Goal: Information Seeking & Learning: Learn about a topic

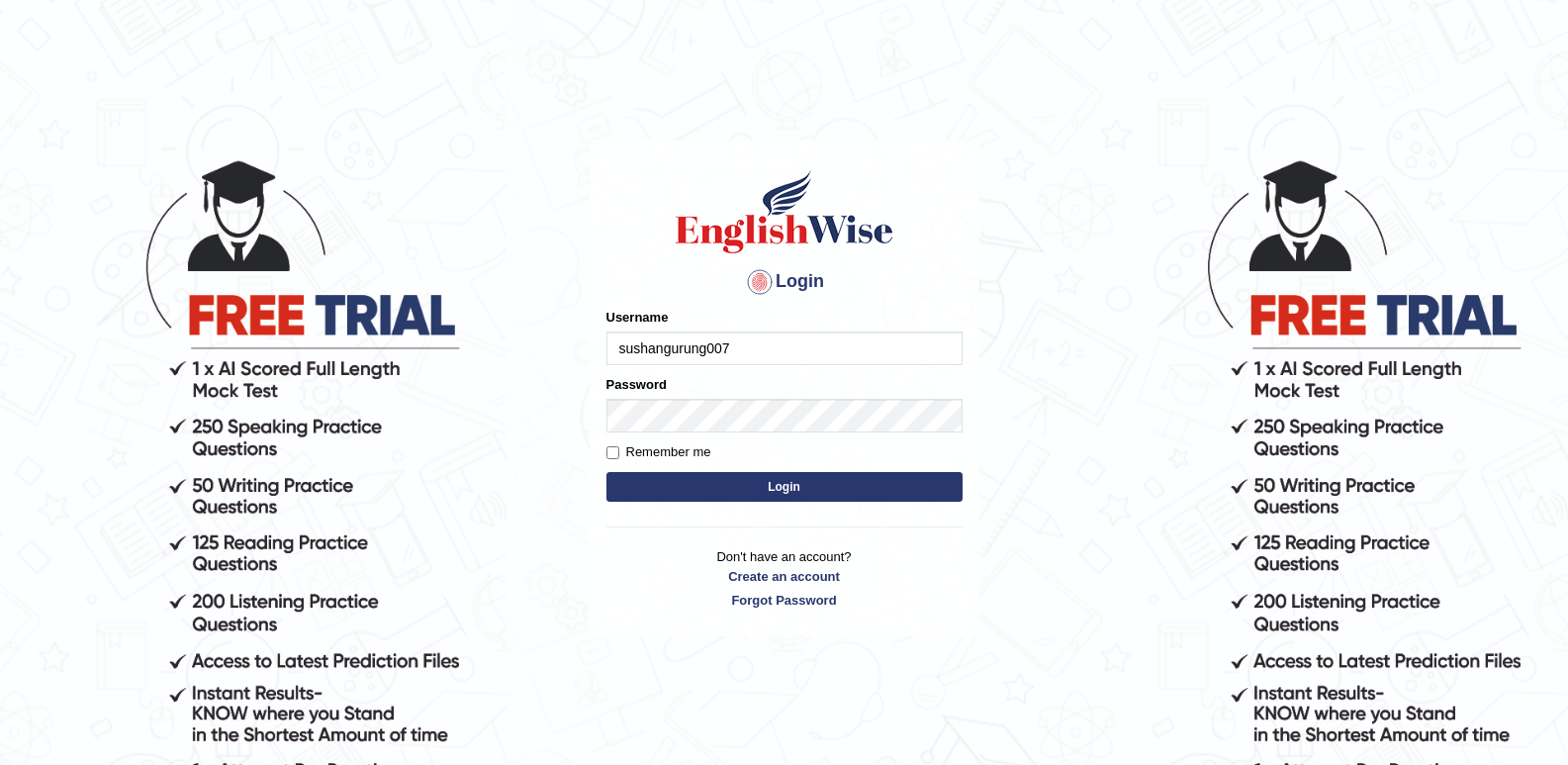
type input "sushangurung007"
click at [835, 492] on button "Login" at bounding box center [784, 487] width 357 height 30
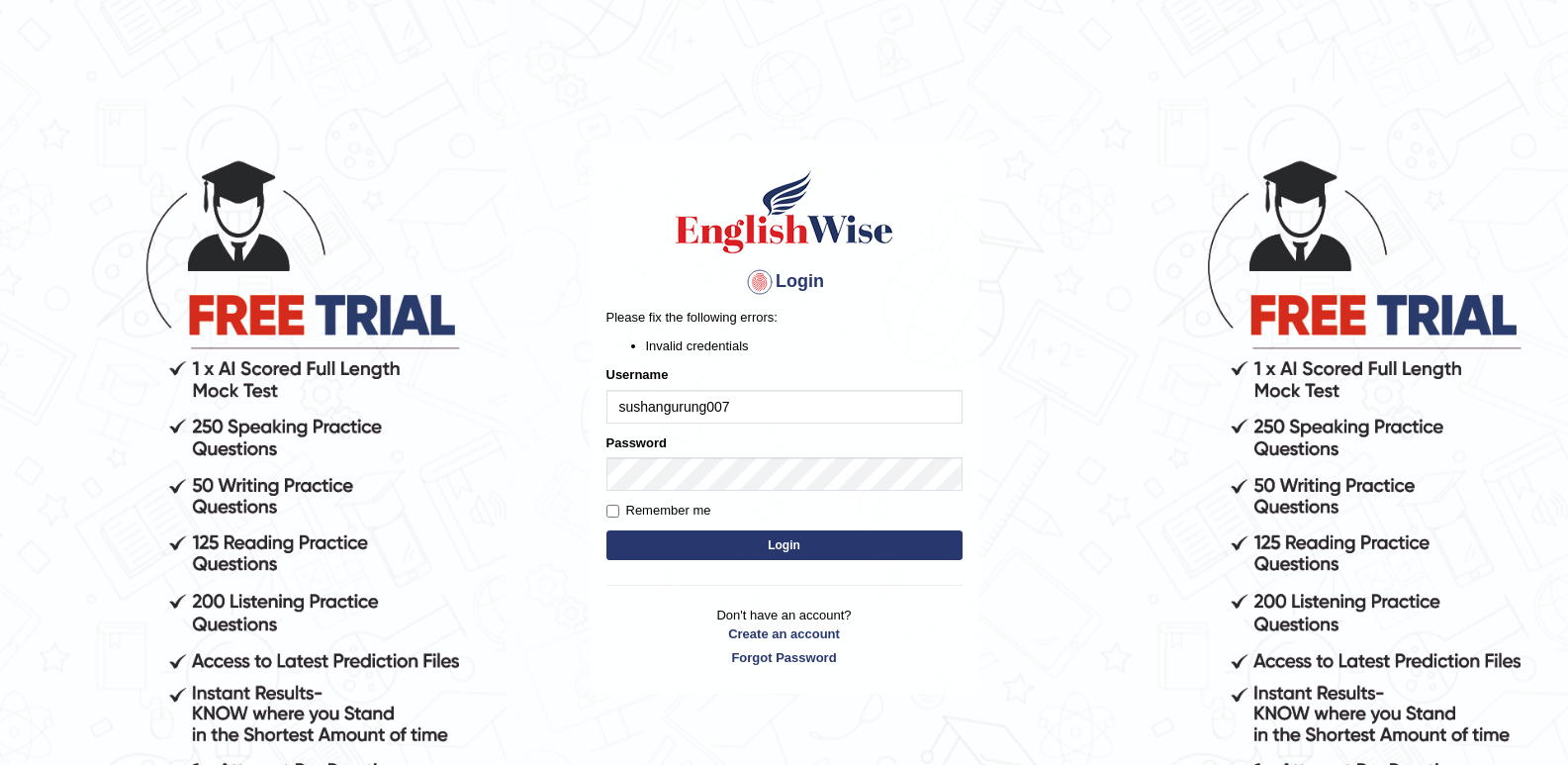
click at [662, 408] on input "sushangurung007" at bounding box center [784, 407] width 357 height 34
type input "sushan gurung007"
click at [752, 554] on button "Login" at bounding box center [784, 545] width 357 height 30
click at [663, 406] on input "sushan gurung007" at bounding box center [784, 407] width 357 height 34
click at [666, 407] on input "sushan gurung007" at bounding box center [784, 407] width 357 height 34
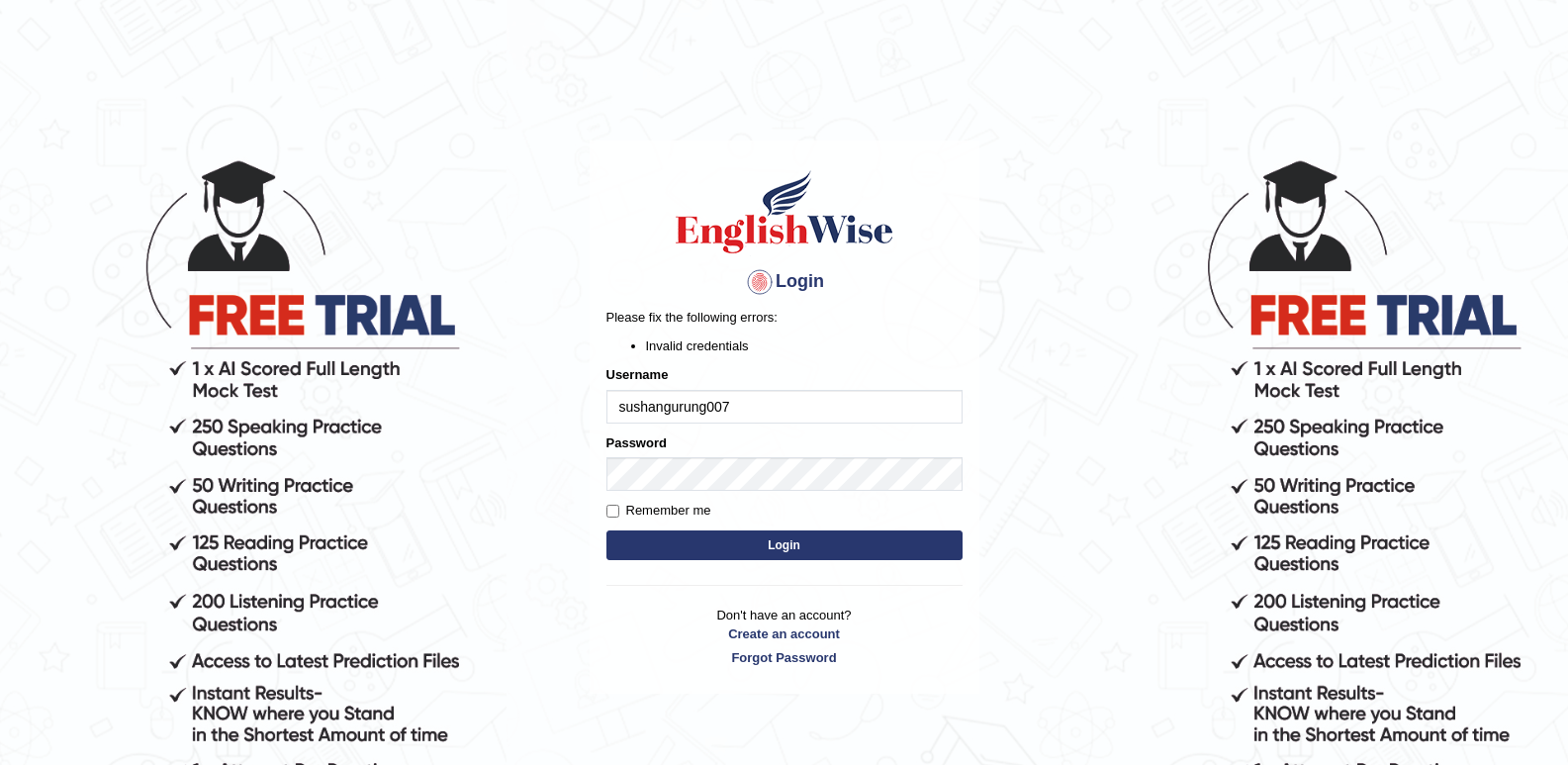
click at [625, 406] on input "sushangurung007" at bounding box center [784, 407] width 357 height 34
type input "sushangurung007"
click at [674, 544] on button "Login" at bounding box center [784, 545] width 357 height 30
click at [714, 535] on button "Login" at bounding box center [784, 545] width 357 height 30
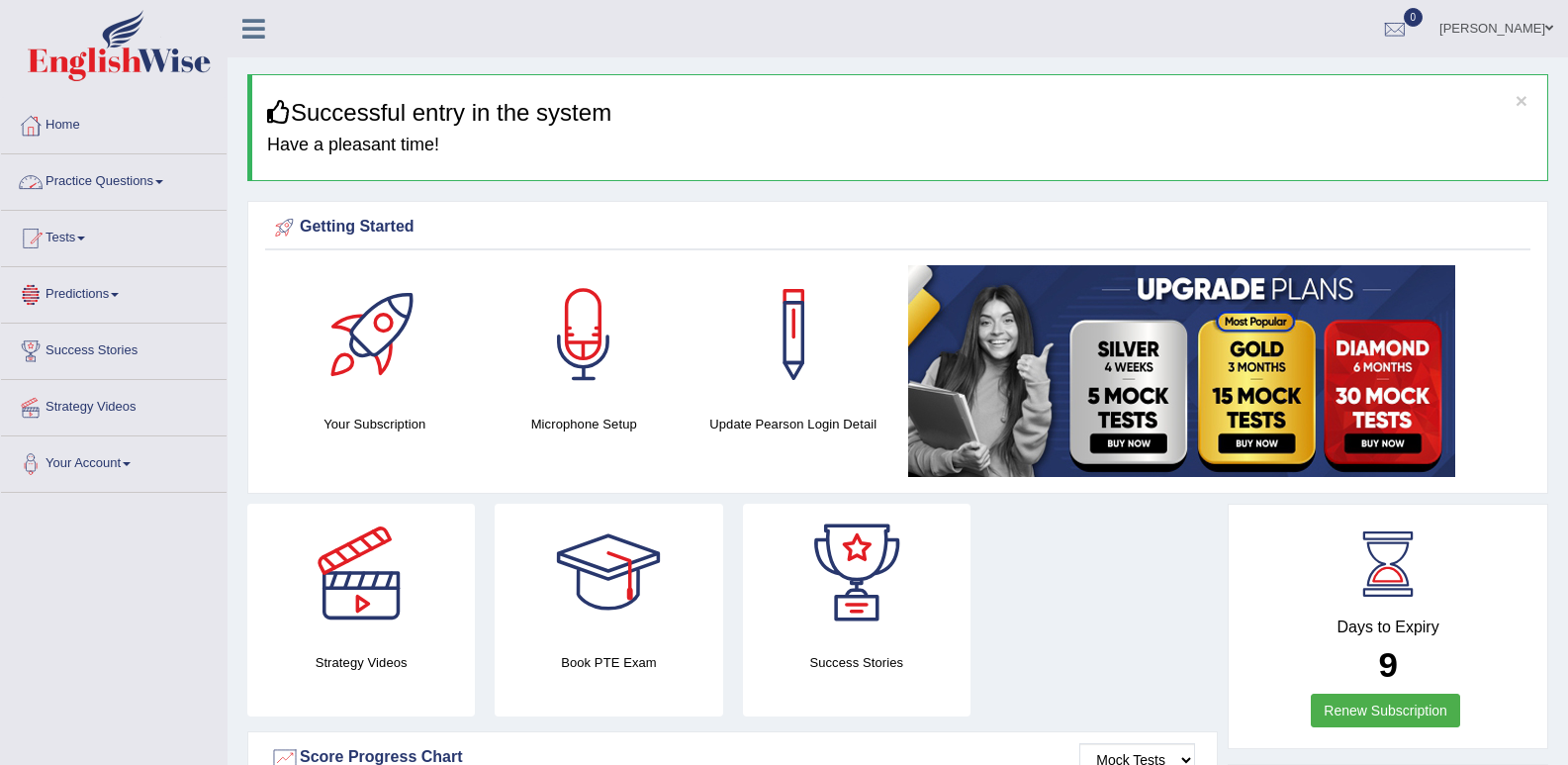
click at [165, 179] on link "Practice Questions" at bounding box center [114, 179] width 226 height 50
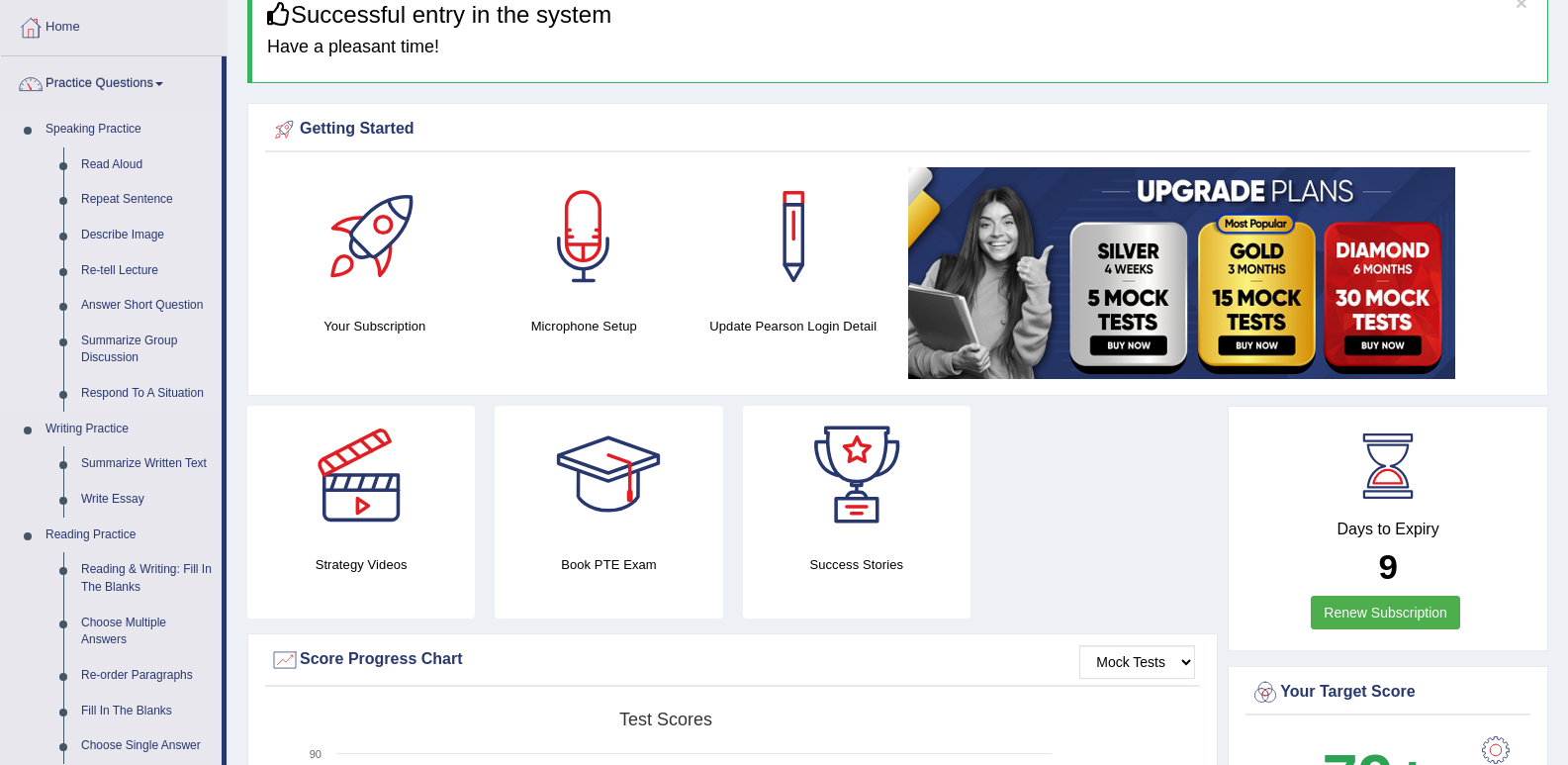
scroll to position [99, 0]
click at [132, 231] on link "Describe Image" at bounding box center [147, 235] width 150 height 36
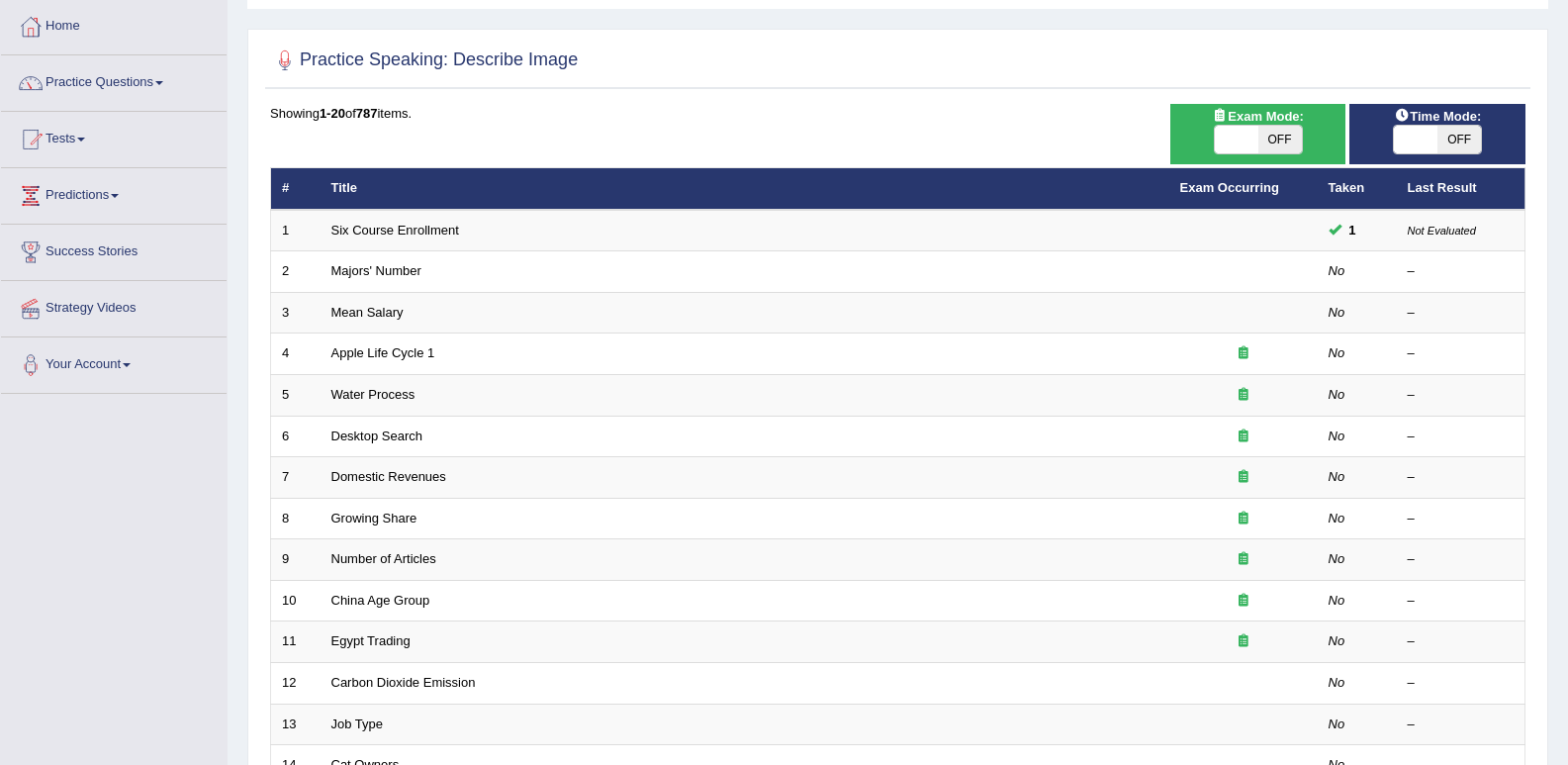
click at [1442, 143] on span "OFF" at bounding box center [1459, 140] width 44 height 28
checkbox input "true"
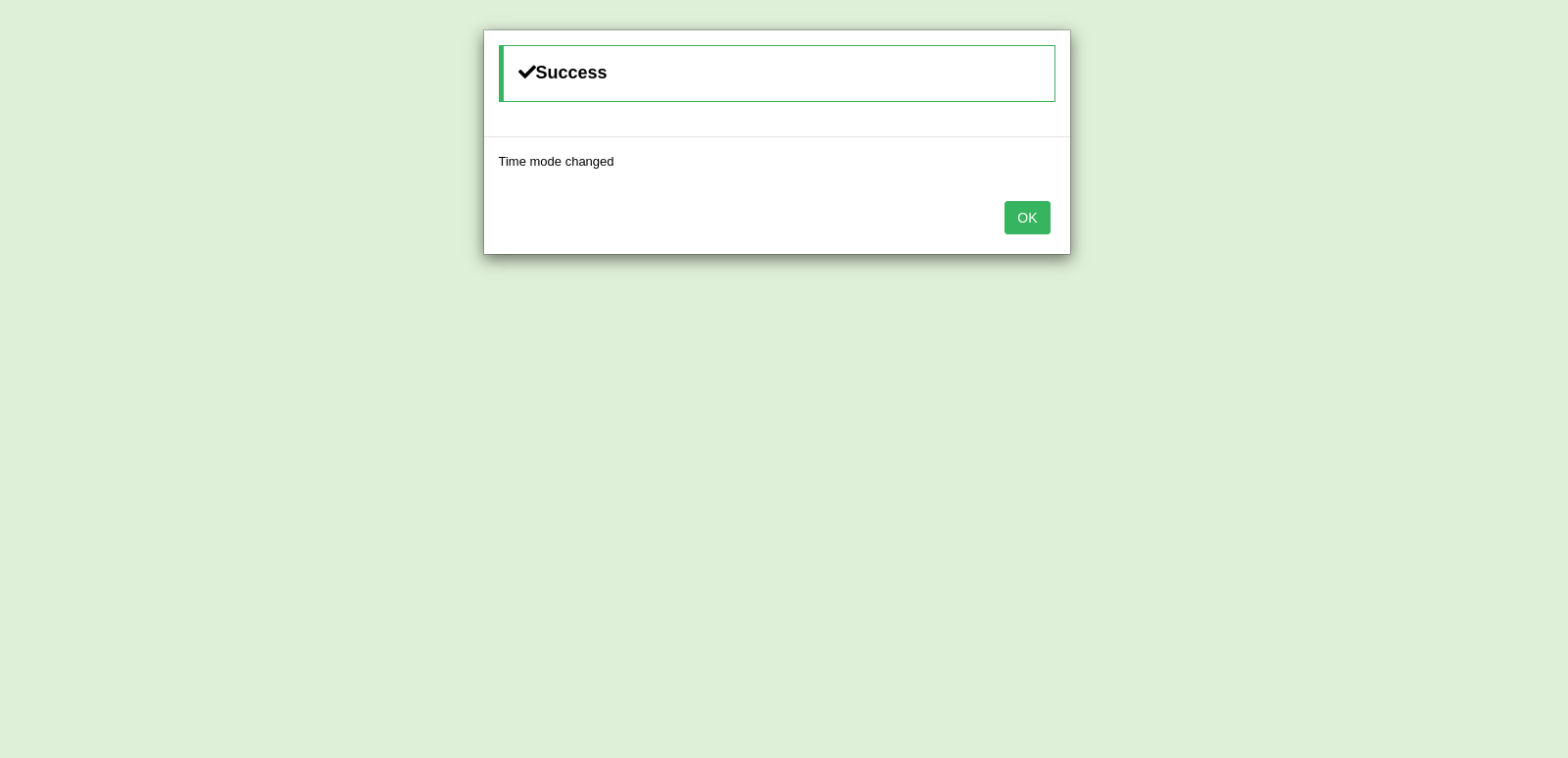
click at [1031, 216] on button "OK" at bounding box center [1027, 218] width 45 height 33
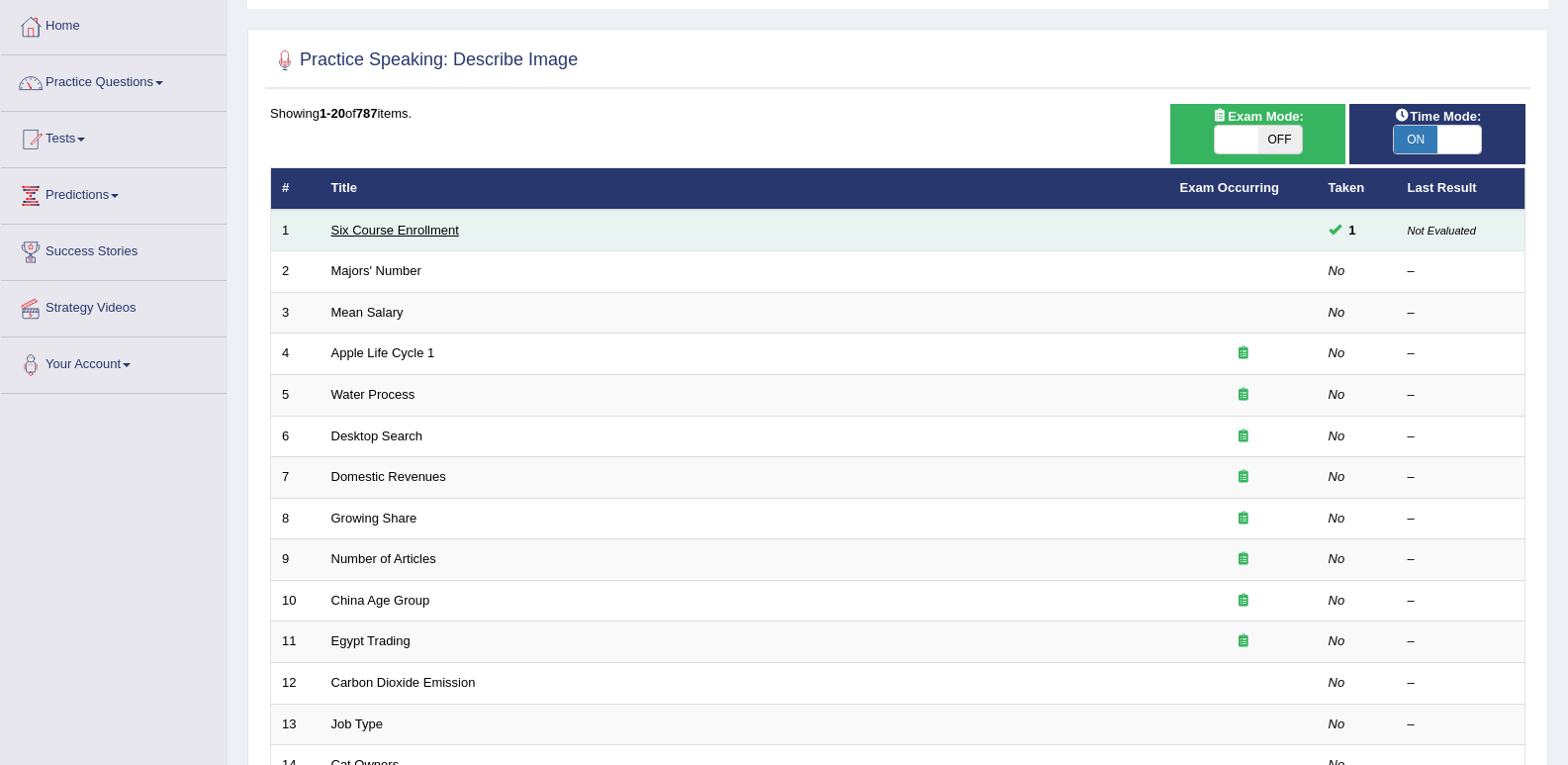
click at [449, 231] on link "Six Course Enrollment" at bounding box center [395, 230] width 128 height 15
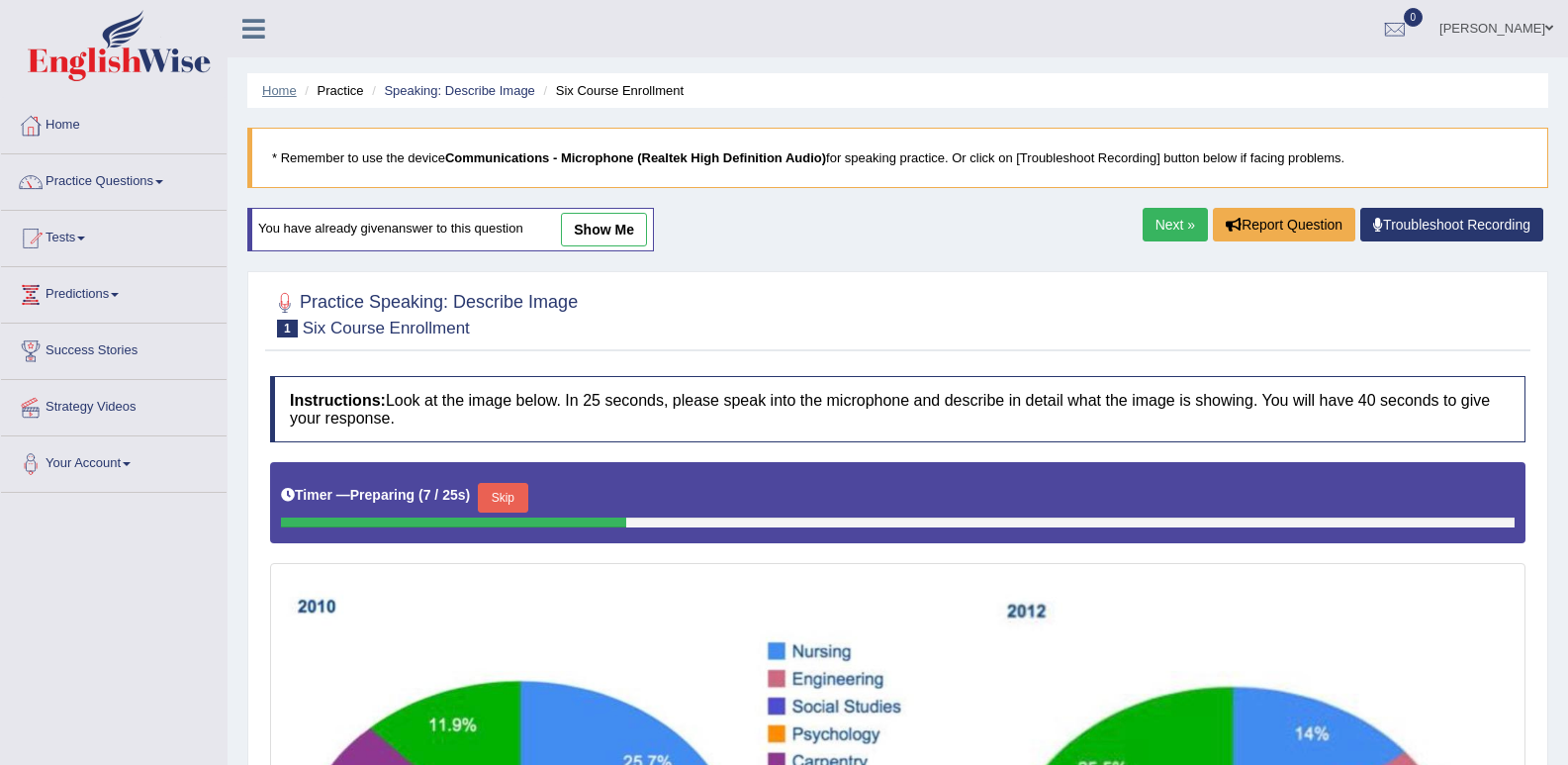
click at [293, 91] on link "Home" at bounding box center [279, 90] width 35 height 15
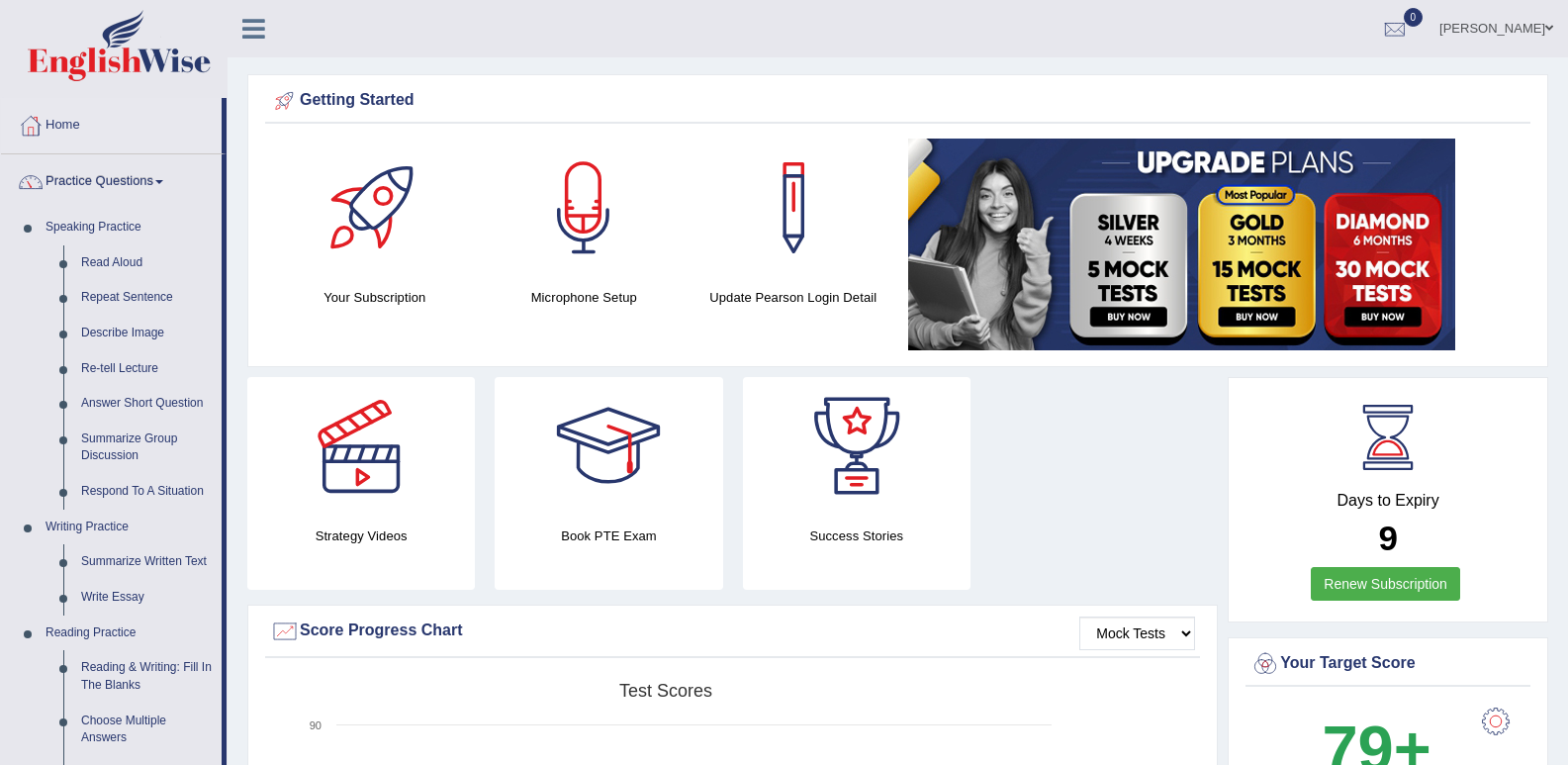
click at [135, 329] on link "Describe Image" at bounding box center [147, 334] width 150 height 36
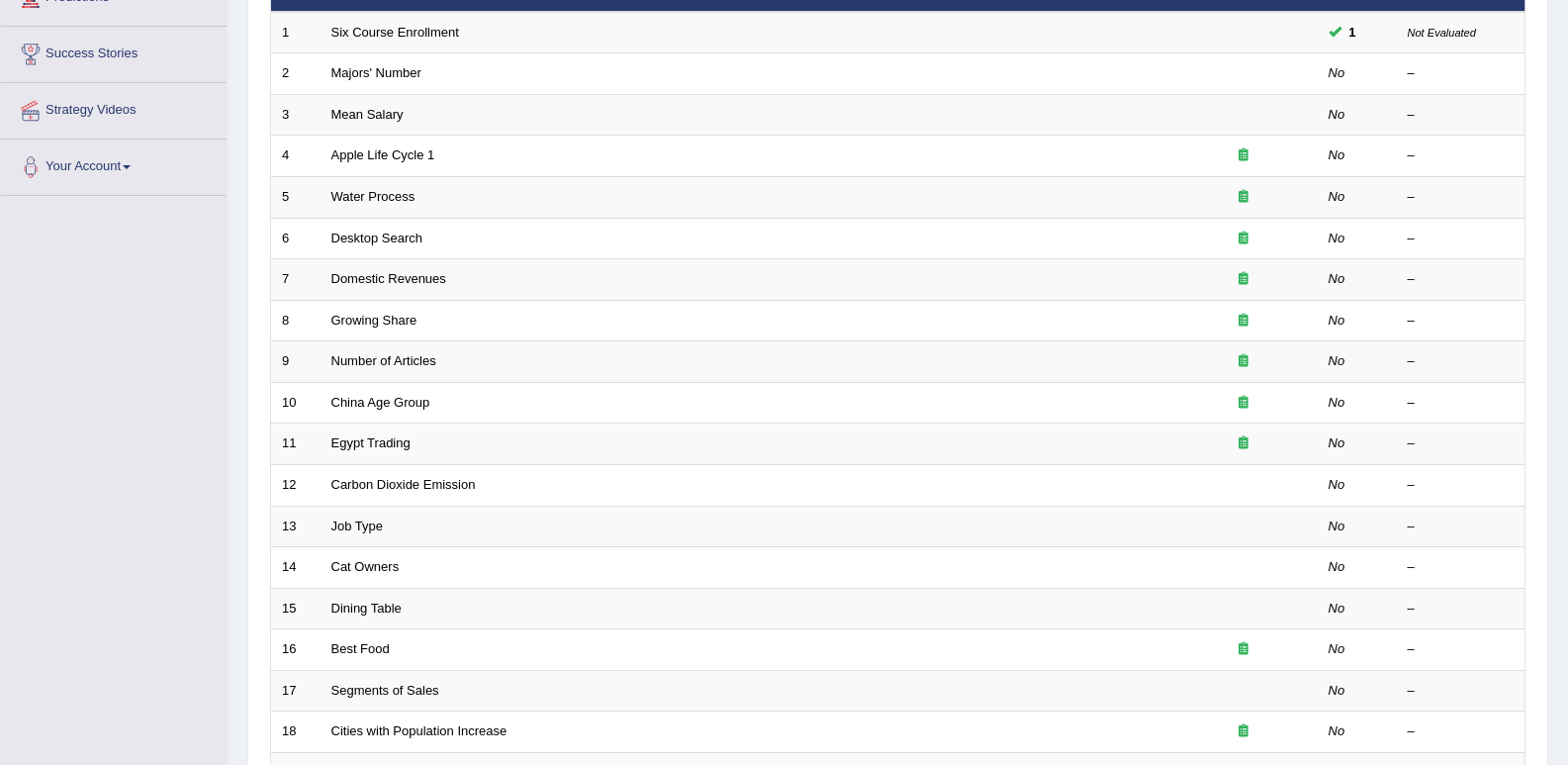
click at [398, 362] on link "Number of Articles" at bounding box center [384, 361] width 105 height 15
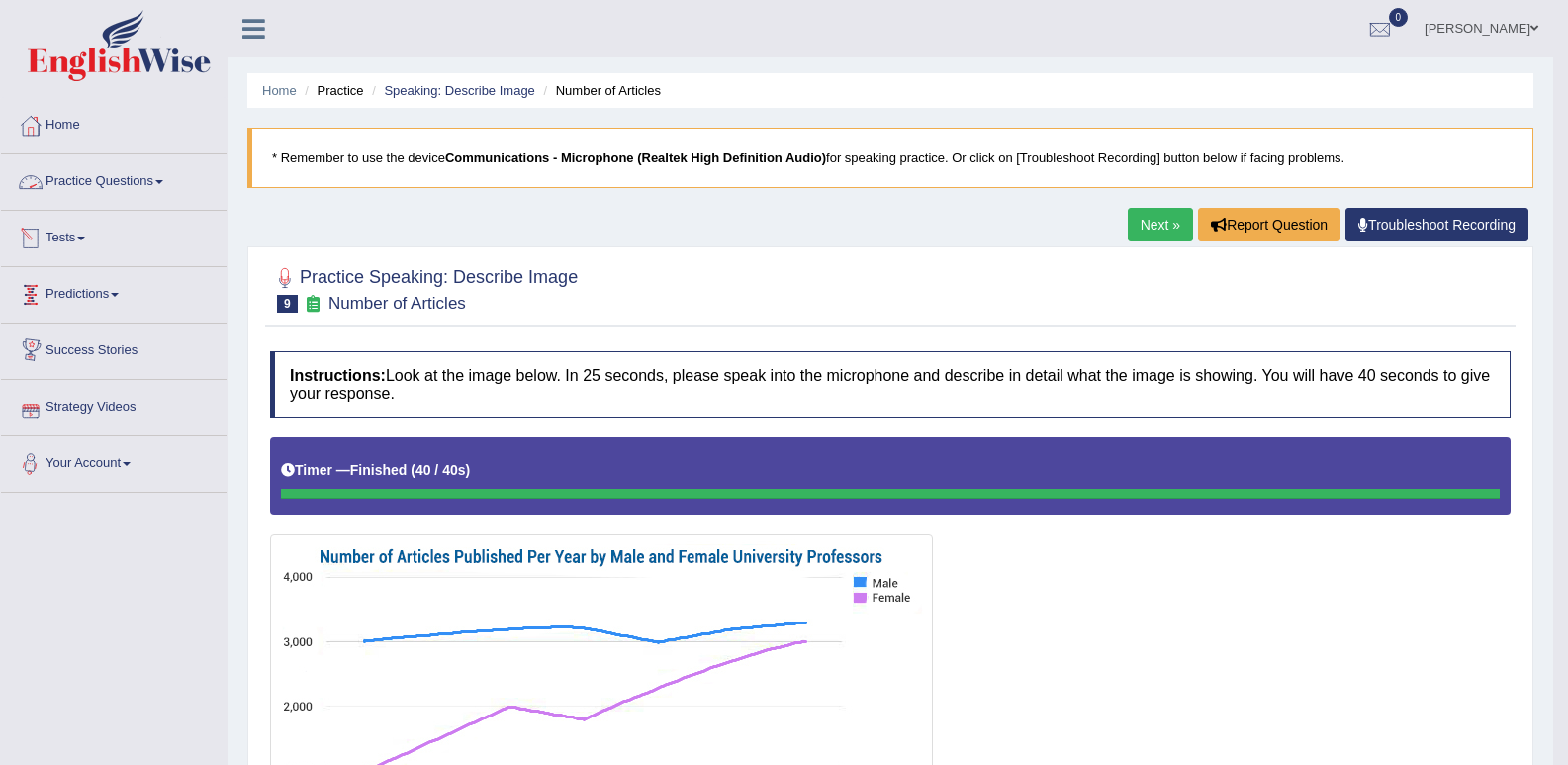
click at [161, 177] on link "Practice Questions" at bounding box center [114, 179] width 226 height 50
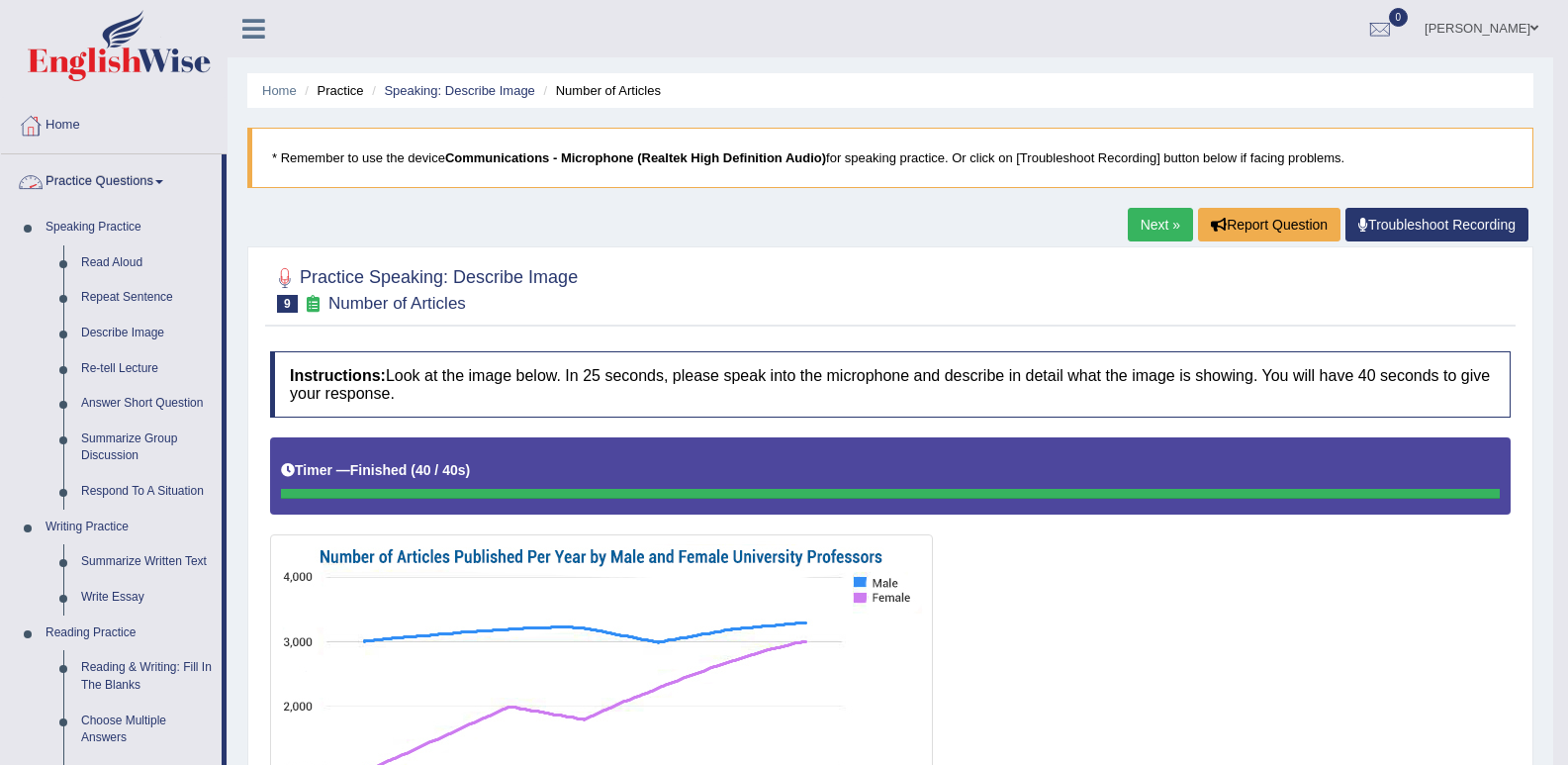
click at [161, 180] on link "Practice Questions" at bounding box center [111, 179] width 221 height 50
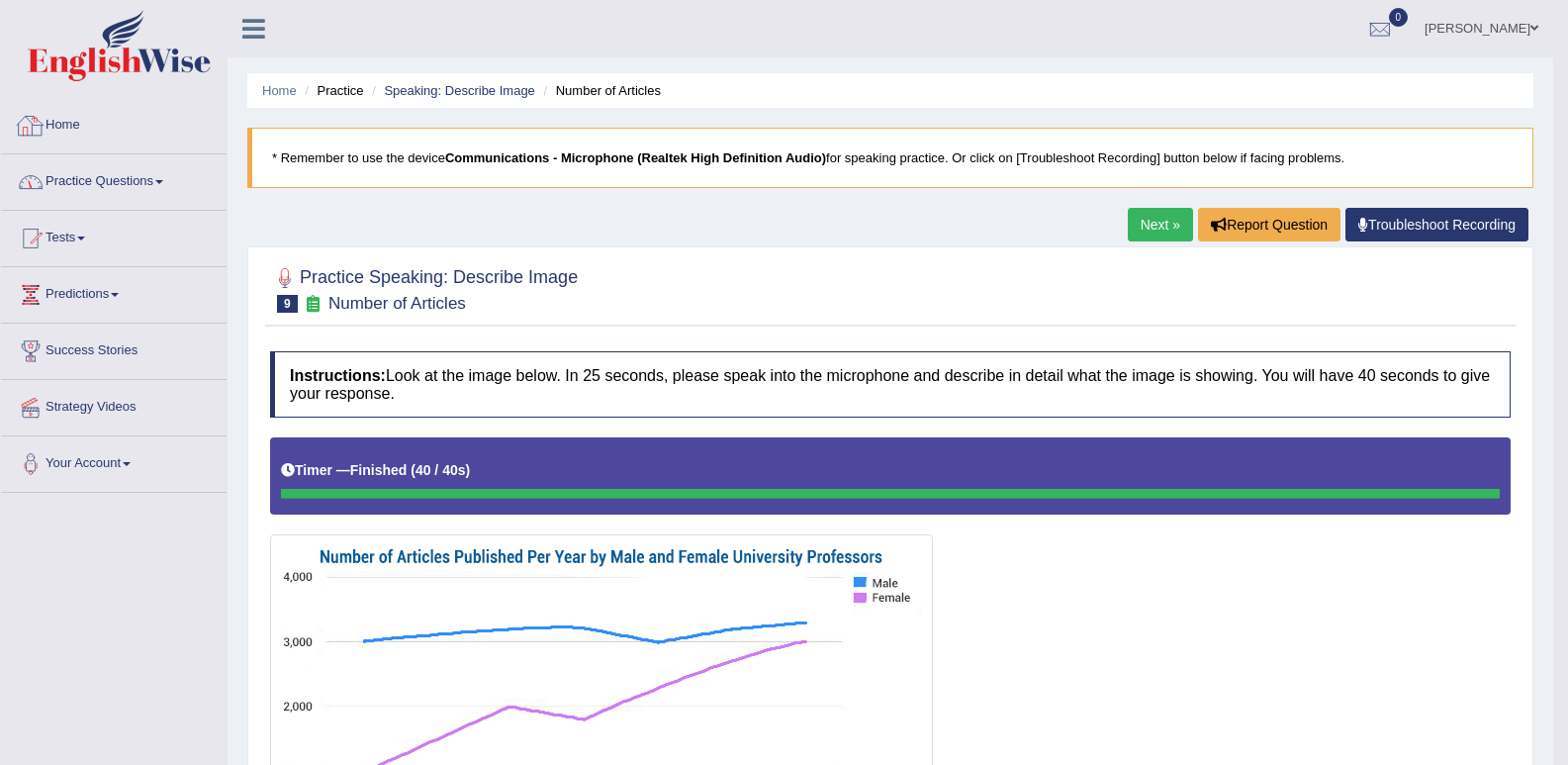
click at [49, 120] on link "Home" at bounding box center [114, 123] width 226 height 50
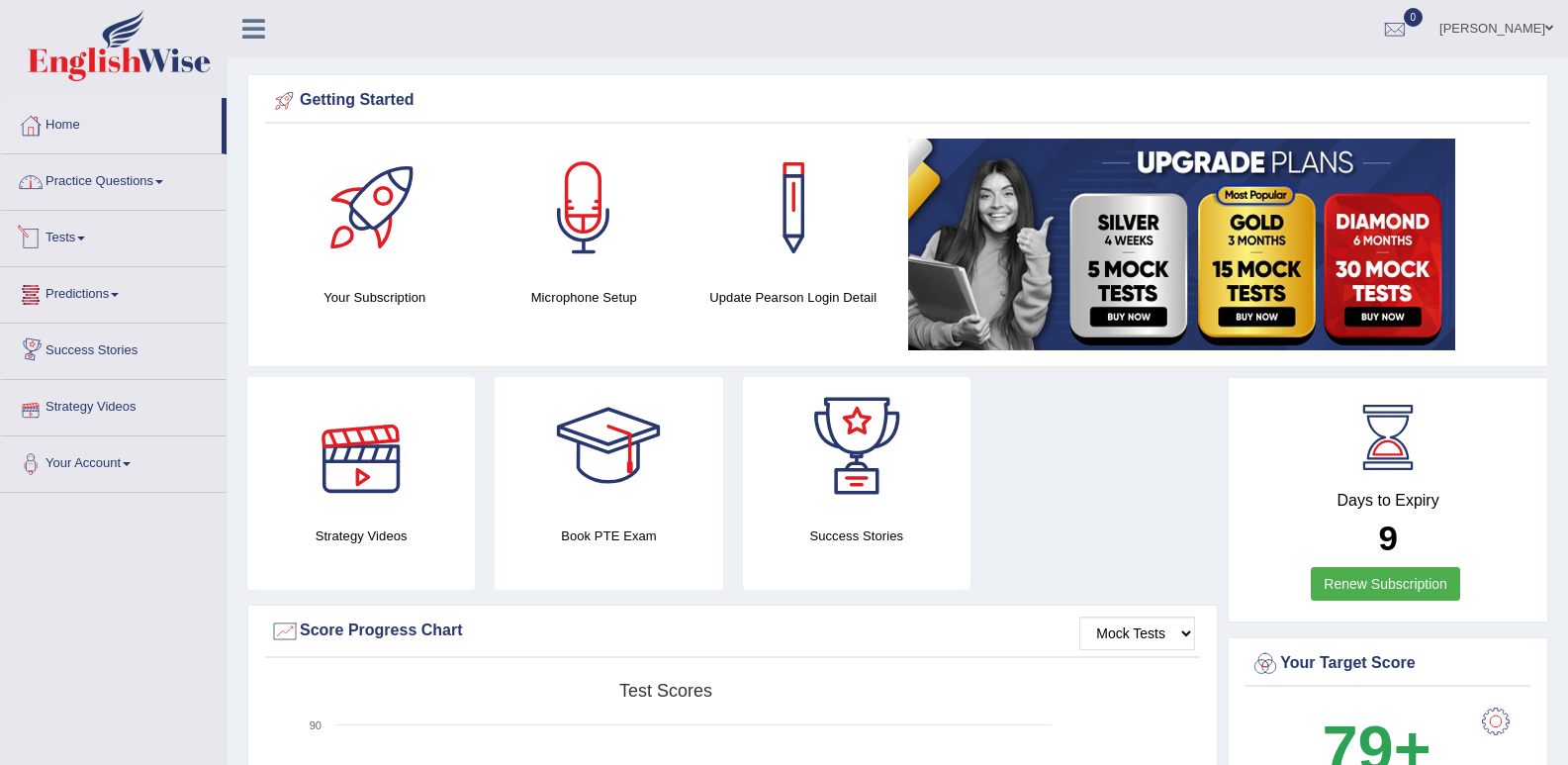
click at [147, 182] on link "Practice Questions" at bounding box center [114, 179] width 226 height 50
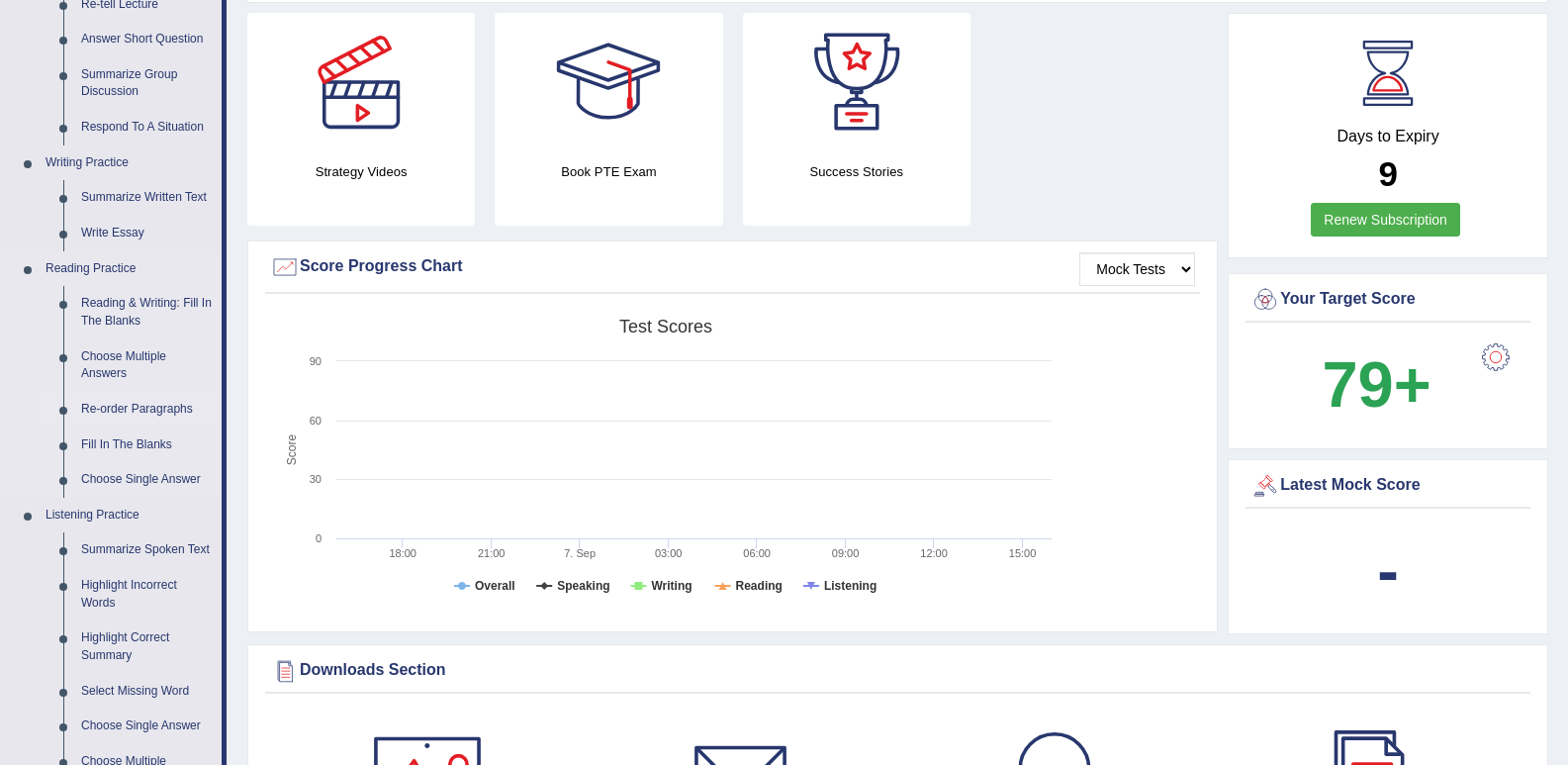
scroll to position [396, 0]
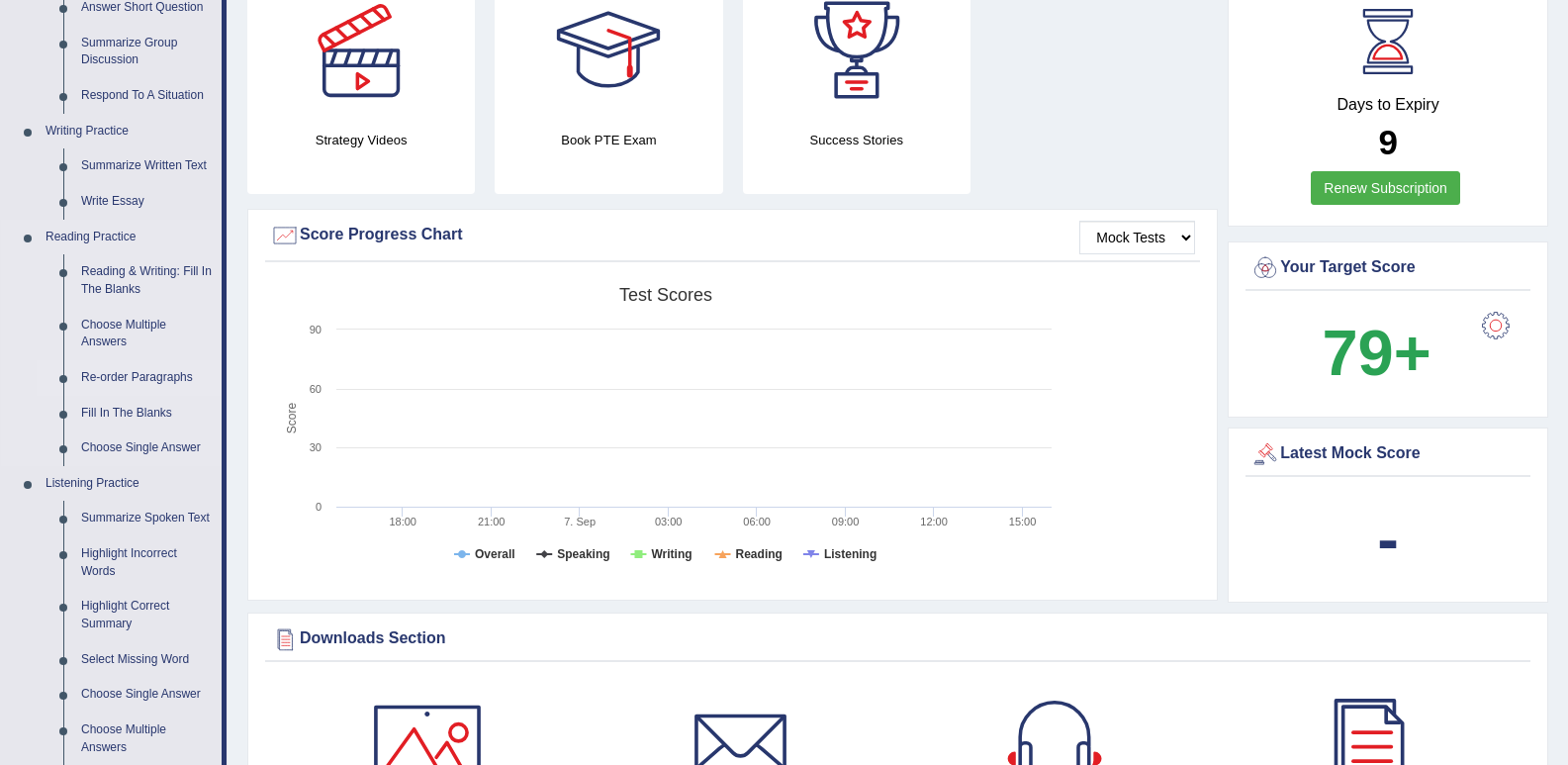
click at [139, 376] on link "Re-order Paragraphs" at bounding box center [147, 379] width 150 height 36
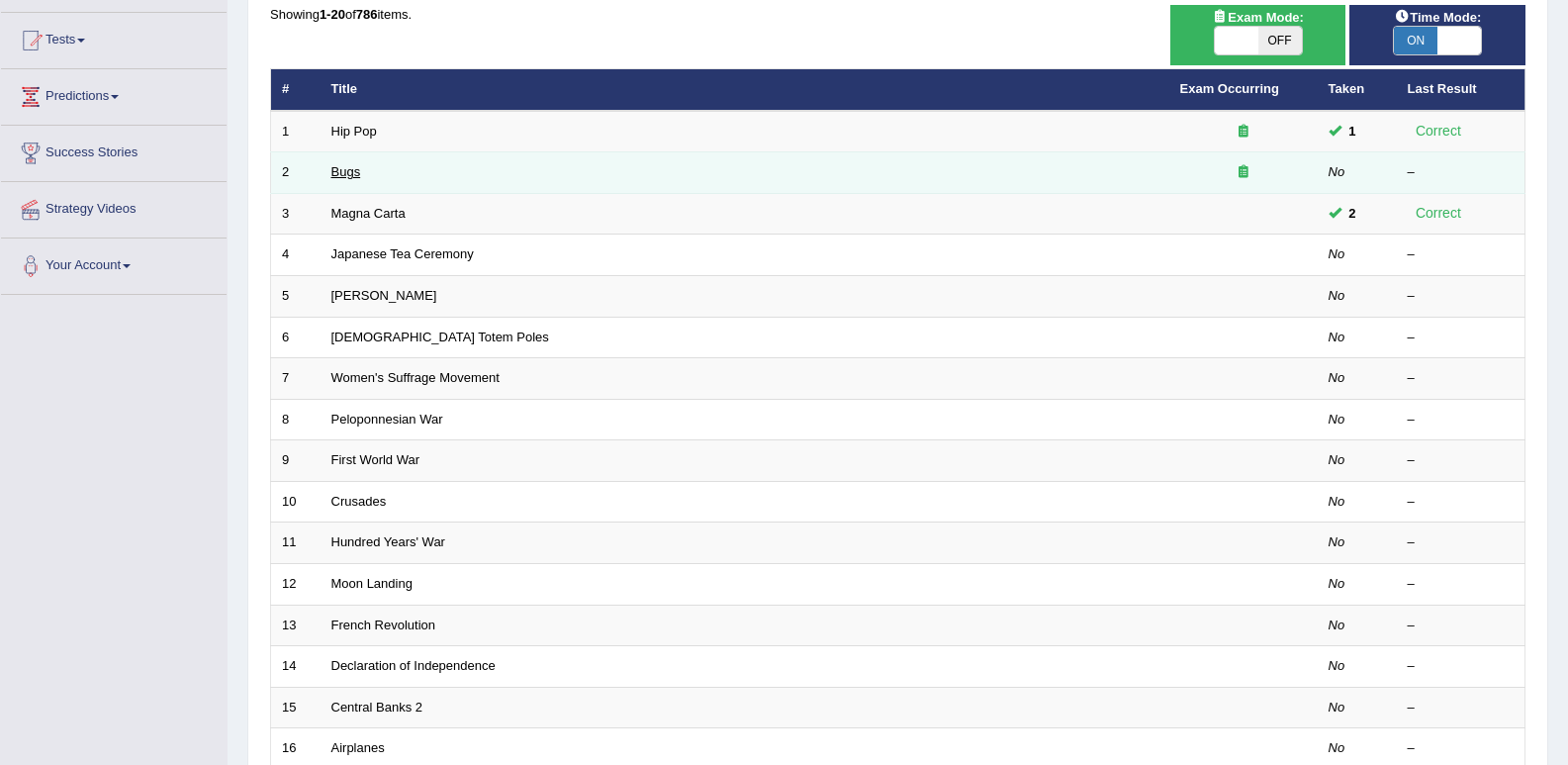
click at [351, 174] on link "Bugs" at bounding box center [347, 171] width 30 height 15
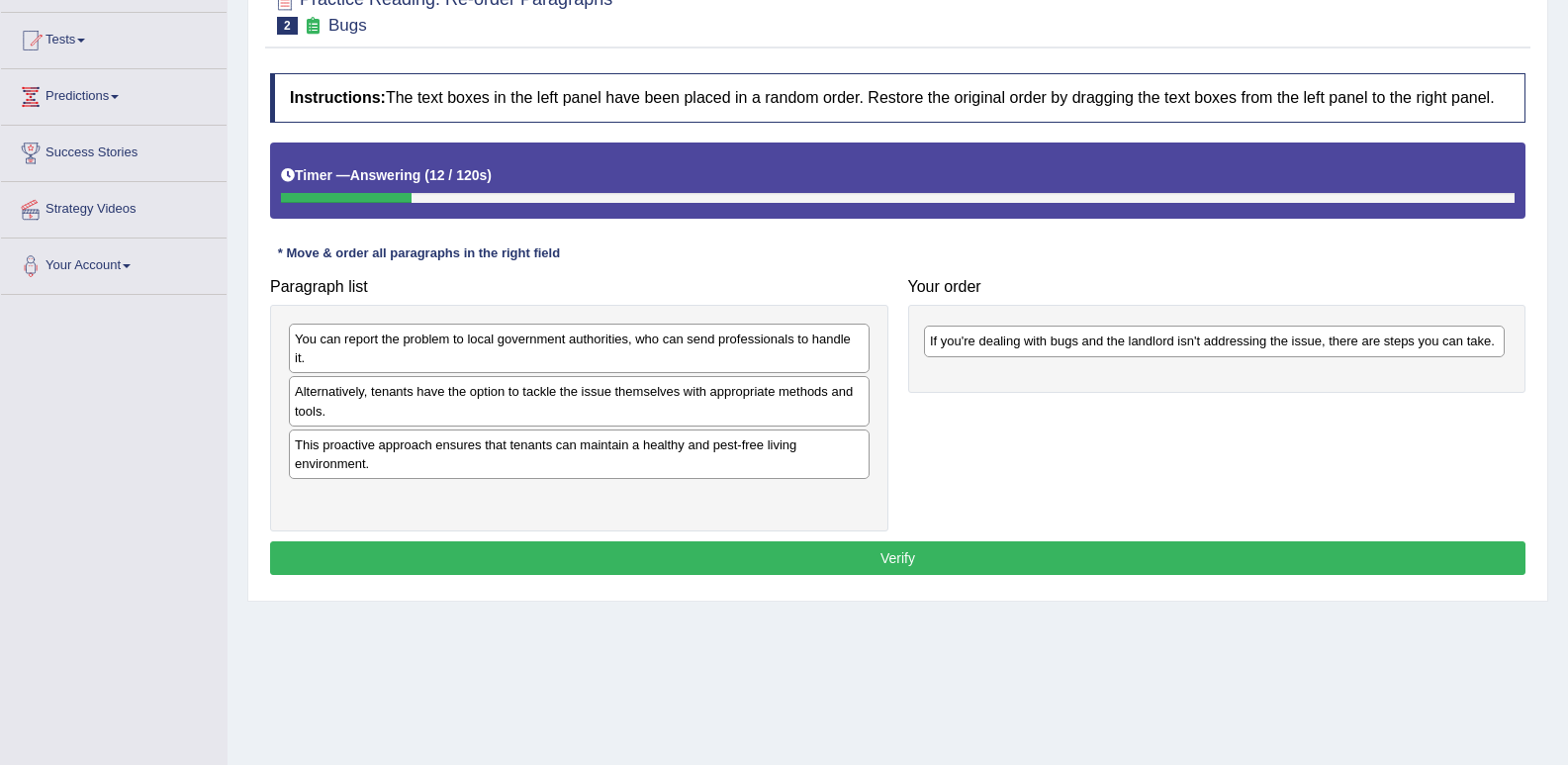
drag, startPoint x: 536, startPoint y: 386, endPoint x: 1170, endPoint y: 330, distance: 636.5
click at [1171, 333] on div "If you're dealing with bugs and the landlord isn't addressing the issue, there …" at bounding box center [1214, 341] width 580 height 31
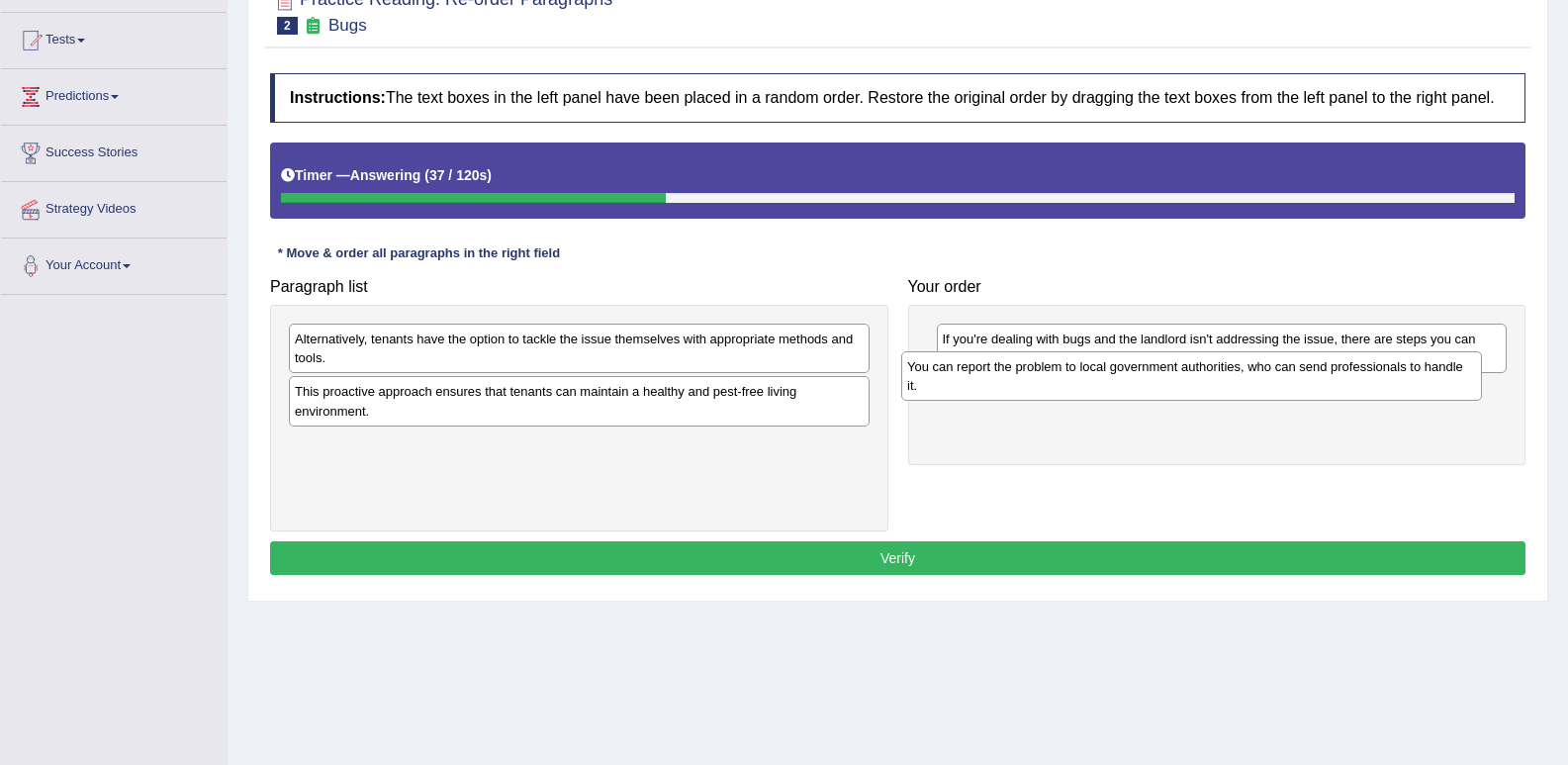
drag, startPoint x: 481, startPoint y: 348, endPoint x: 1095, endPoint y: 376, distance: 614.6
click at [1095, 376] on div "You can report the problem to local government authorities, who can send profes…" at bounding box center [1192, 377] width 580 height 50
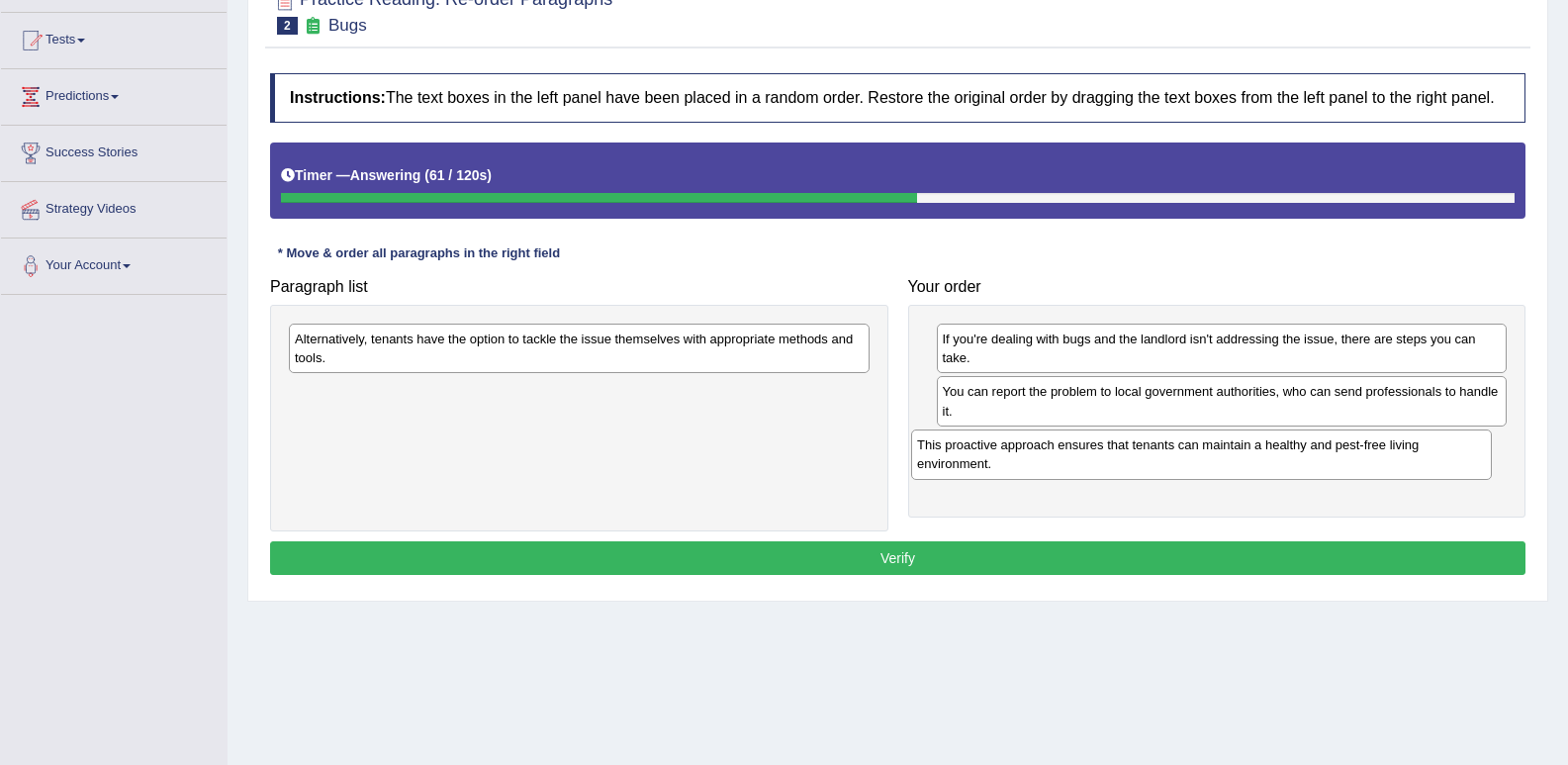
drag, startPoint x: 645, startPoint y: 402, endPoint x: 1267, endPoint y: 455, distance: 624.3
click at [1267, 455] on div "This proactive approach ensures that tenants can maintain a healthy and pest-fr…" at bounding box center [1202, 454] width 580 height 50
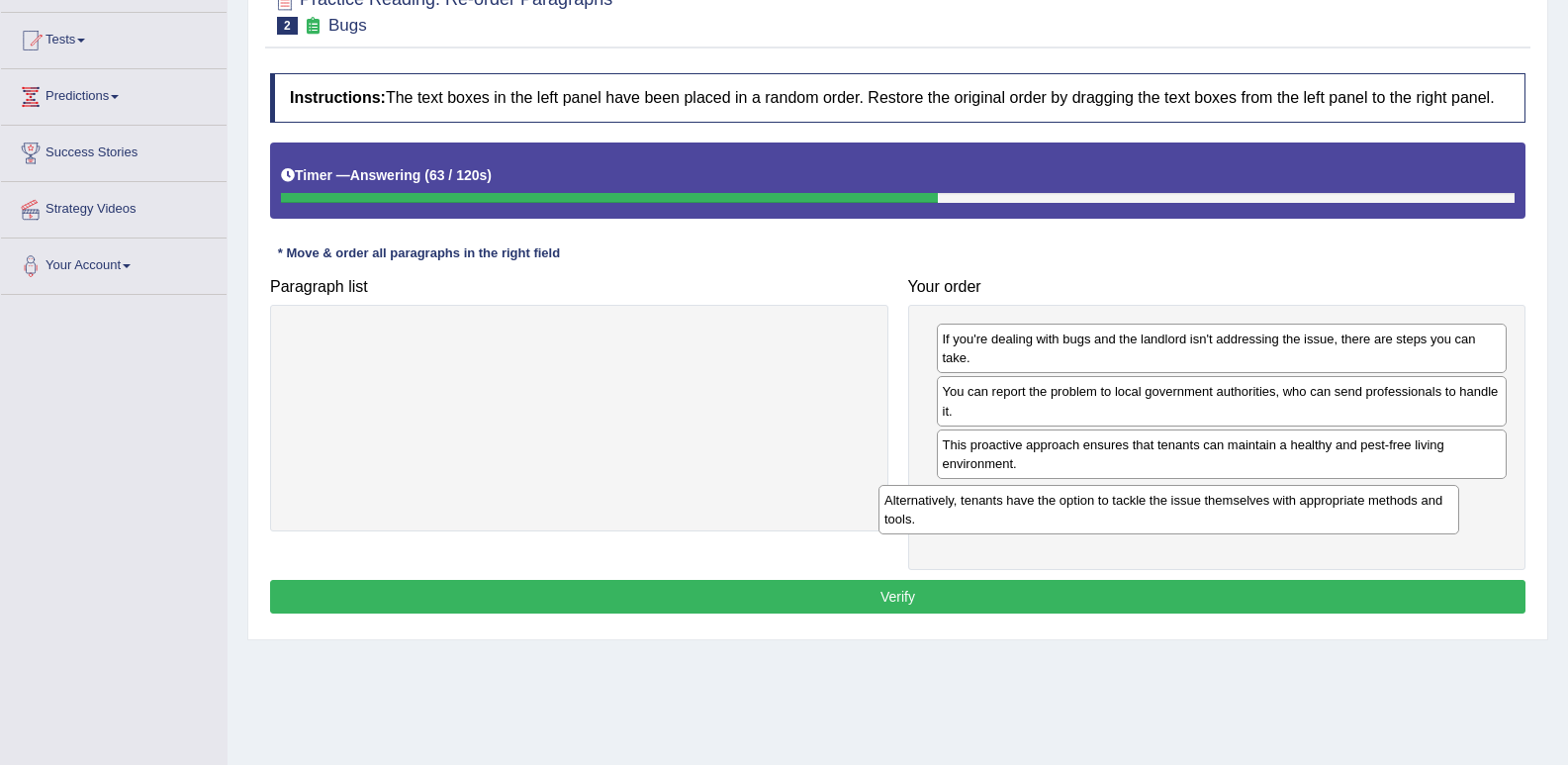
drag, startPoint x: 820, startPoint y: 352, endPoint x: 1423, endPoint y: 538, distance: 631.0
click at [1420, 524] on div "Alternatively, tenants have the option to tackle the issue themselves with appr…" at bounding box center [1169, 509] width 580 height 50
click at [1411, 603] on button "Verify" at bounding box center [897, 597] width 1255 height 34
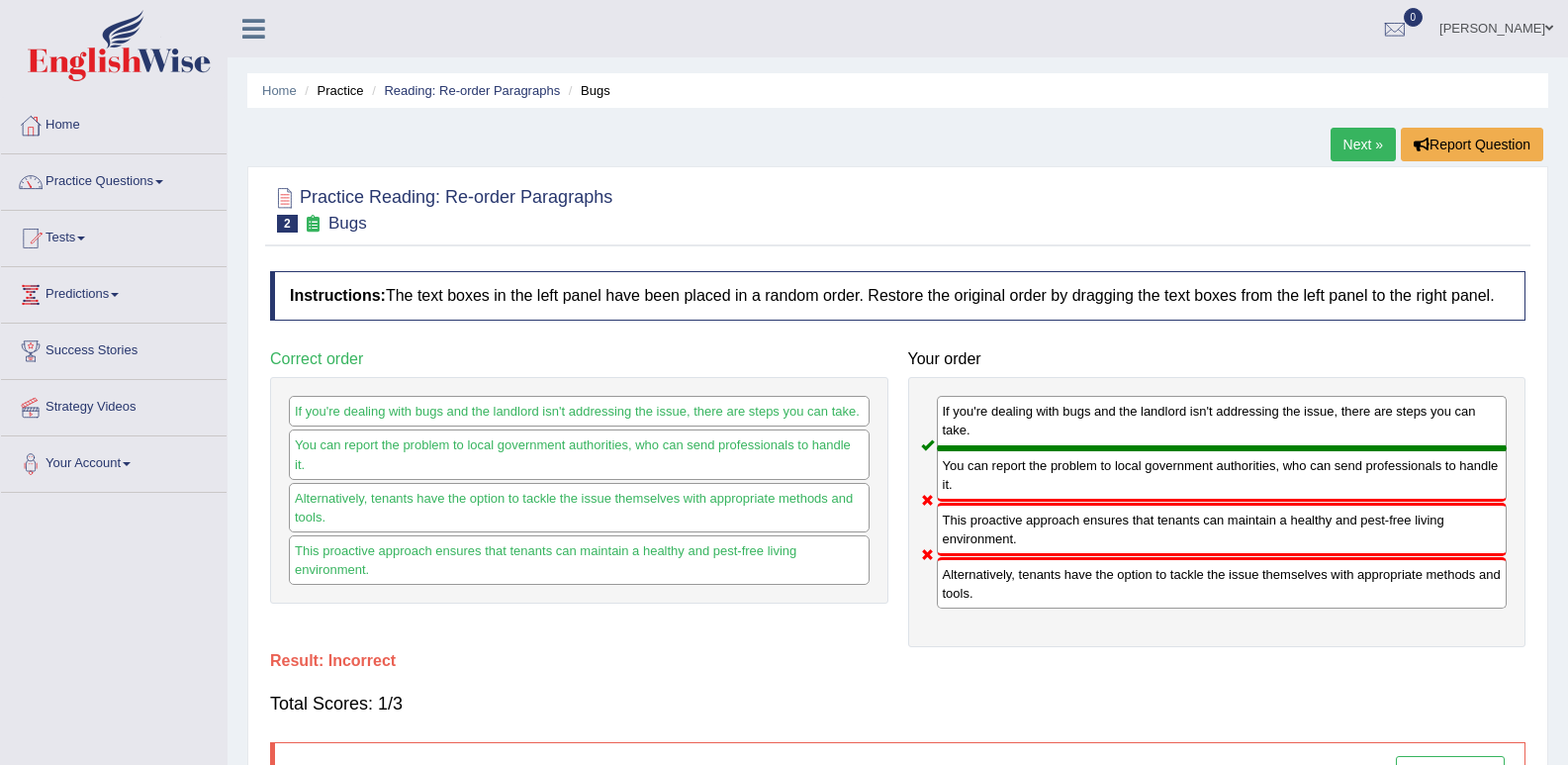
click at [1349, 147] on link "Next »" at bounding box center [1363, 145] width 65 height 34
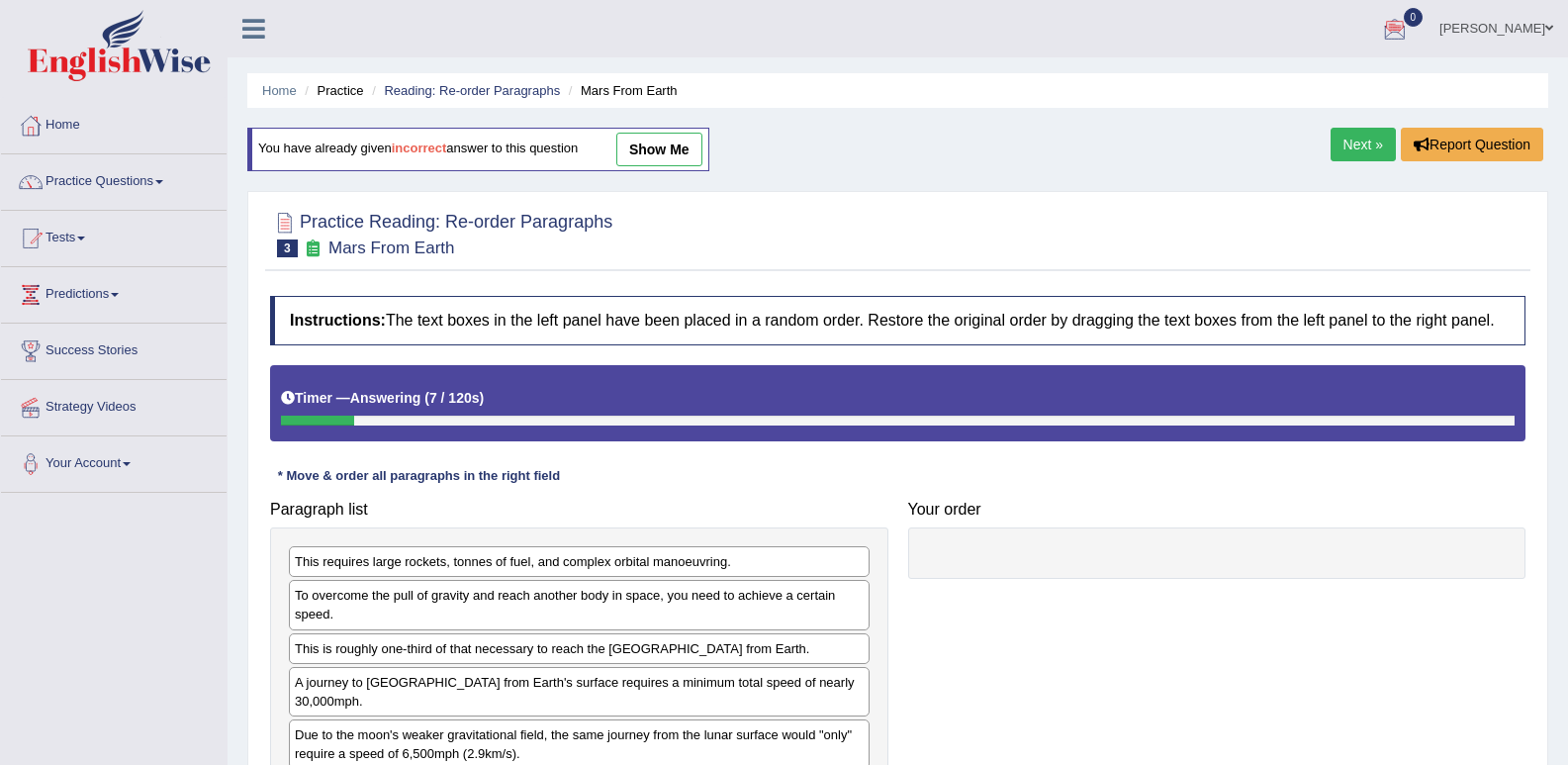
click at [679, 150] on link "show me" at bounding box center [659, 150] width 86 height 34
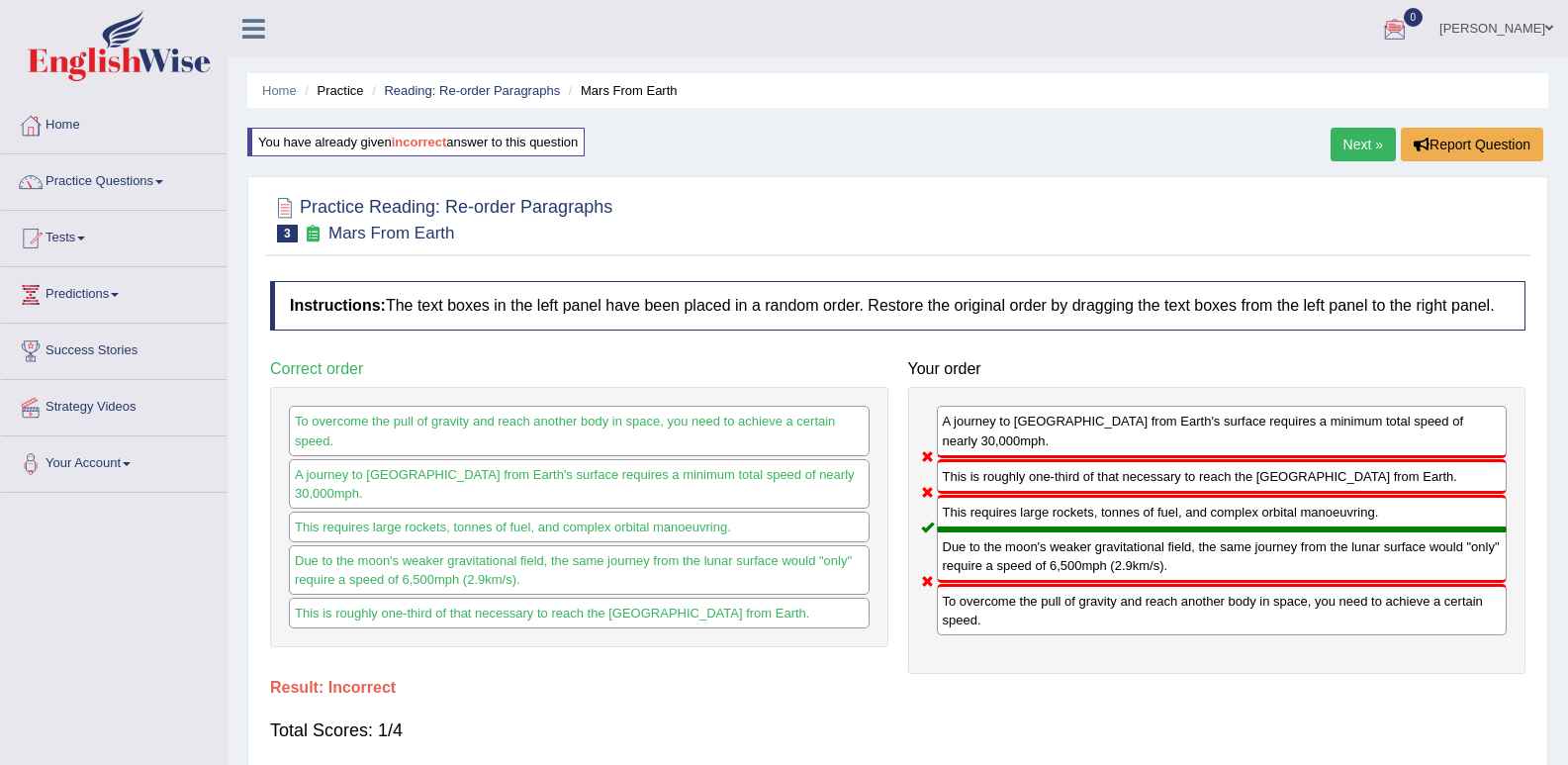
click at [1367, 145] on link "Next »" at bounding box center [1363, 145] width 65 height 34
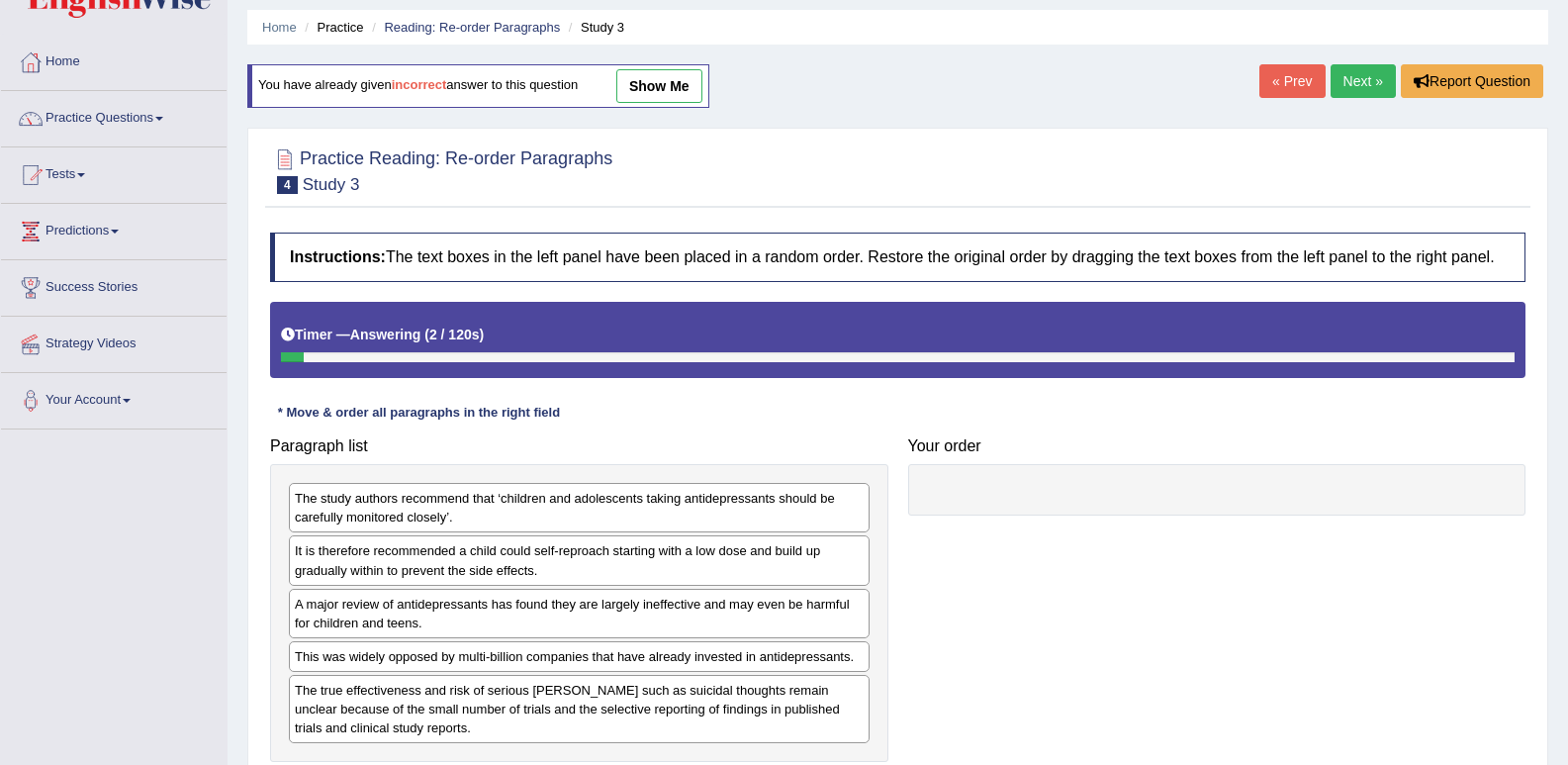
scroll to position [99, 0]
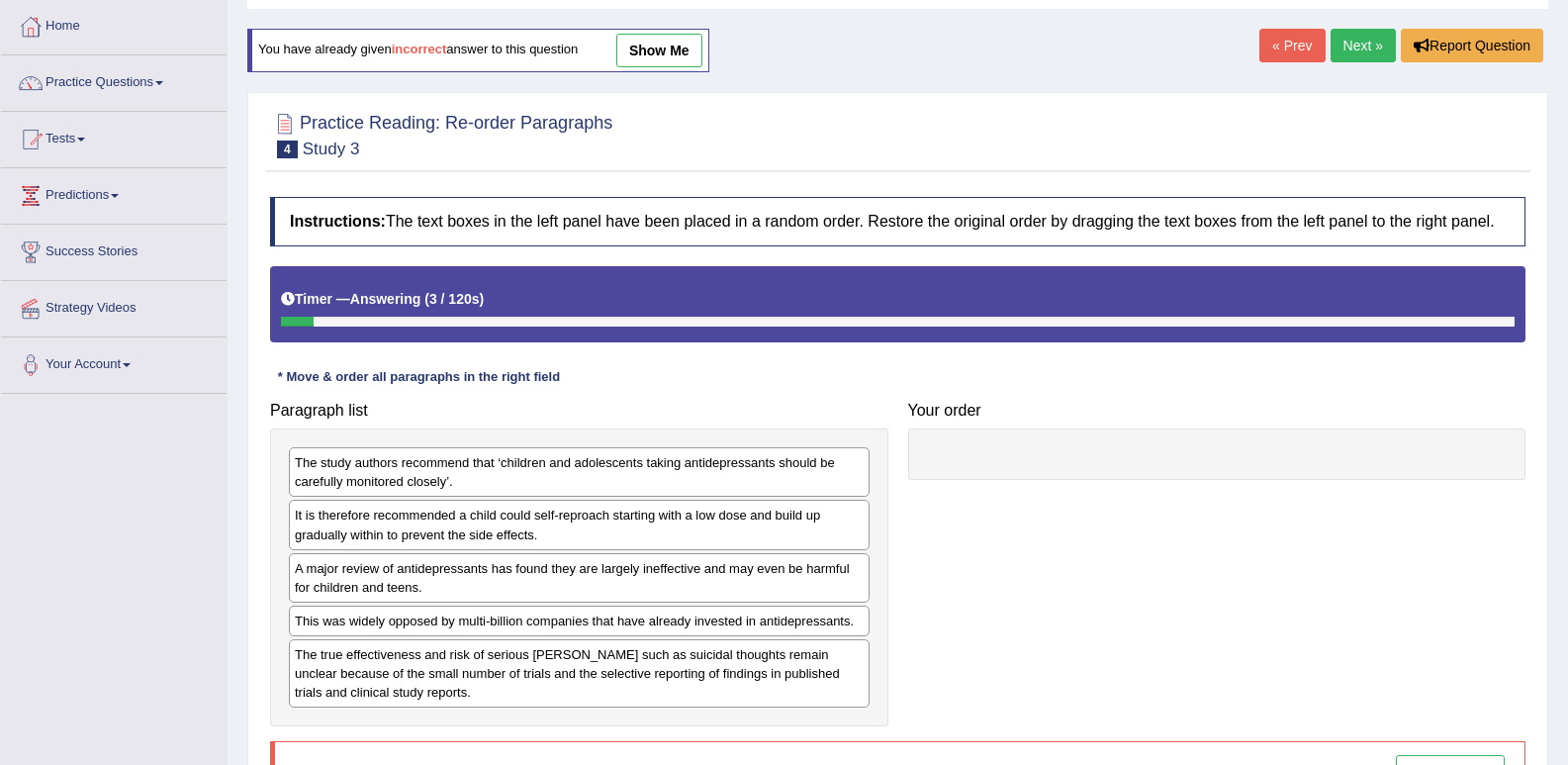
click at [685, 52] on link "show me" at bounding box center [659, 51] width 86 height 34
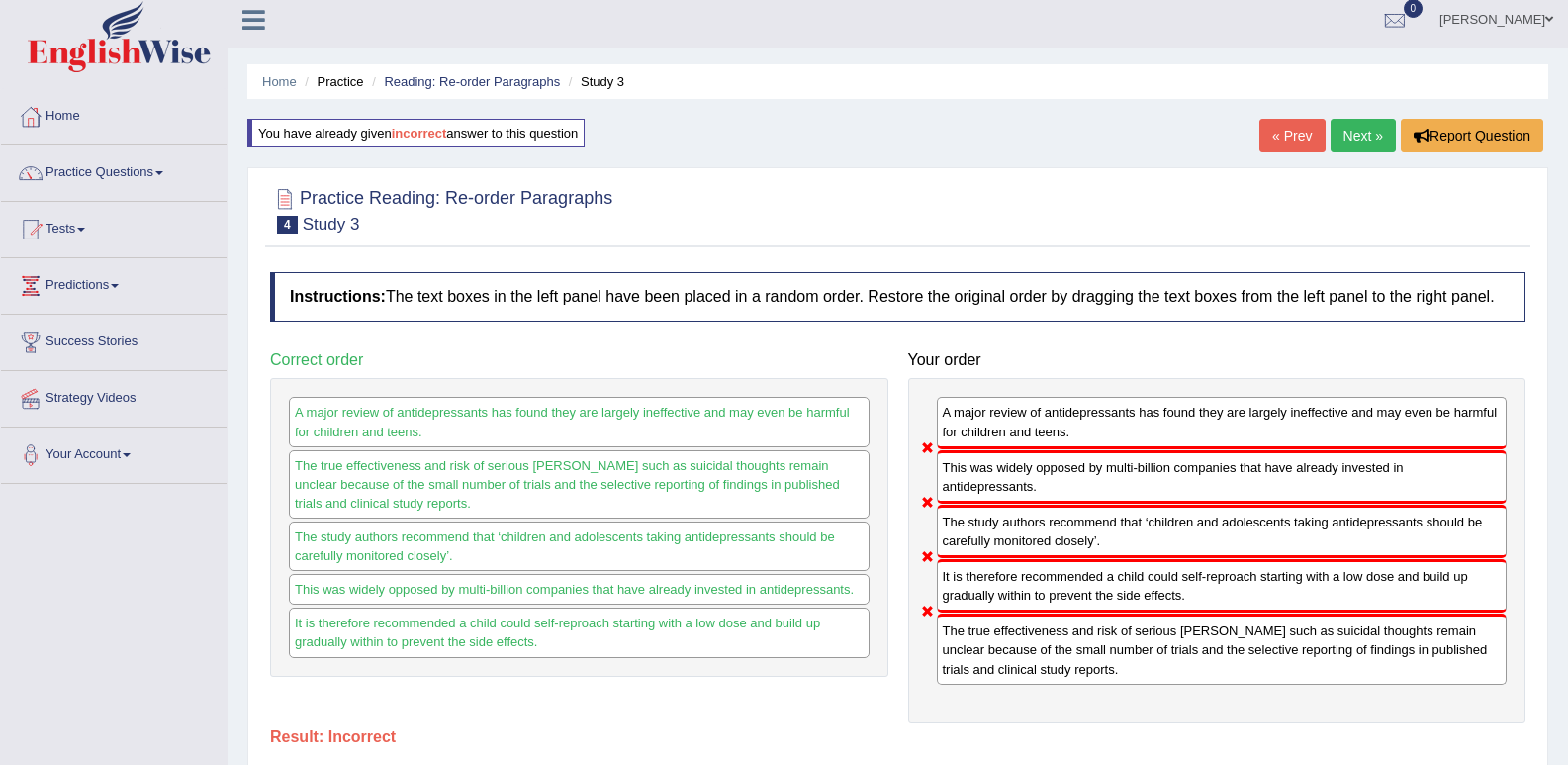
scroll to position [0, 0]
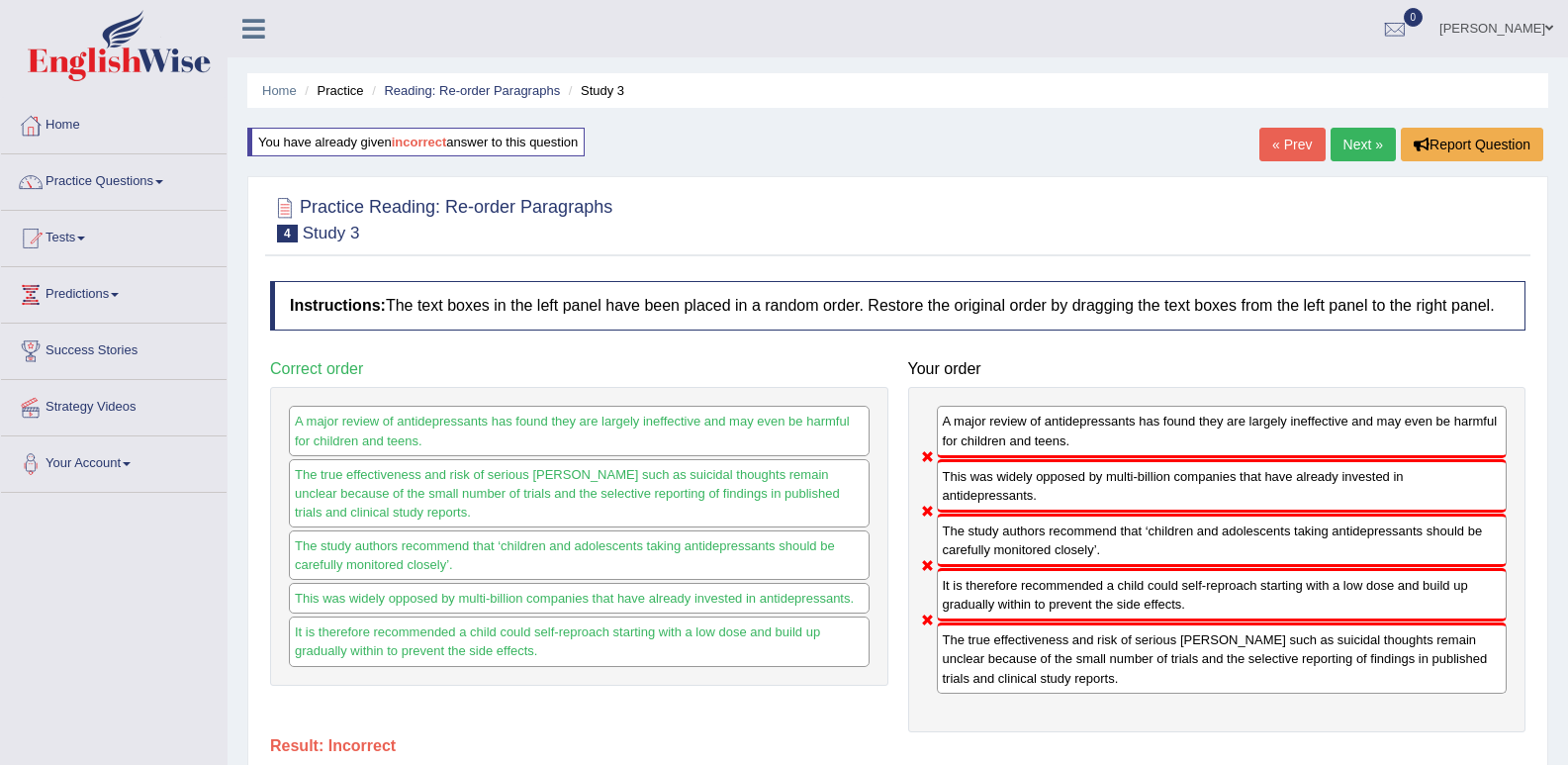
click at [1364, 140] on link "Next »" at bounding box center [1363, 145] width 65 height 34
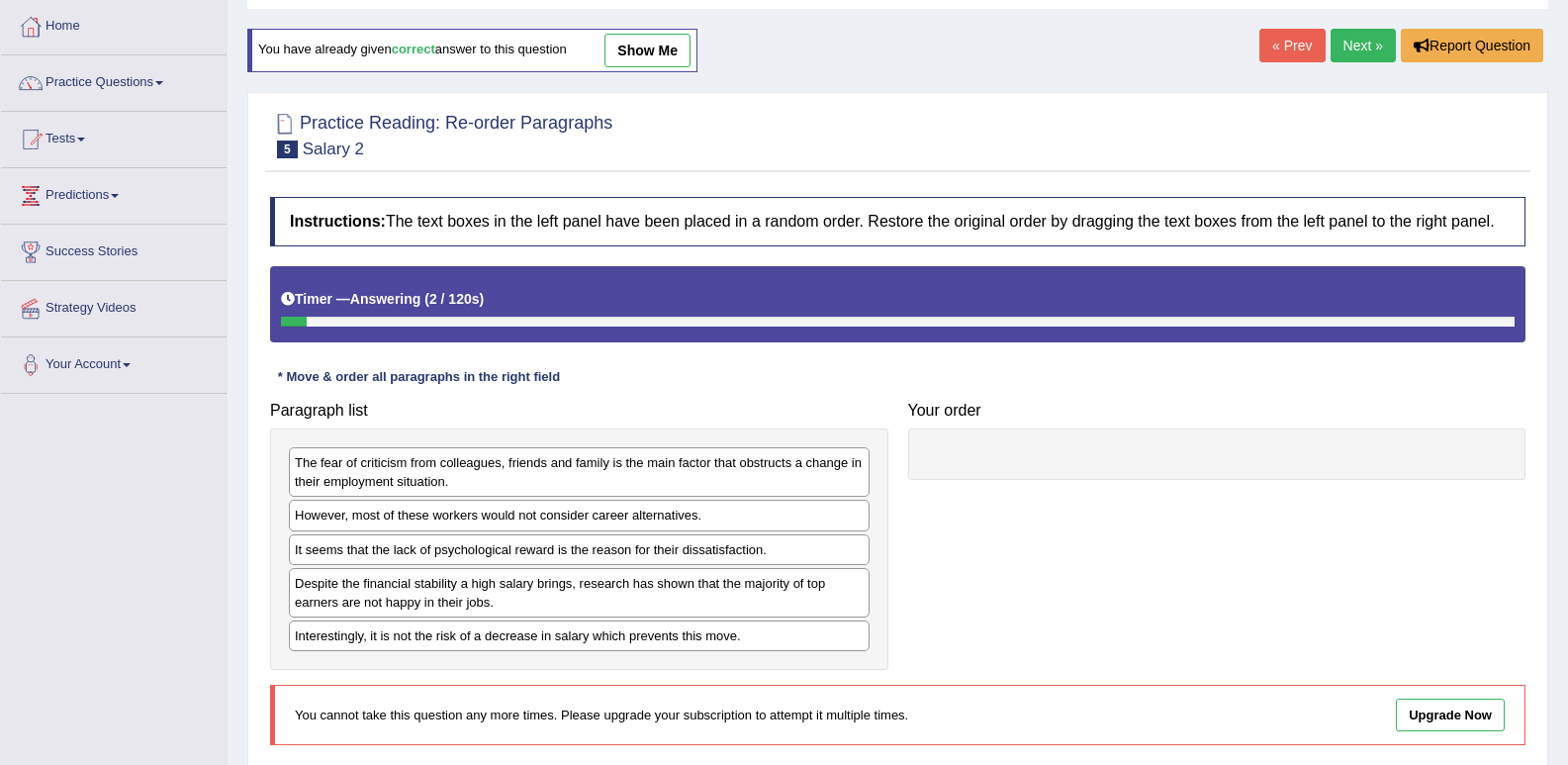
click at [660, 43] on link "show me" at bounding box center [647, 51] width 86 height 34
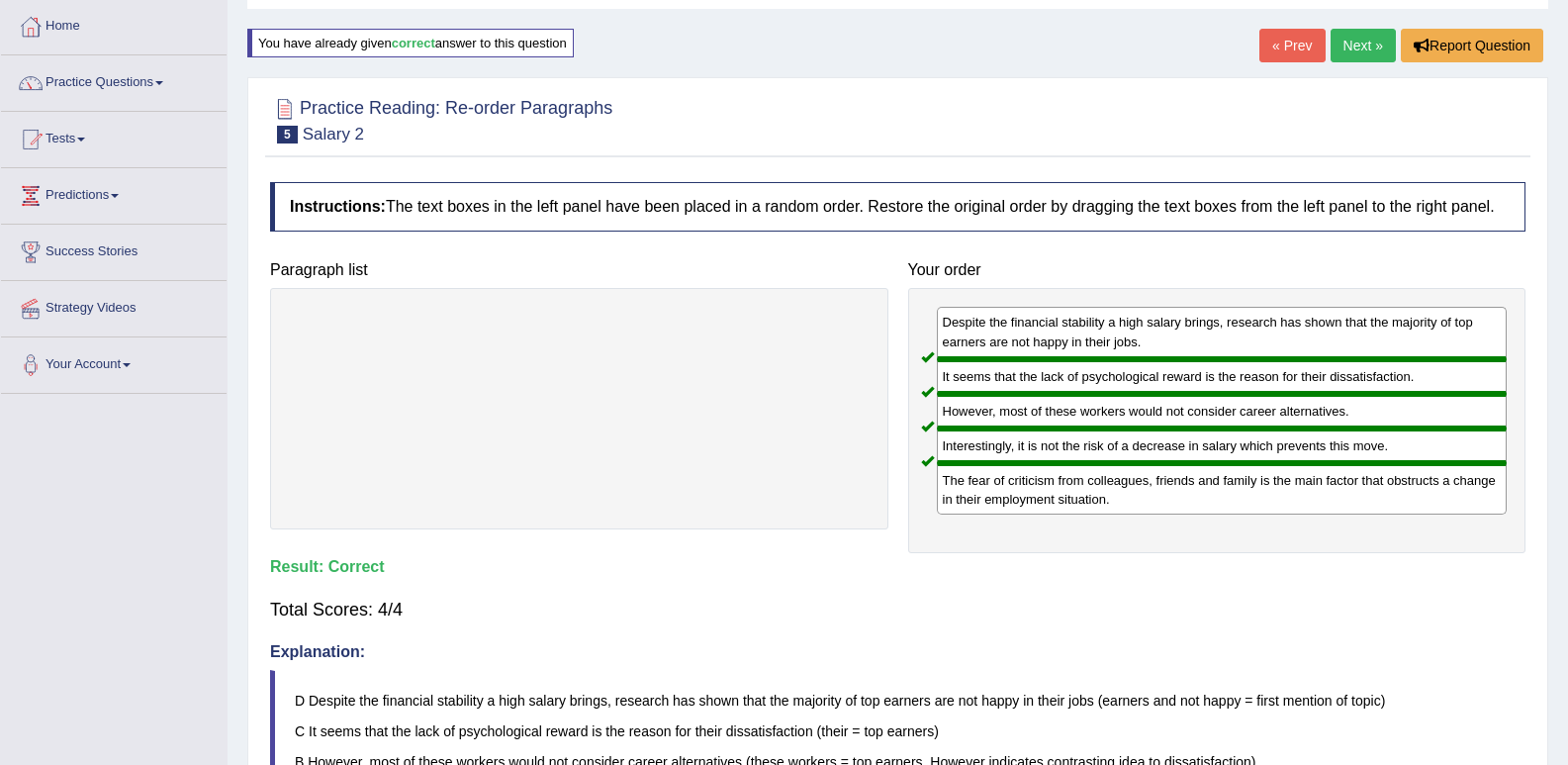
click at [1352, 45] on link "Next »" at bounding box center [1363, 46] width 65 height 34
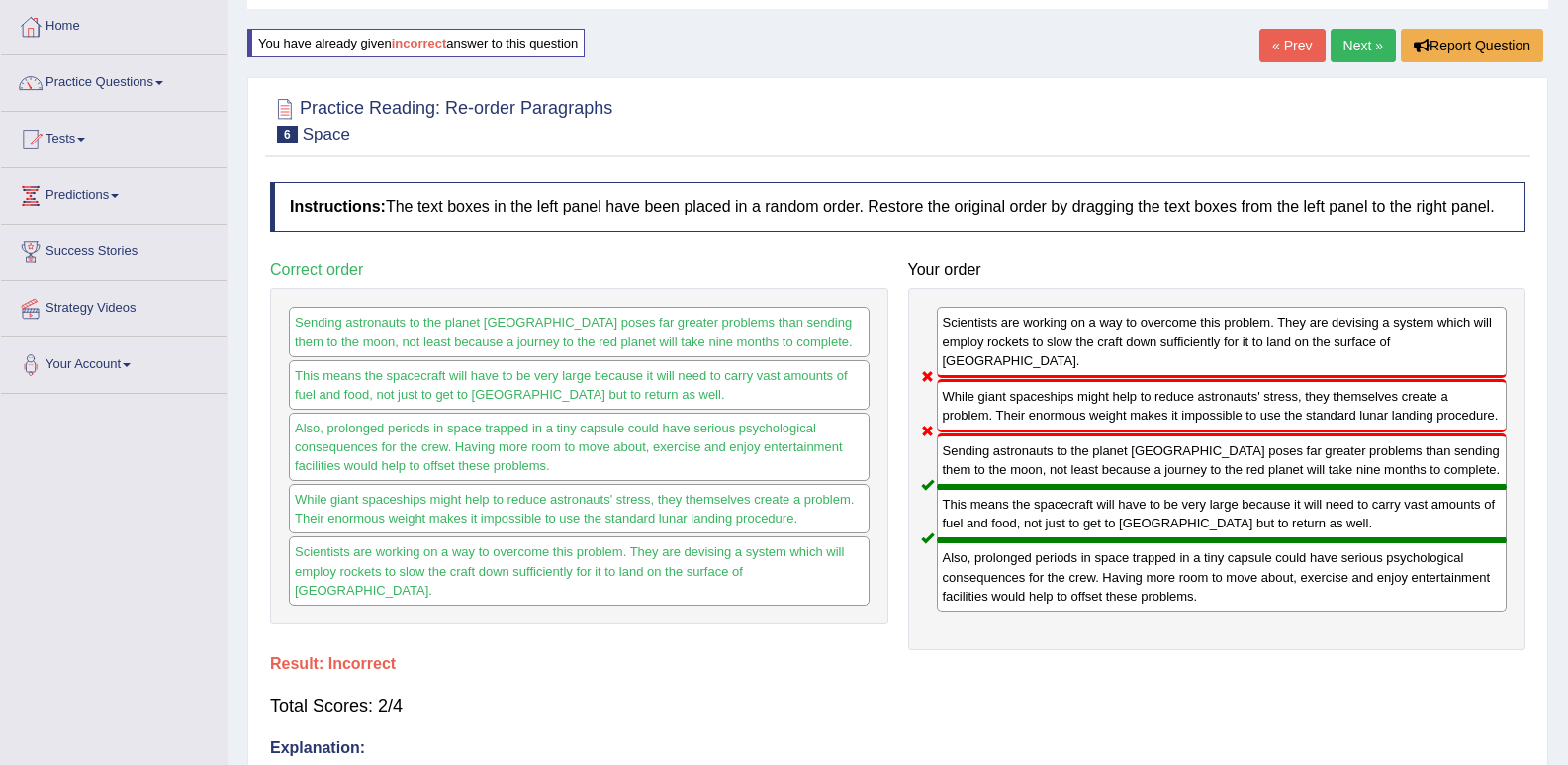
click at [1360, 42] on link "Next »" at bounding box center [1363, 46] width 65 height 34
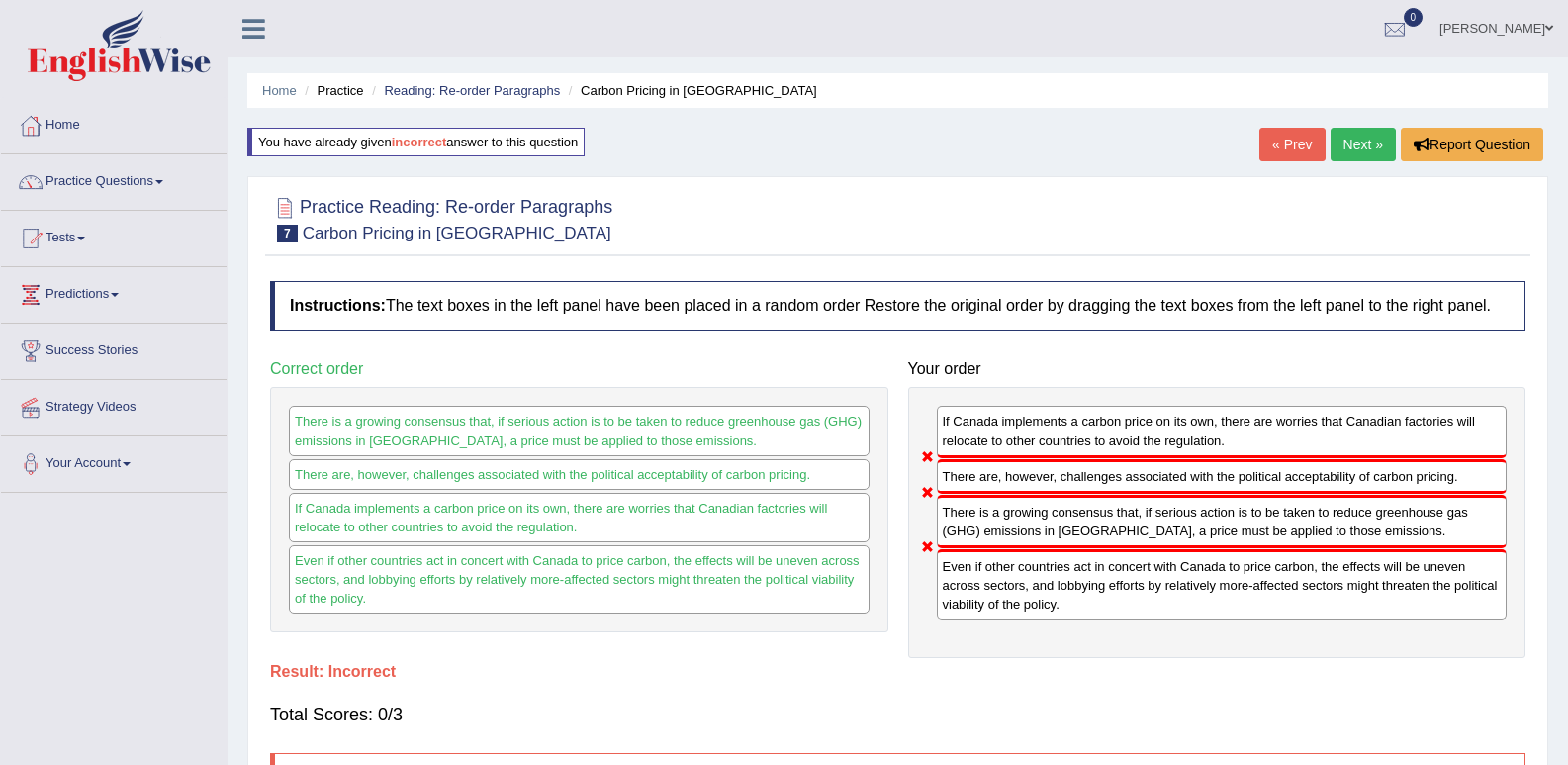
click at [1346, 145] on link "Next »" at bounding box center [1363, 145] width 65 height 34
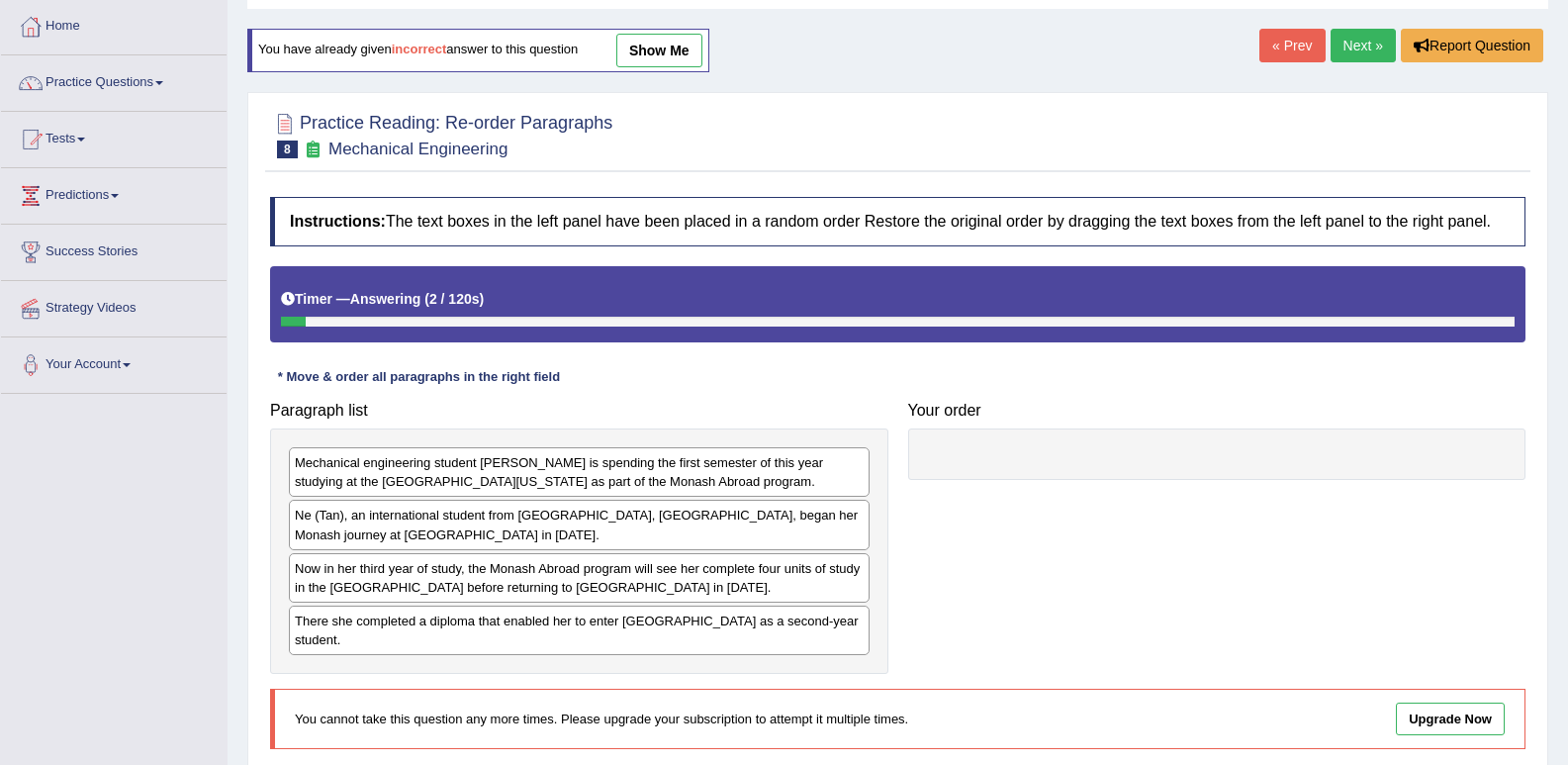
click at [667, 38] on link "show me" at bounding box center [659, 51] width 86 height 34
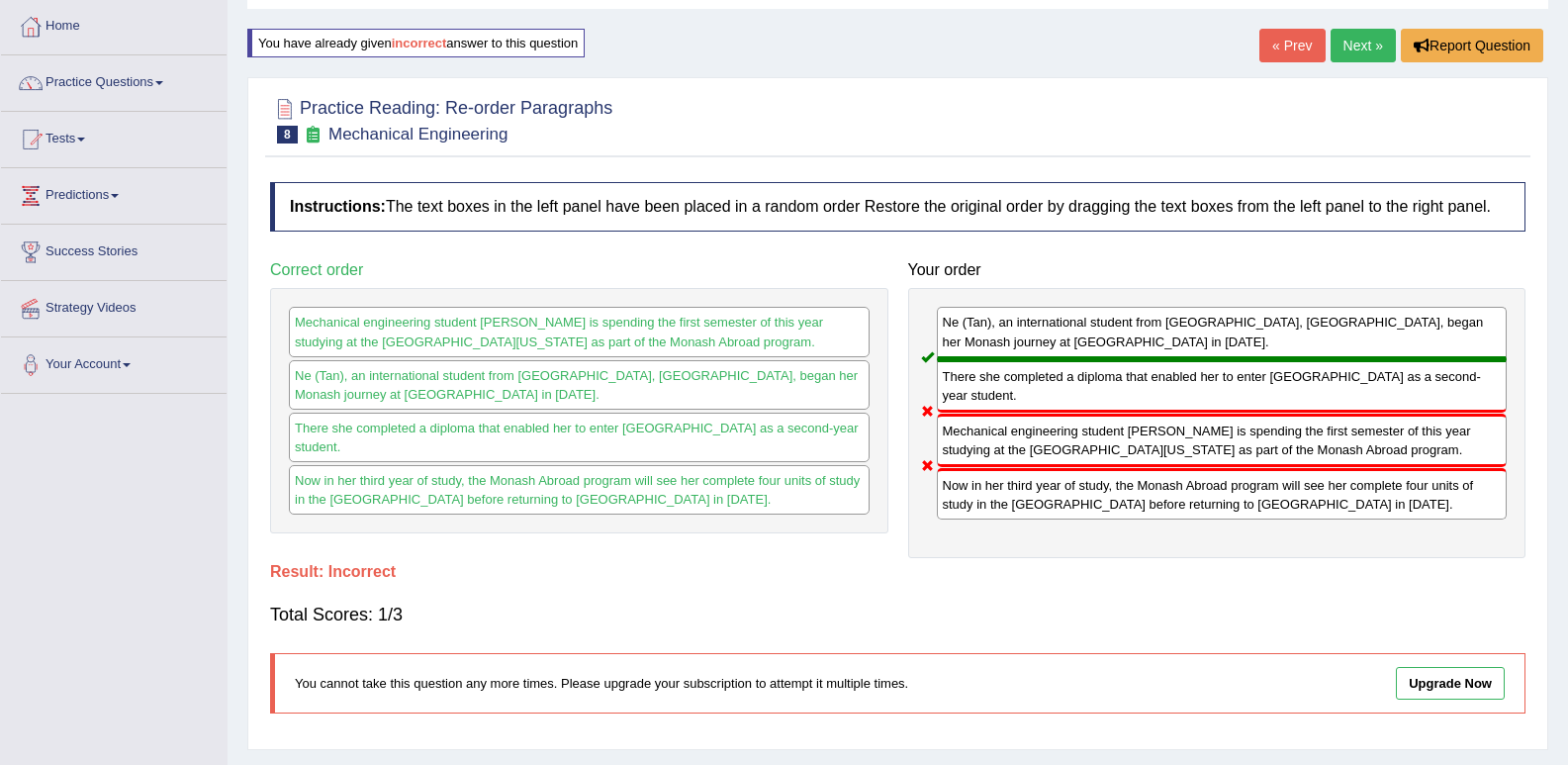
click at [1350, 42] on link "Next »" at bounding box center [1363, 46] width 65 height 34
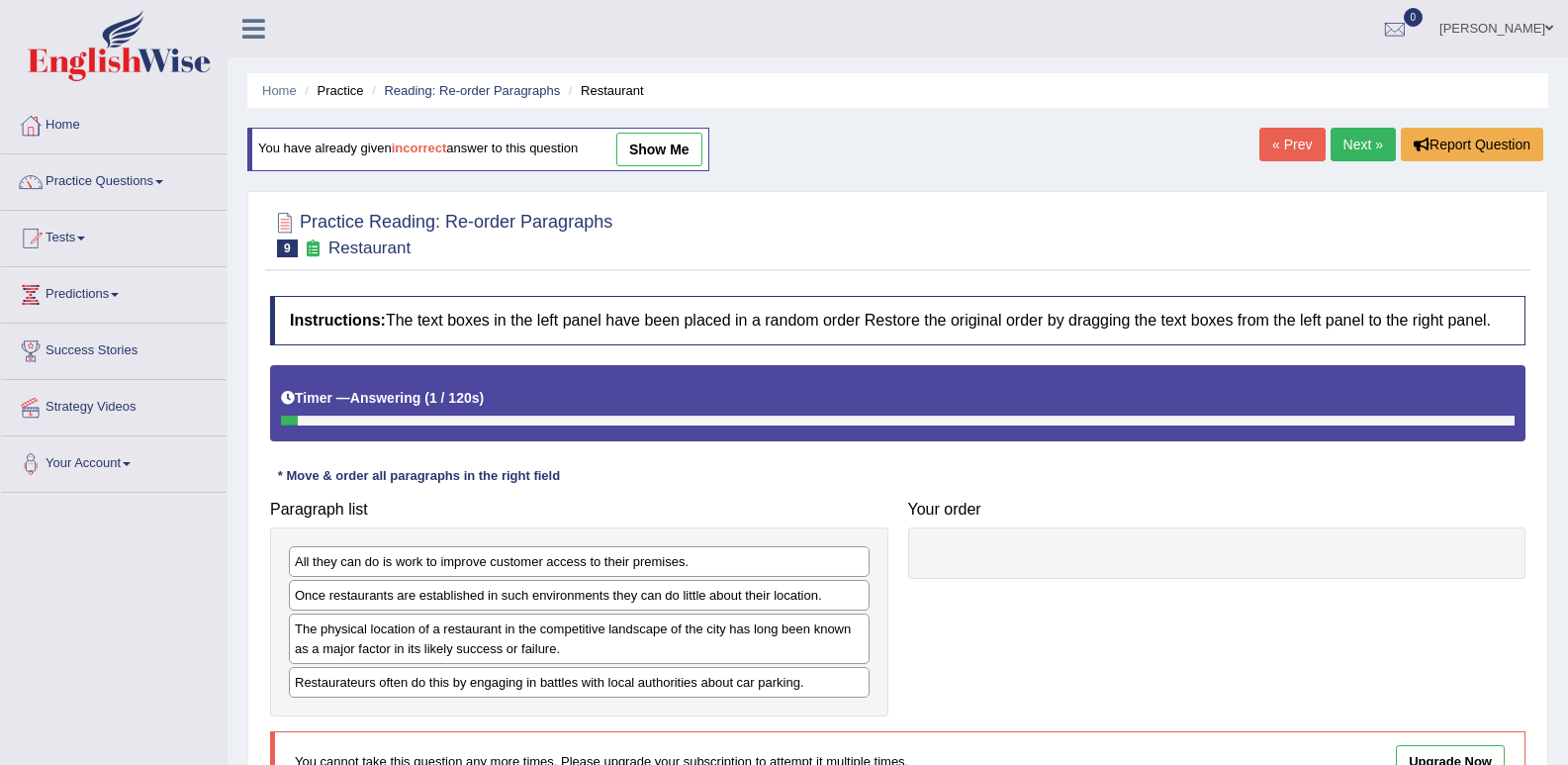
click at [659, 143] on link "show me" at bounding box center [659, 150] width 86 height 34
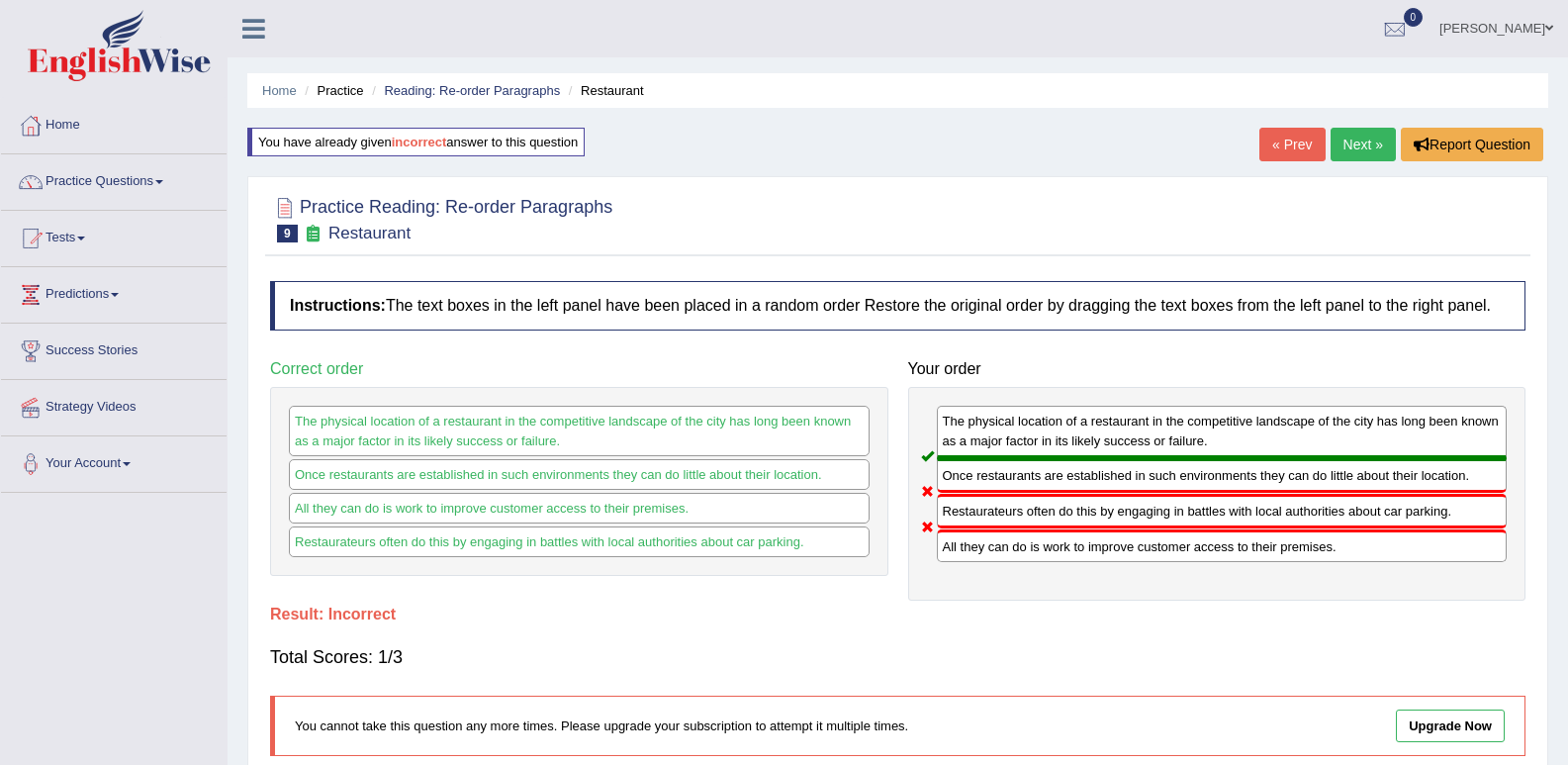
click at [1365, 138] on link "Next »" at bounding box center [1363, 145] width 65 height 34
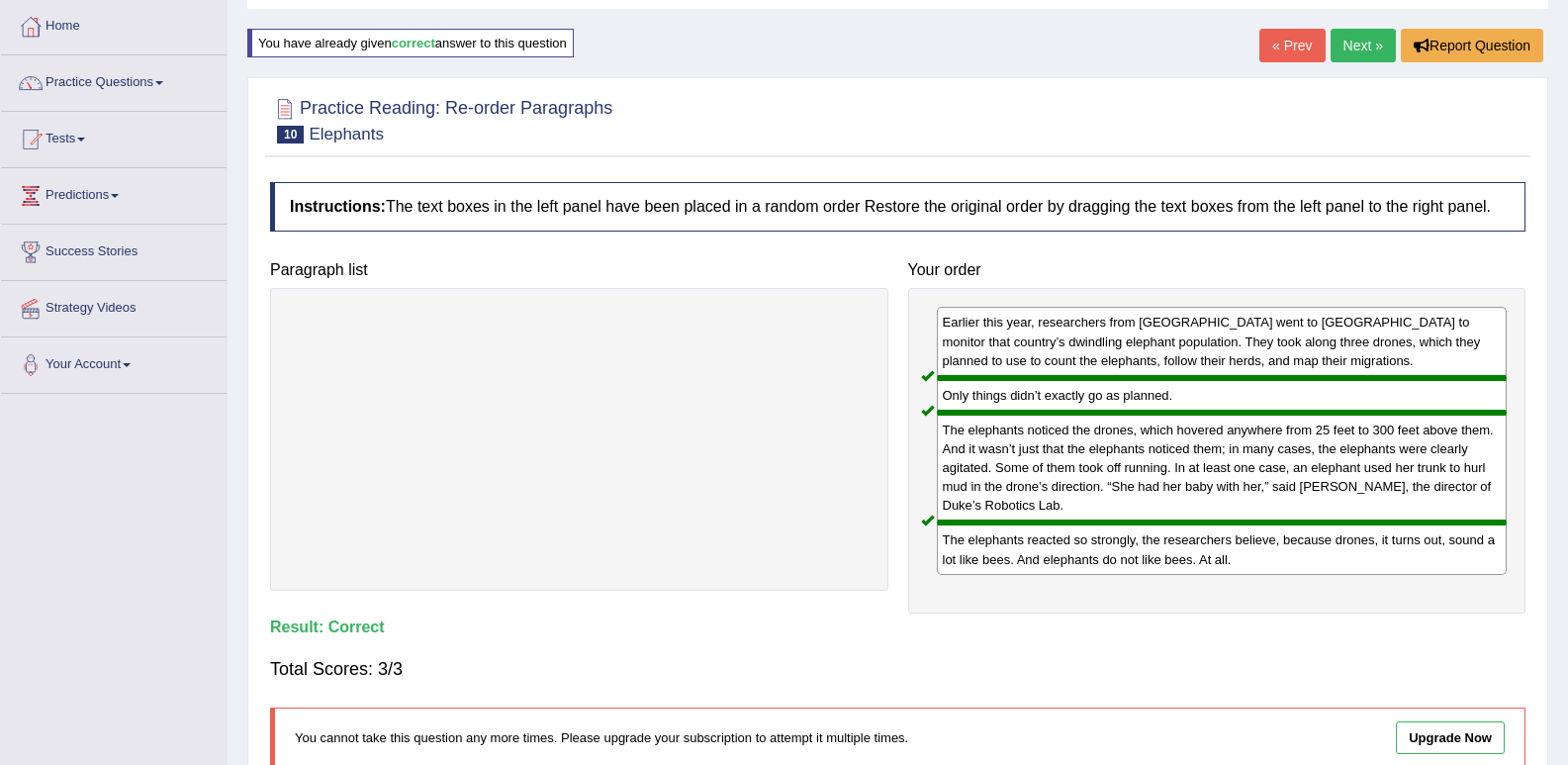
click at [1360, 43] on link "Next »" at bounding box center [1363, 46] width 65 height 34
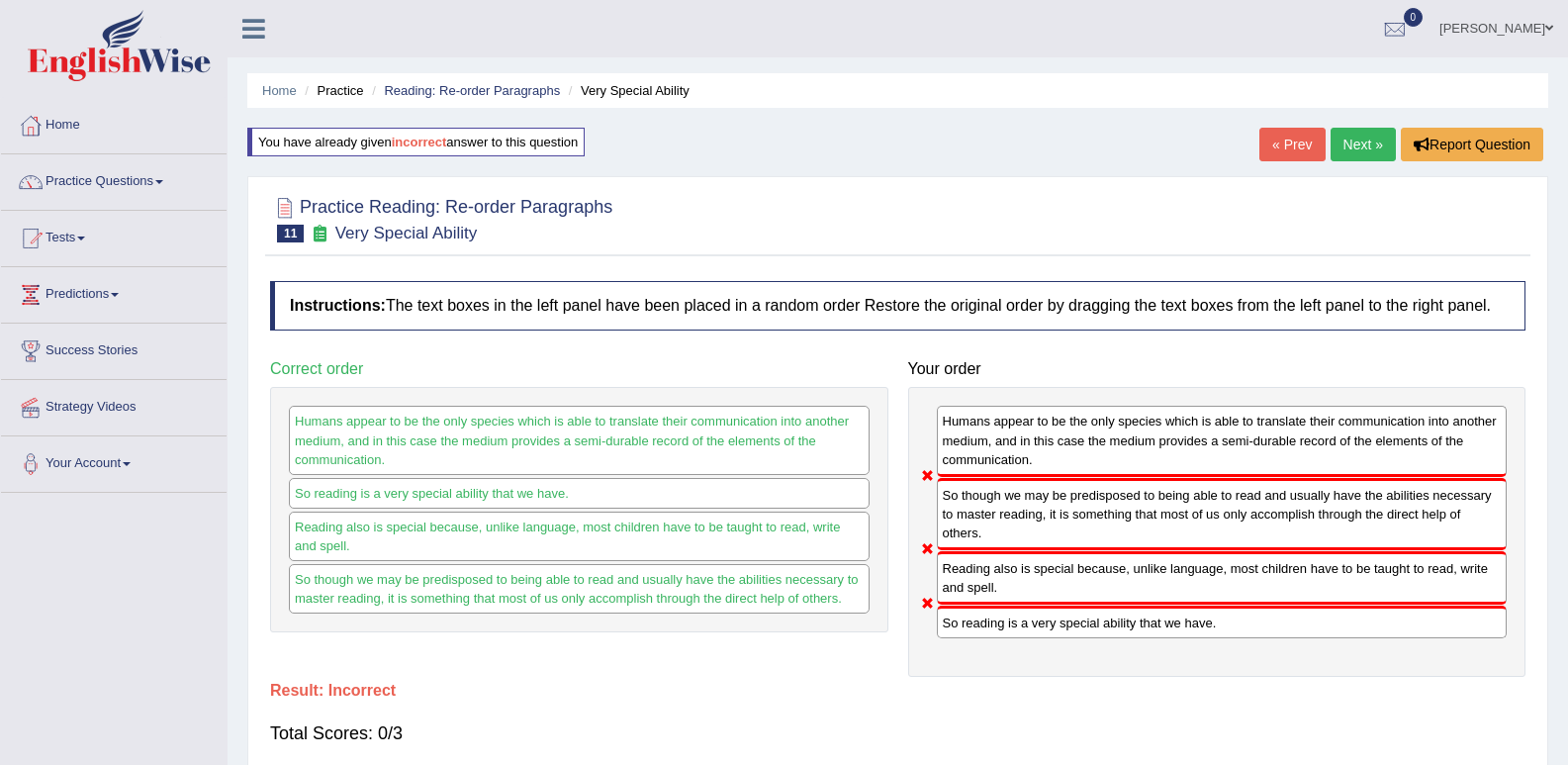
click at [1364, 153] on link "Next »" at bounding box center [1363, 145] width 65 height 34
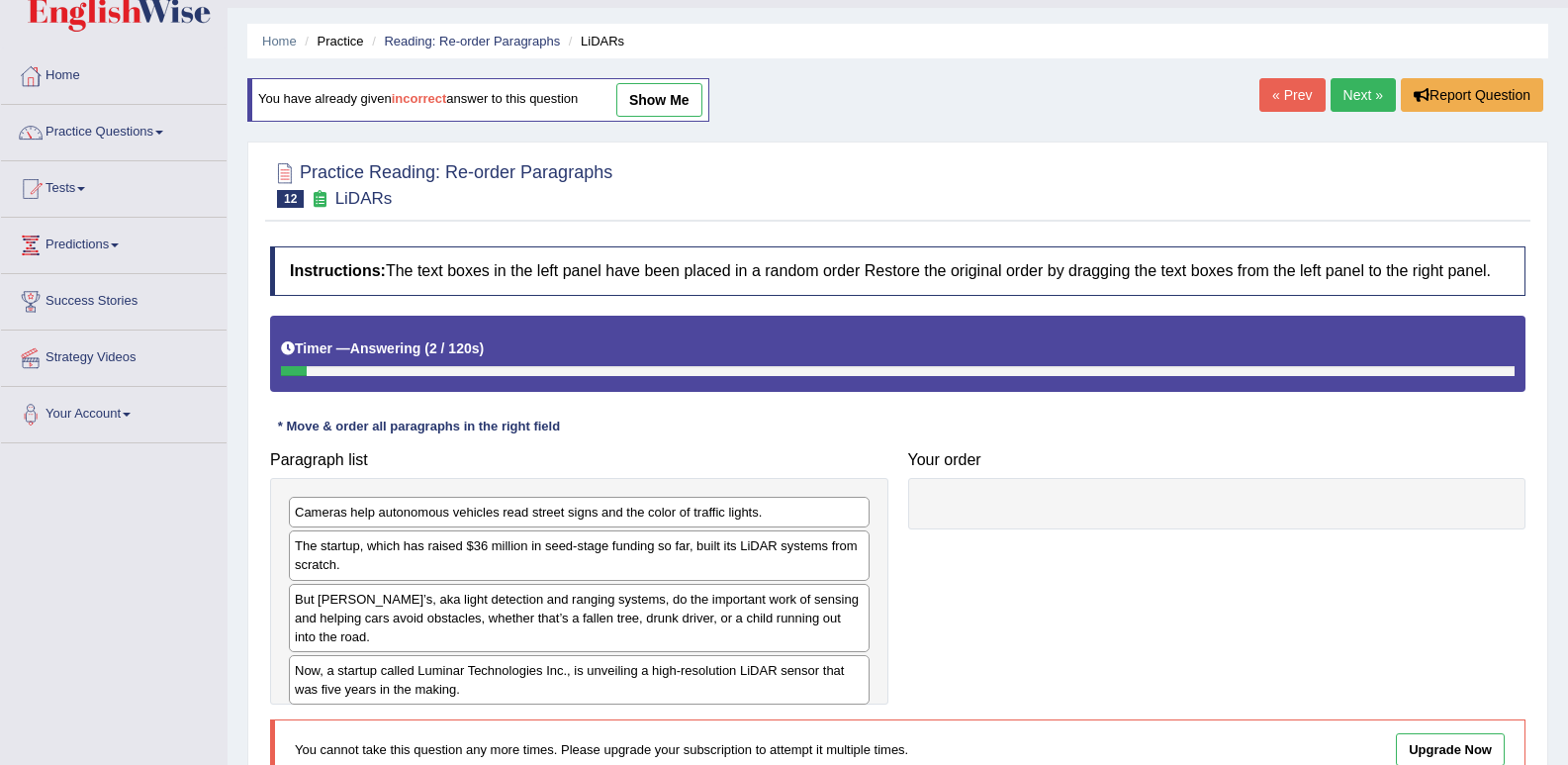
scroll to position [99, 0]
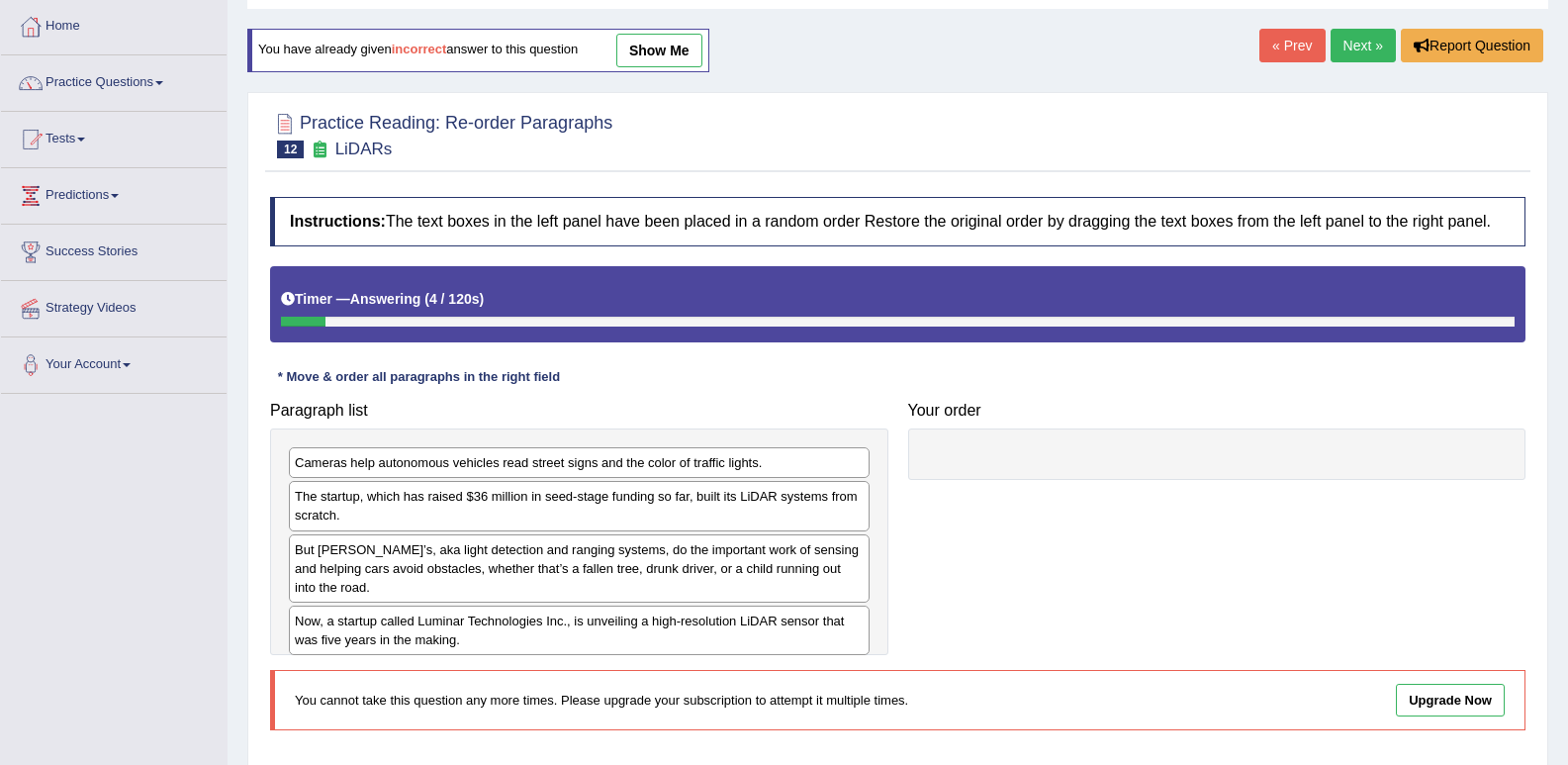
click at [661, 58] on link "show me" at bounding box center [659, 51] width 86 height 34
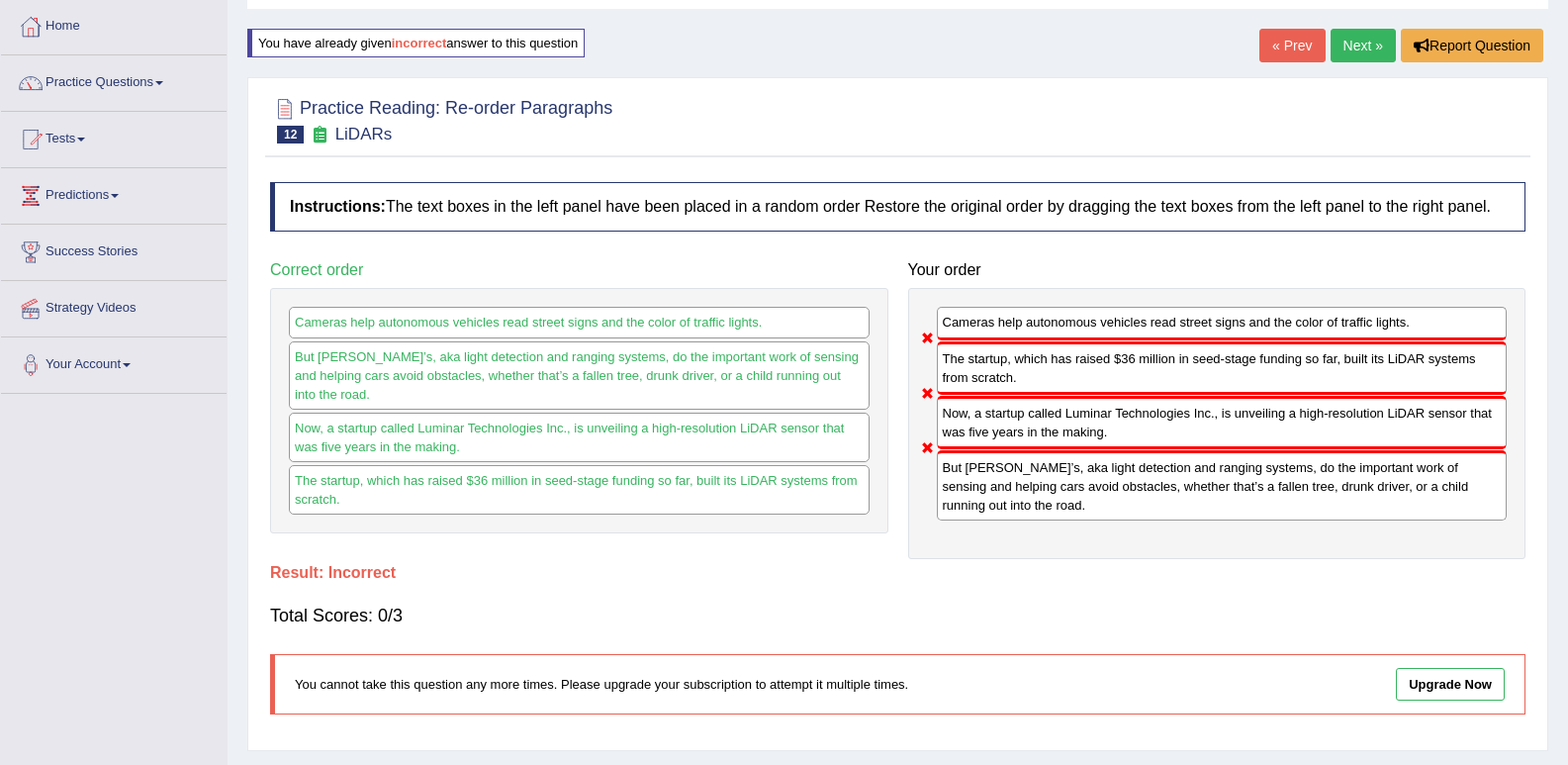
click at [1356, 40] on link "Next »" at bounding box center [1363, 46] width 65 height 34
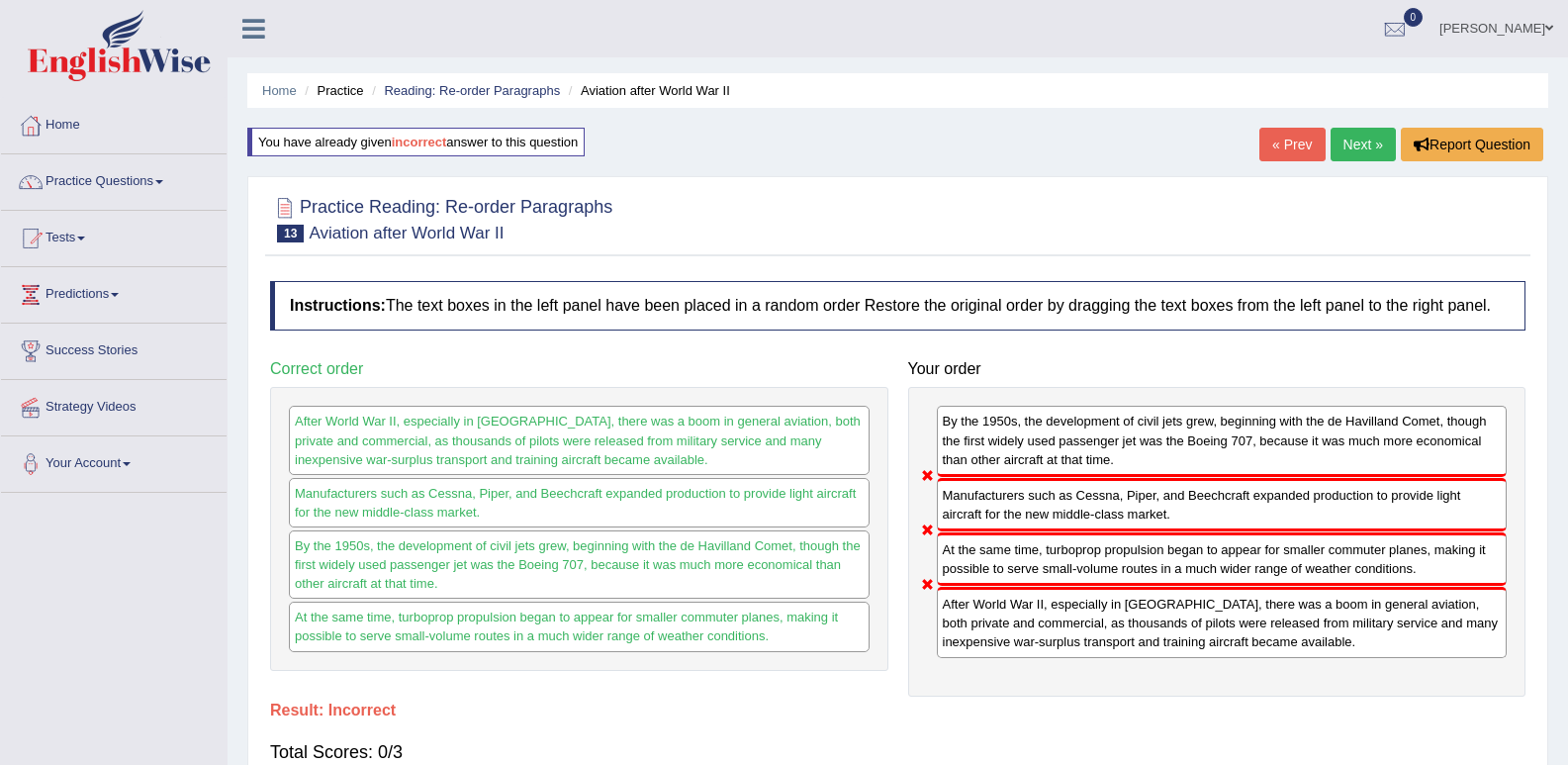
click at [1374, 155] on link "Next »" at bounding box center [1363, 145] width 65 height 34
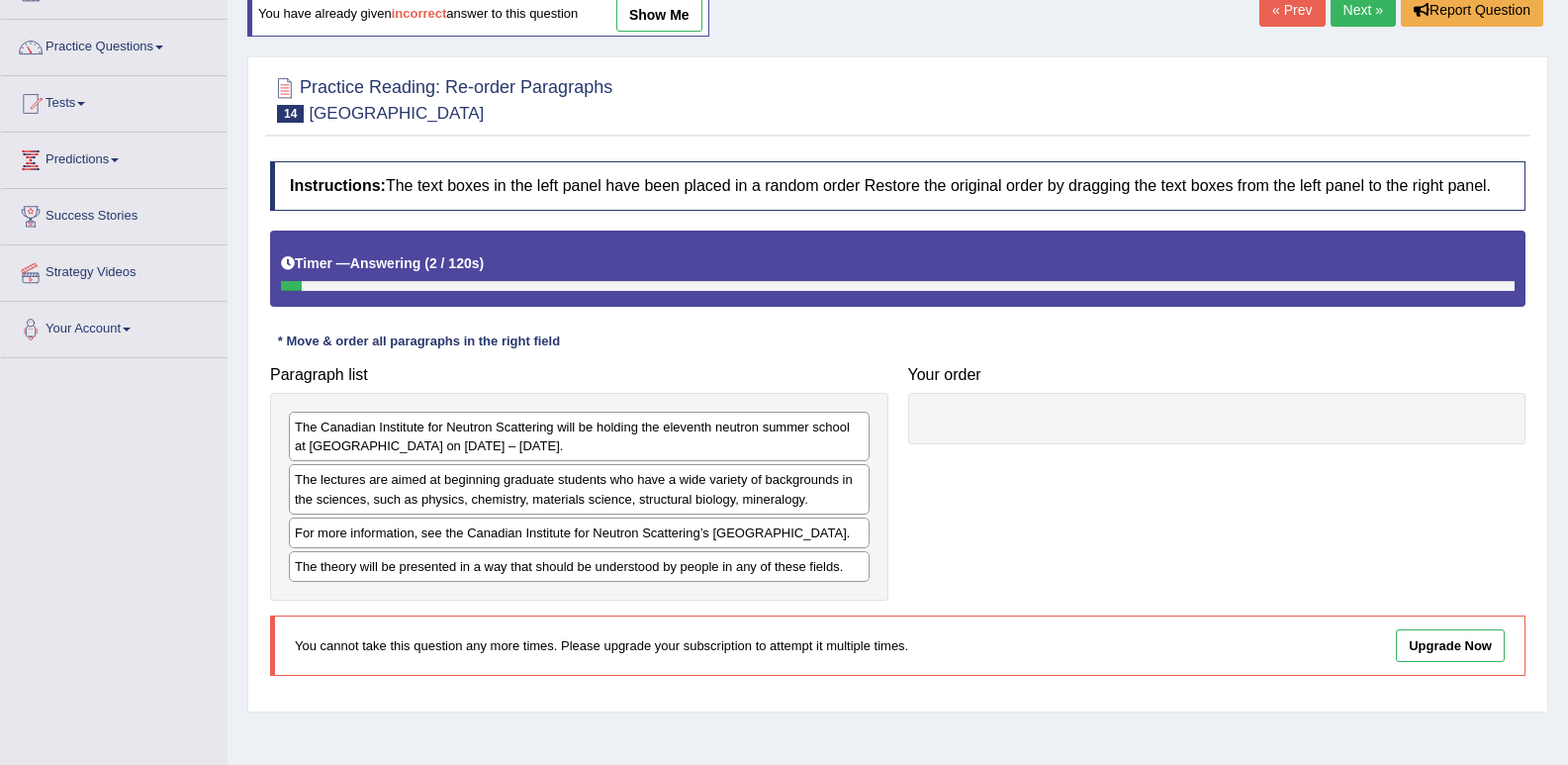
scroll to position [99, 0]
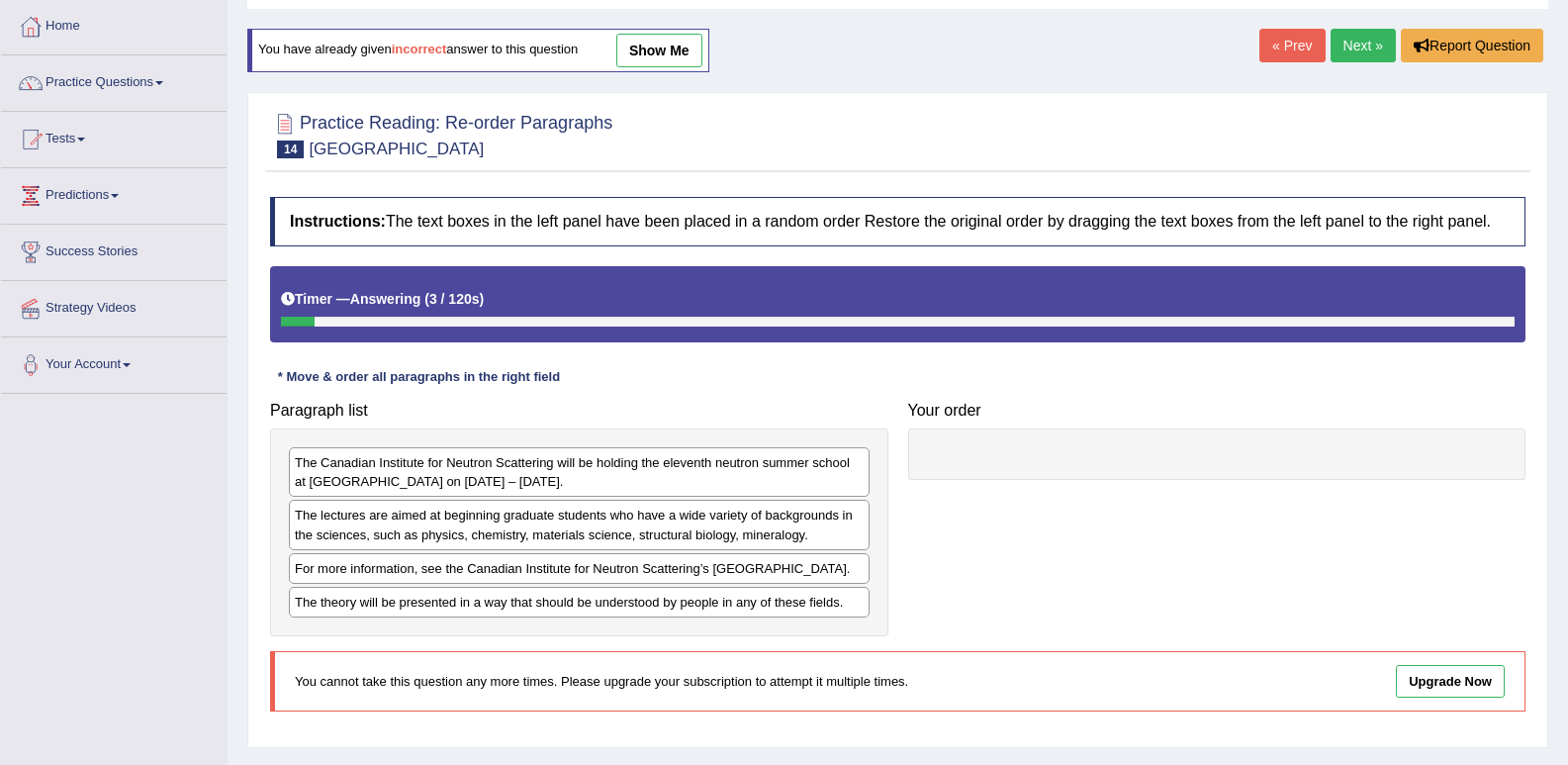
click at [691, 58] on link "show me" at bounding box center [659, 51] width 86 height 34
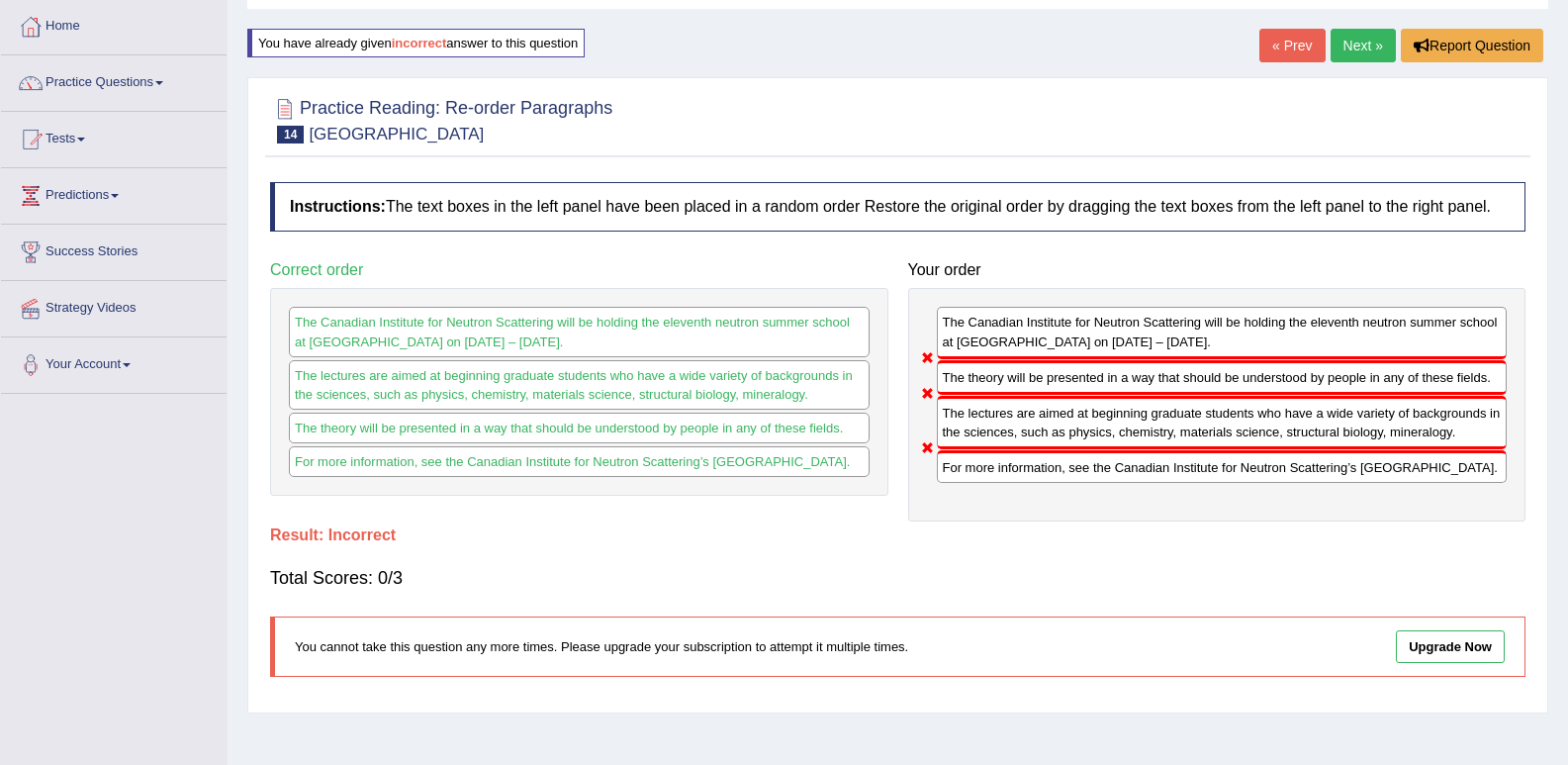
drag, startPoint x: 1010, startPoint y: 426, endPoint x: 1023, endPoint y: 382, distance: 45.9
click at [1023, 382] on div "The Canadian Institute for Neutron Scattering will be holding the eleventh neut…" at bounding box center [1217, 405] width 618 height 234
click at [1358, 53] on link "Next »" at bounding box center [1363, 46] width 65 height 34
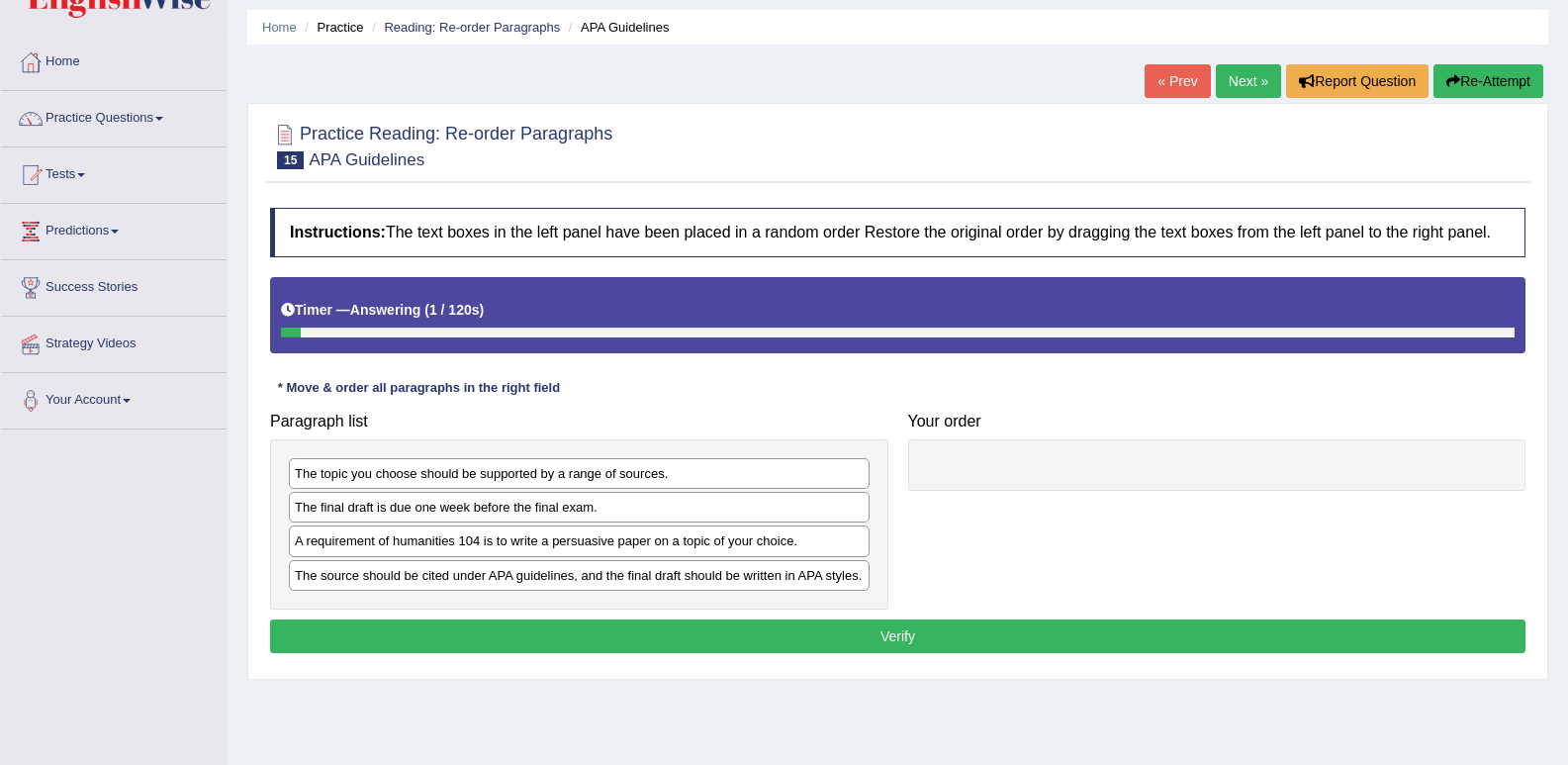
scroll to position [99, 0]
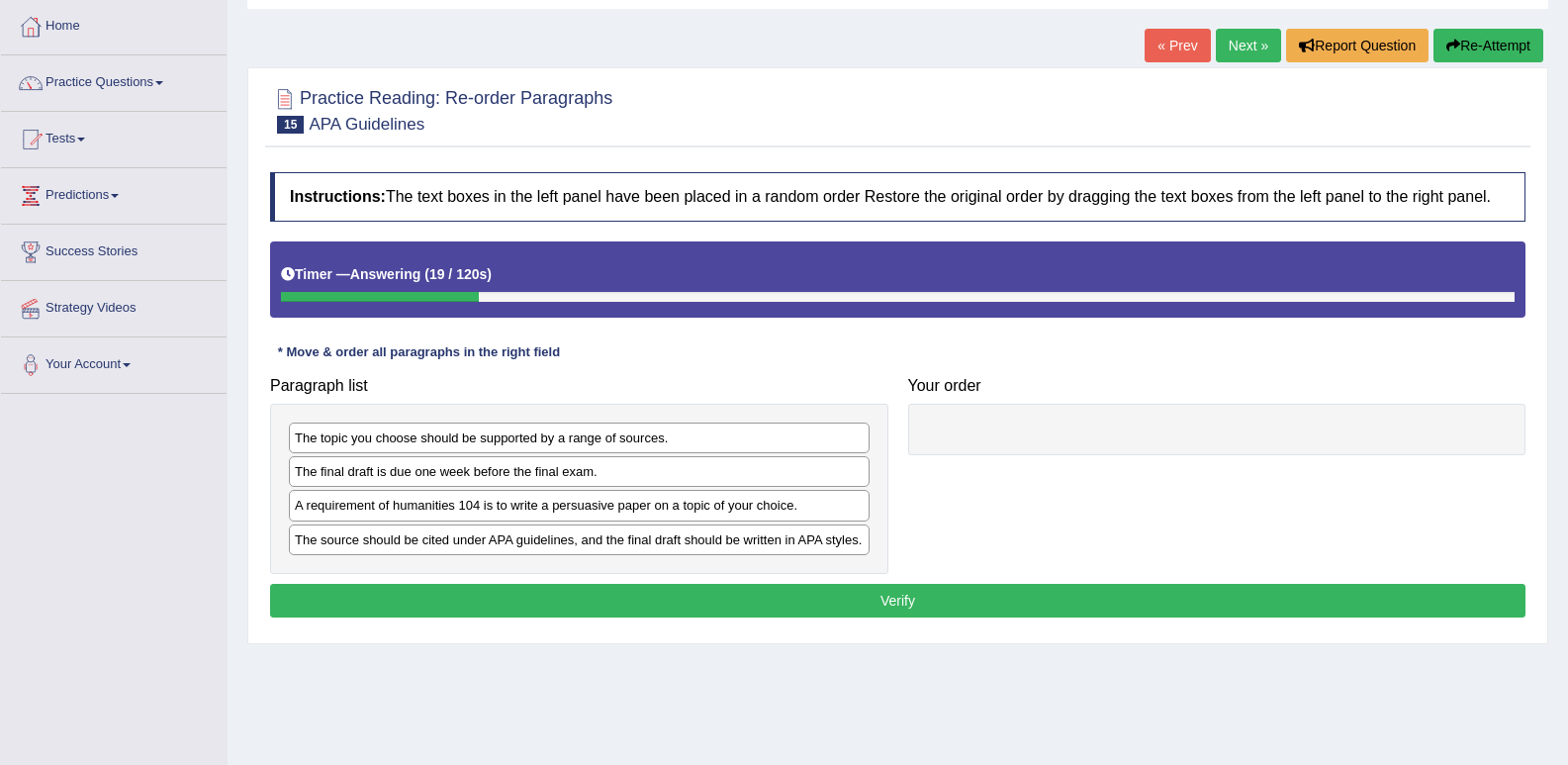
click at [1156, 49] on link "« Prev" at bounding box center [1178, 46] width 65 height 34
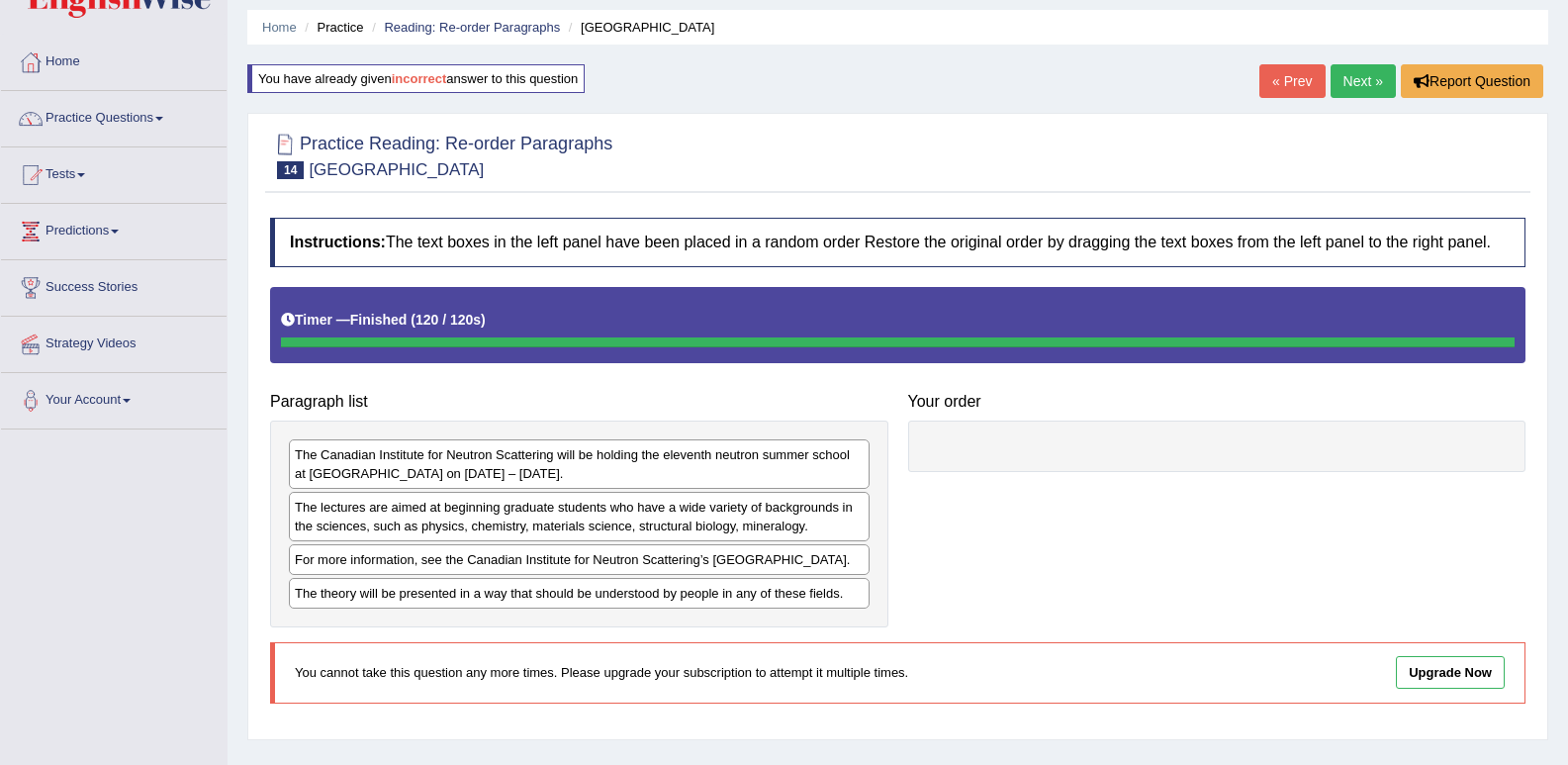
scroll to position [99, 0]
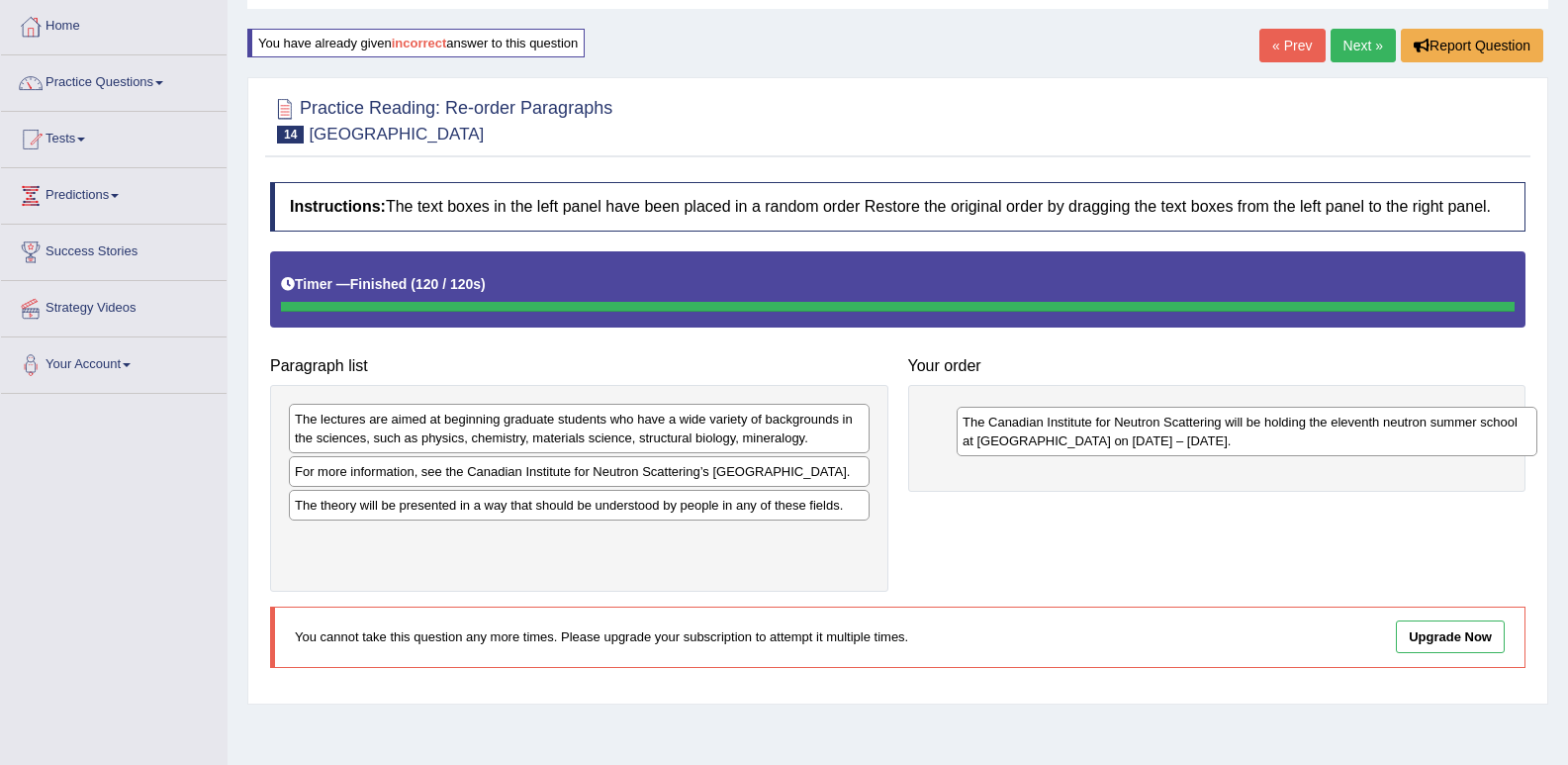
drag, startPoint x: 483, startPoint y: 429, endPoint x: 989, endPoint y: 382, distance: 508.2
click at [1146, 432] on div "The Canadian Institute for Neutron Scattering will be holding the eleventh neut…" at bounding box center [1247, 431] width 580 height 50
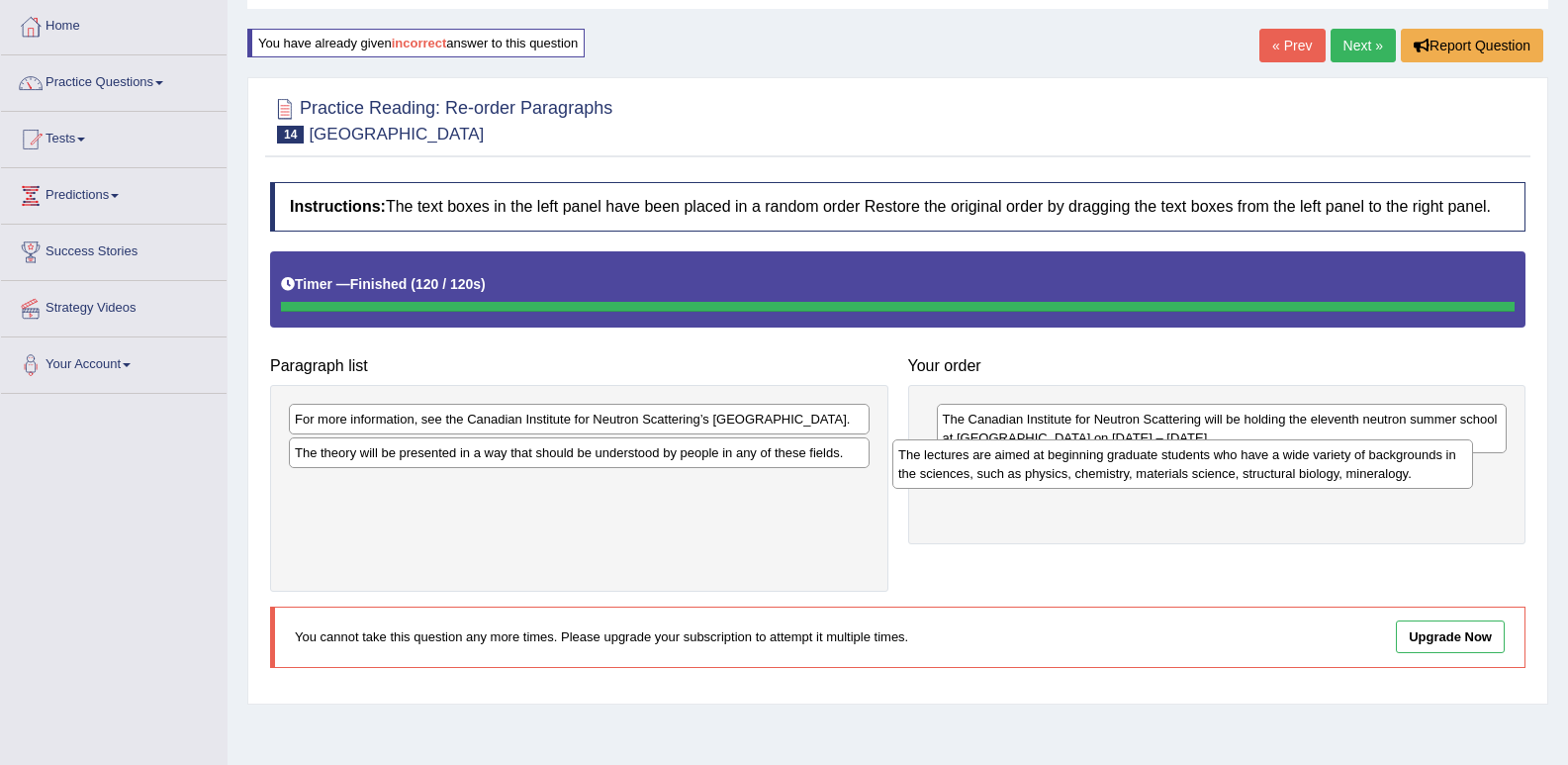
drag, startPoint x: 601, startPoint y: 425, endPoint x: 1205, endPoint y: 461, distance: 605.1
click at [1205, 461] on div "The lectures are aimed at beginning graduate students who have a wide variety o…" at bounding box center [1183, 464] width 580 height 50
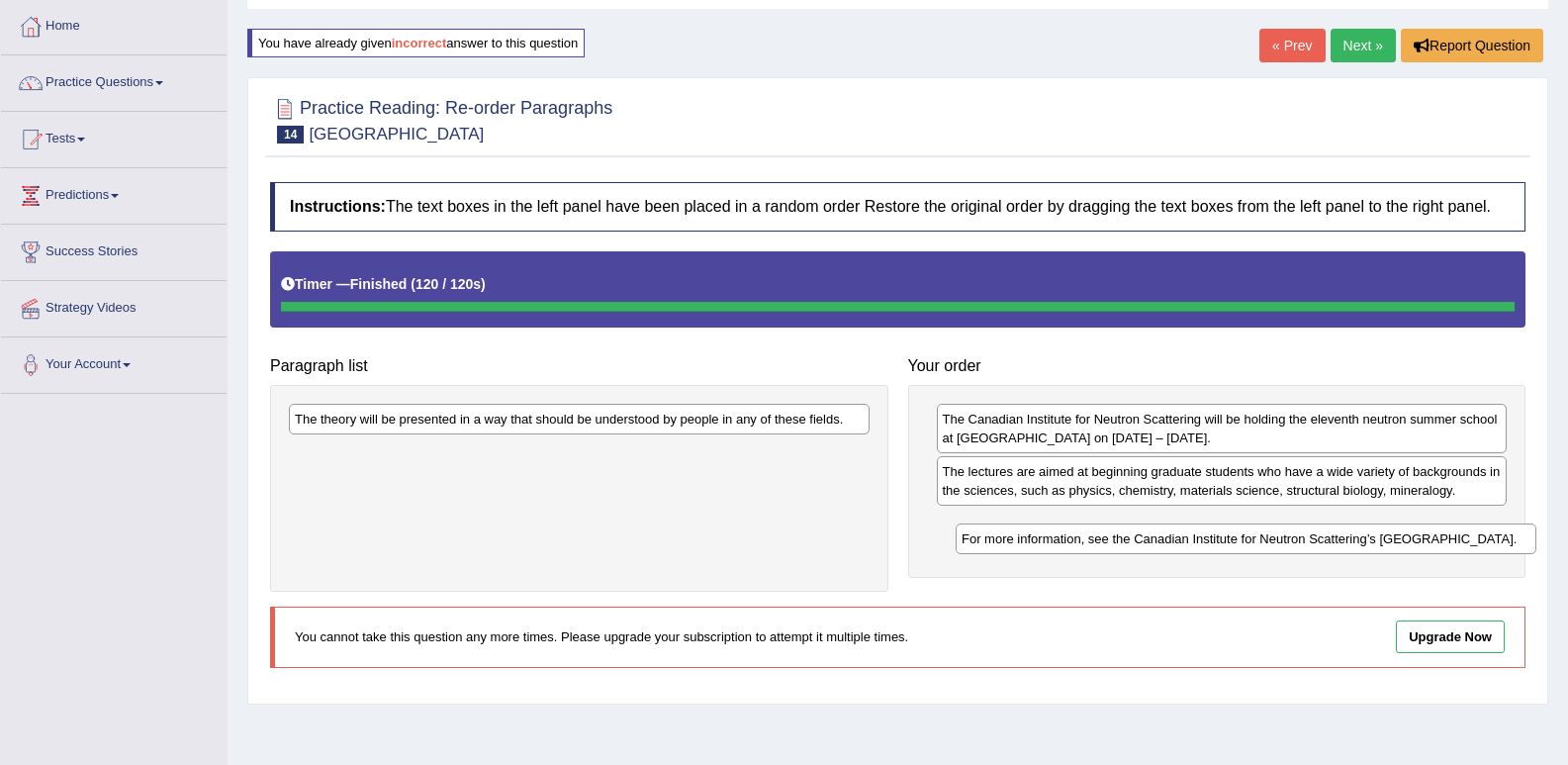
drag, startPoint x: 769, startPoint y: 426, endPoint x: 1435, endPoint y: 538, distance: 675.4
click at [1438, 539] on div "For more information, see the Canadian Institute for Neutron Scattering’s Neutr…" at bounding box center [1246, 538] width 580 height 31
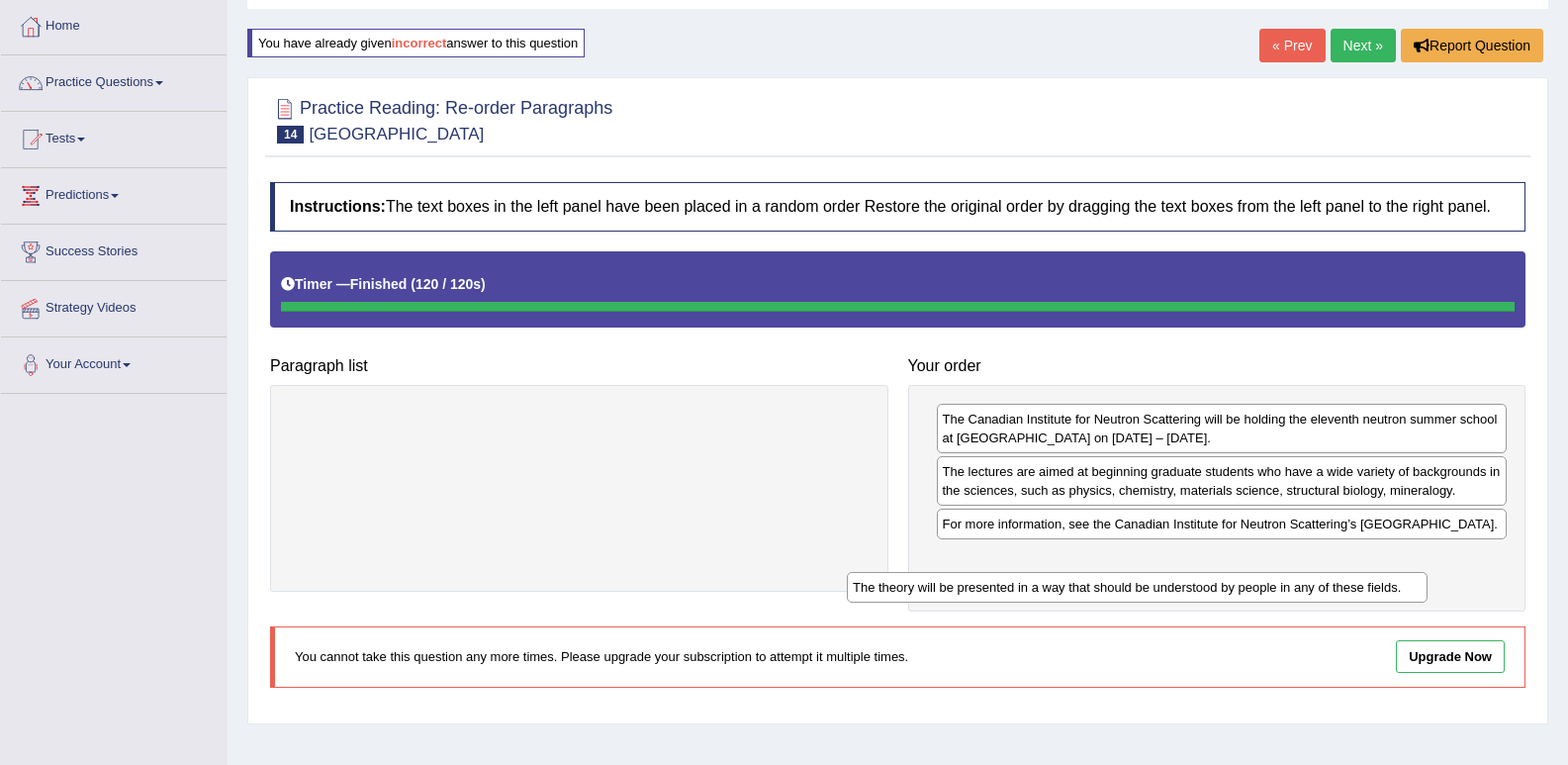
drag, startPoint x: 847, startPoint y: 421, endPoint x: 1414, endPoint y: 582, distance: 589.4
click at [1414, 582] on div "The theory will be presented in a way that should be understood by people in an…" at bounding box center [1137, 587] width 580 height 31
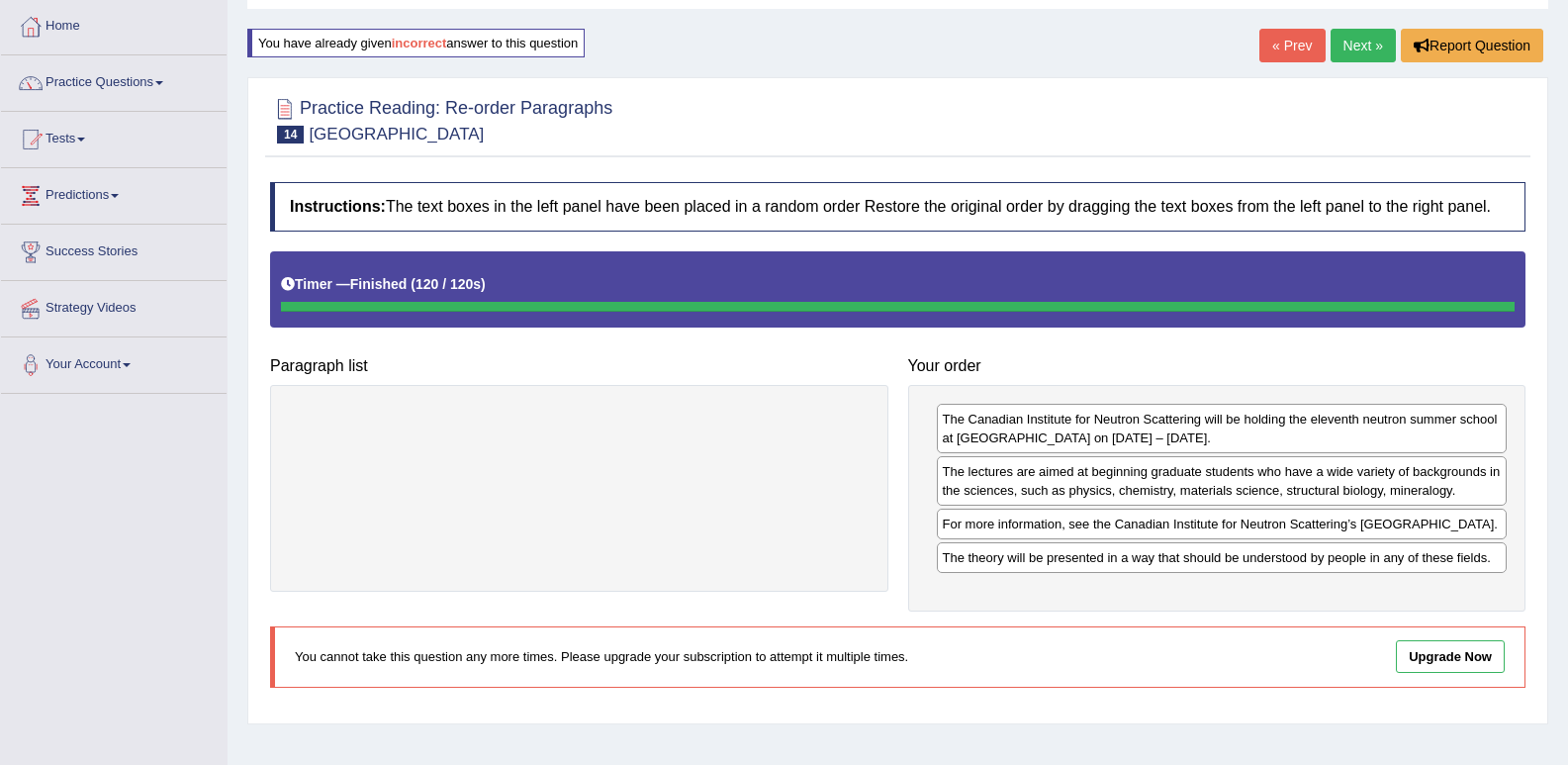
click at [1347, 51] on link "Next »" at bounding box center [1363, 46] width 65 height 34
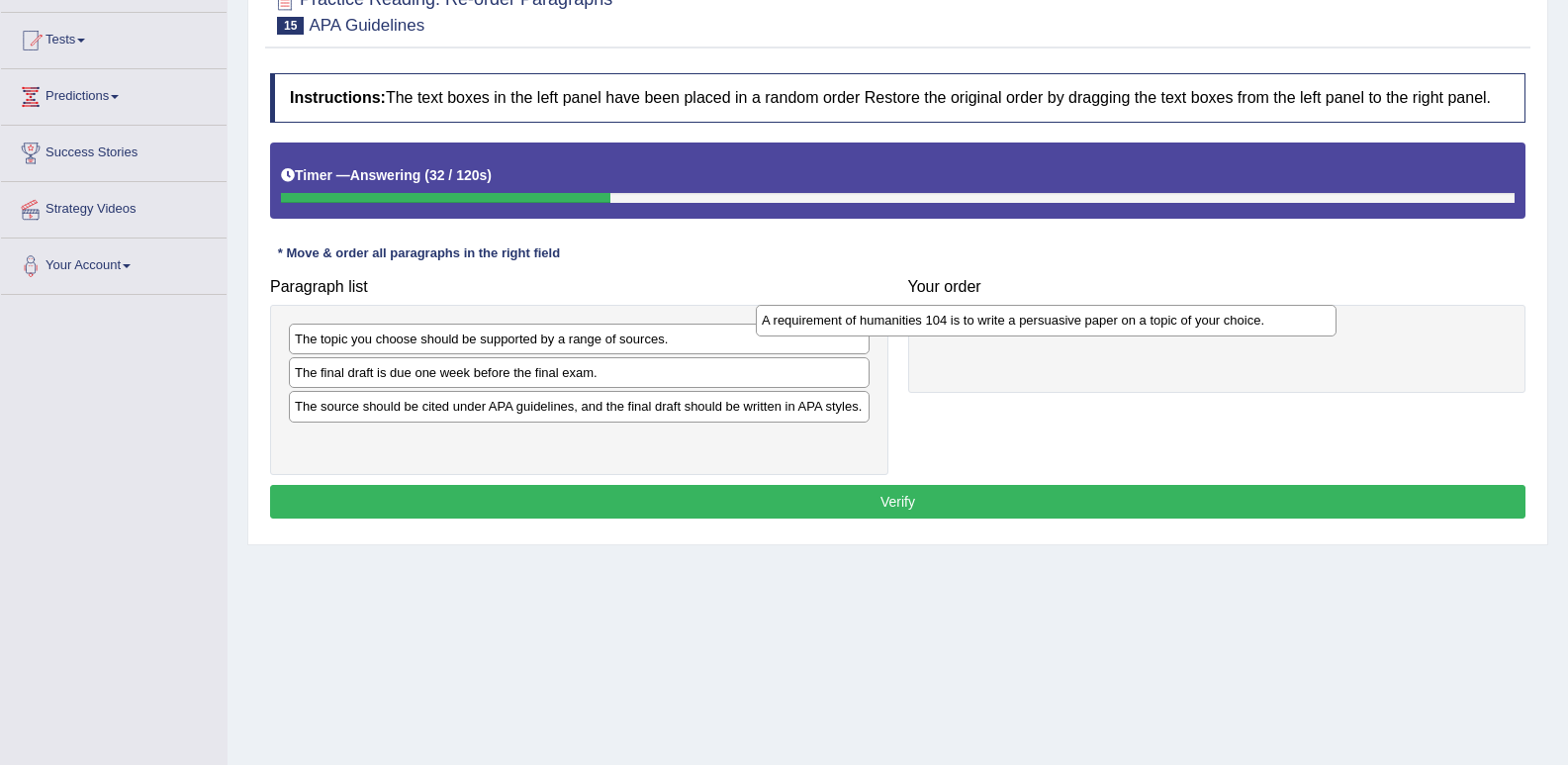
drag, startPoint x: 438, startPoint y: 417, endPoint x: 905, endPoint y: 332, distance: 474.7
click at [905, 332] on div "A requirement of humanities 104 is to write a persuasive paper on a topic of yo…" at bounding box center [1046, 320] width 580 height 31
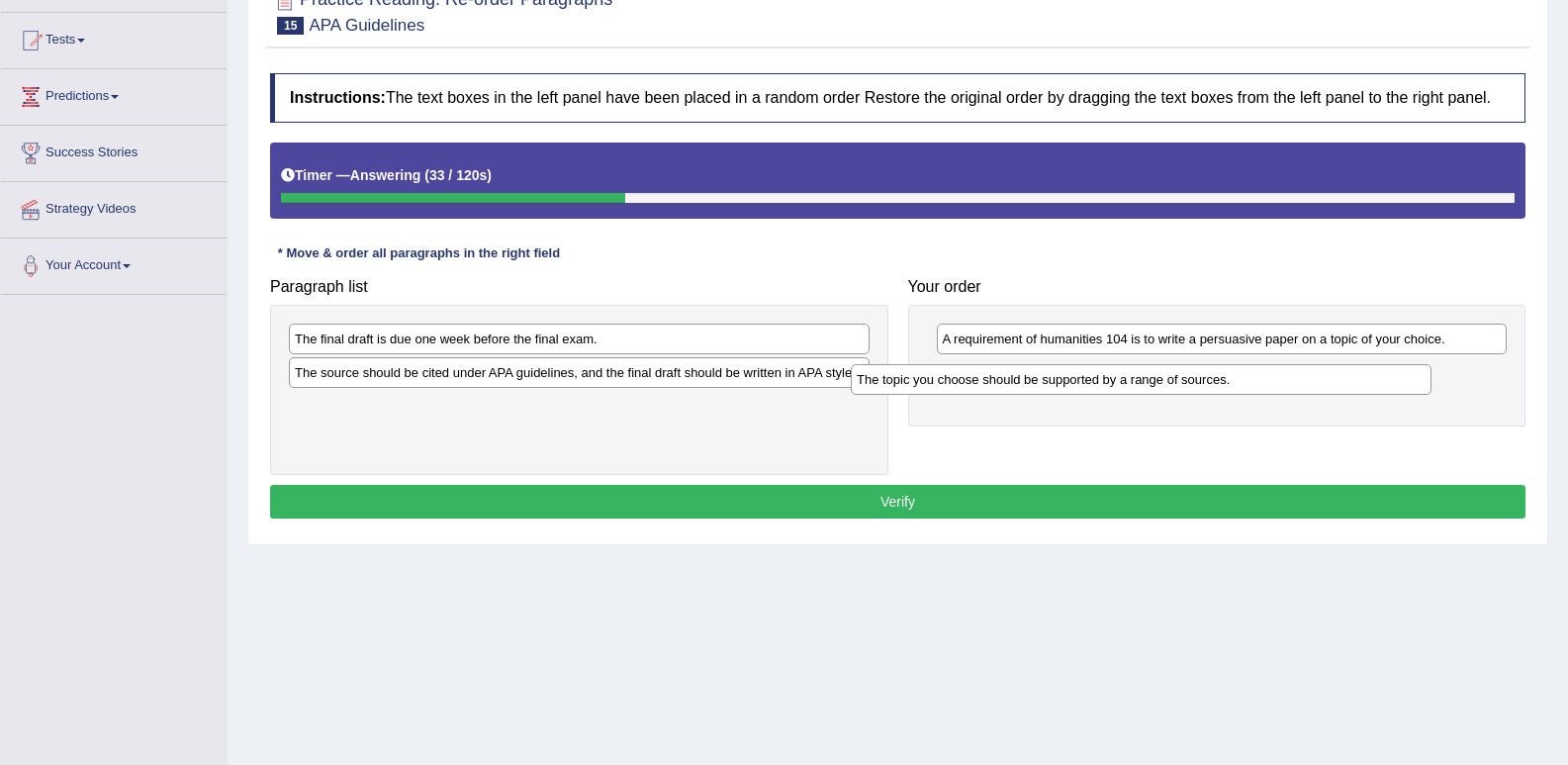
drag, startPoint x: 532, startPoint y: 354, endPoint x: 1095, endPoint y: 394, distance: 564.4
click at [1095, 394] on div "The topic you choose should be supported by a range of sources." at bounding box center [1141, 380] width 580 height 31
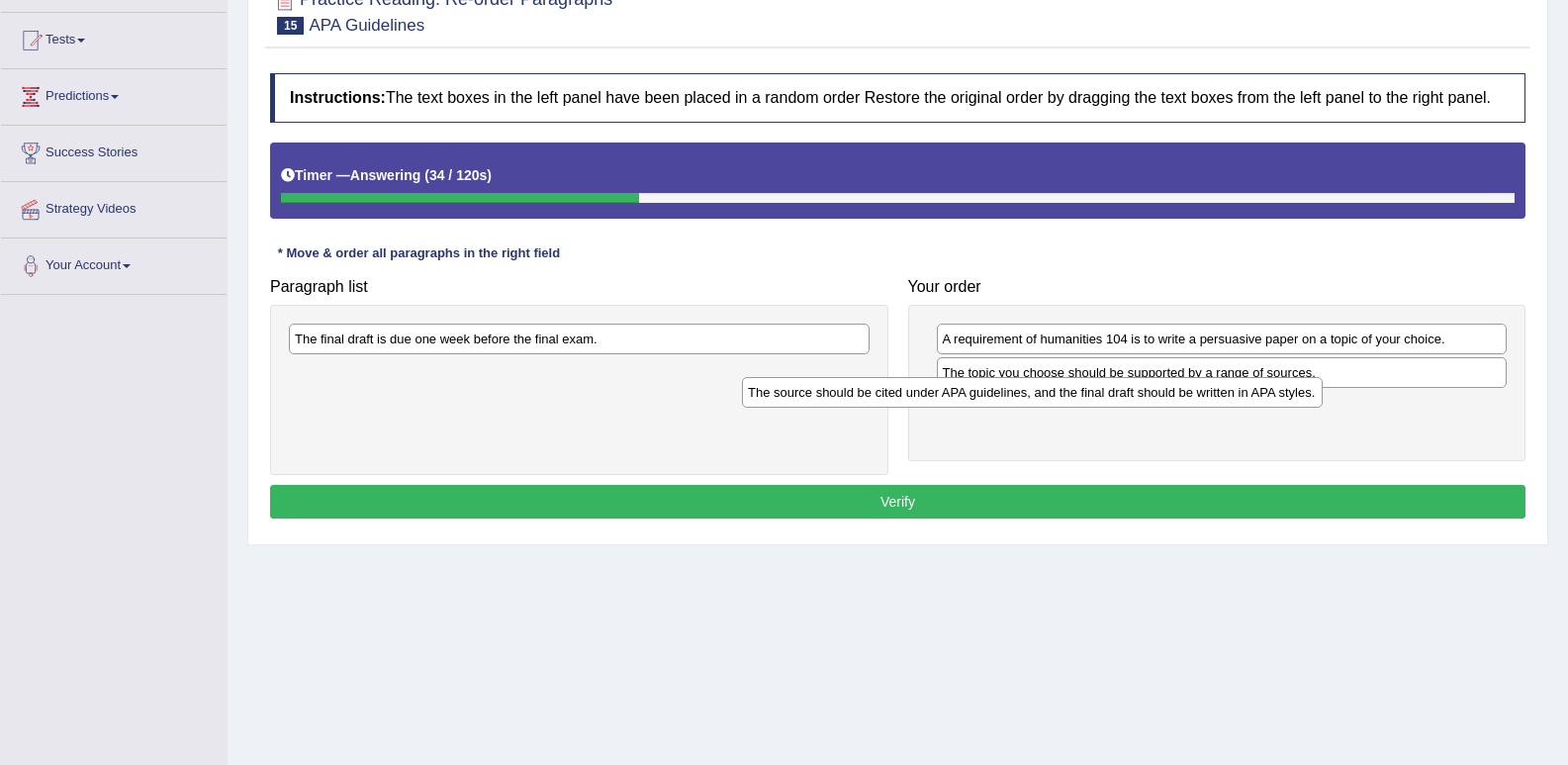
drag, startPoint x: 637, startPoint y: 364, endPoint x: 1132, endPoint y: 358, distance: 495.0
click at [1133, 378] on div "The source should be cited under APA guidelines, and the final draft should be …" at bounding box center [1032, 392] width 580 height 31
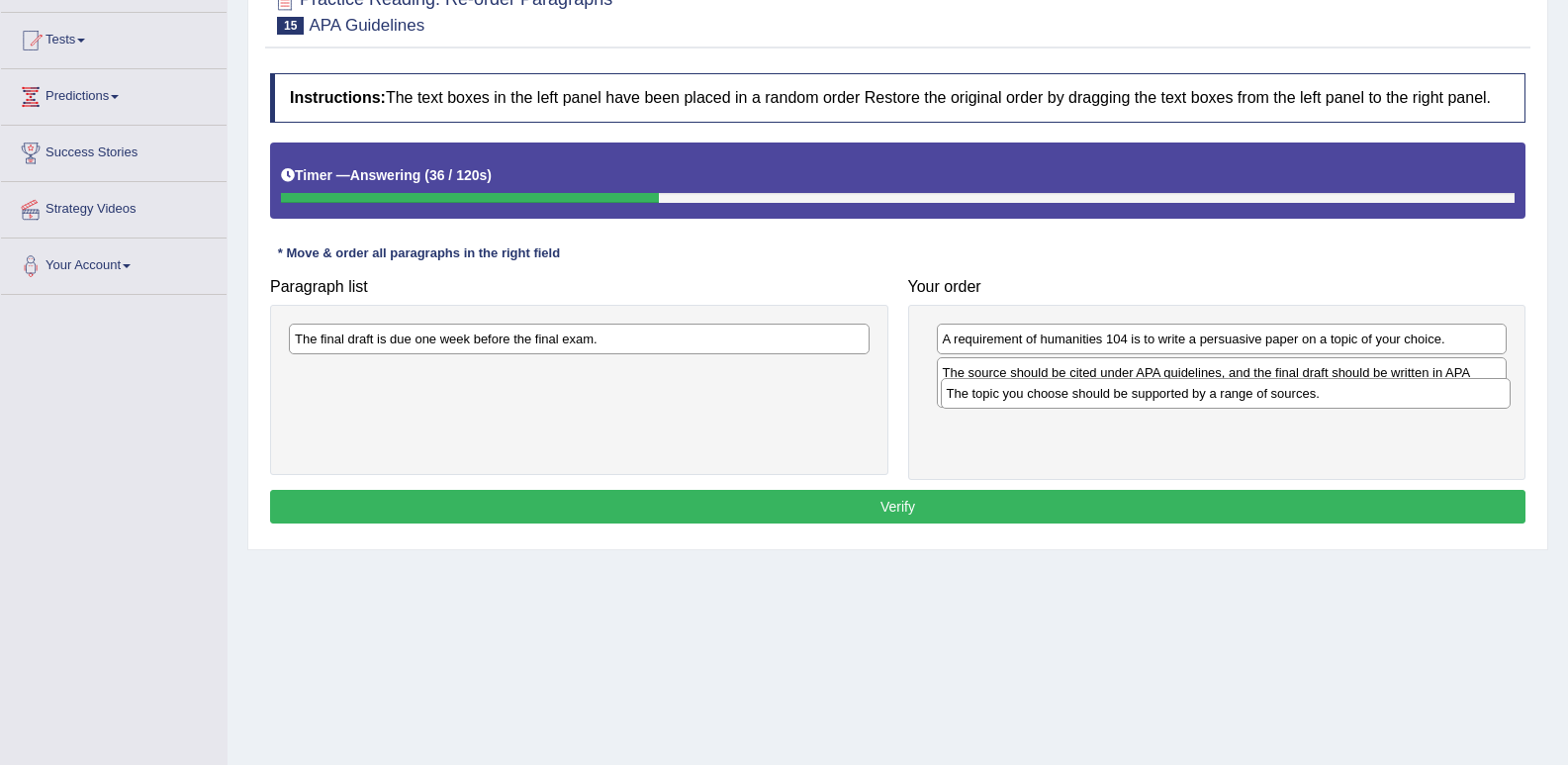
drag, startPoint x: 1019, startPoint y: 422, endPoint x: 1023, endPoint y: 371, distance: 51.2
click at [1023, 385] on div "The topic you choose should be supported by a range of sources." at bounding box center [1226, 393] width 571 height 31
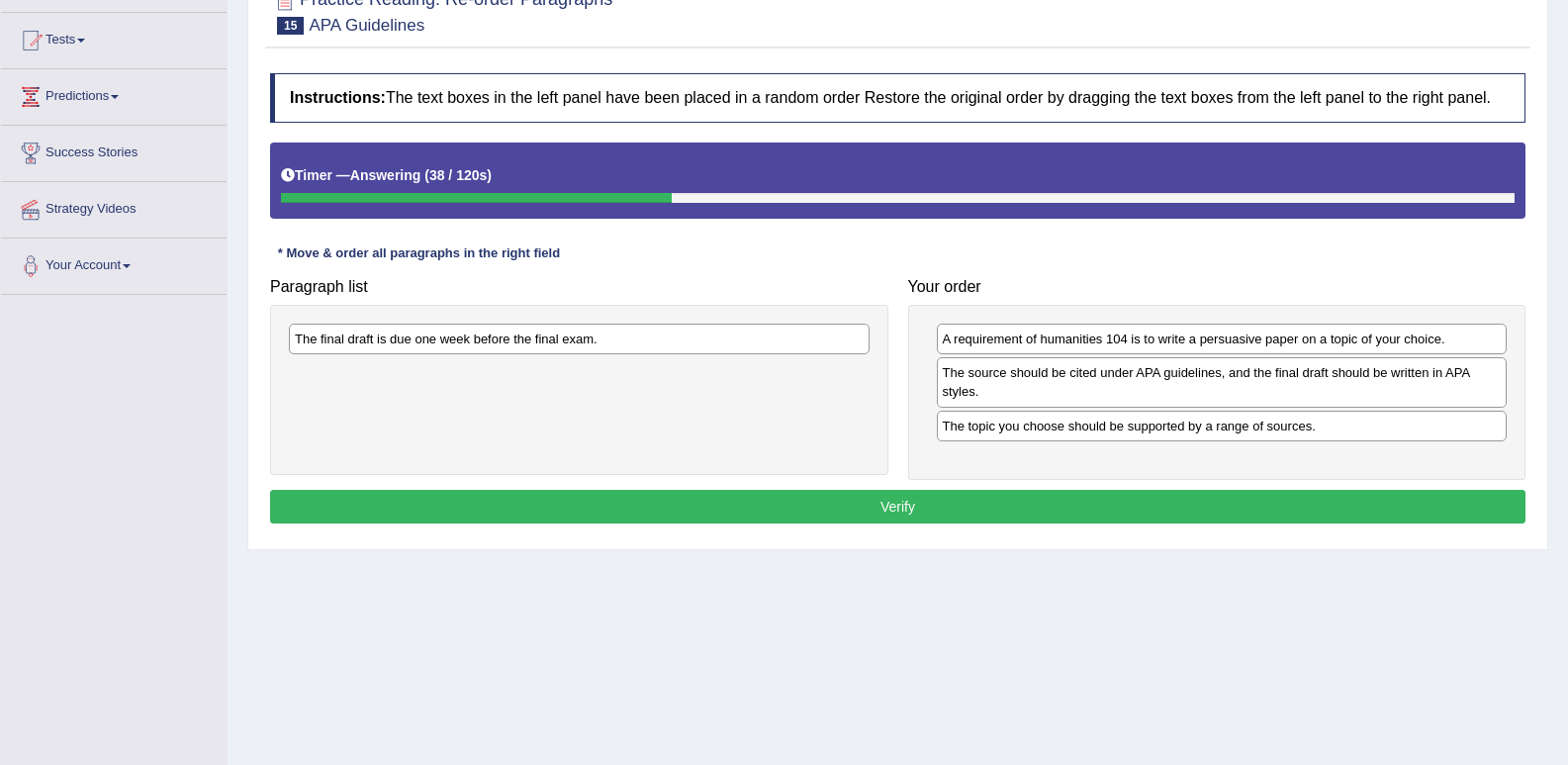
drag, startPoint x: 1023, startPoint y: 371, endPoint x: 1023, endPoint y: 436, distance: 65.0
click at [1023, 436] on div "A requirement of humanities 104 is to write a persuasive paper on a topic of yo…" at bounding box center [1217, 392] width 618 height 174
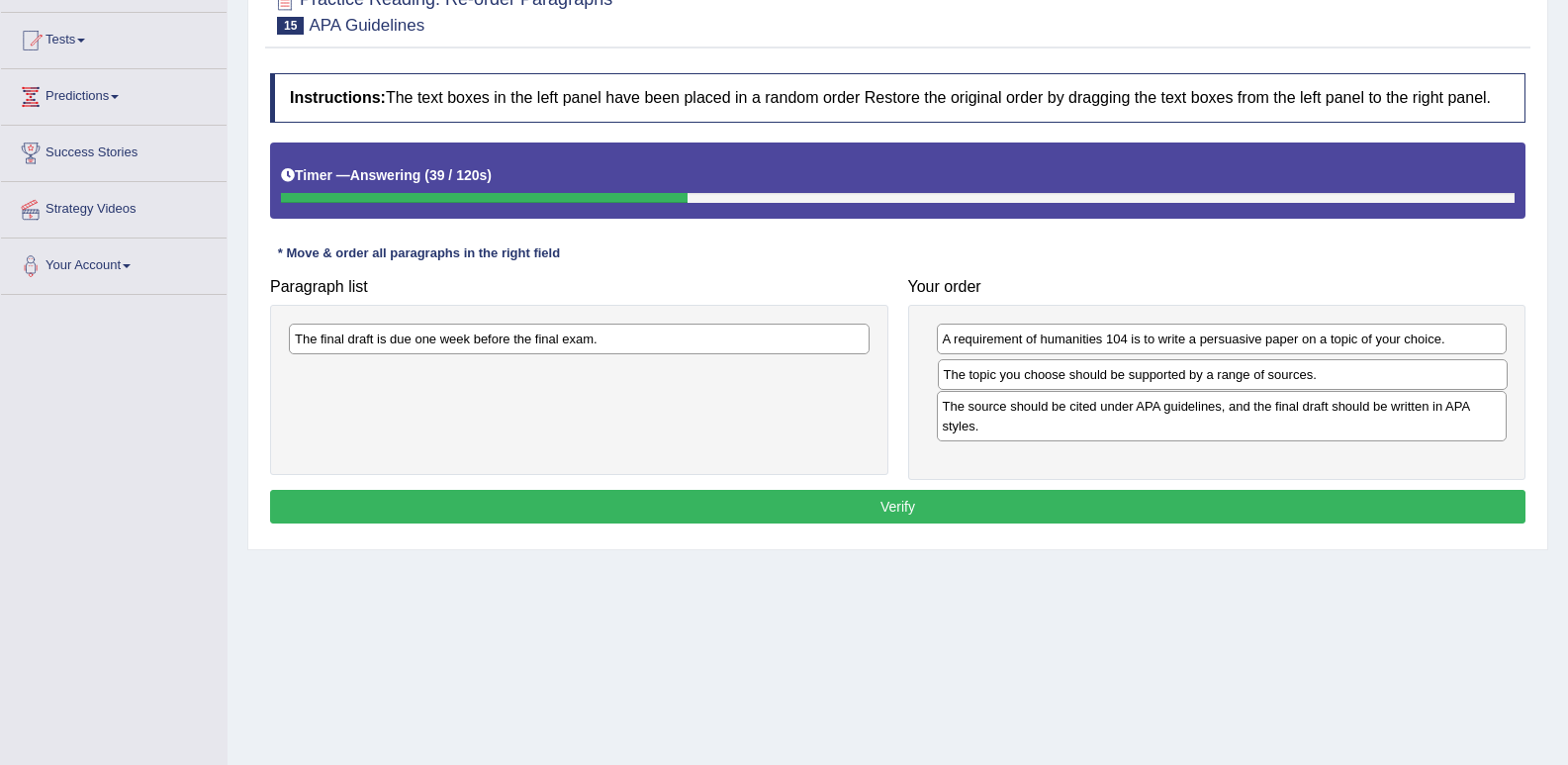
drag, startPoint x: 1023, startPoint y: 436, endPoint x: 1024, endPoint y: 385, distance: 51.0
click at [1024, 385] on div "The topic you choose should be supported by a range of sources." at bounding box center [1223, 375] width 571 height 31
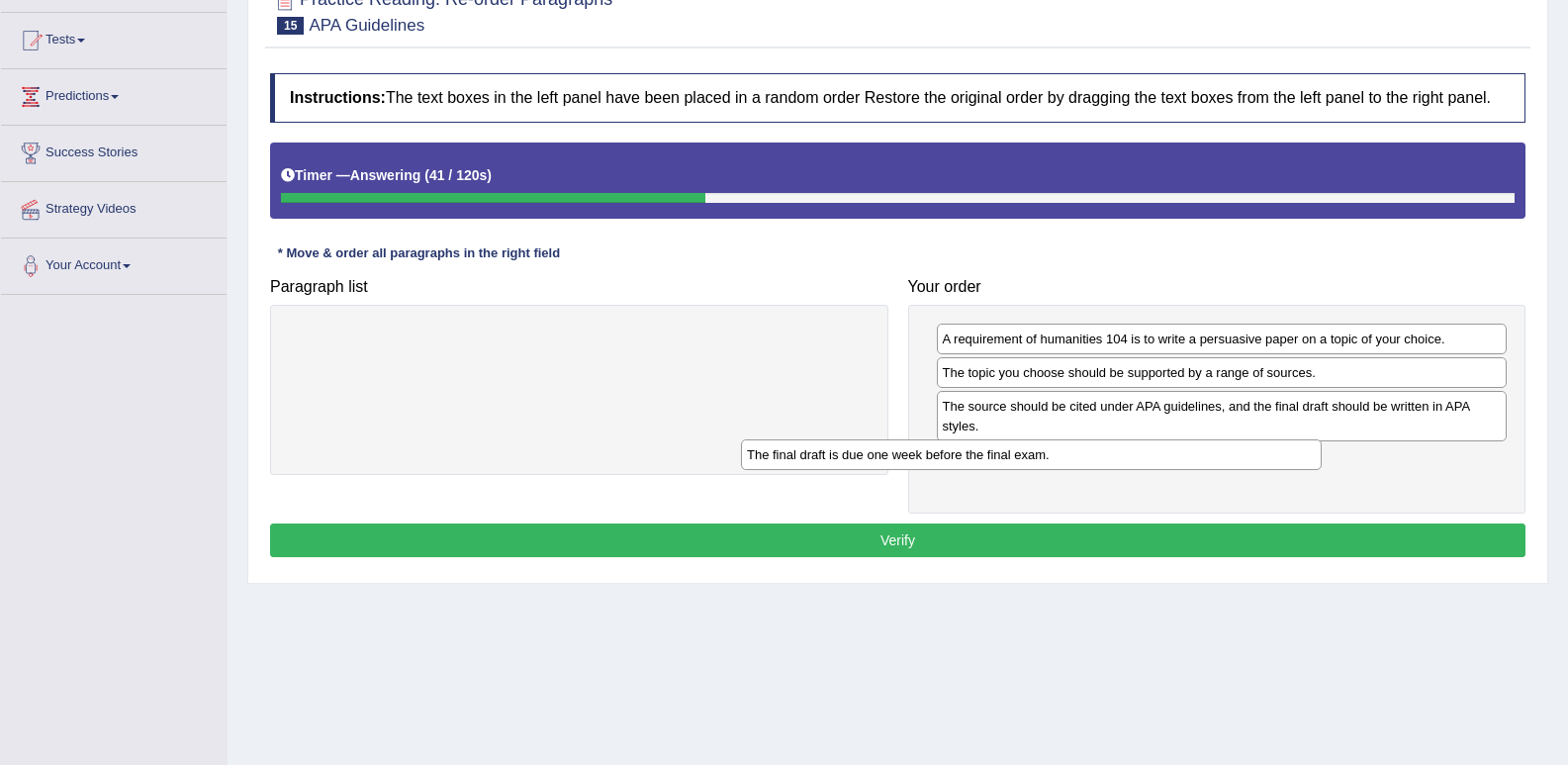
drag, startPoint x: 763, startPoint y: 350, endPoint x: 1267, endPoint y: 494, distance: 524.2
click at [1217, 467] on div "The final draft is due one week before the final exam." at bounding box center [1031, 454] width 580 height 31
click at [989, 546] on button "Verify" at bounding box center [897, 540] width 1255 height 34
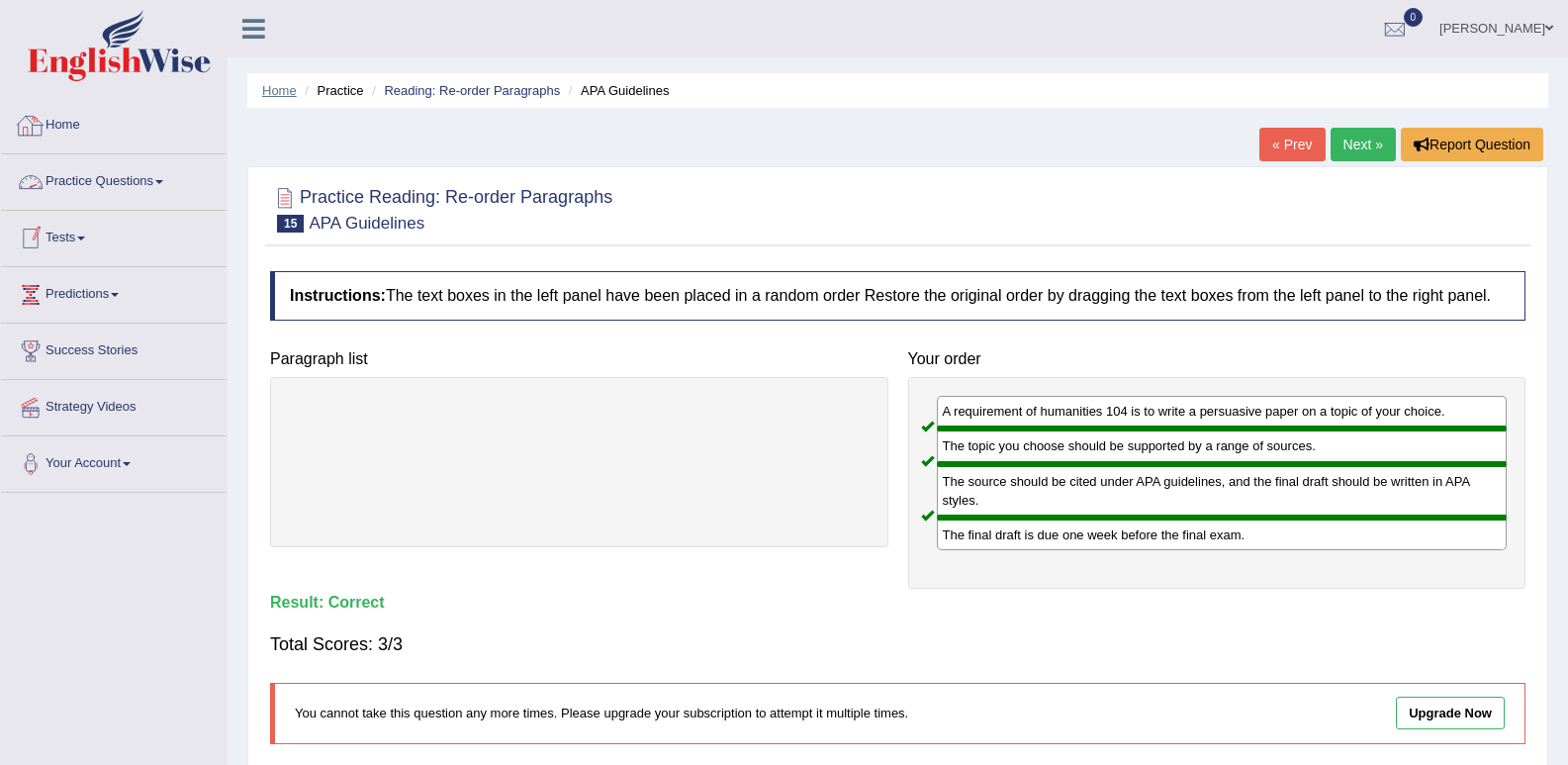
click at [280, 96] on link "Home" at bounding box center [279, 90] width 35 height 15
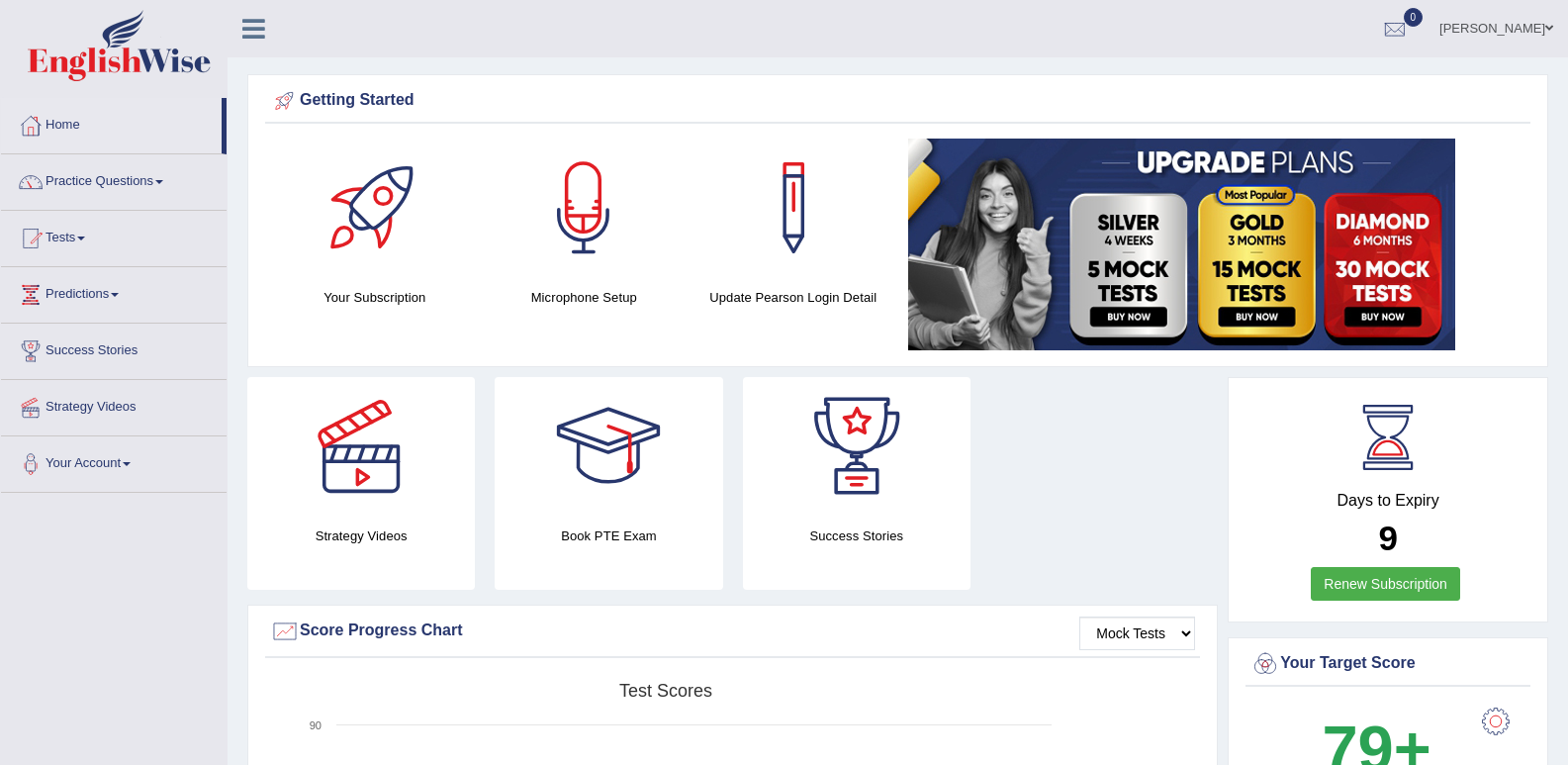
click at [163, 181] on span at bounding box center [159, 182] width 8 height 4
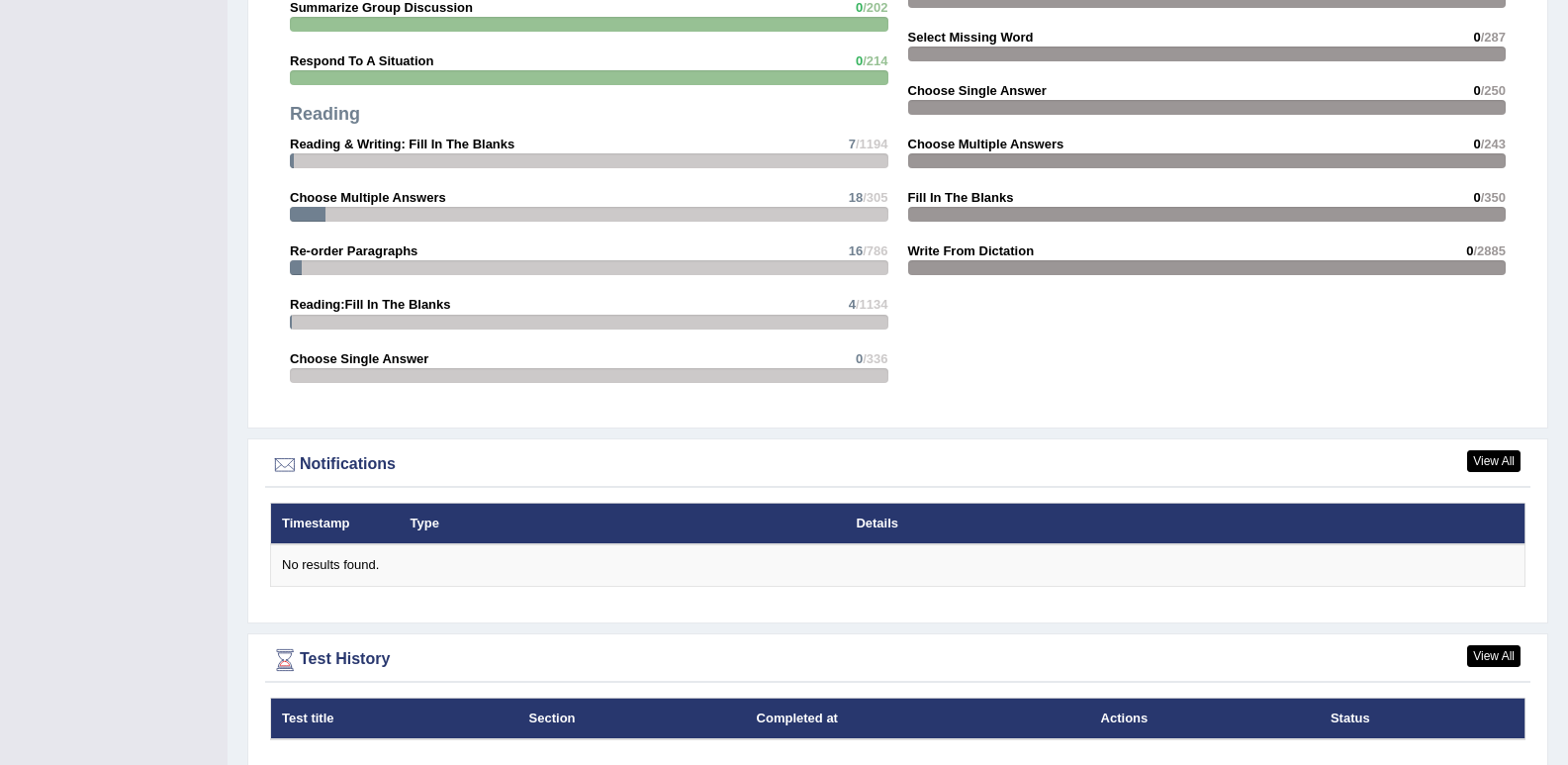
scroll to position [2055, 0]
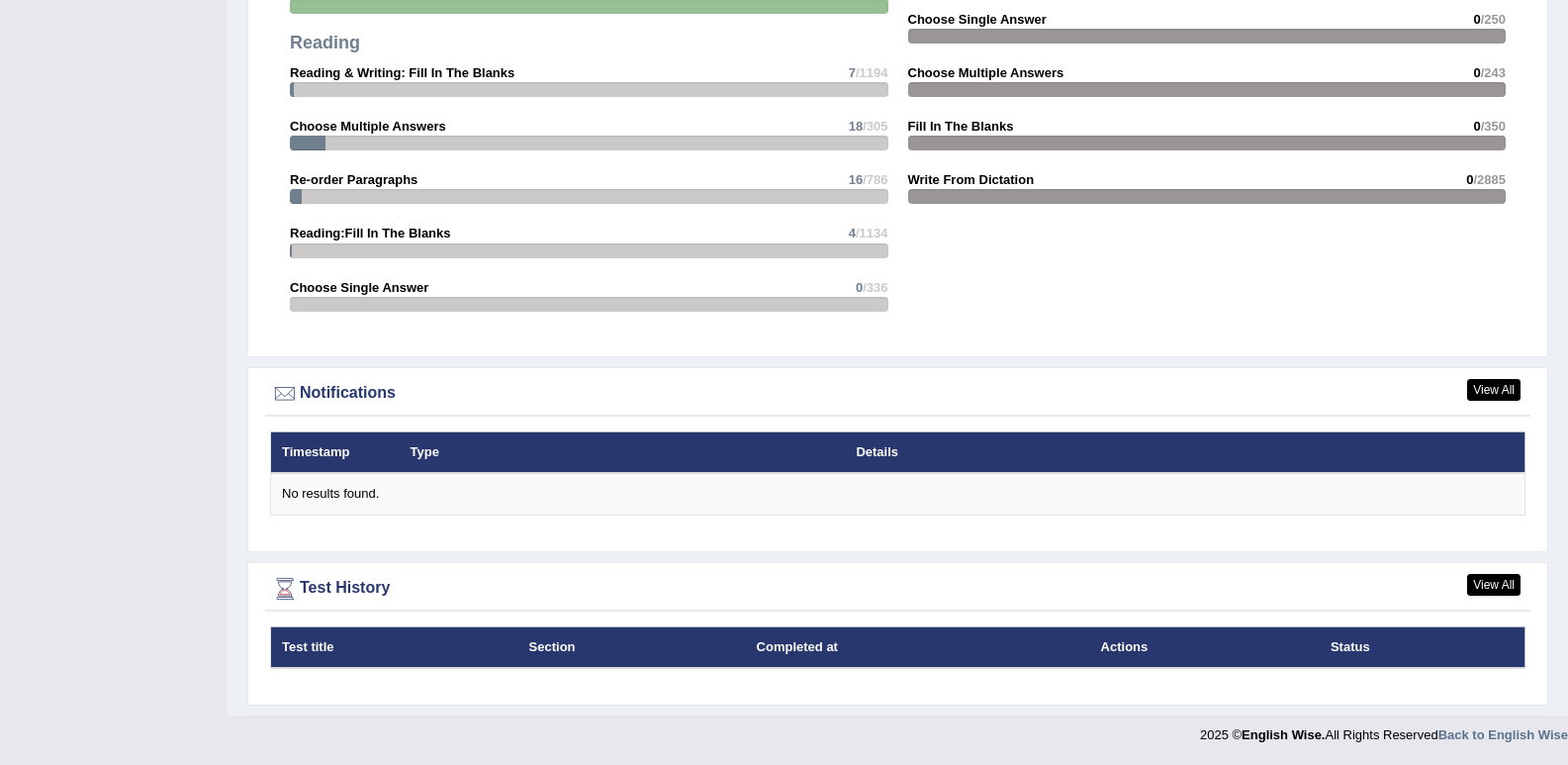
drag, startPoint x: 533, startPoint y: 164, endPoint x: 516, endPoint y: 133, distance: 35.4
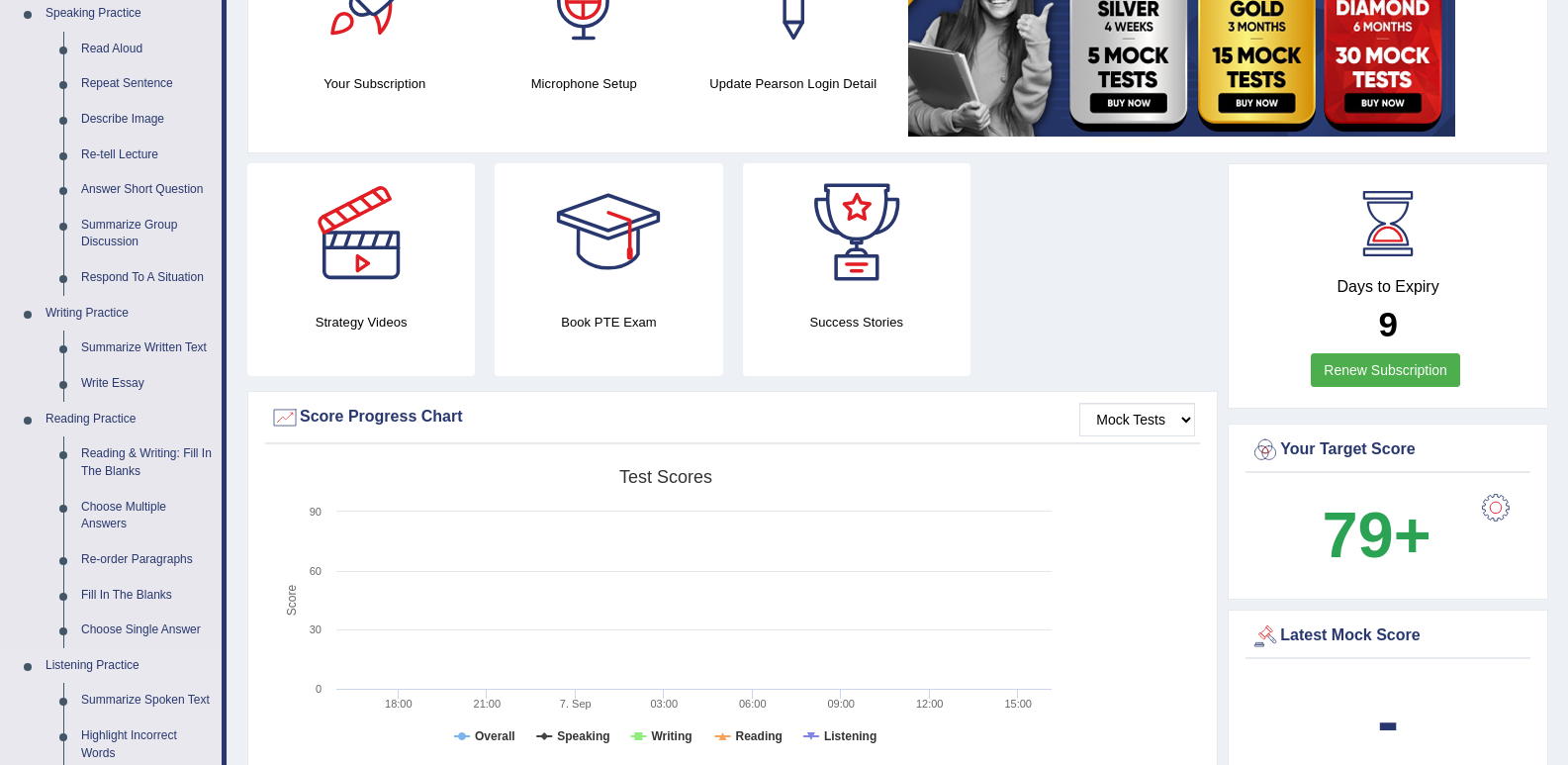
scroll to position [115, 0]
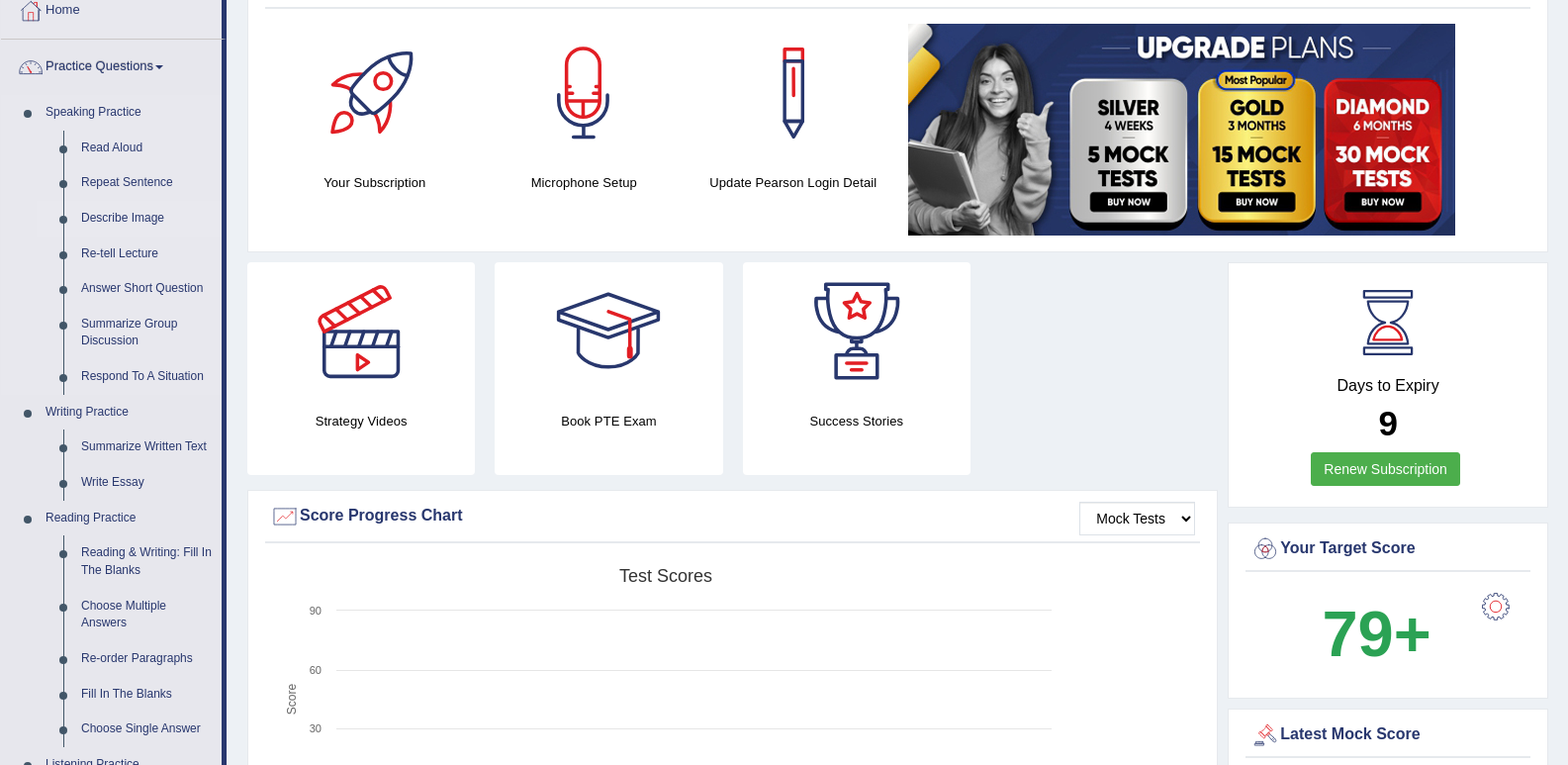
click at [111, 217] on link "Describe Image" at bounding box center [147, 219] width 150 height 36
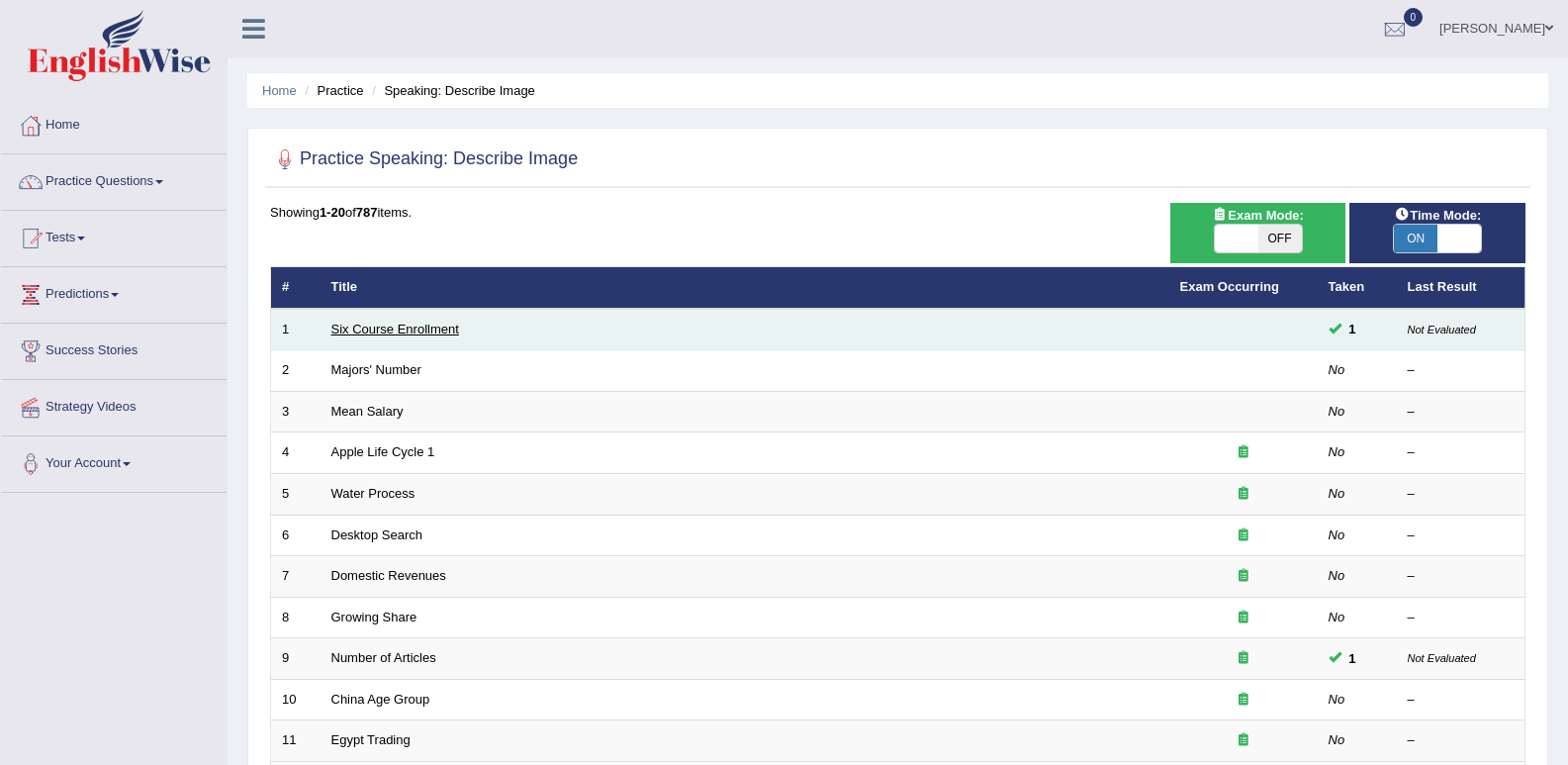
click at [394, 332] on link "Six Course Enrollment" at bounding box center [395, 329] width 128 height 15
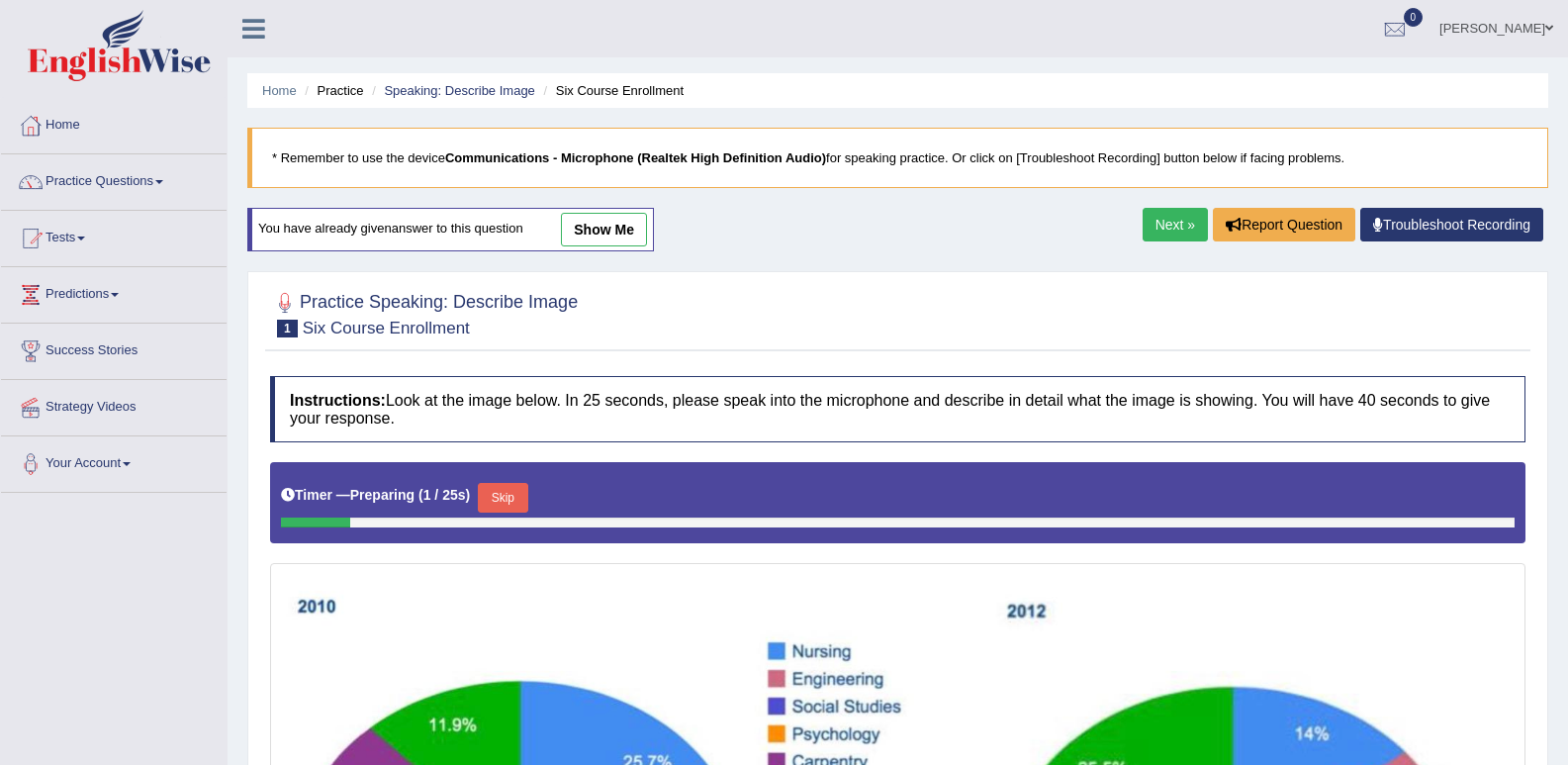
click at [1172, 226] on link "Next »" at bounding box center [1176, 225] width 65 height 34
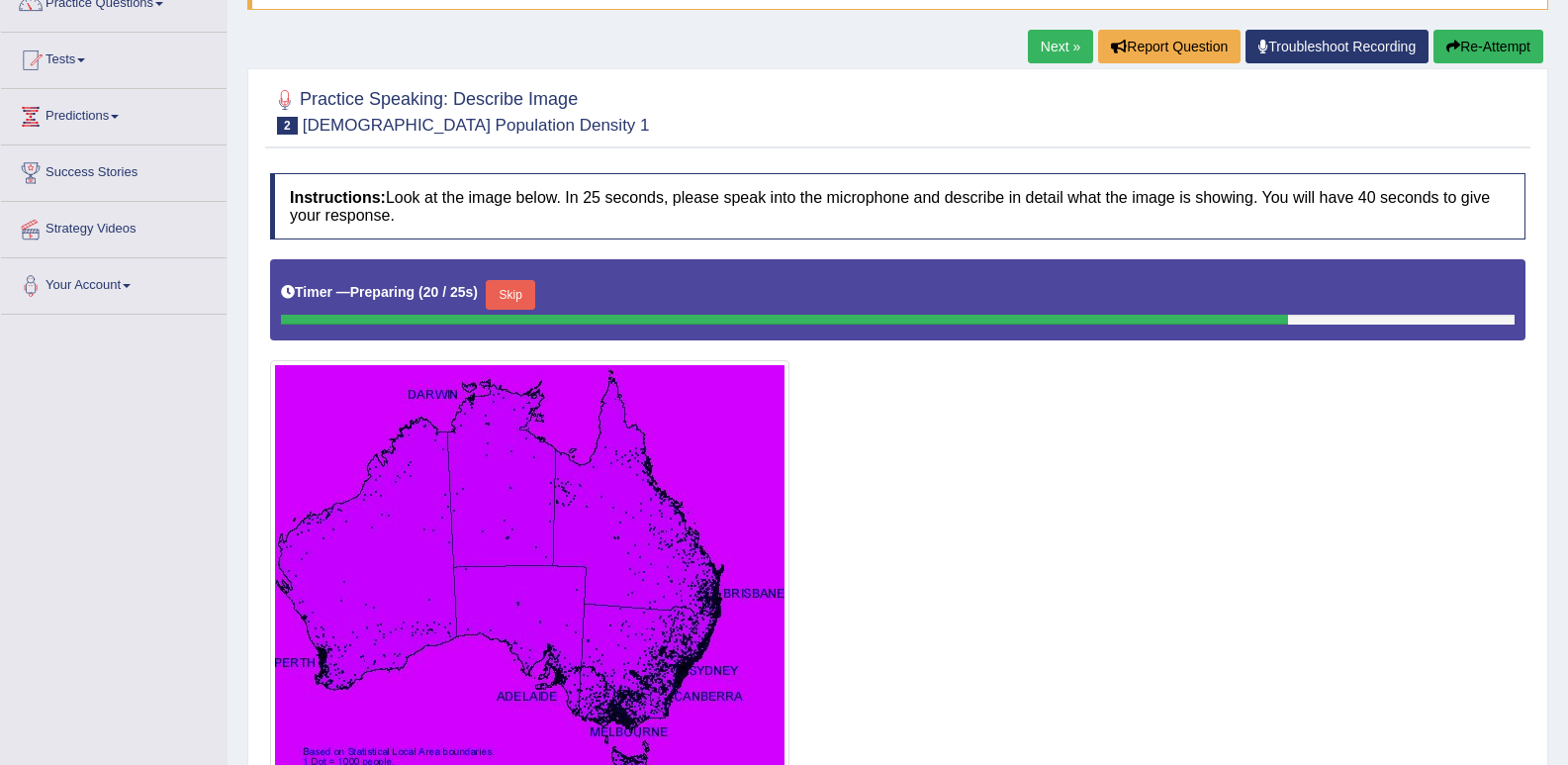
scroll to position [66, 0]
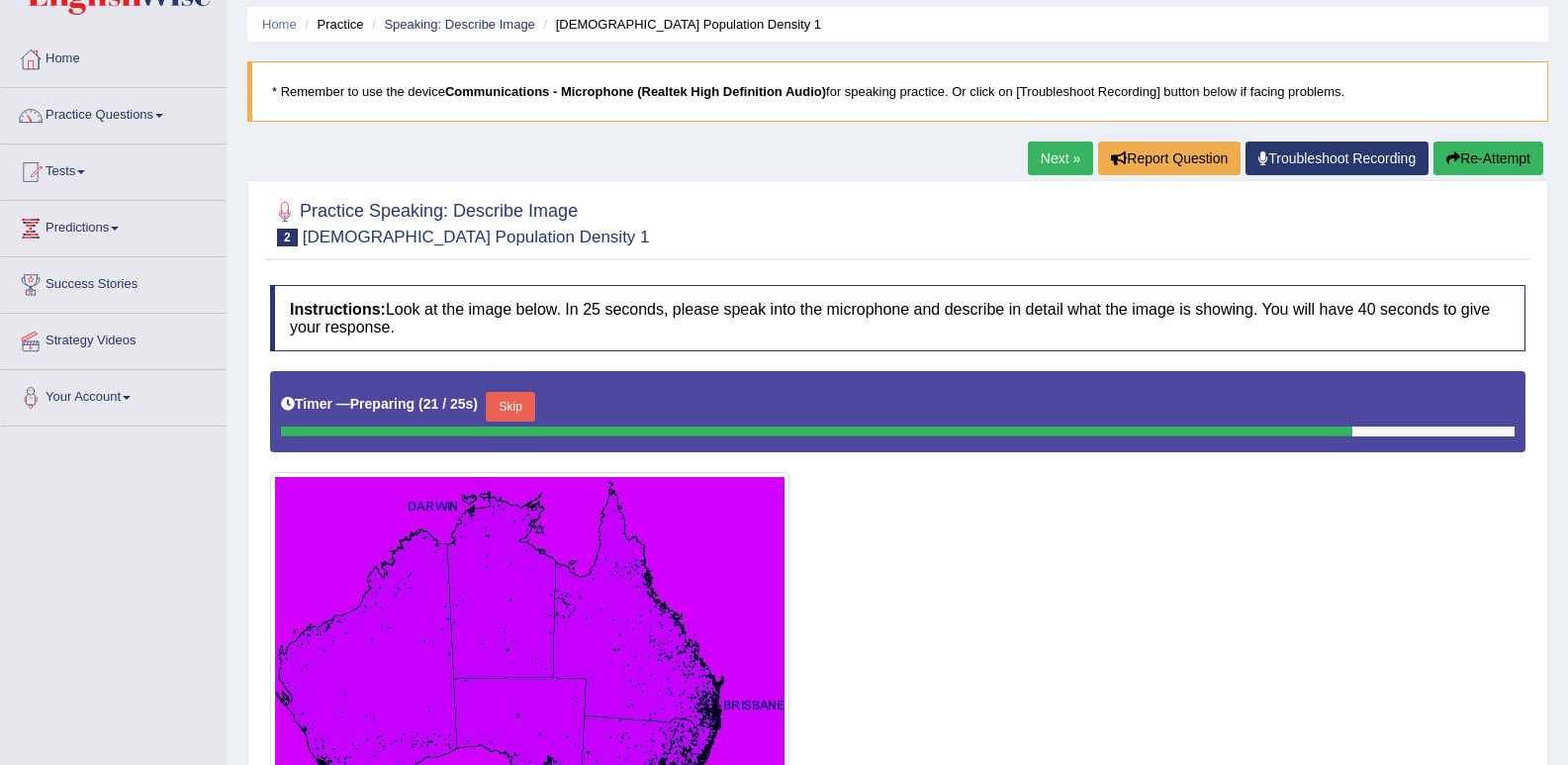
click at [1057, 163] on link "Next »" at bounding box center [1061, 159] width 65 height 34
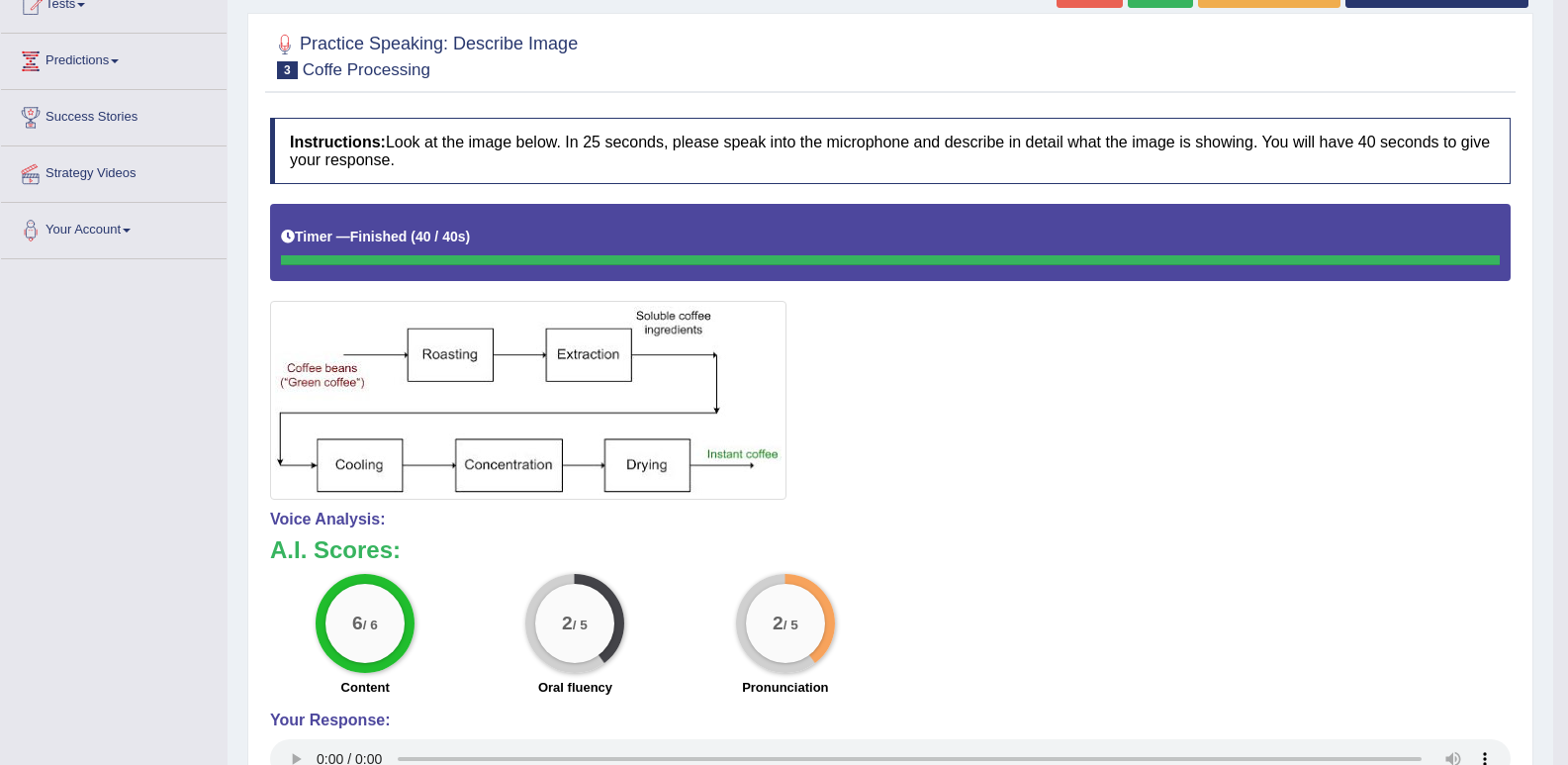
scroll to position [99, 0]
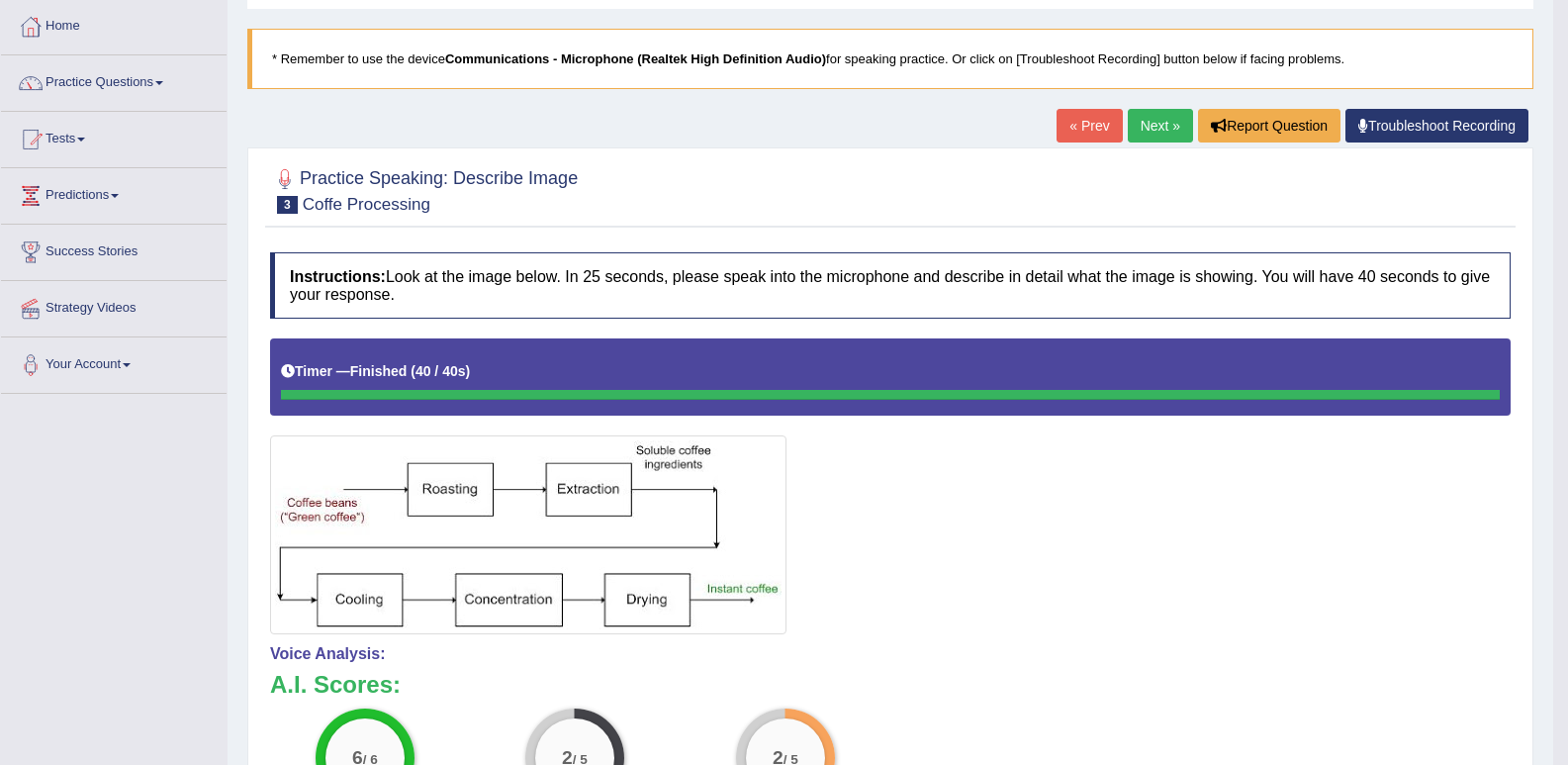
click at [1174, 123] on link "Next »" at bounding box center [1161, 126] width 65 height 34
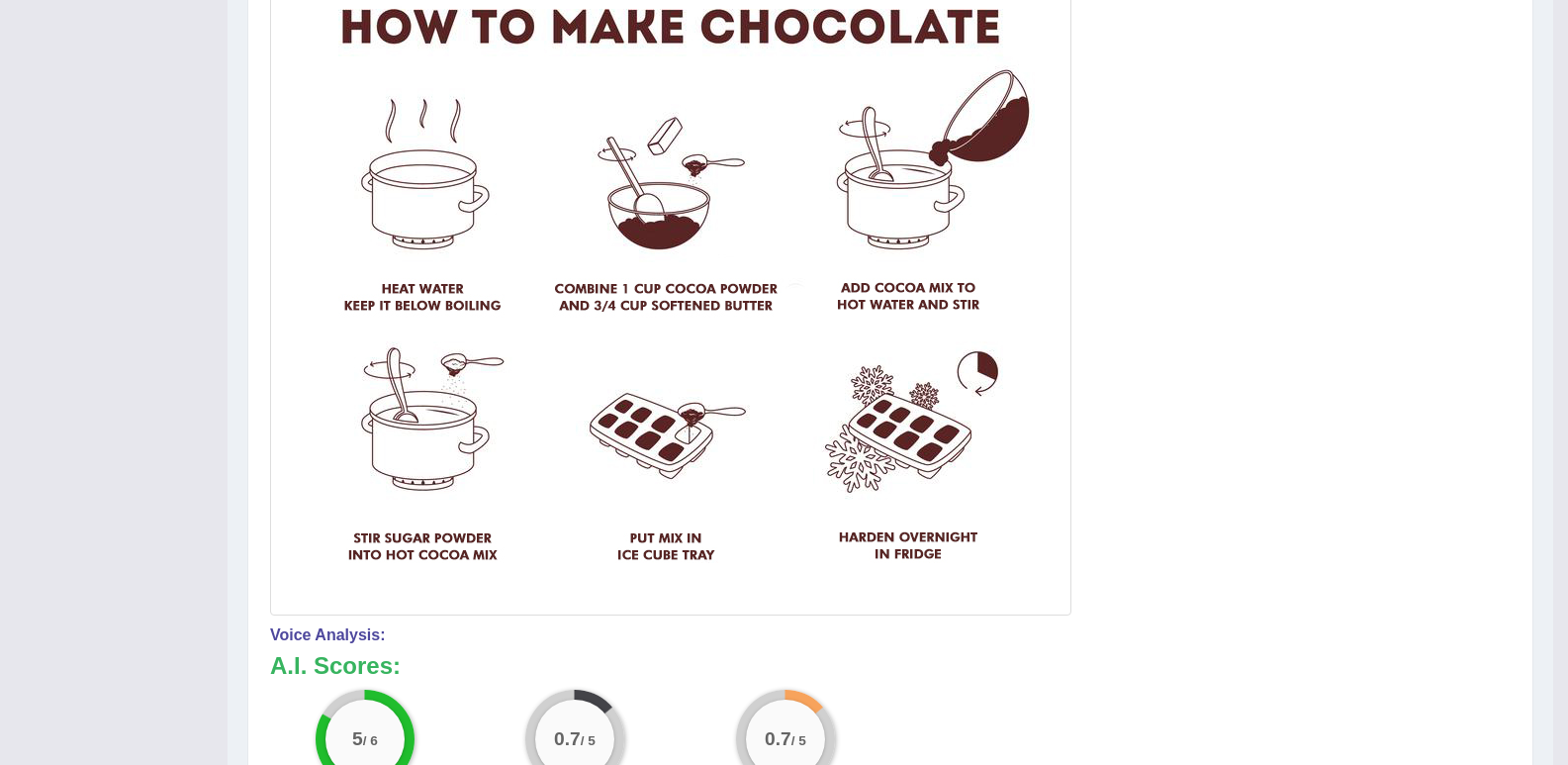
scroll to position [779, 0]
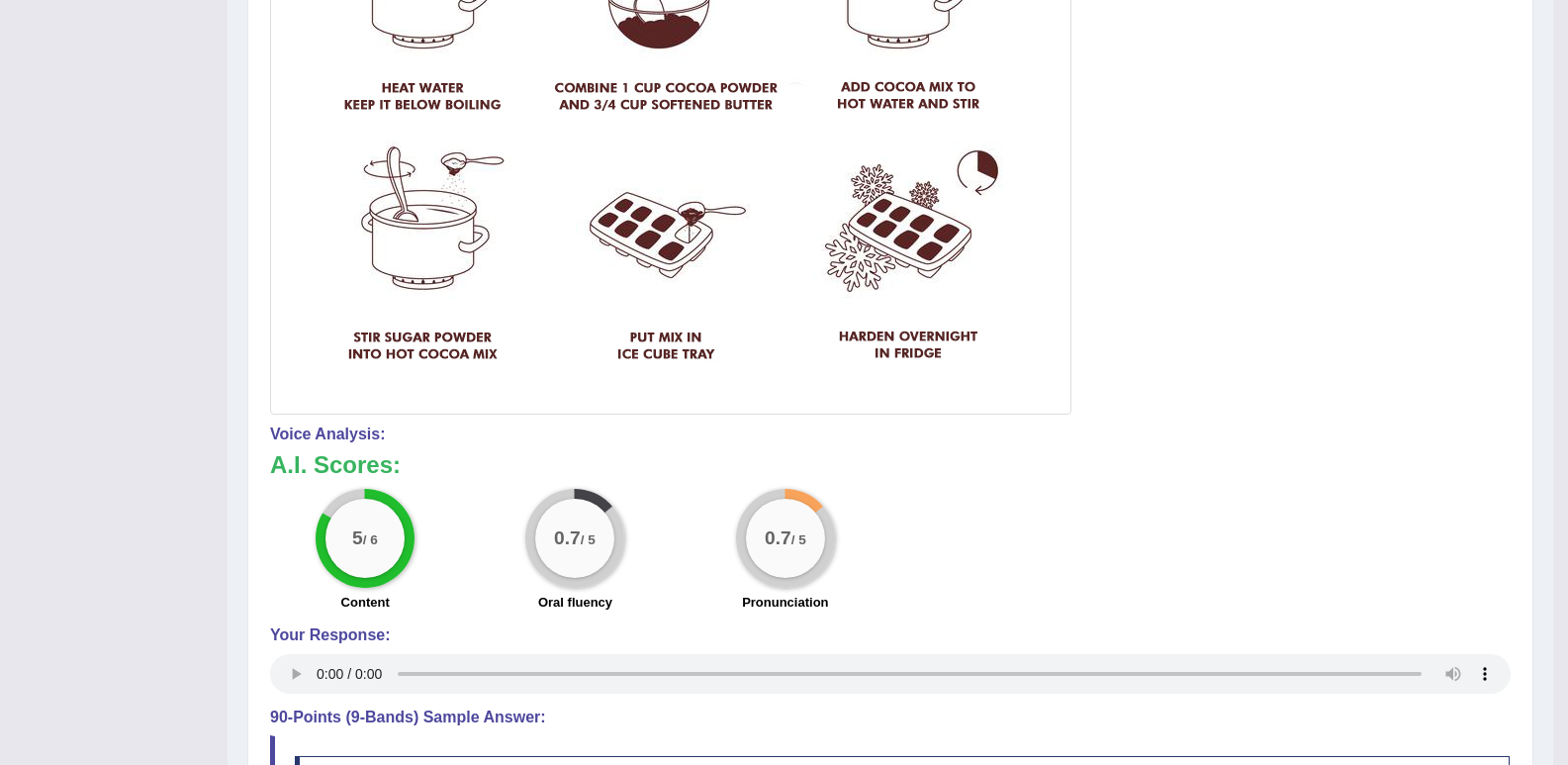
click at [1322, 412] on div at bounding box center [890, 36] width 1240 height 755
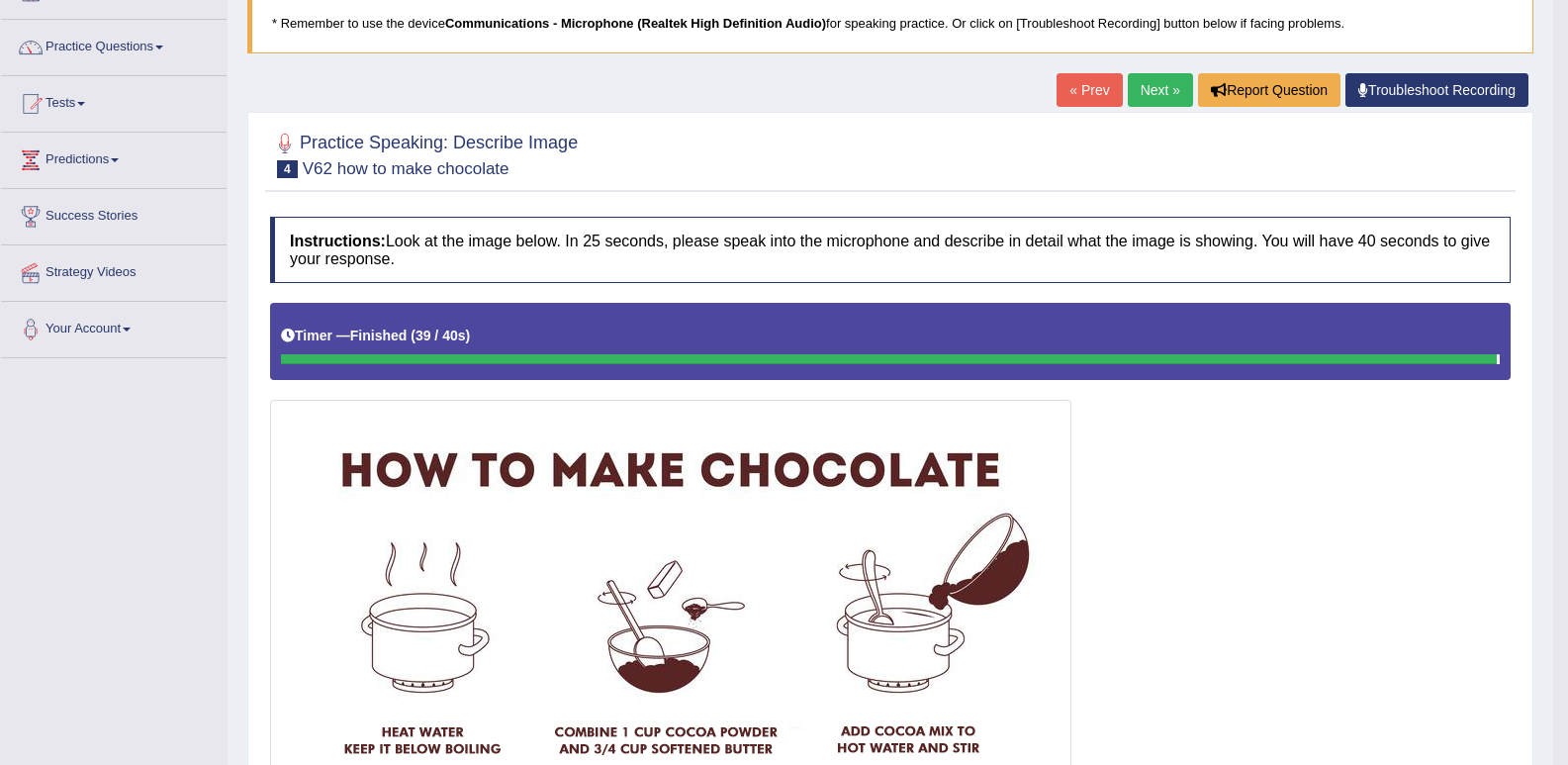
scroll to position [99, 0]
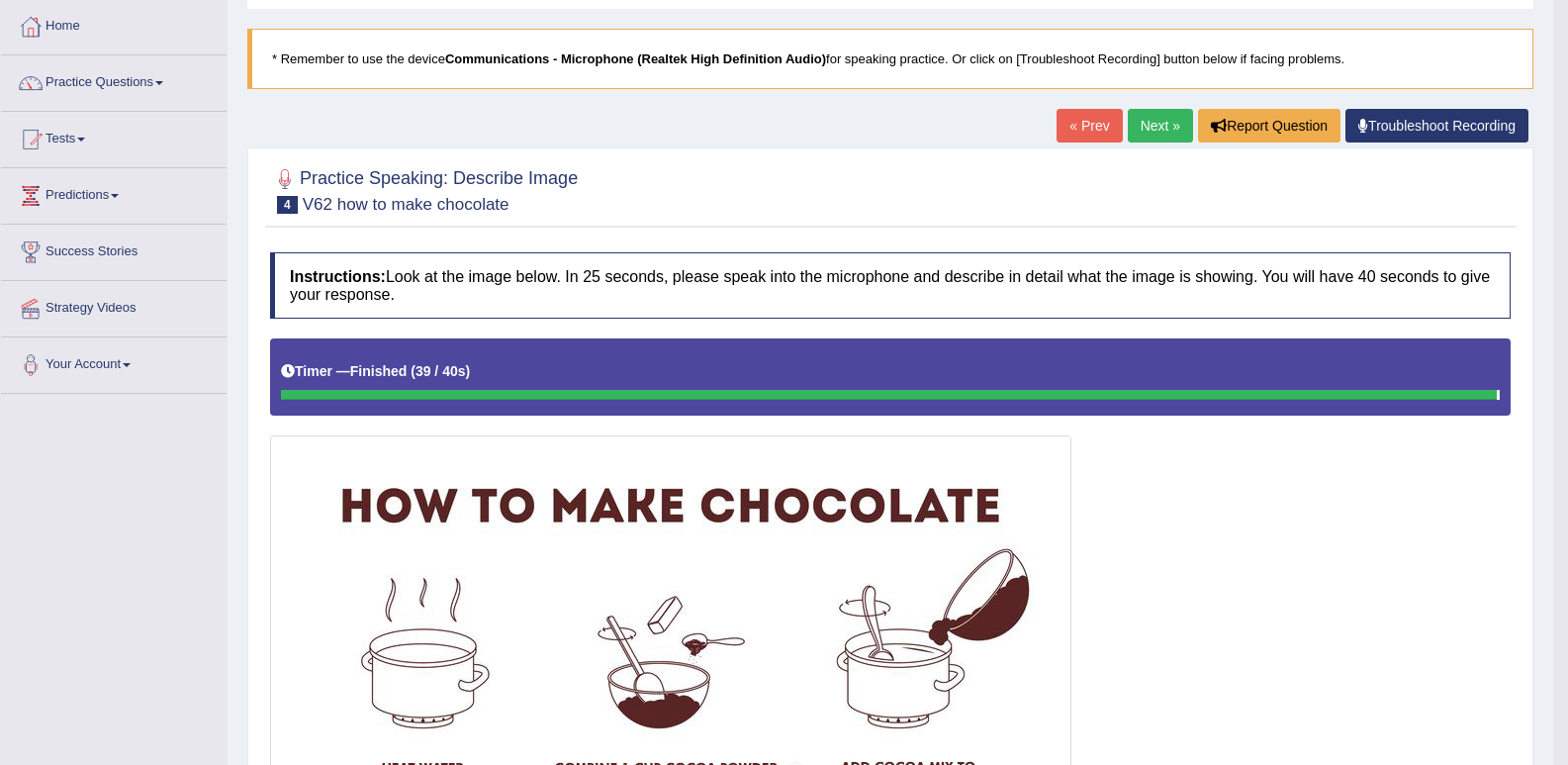
click at [1154, 128] on link "Next »" at bounding box center [1161, 126] width 65 height 34
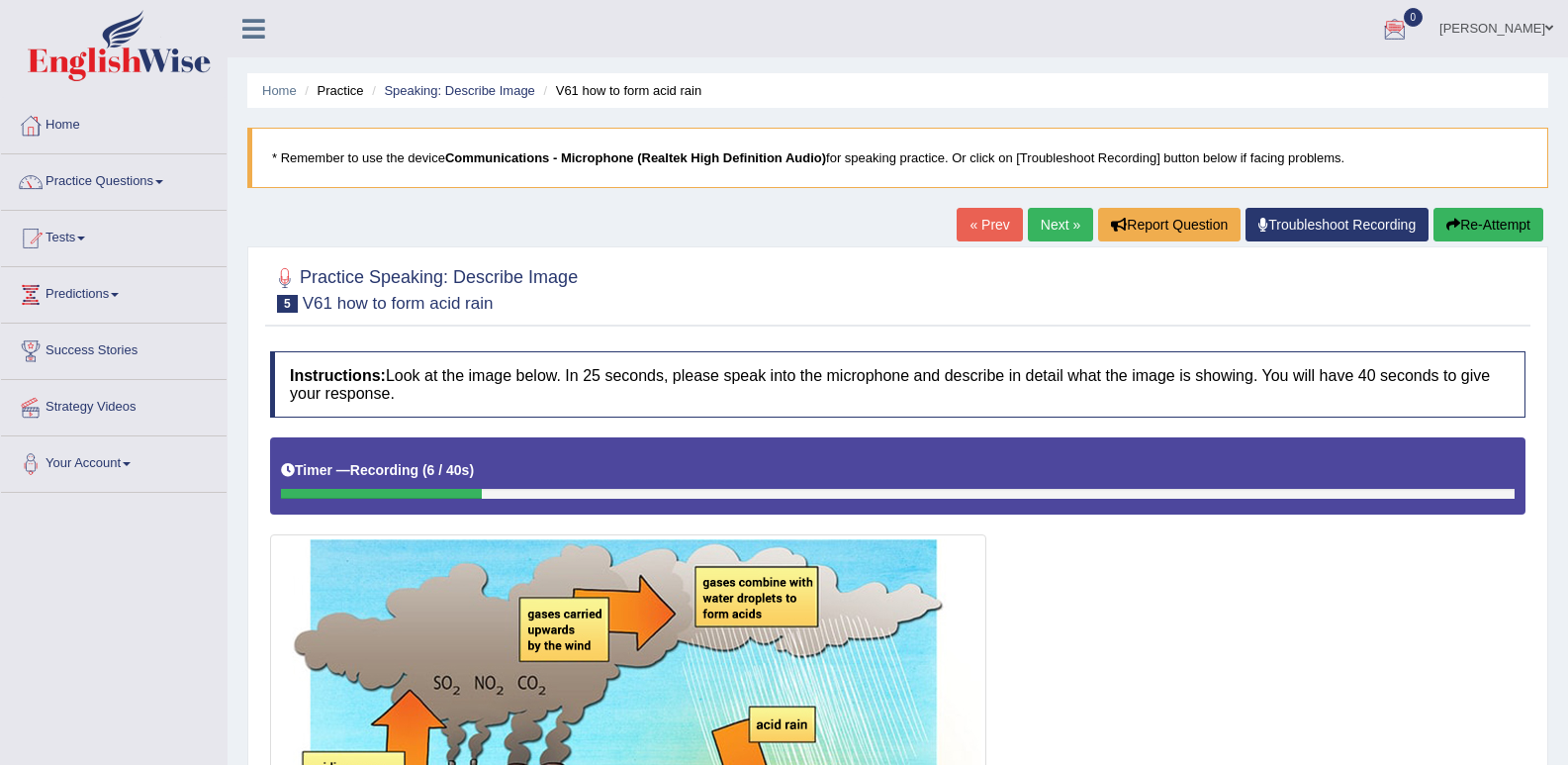
click at [995, 222] on link "« Prev" at bounding box center [990, 225] width 65 height 34
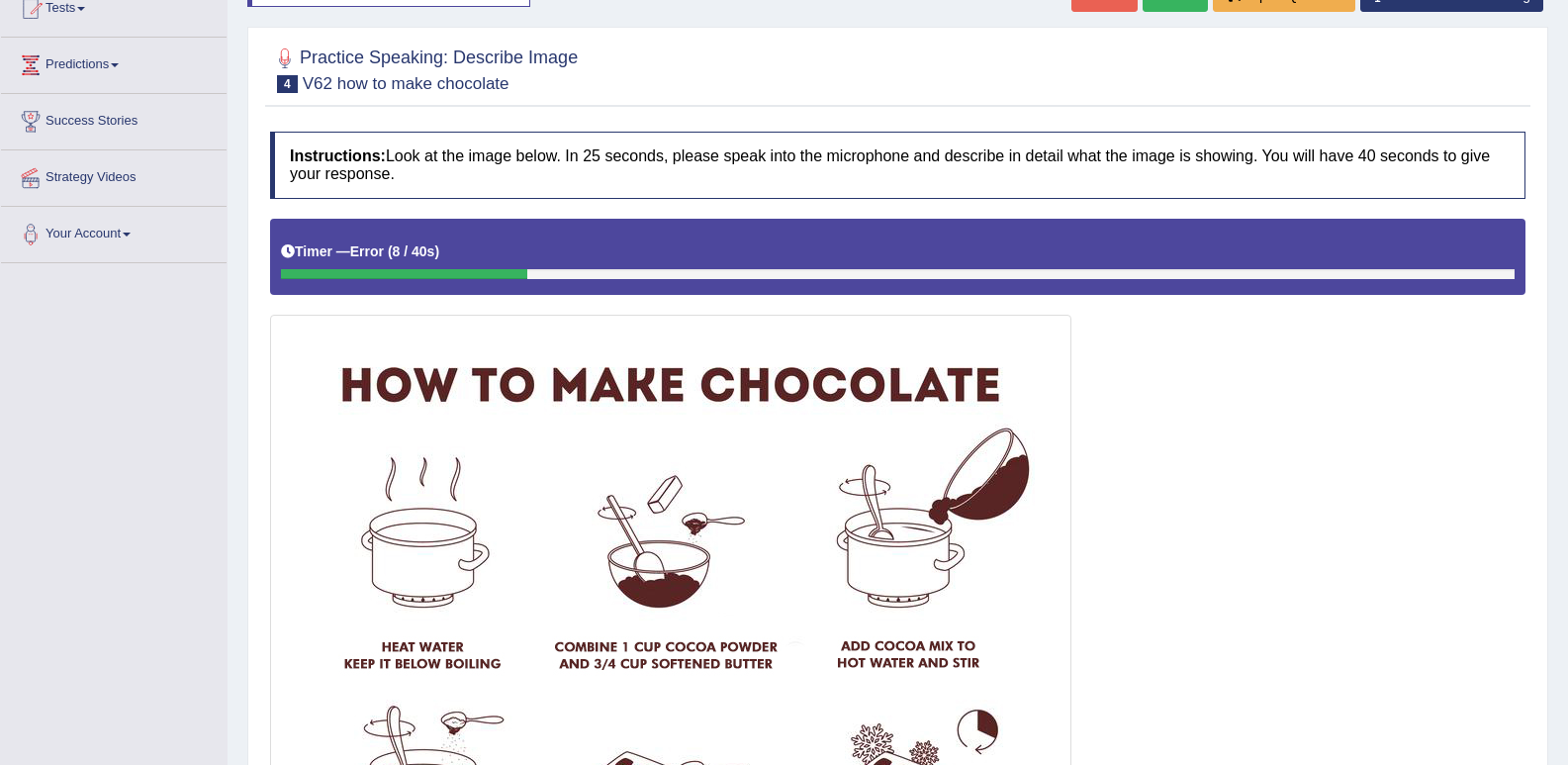
scroll to position [99, 0]
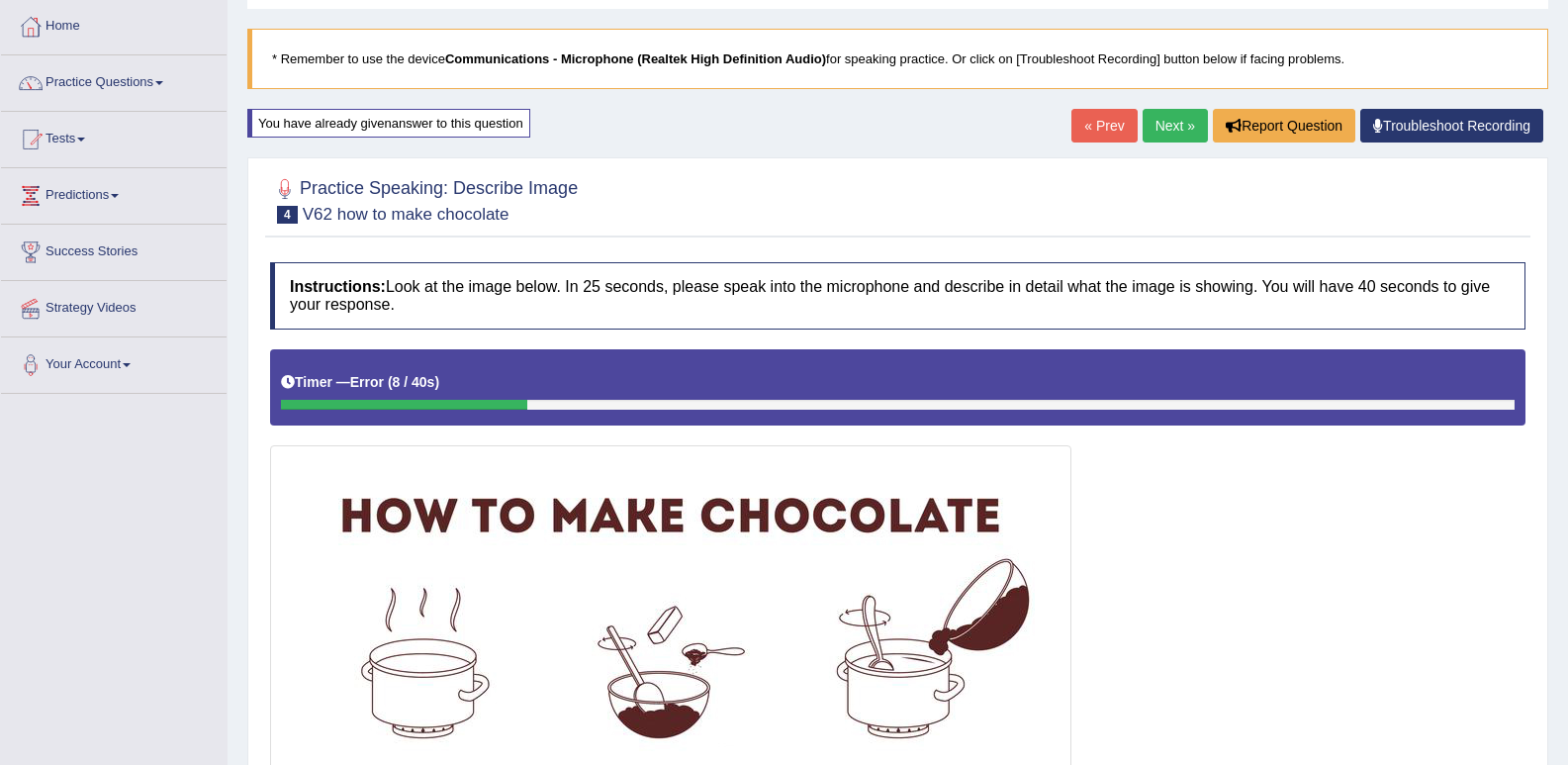
click at [1162, 128] on link "Next »" at bounding box center [1176, 126] width 65 height 34
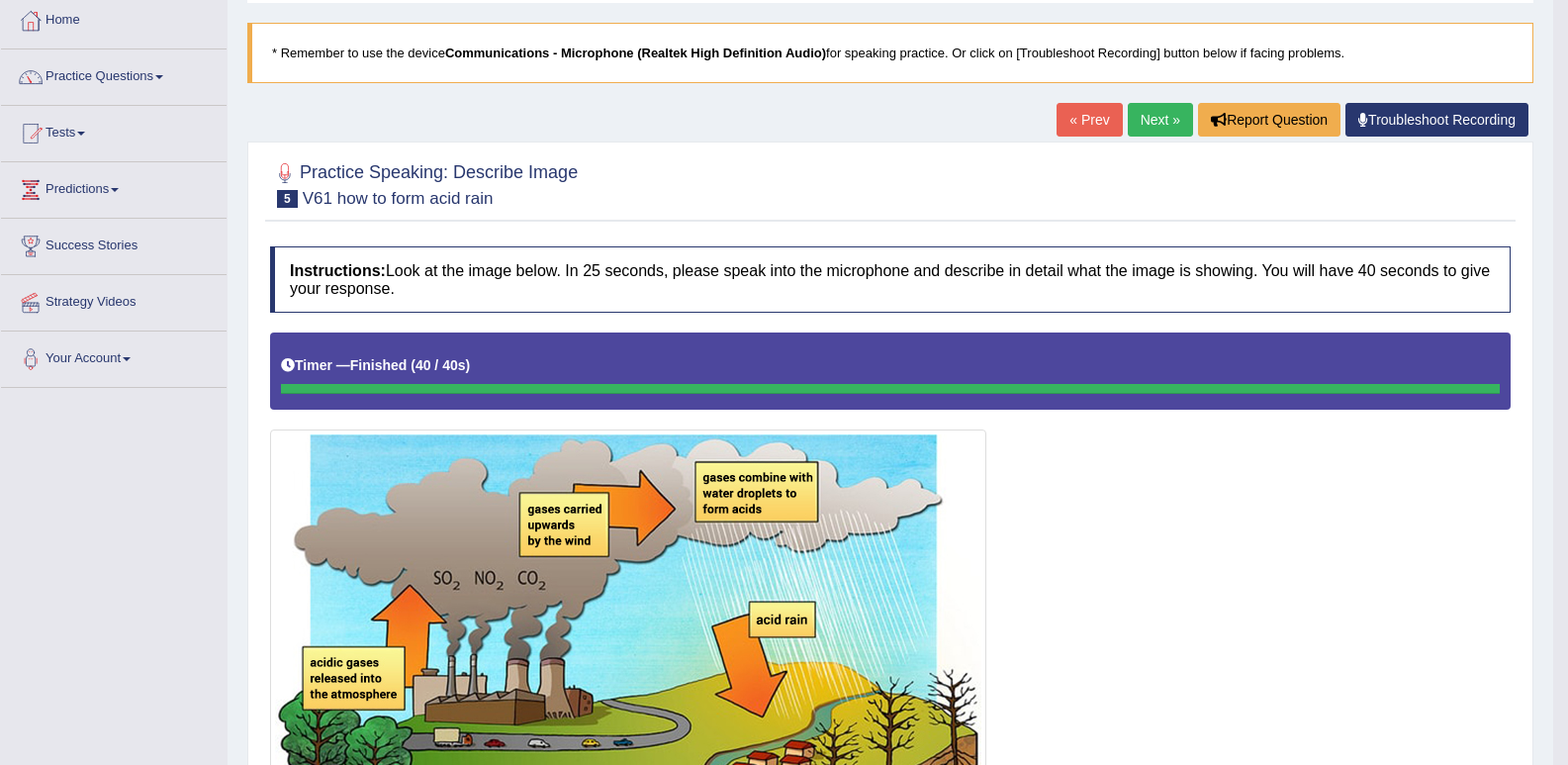
scroll to position [99, 0]
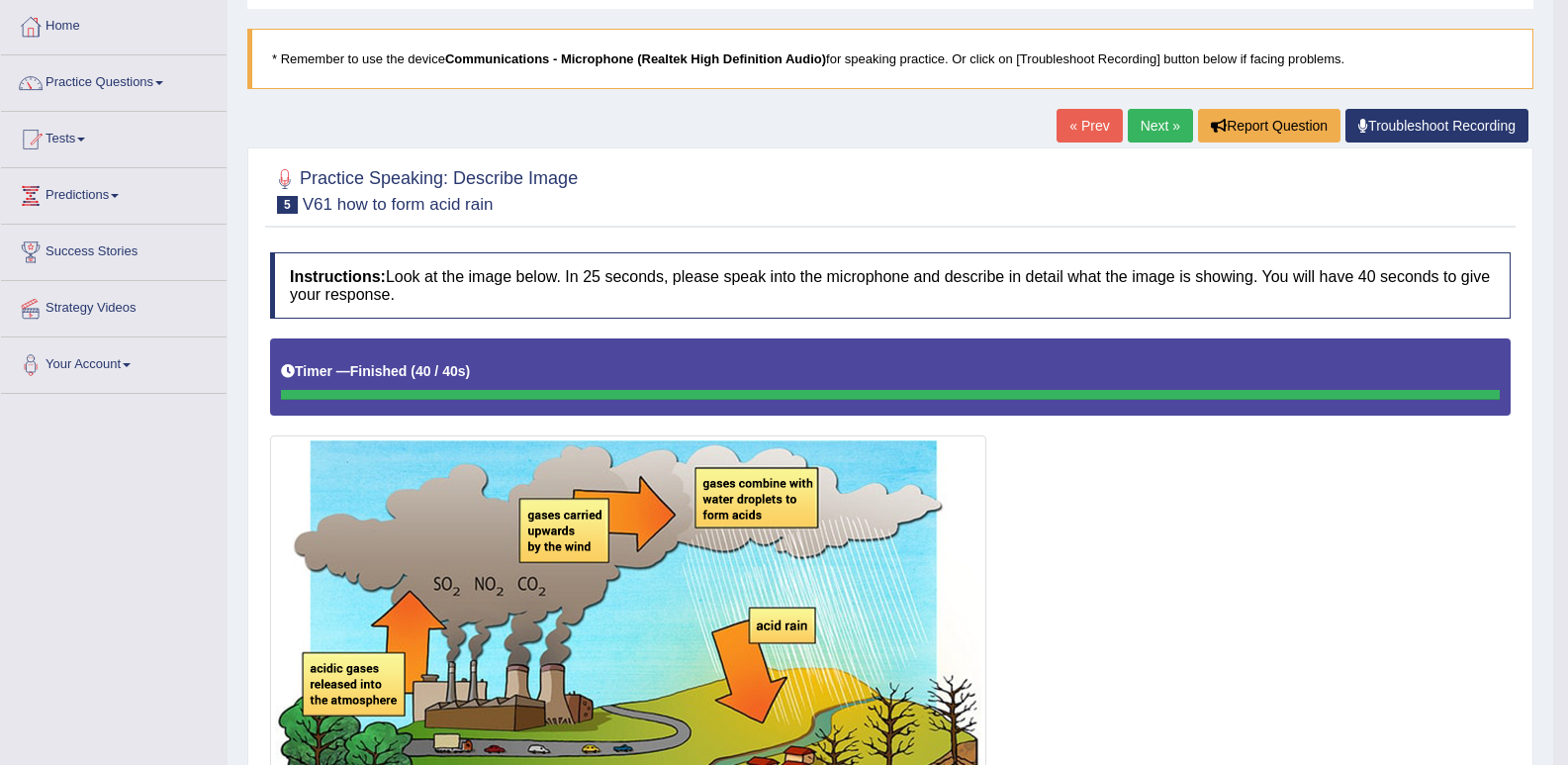
click at [1156, 135] on link "Next »" at bounding box center [1161, 126] width 65 height 34
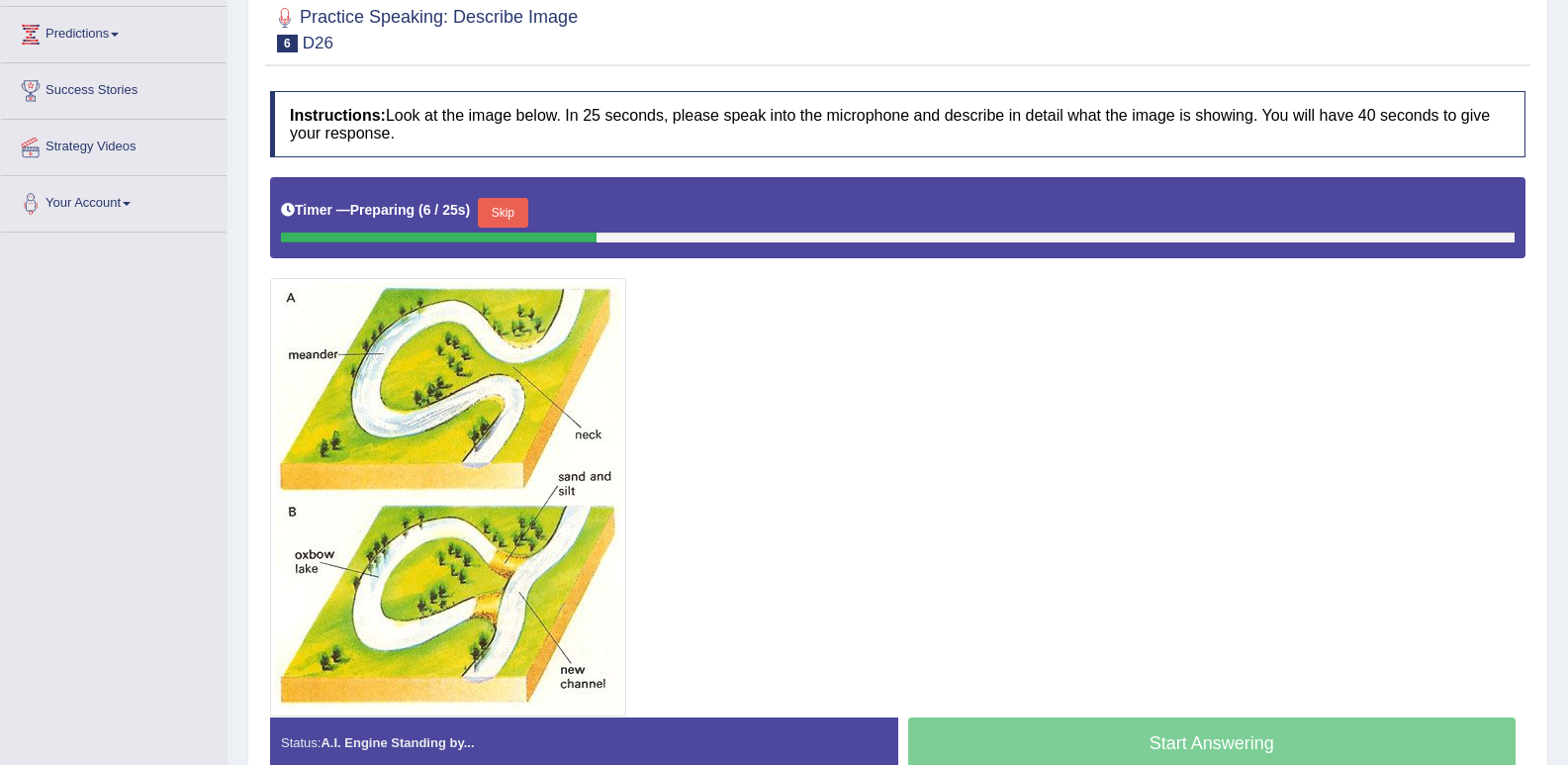
scroll to position [167, 0]
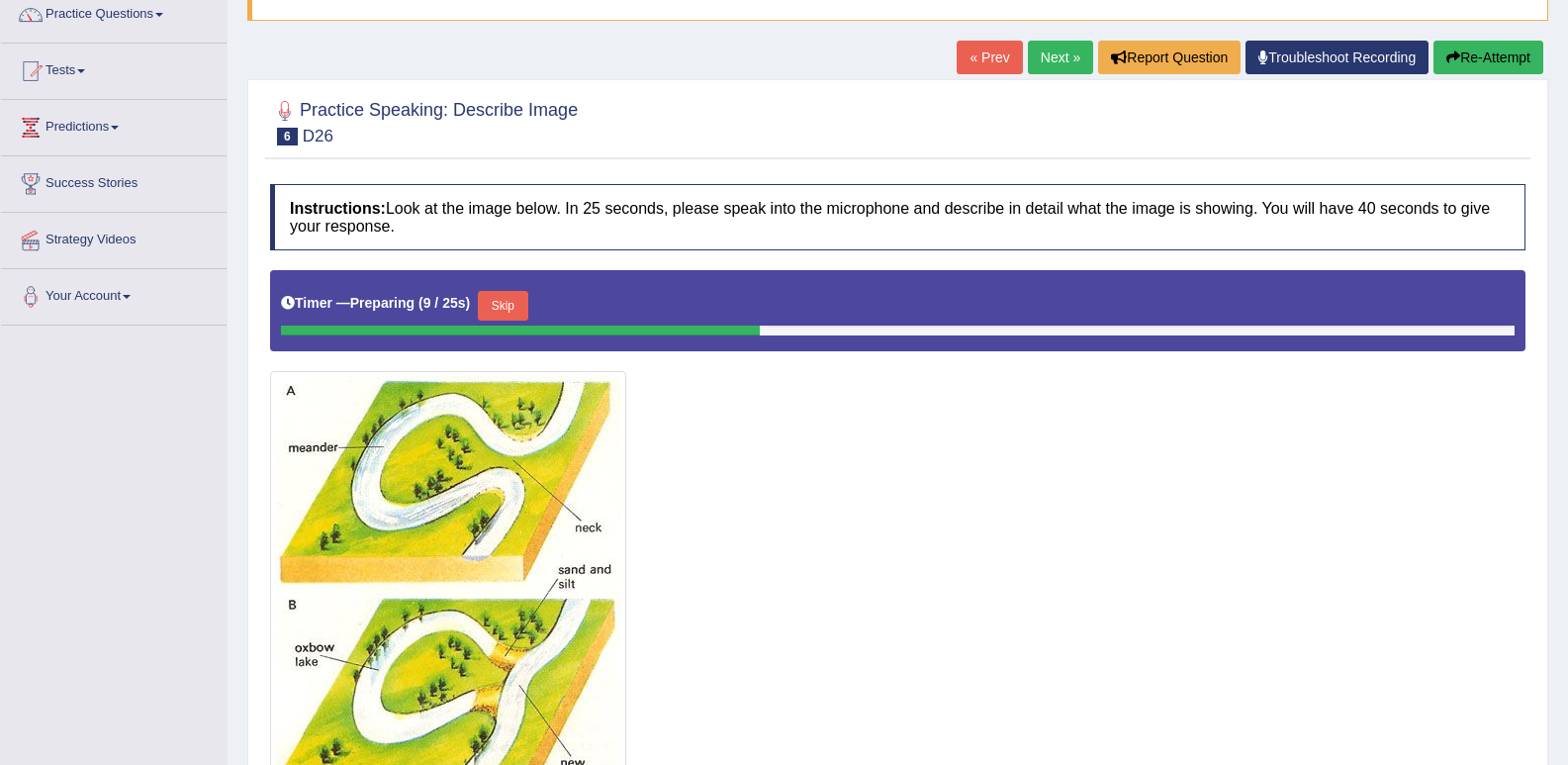
click at [1047, 53] on link "Next »" at bounding box center [1061, 57] width 65 height 34
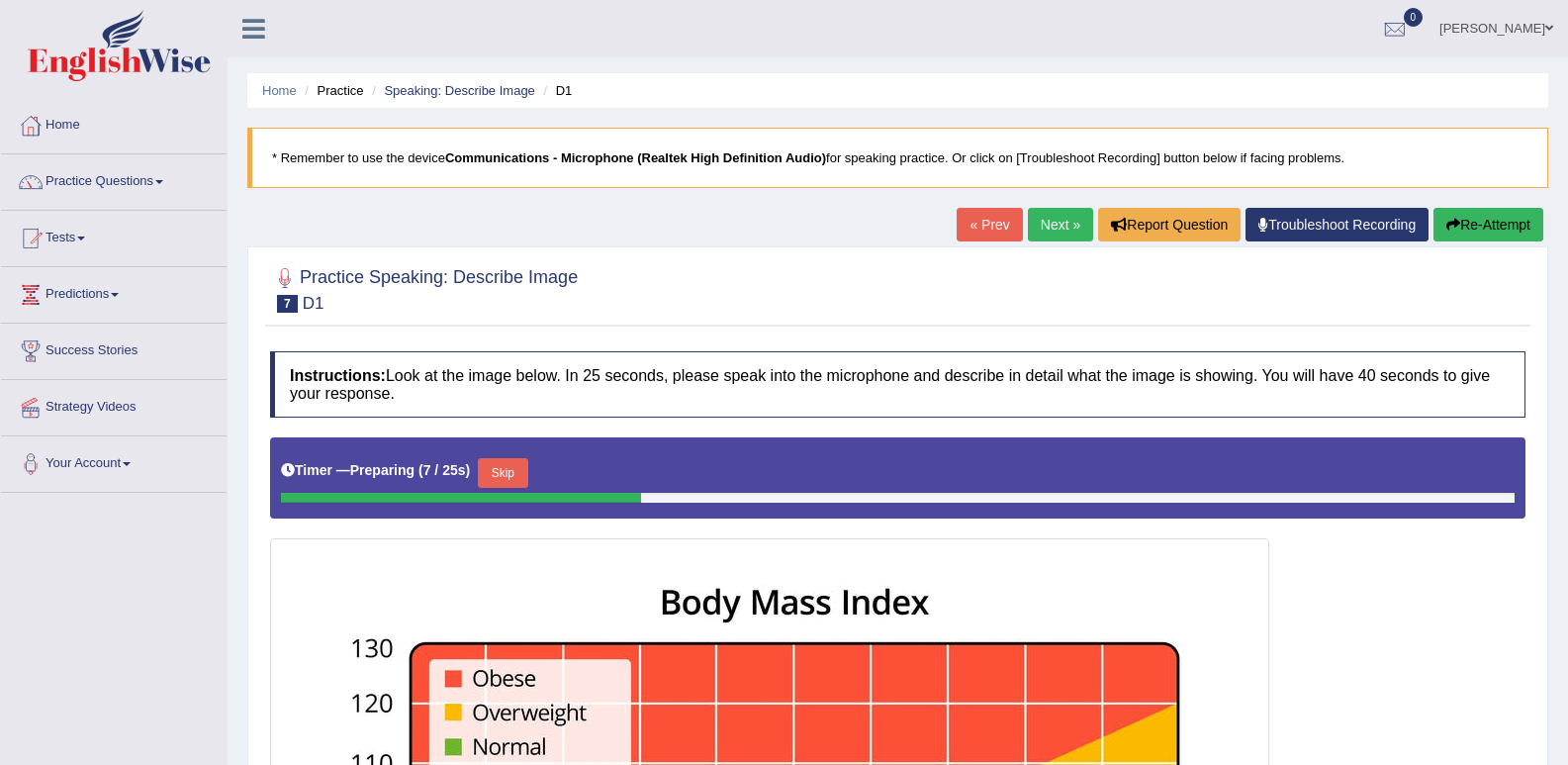
click at [1036, 234] on link "Next »" at bounding box center [1061, 225] width 65 height 34
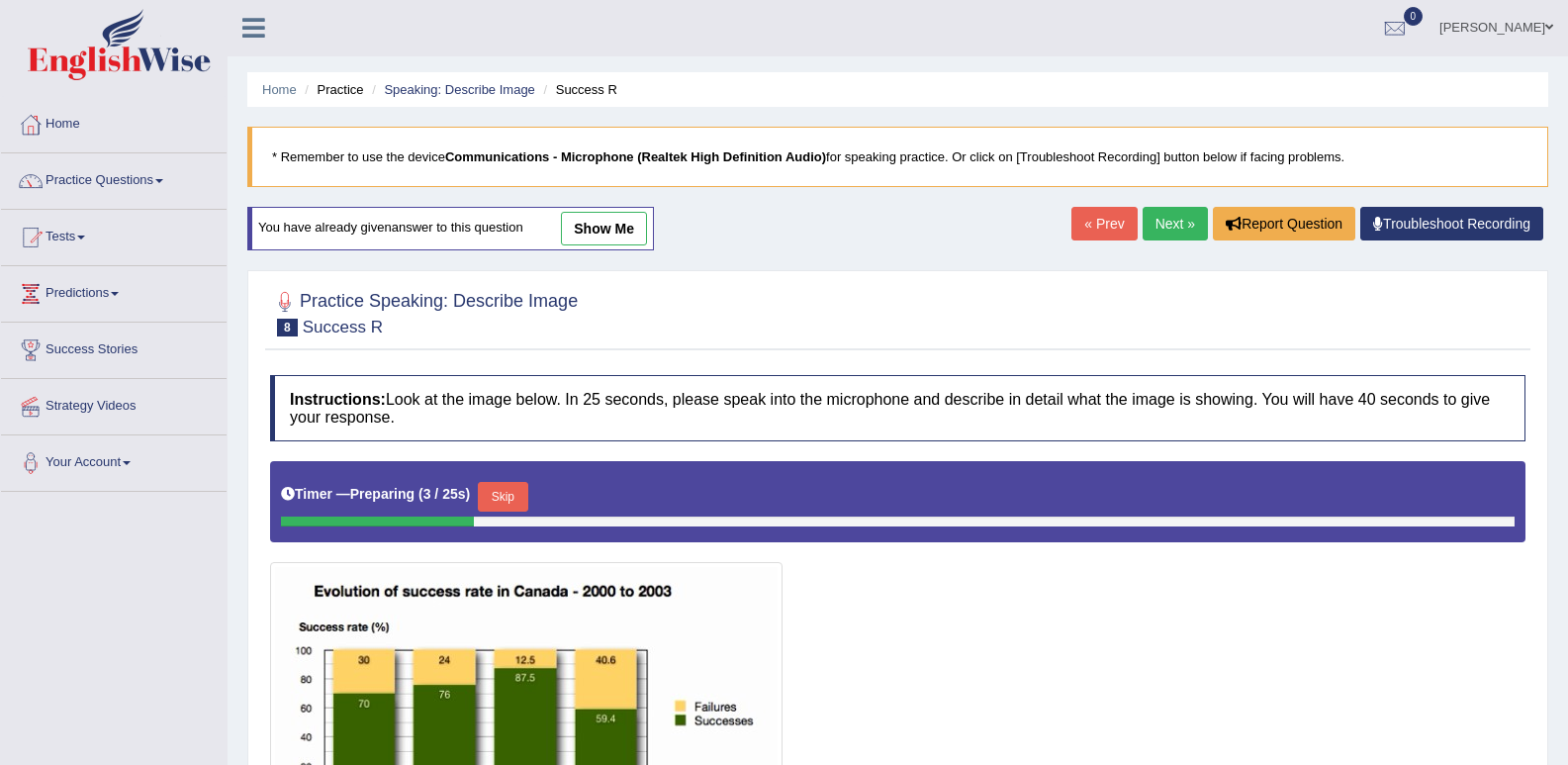
scroll to position [99, 0]
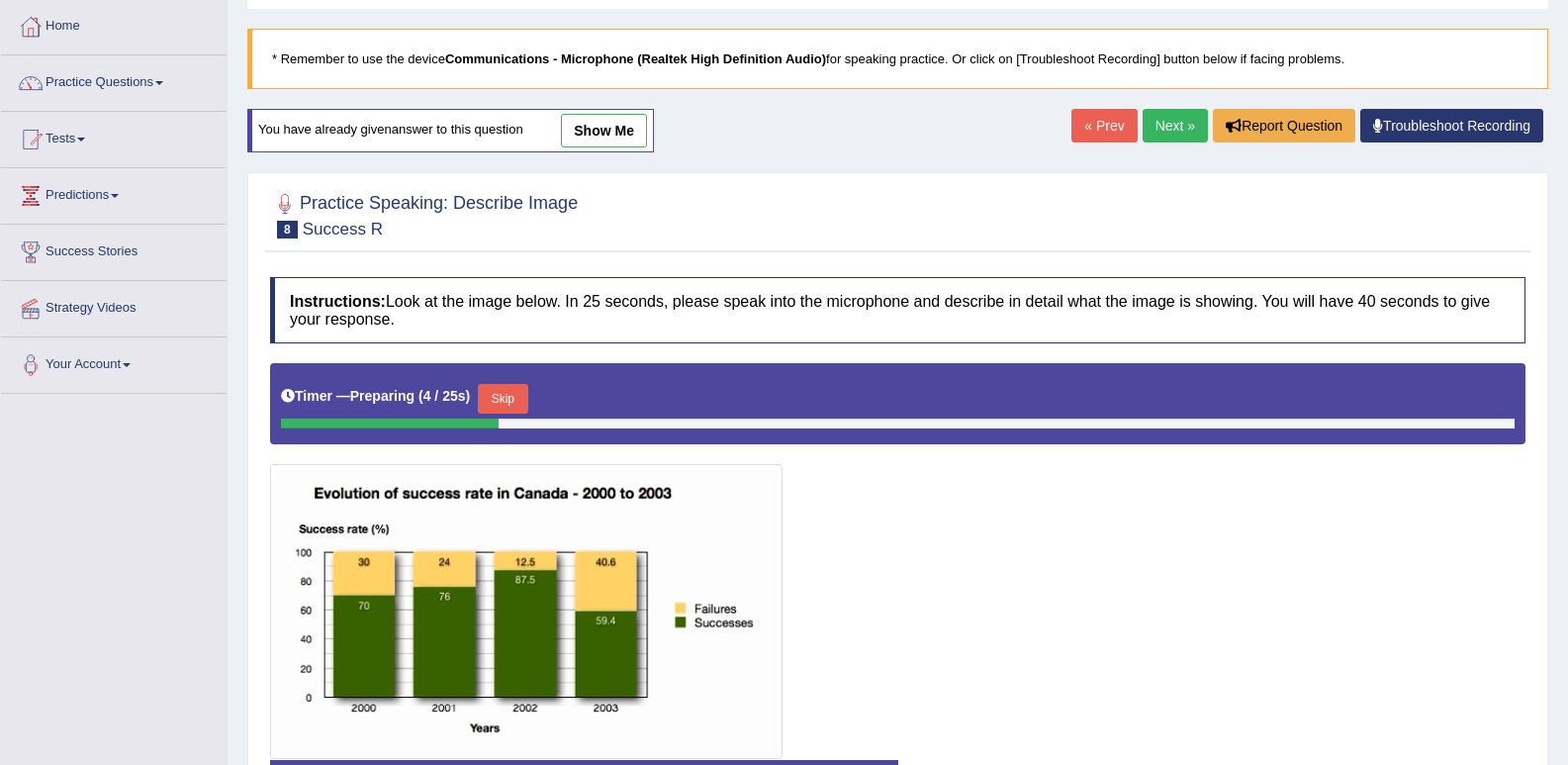
click at [1167, 133] on link "Next »" at bounding box center [1176, 126] width 65 height 34
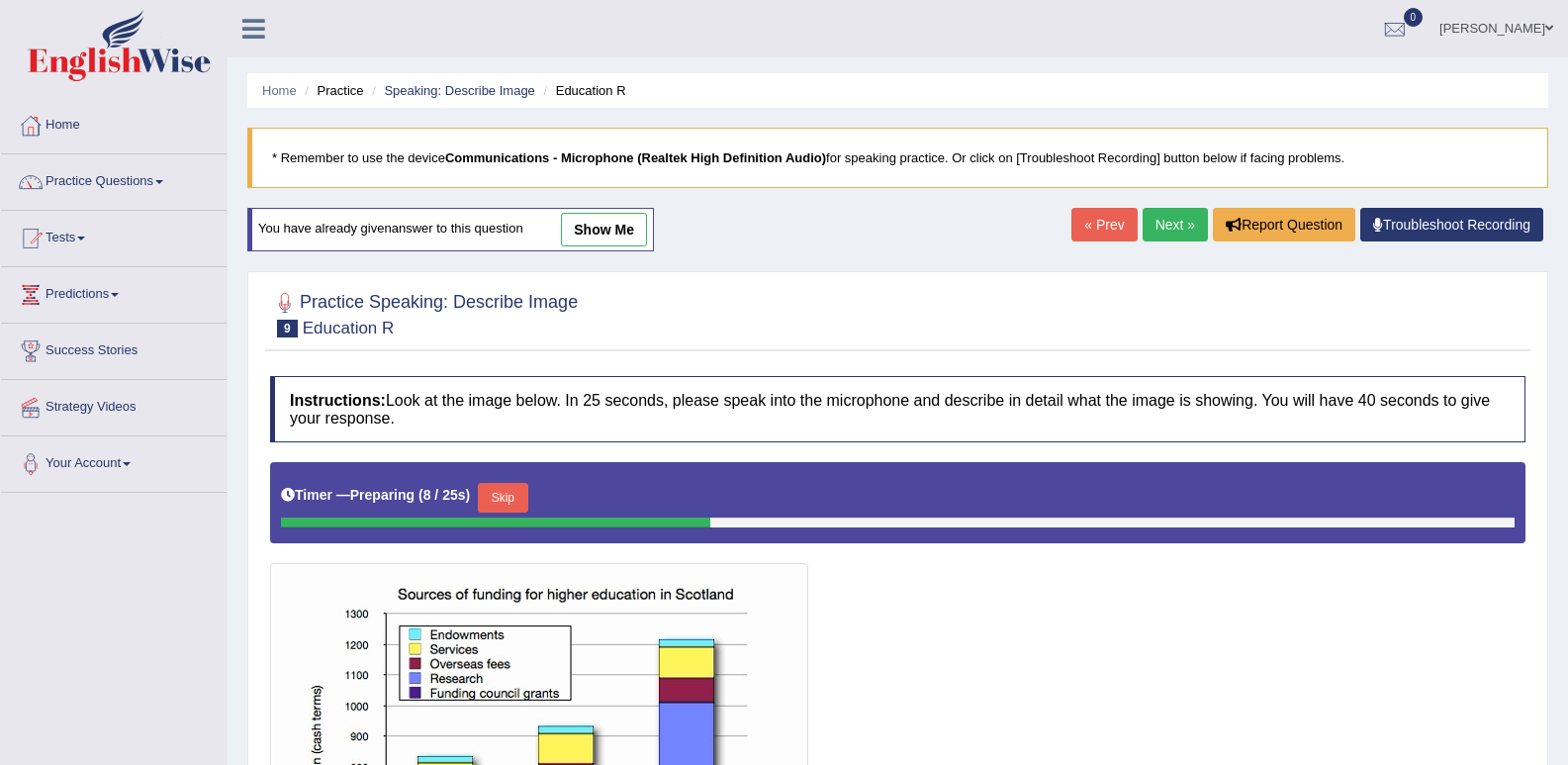
click at [1160, 238] on link "Next »" at bounding box center [1176, 225] width 65 height 34
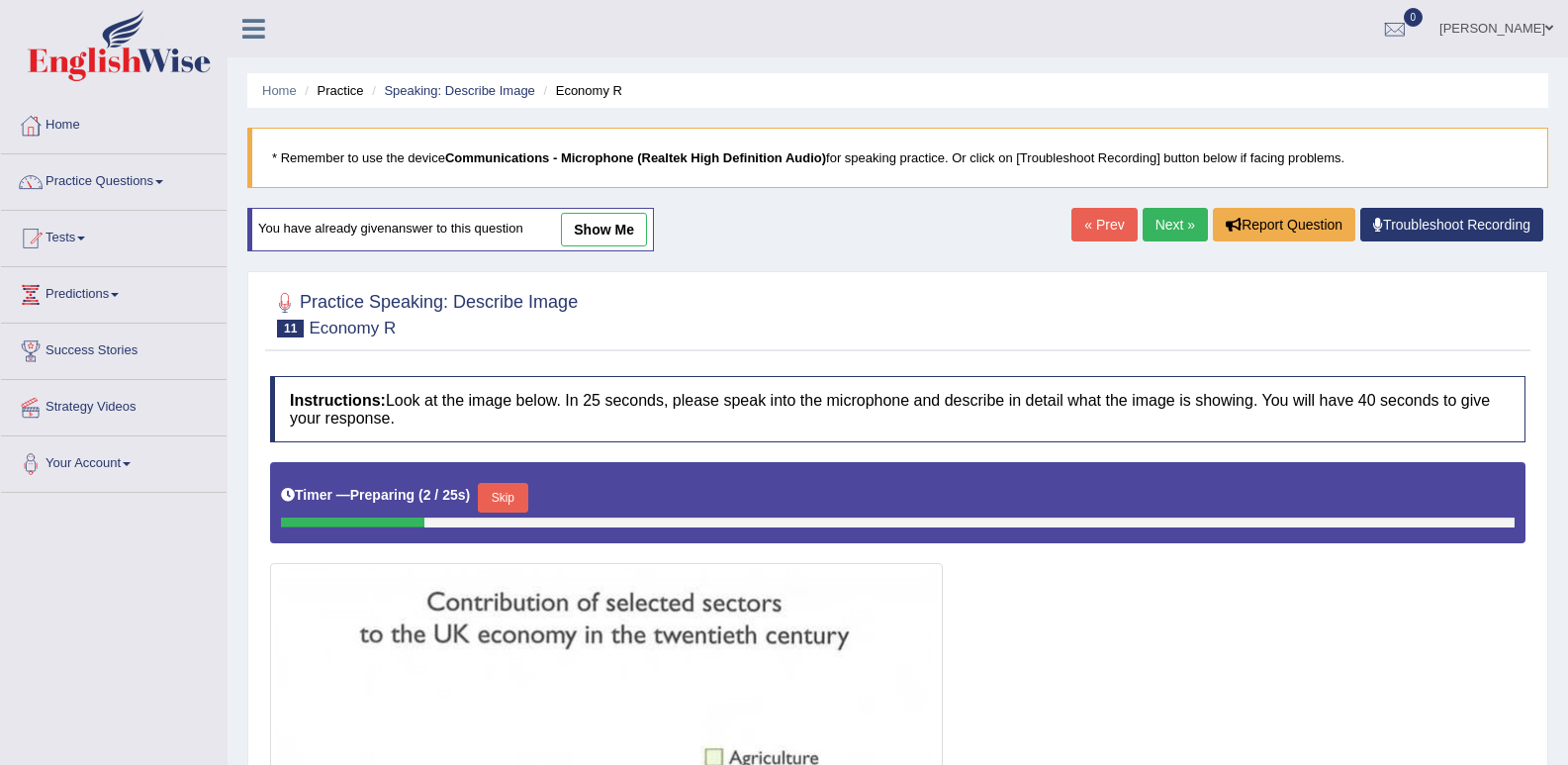
click at [1156, 229] on link "Next »" at bounding box center [1176, 225] width 65 height 34
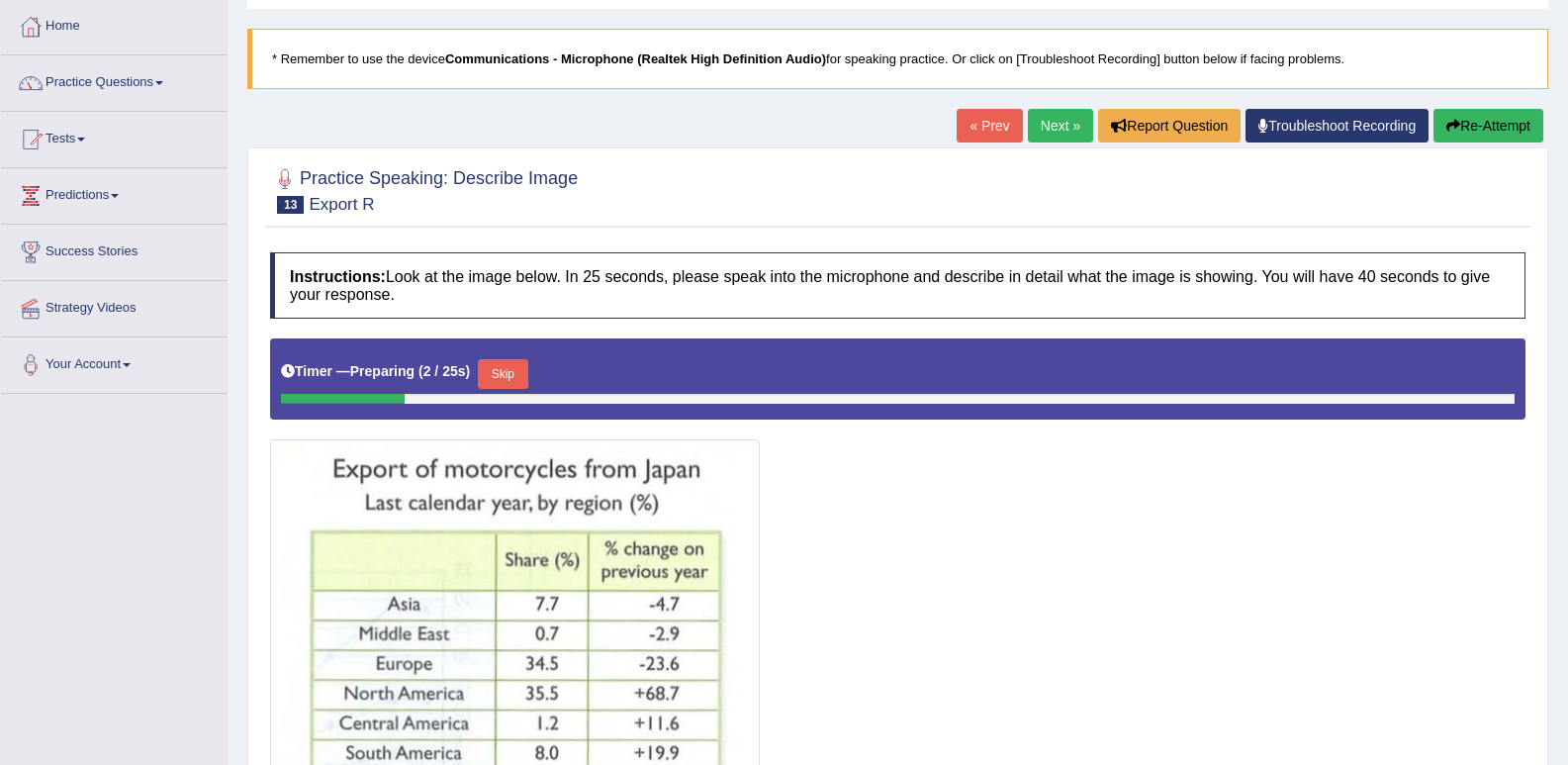
click at [1052, 124] on link "Next »" at bounding box center [1061, 126] width 65 height 34
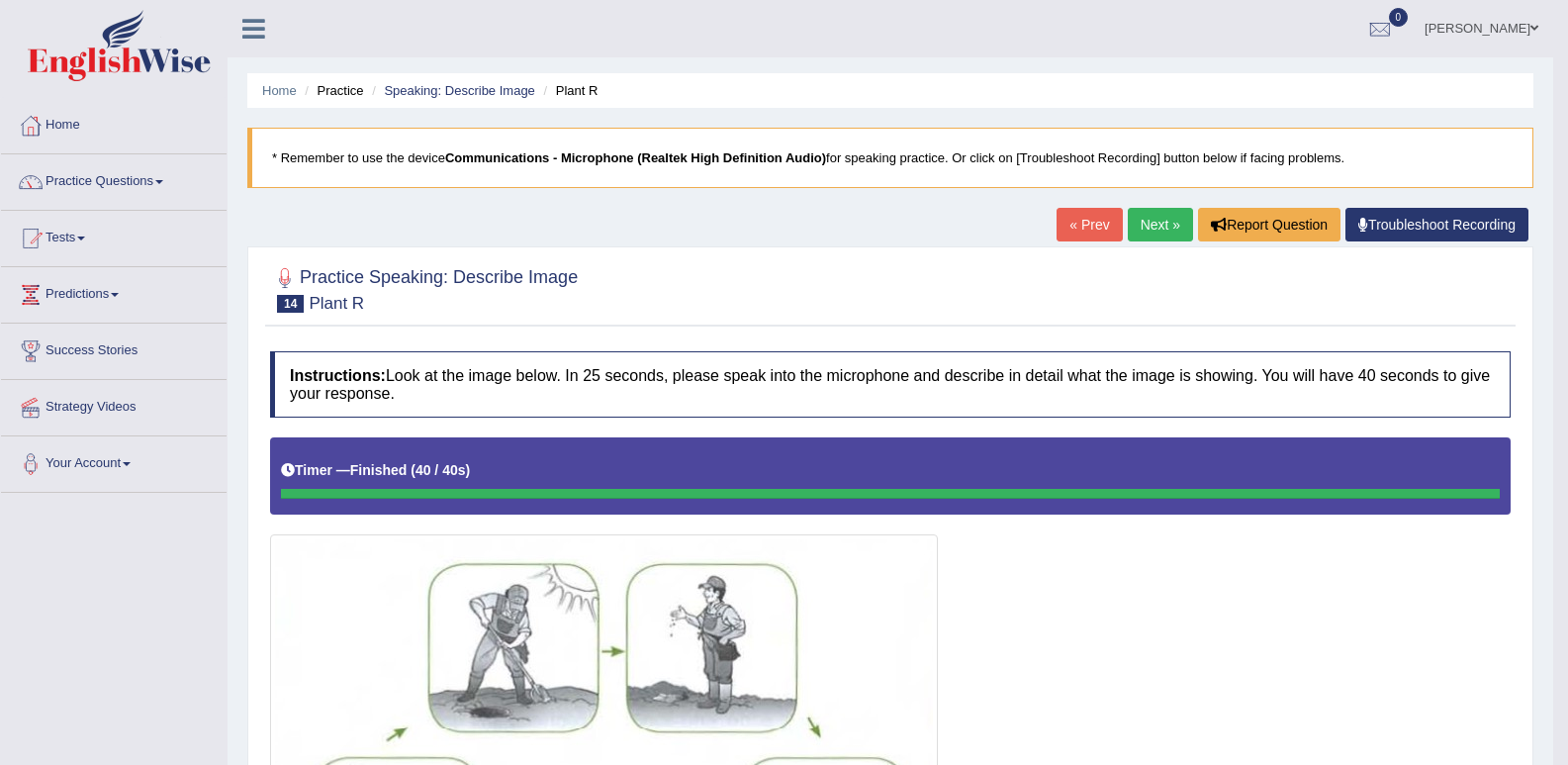
click at [1137, 224] on link "Next »" at bounding box center [1161, 225] width 65 height 34
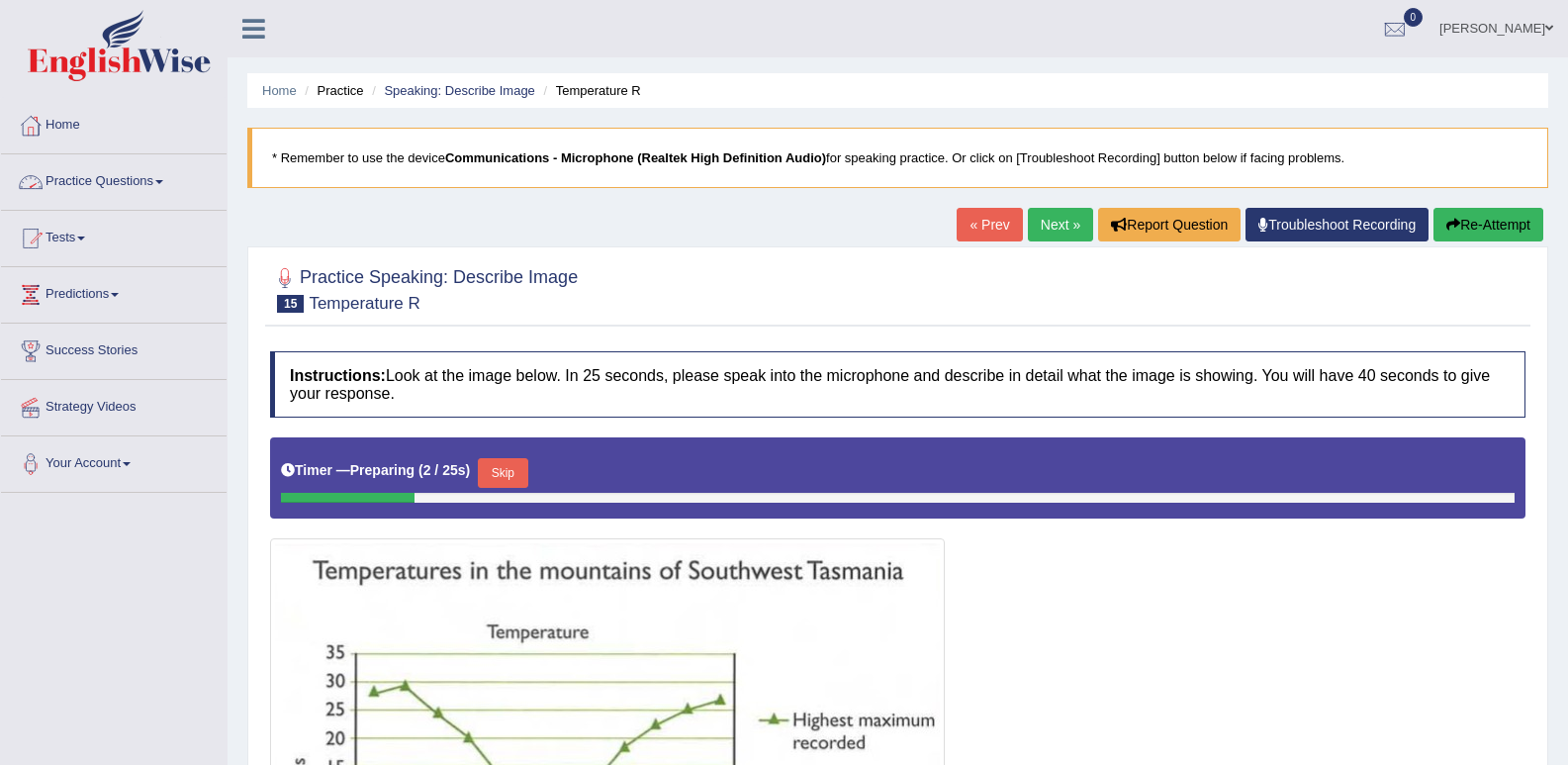
click at [139, 179] on link "Practice Questions" at bounding box center [114, 179] width 226 height 50
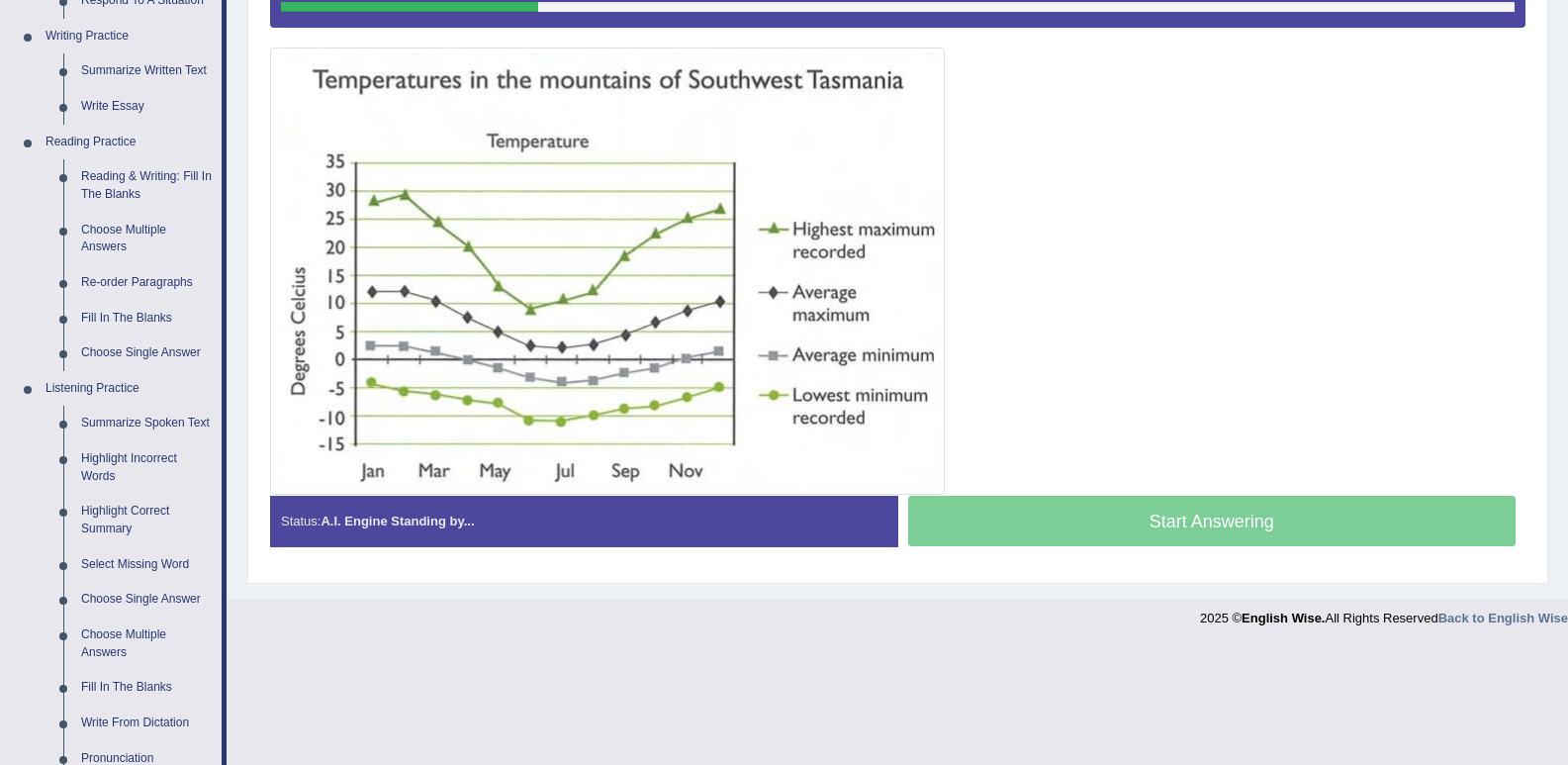
scroll to position [494, 0]
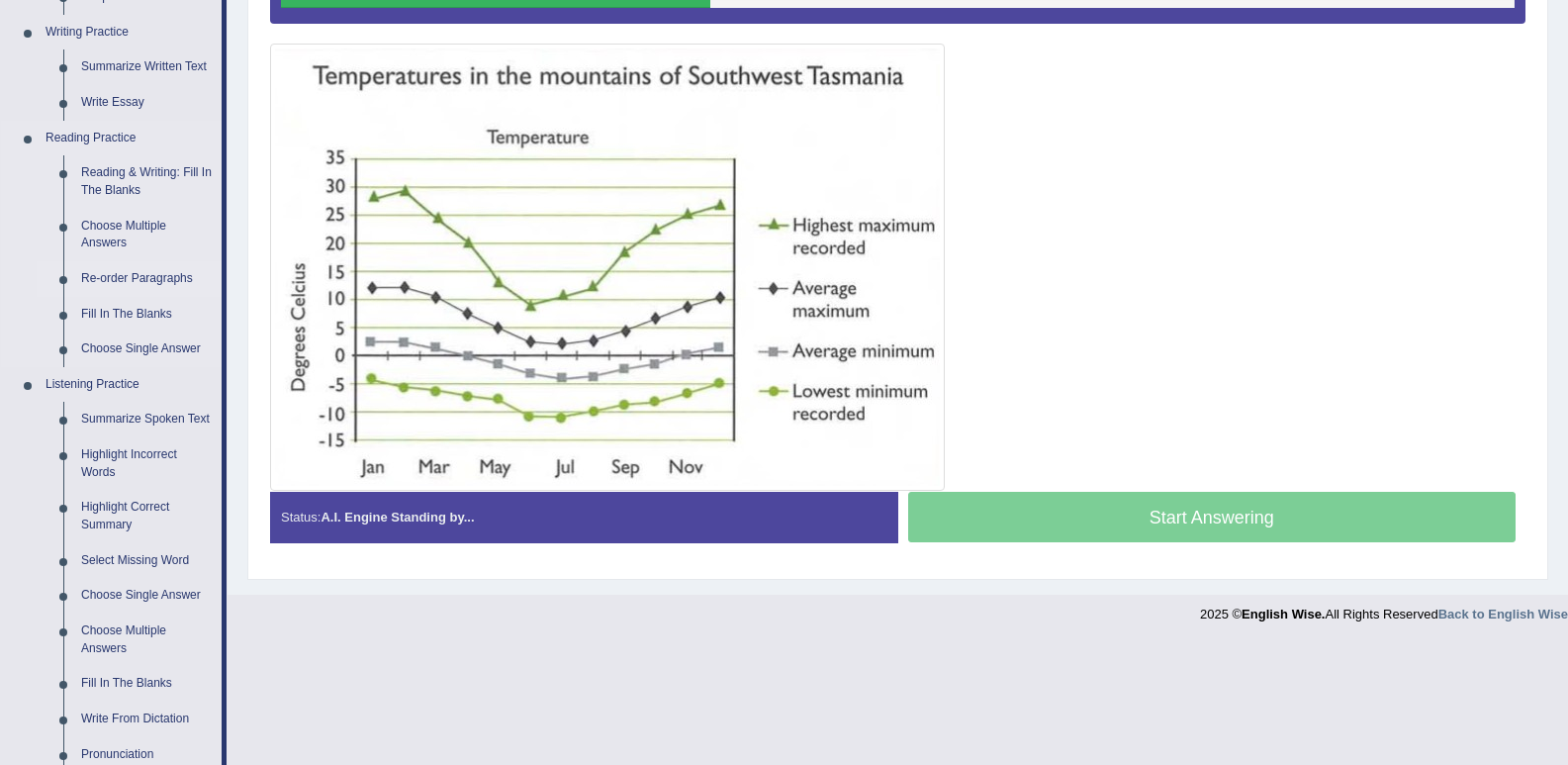
click at [124, 276] on link "Re-order Paragraphs" at bounding box center [147, 279] width 150 height 36
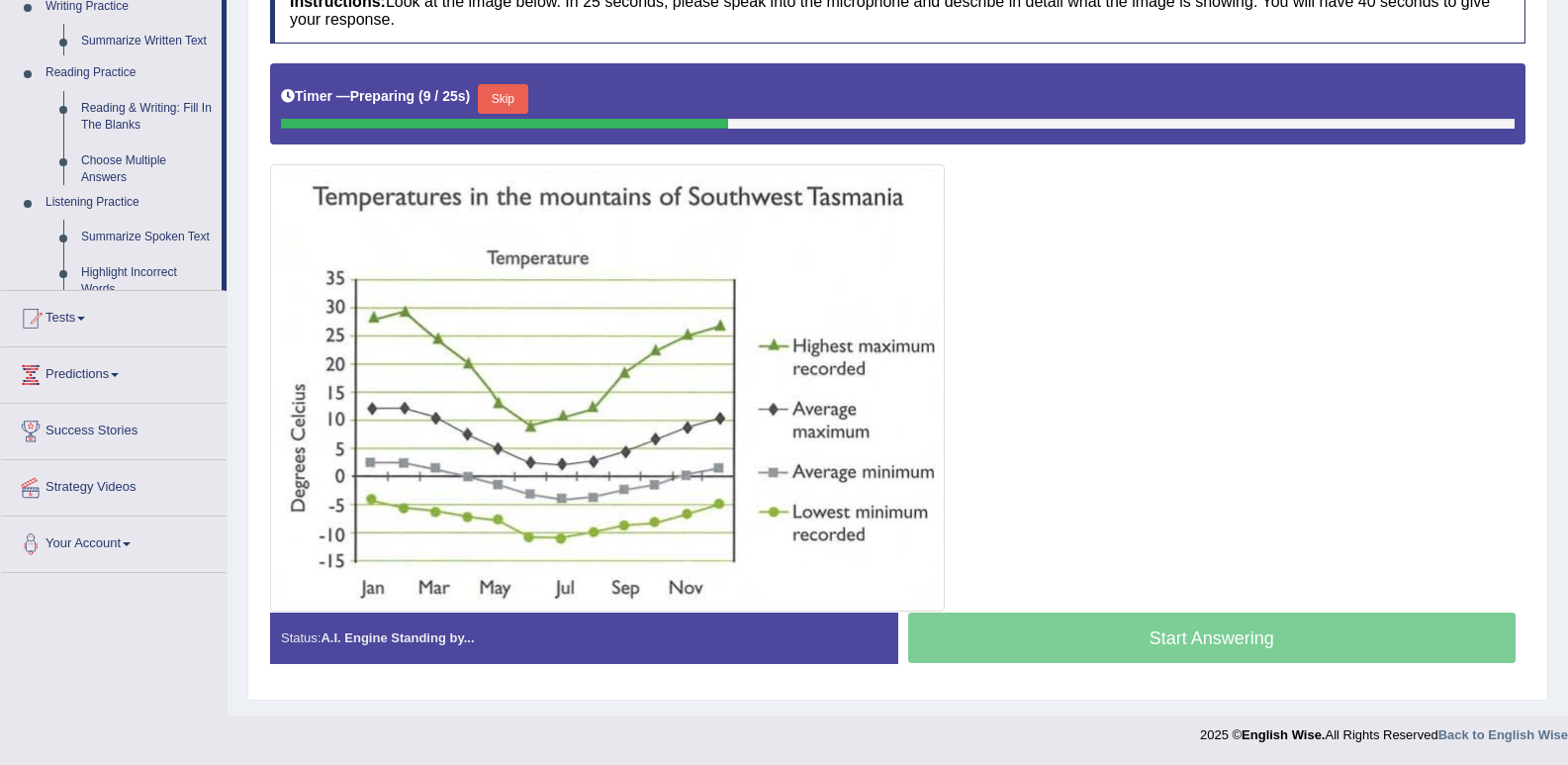
scroll to position [375, 0]
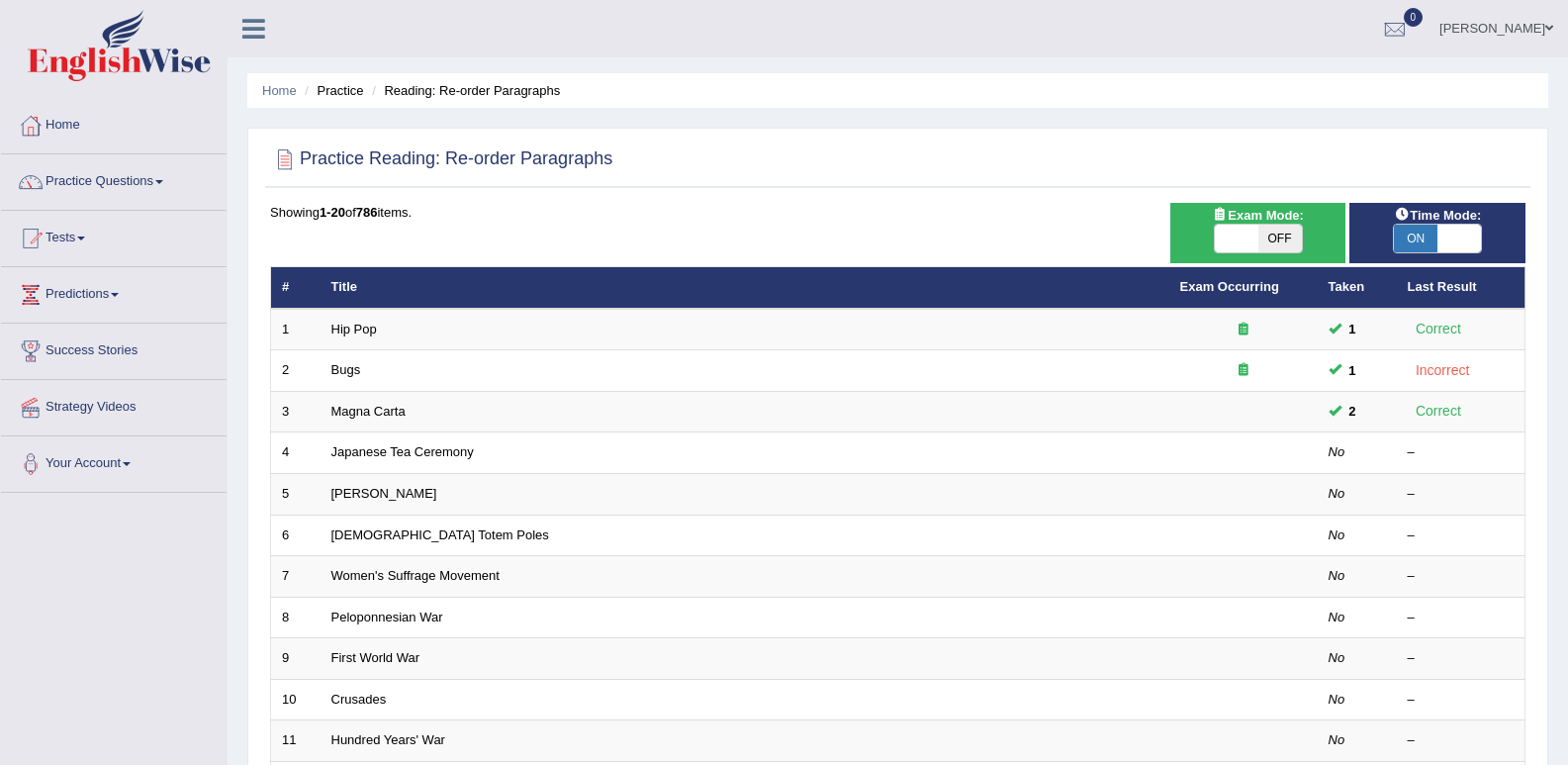
scroll to position [545, 0]
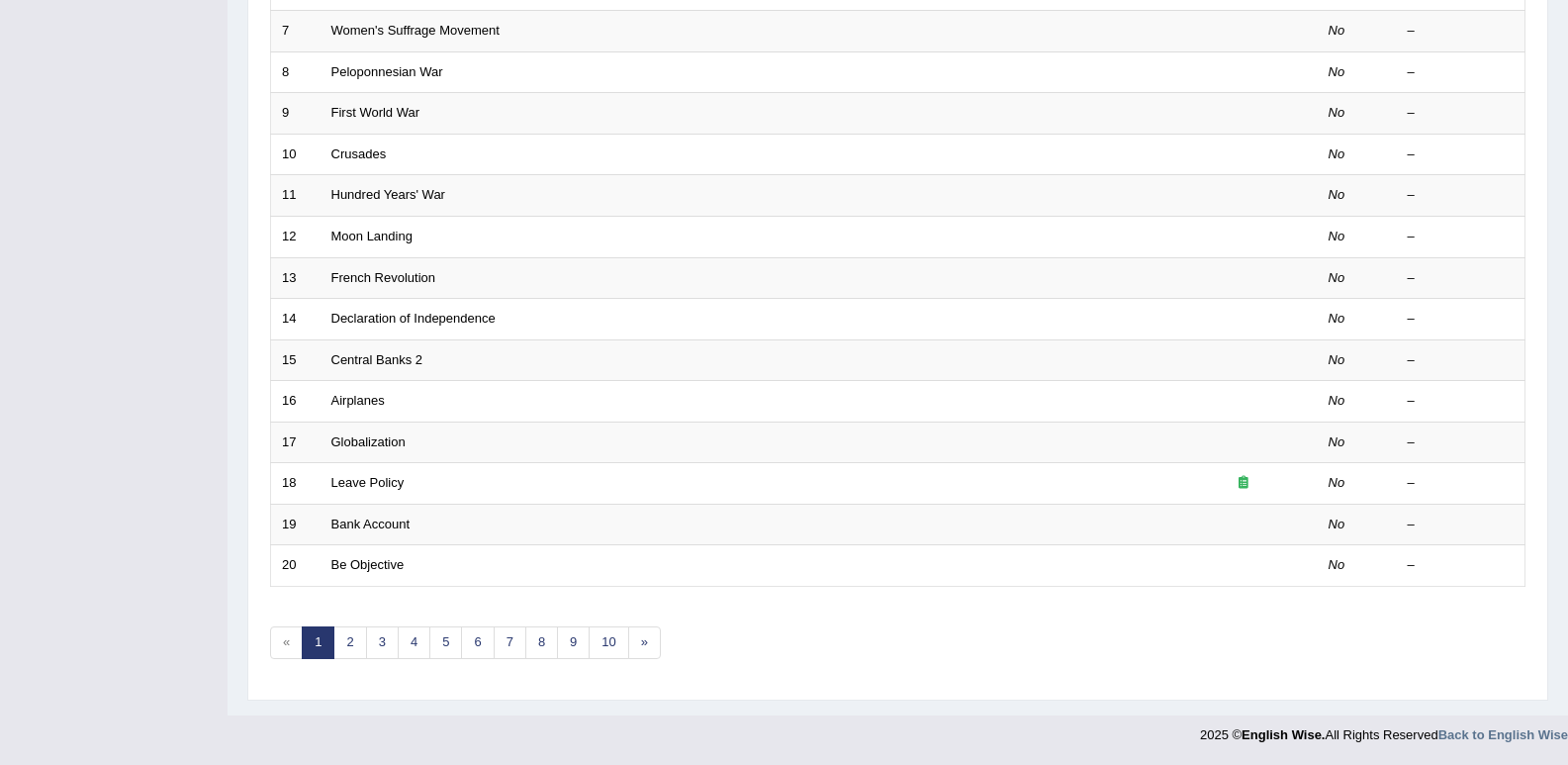
click at [372, 519] on link "Bank Account" at bounding box center [371, 523] width 79 height 15
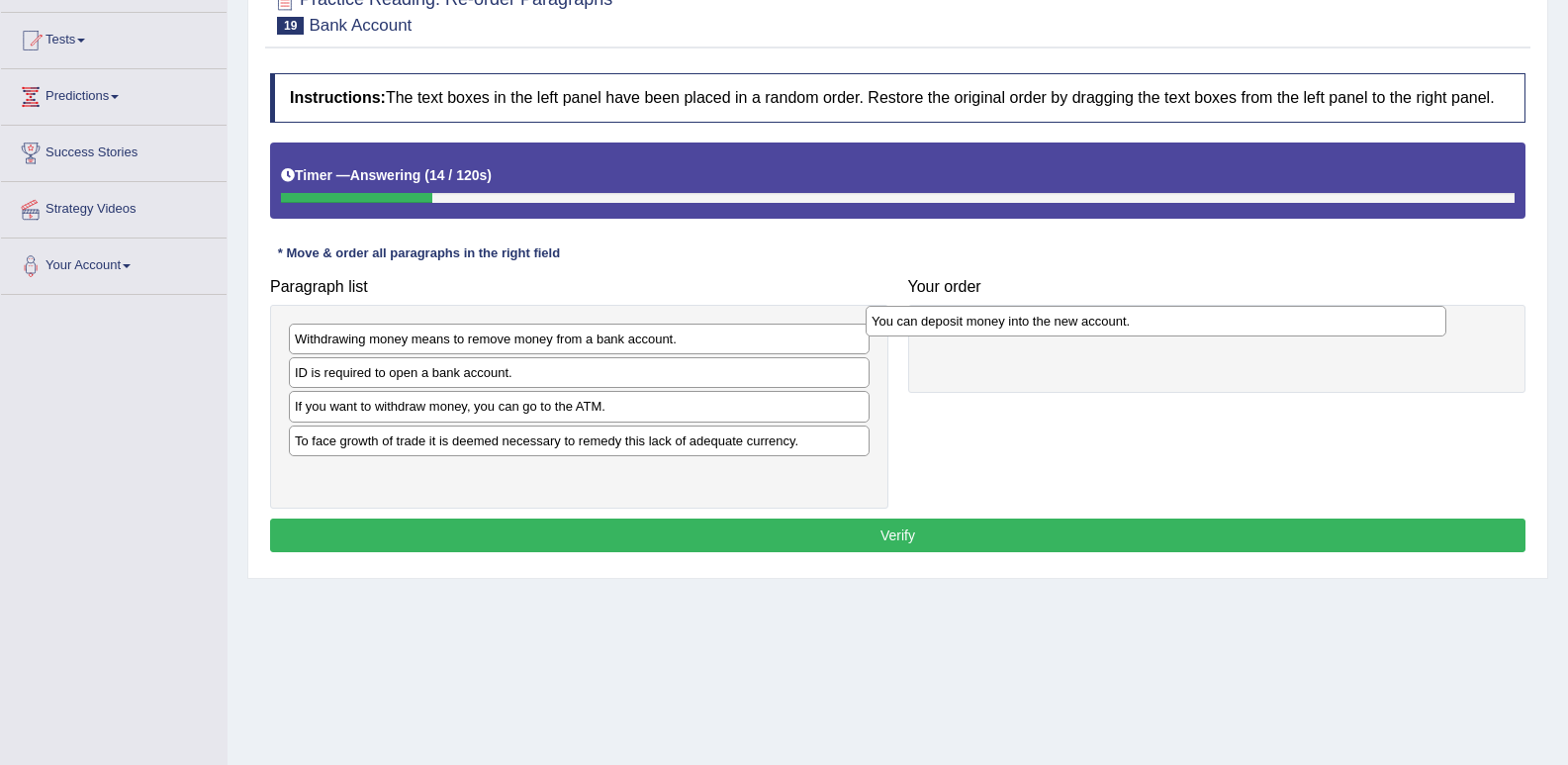
drag, startPoint x: 473, startPoint y: 477, endPoint x: 1051, endPoint y: 324, distance: 597.9
click at [1051, 324] on div "You can deposit money into the new account." at bounding box center [1156, 321] width 580 height 31
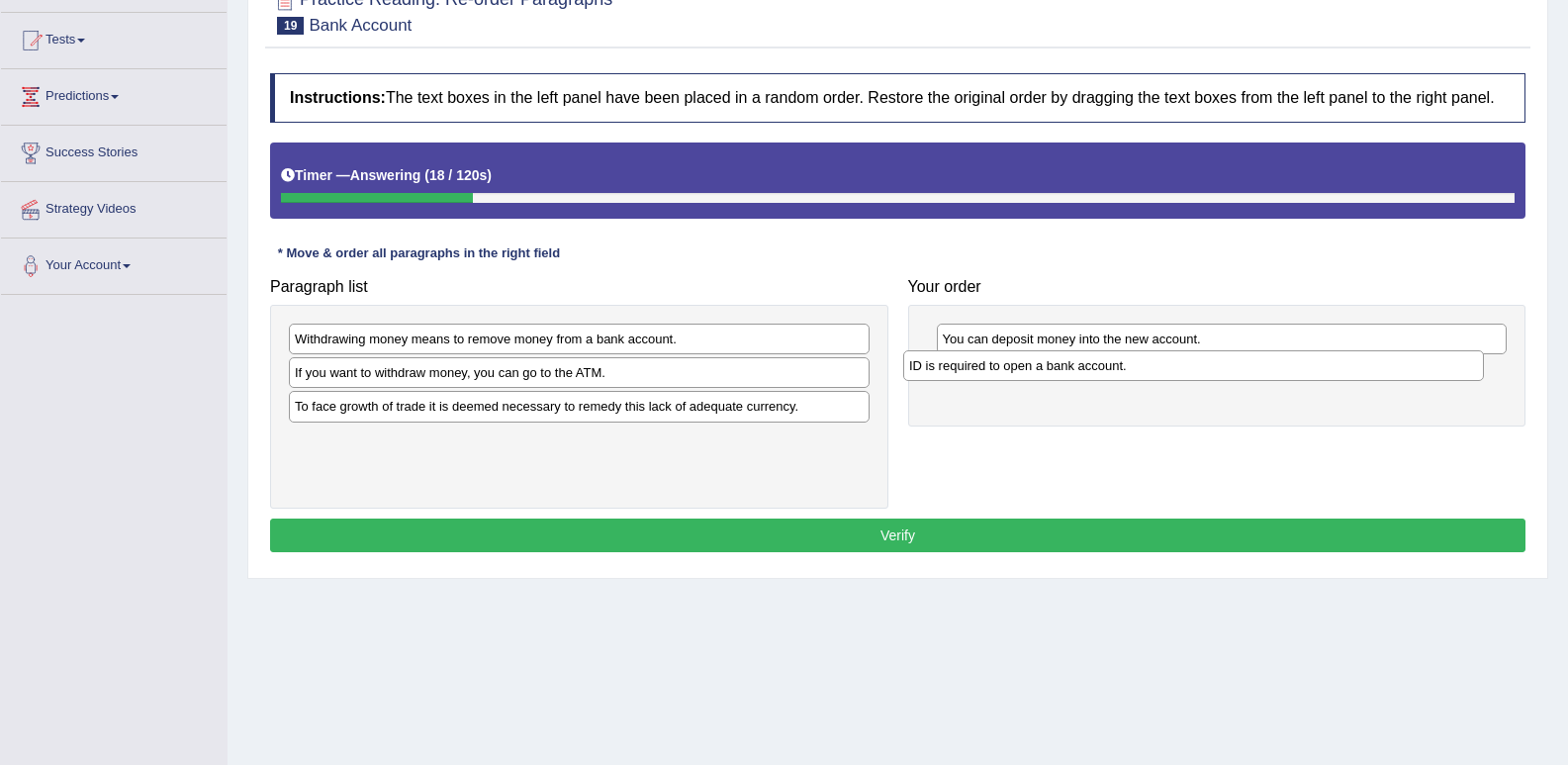
drag, startPoint x: 550, startPoint y: 383, endPoint x: 1143, endPoint y: 370, distance: 593.1
click at [1143, 370] on div "ID is required to open a bank account." at bounding box center [1194, 366] width 580 height 31
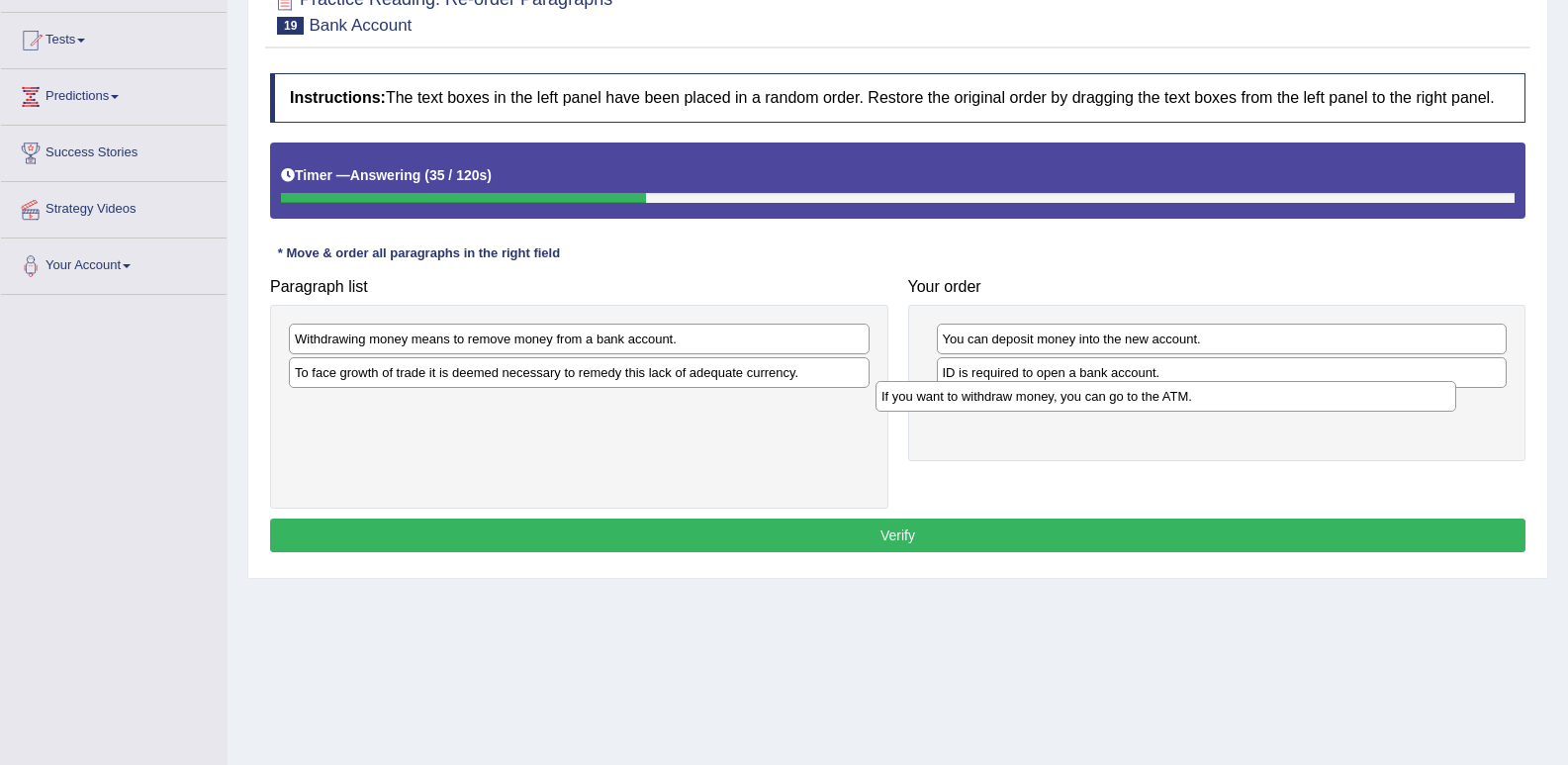
drag, startPoint x: 667, startPoint y: 370, endPoint x: 1253, endPoint y: 393, distance: 586.5
click at [1253, 393] on div "If you want to withdraw money, you can go to the ATM." at bounding box center [1166, 396] width 580 height 31
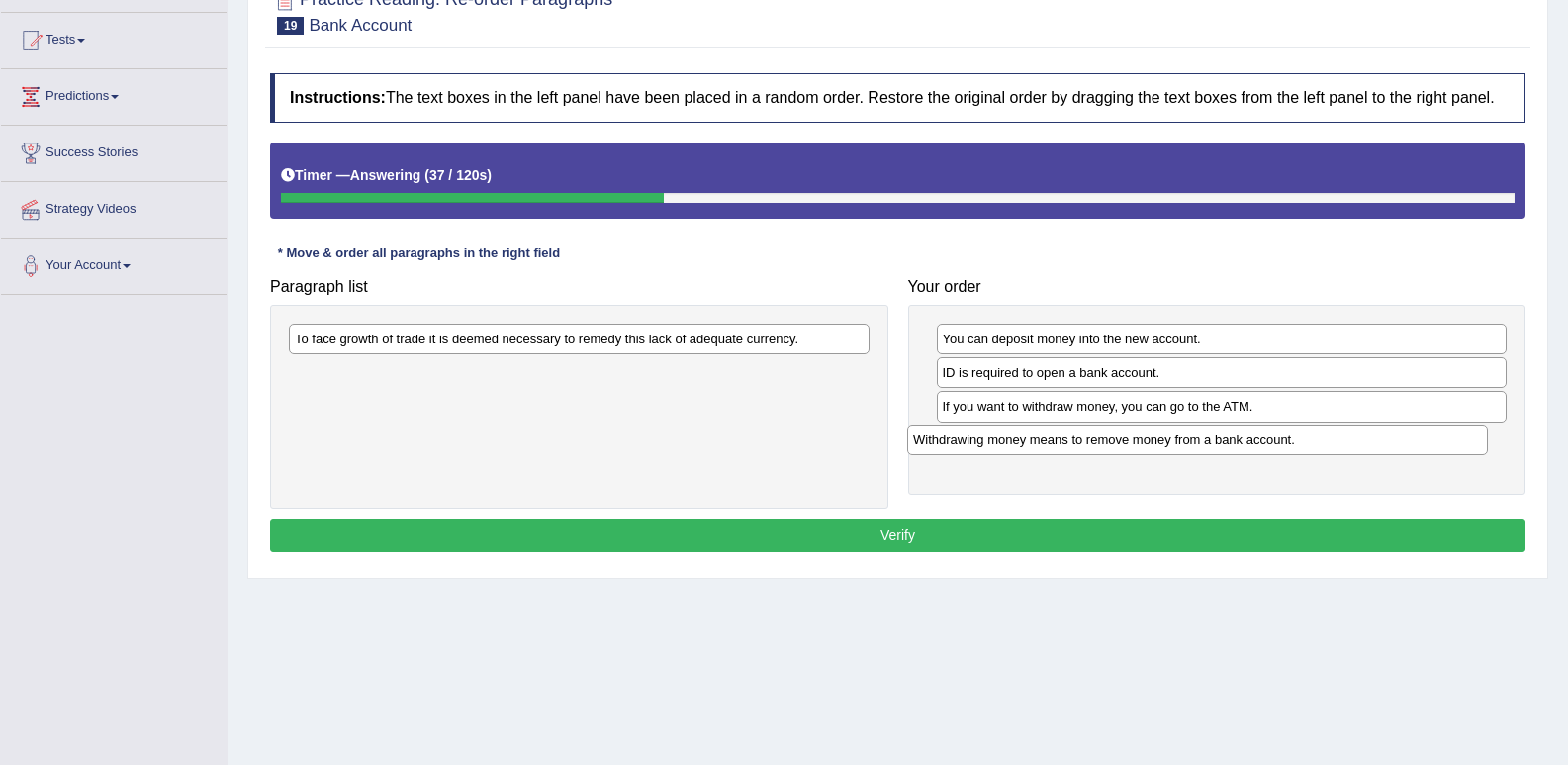
drag, startPoint x: 728, startPoint y: 341, endPoint x: 1346, endPoint y: 441, distance: 626.0
click at [1346, 441] on div "Withdrawing money means to remove money from a bank account." at bounding box center [1198, 439] width 580 height 31
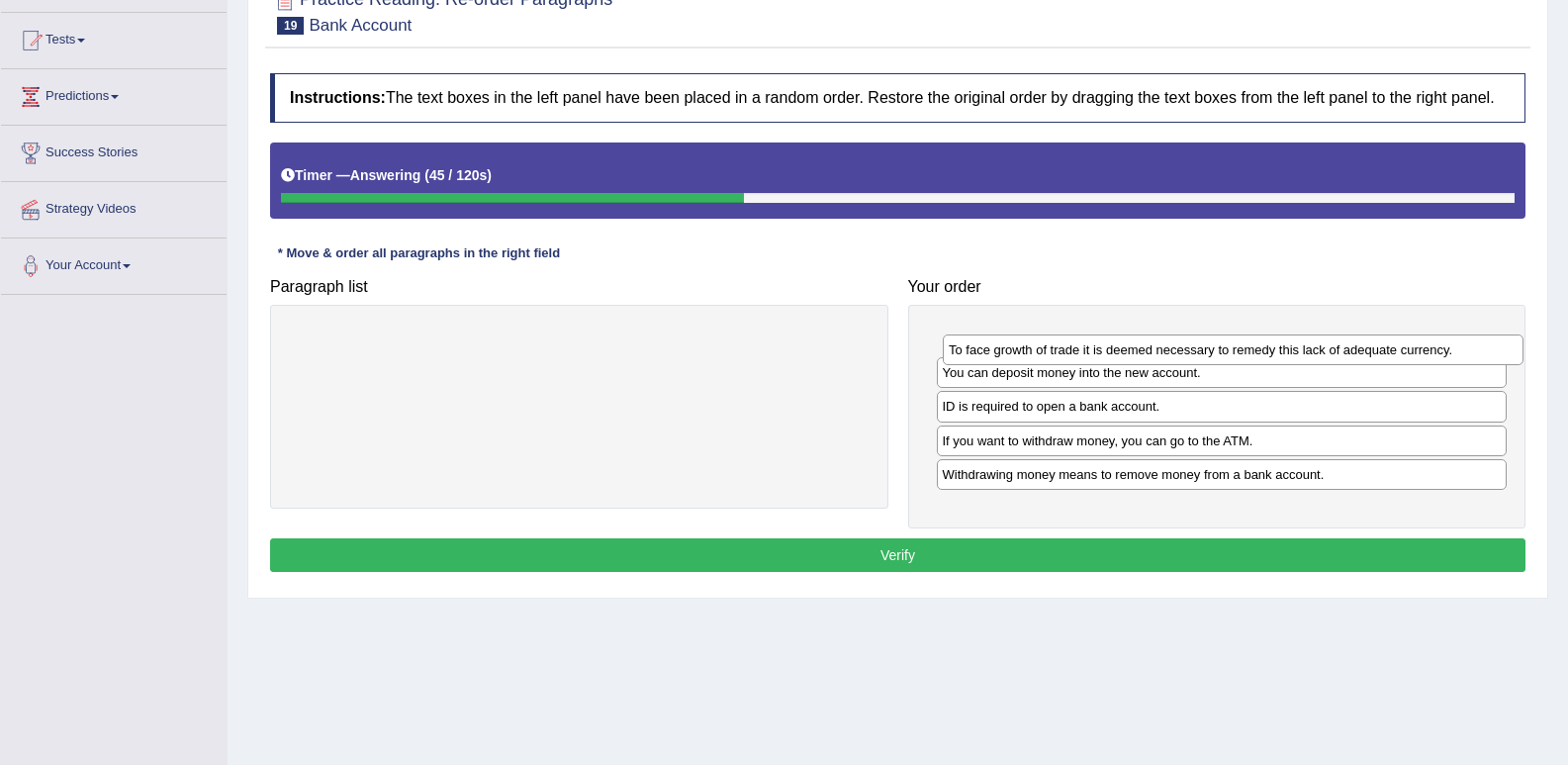
drag, startPoint x: 688, startPoint y: 341, endPoint x: 1342, endPoint y: 352, distance: 654.1
click at [1342, 352] on div "To face growth of trade it is deemed necessary to remedy this lack of adequate …" at bounding box center [1233, 350] width 580 height 31
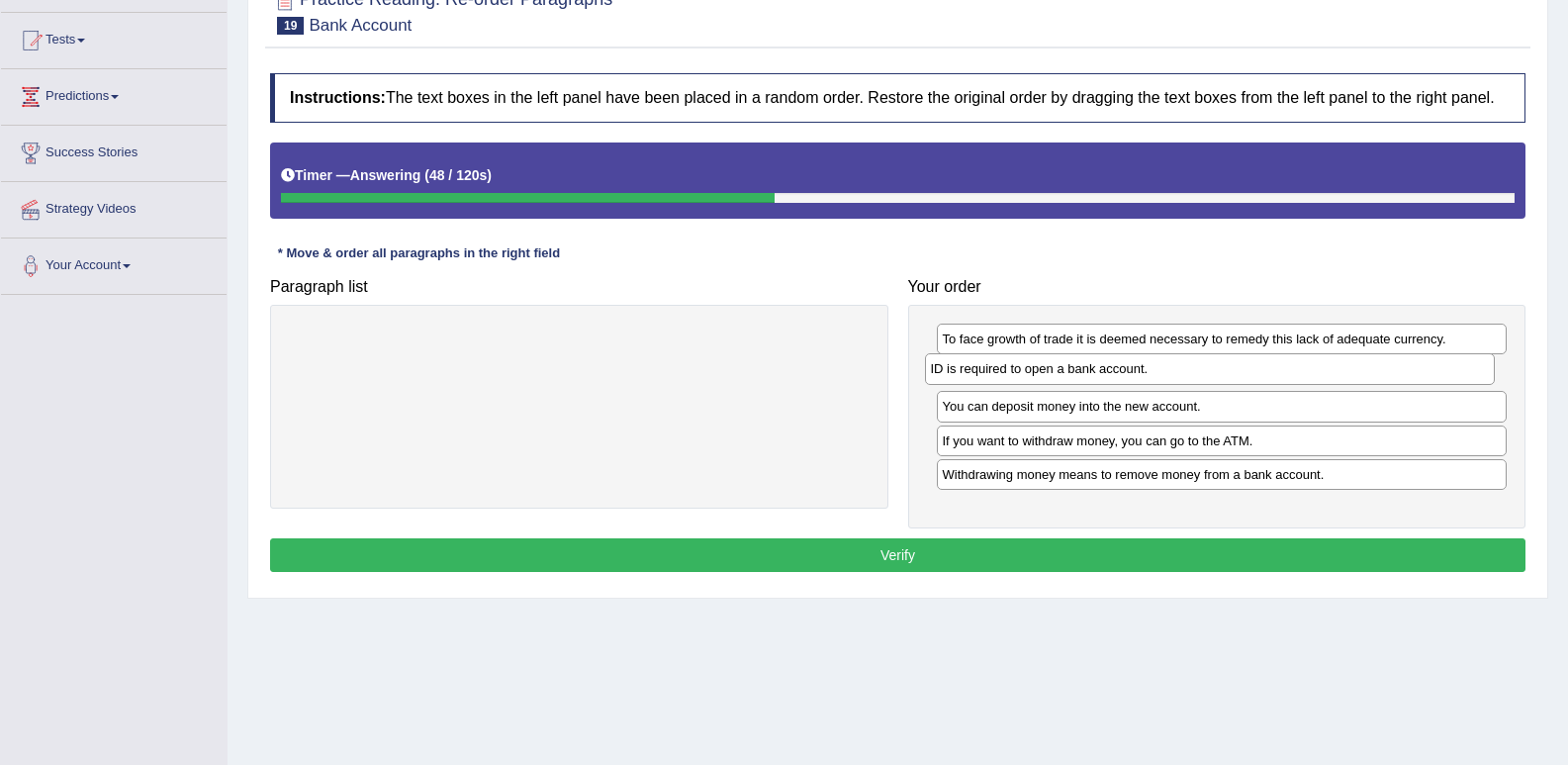
drag, startPoint x: 1212, startPoint y: 404, endPoint x: 1201, endPoint y: 367, distance: 38.6
click at [1201, 367] on div "ID is required to open a bank account." at bounding box center [1210, 369] width 571 height 31
drag, startPoint x: 839, startPoint y: 532, endPoint x: 845, endPoint y: 554, distance: 22.8
click at [845, 554] on div "Instructions: The text boxes in the left panel have been placed in a random ord…" at bounding box center [897, 325] width 1265 height 524
click at [846, 554] on button "Verify" at bounding box center [897, 555] width 1255 height 34
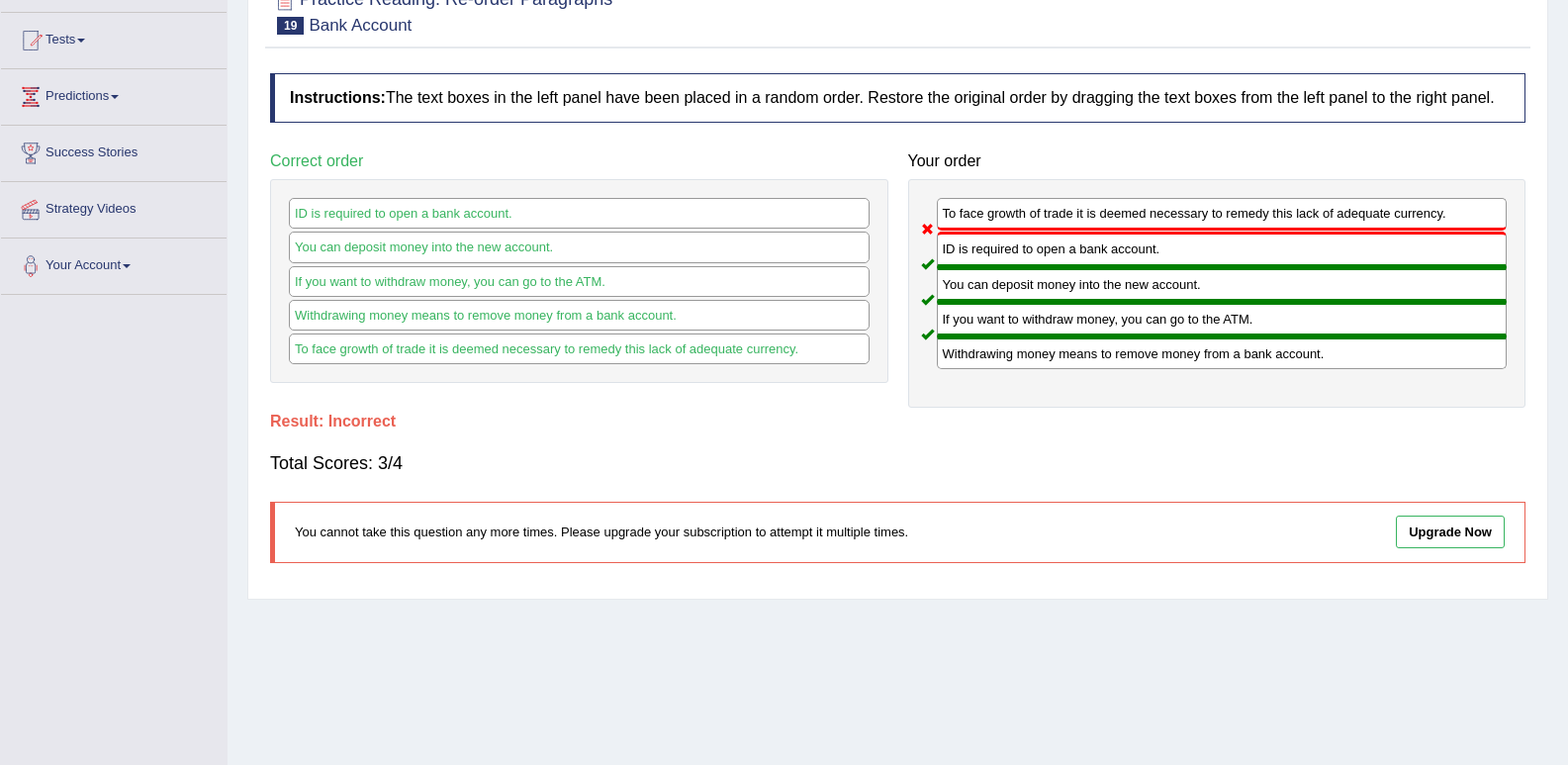
drag, startPoint x: 992, startPoint y: 217, endPoint x: 1095, endPoint y: 410, distance: 218.8
click at [1095, 410] on div "Instructions: The text boxes in the left panel have been placed in a random ord…" at bounding box center [897, 325] width 1265 height 524
drag, startPoint x: 1076, startPoint y: 228, endPoint x: 1085, endPoint y: 270, distance: 43.0
click at [1085, 270] on div "To face growth of trade it is deemed necessary to remedy this lack of adequate …" at bounding box center [1217, 293] width 618 height 229
drag, startPoint x: 1033, startPoint y: 343, endPoint x: 1057, endPoint y: 281, distance: 66.5
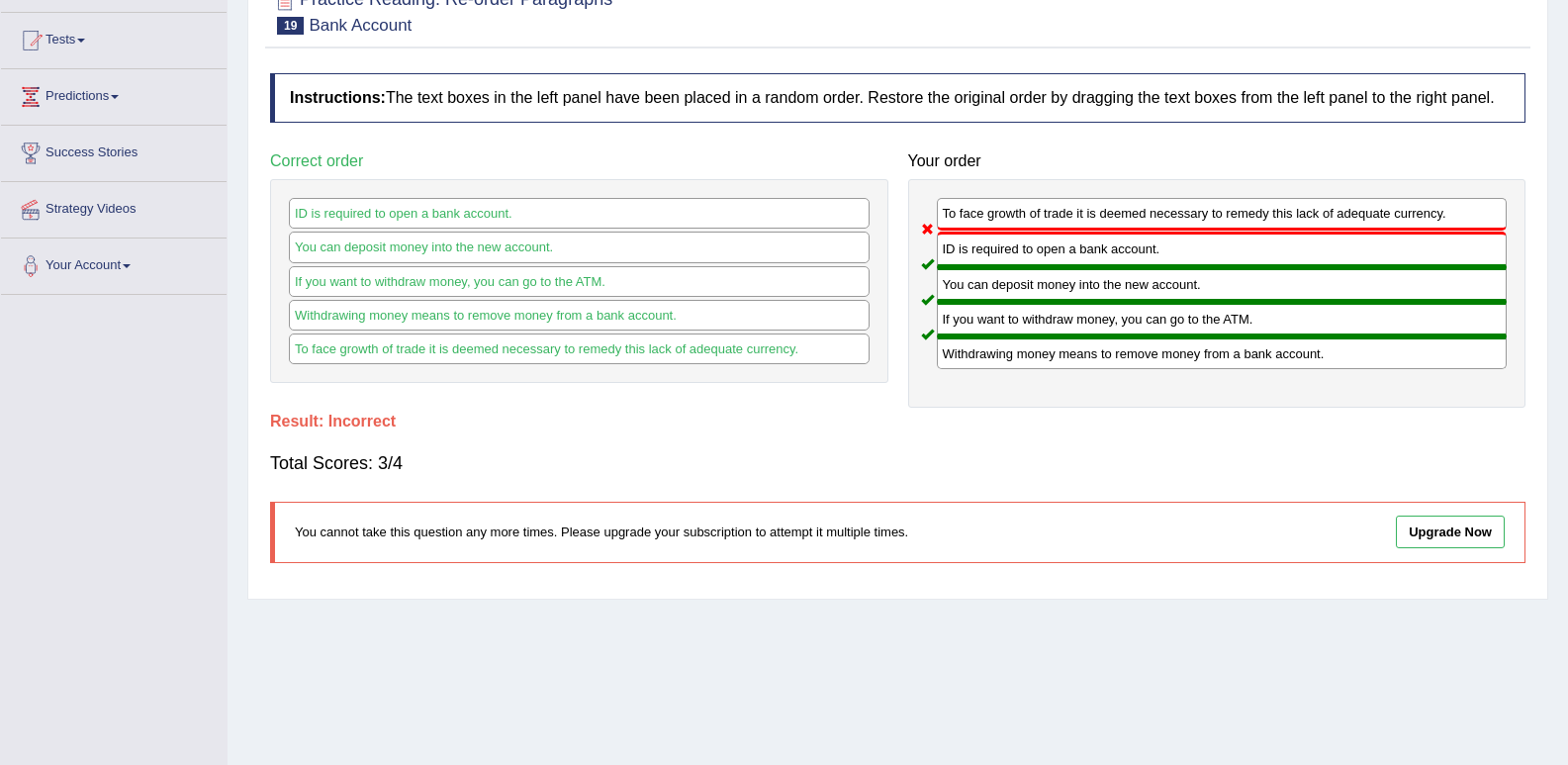
click at [1057, 287] on div "You can deposit money into the new account." at bounding box center [1222, 284] width 571 height 35
drag, startPoint x: 1036, startPoint y: 349, endPoint x: 1039, endPoint y: 265, distance: 84.1
click at [1040, 292] on div "To face growth of trade it is deemed necessary to remedy this lack of adequate …" at bounding box center [1217, 293] width 618 height 229
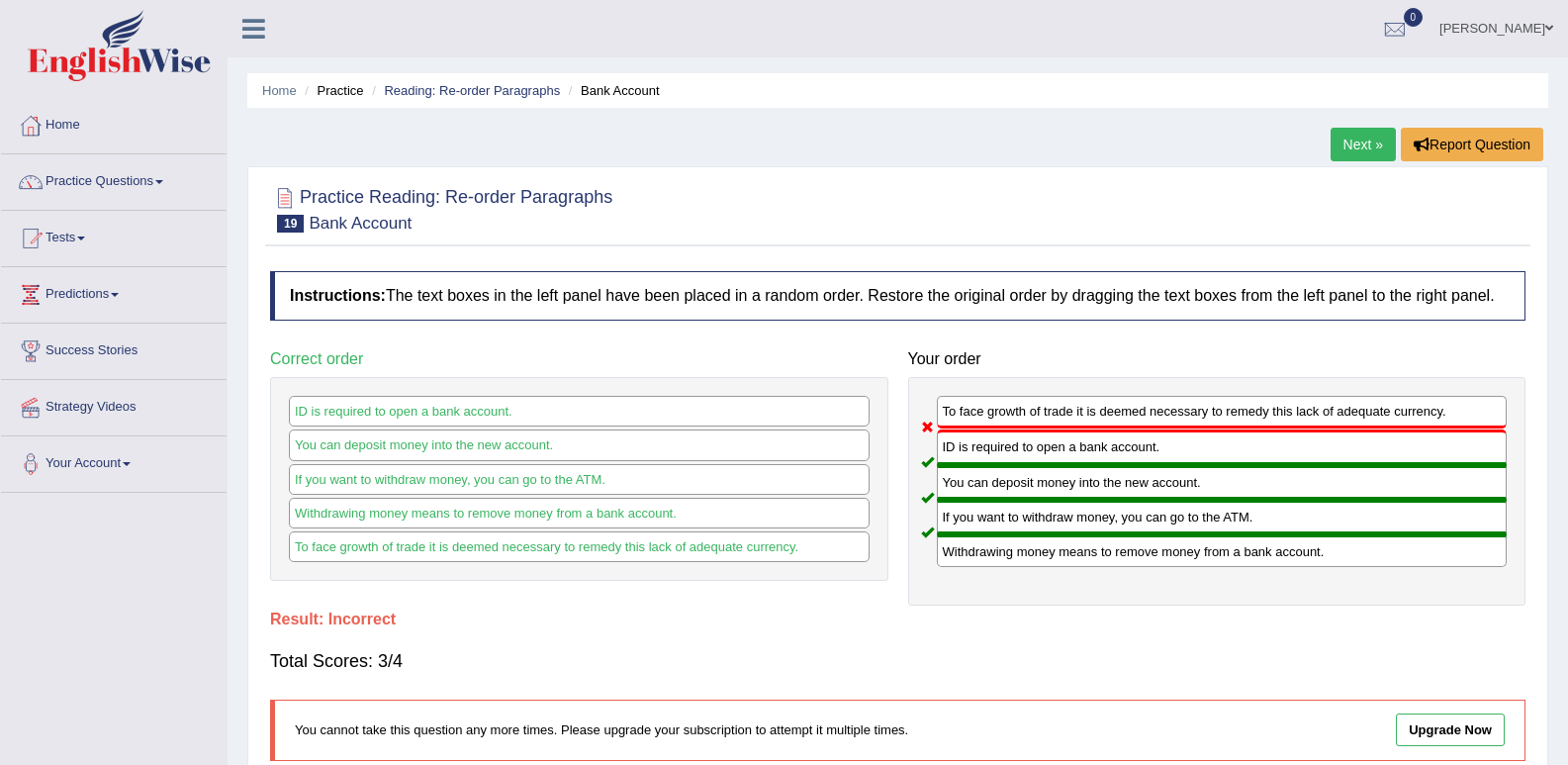
click at [1360, 146] on link "Next »" at bounding box center [1363, 145] width 65 height 34
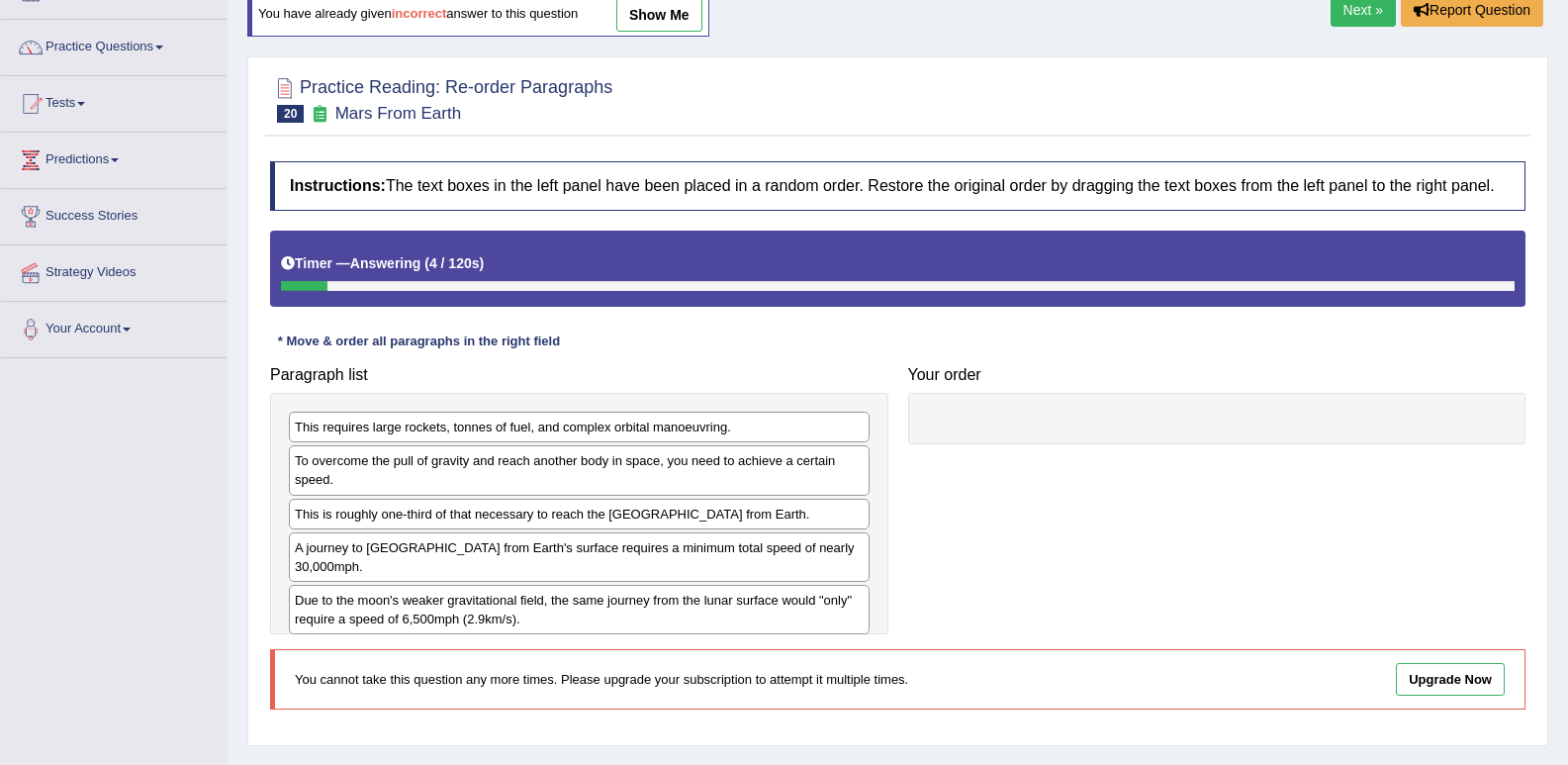
scroll to position [99, 0]
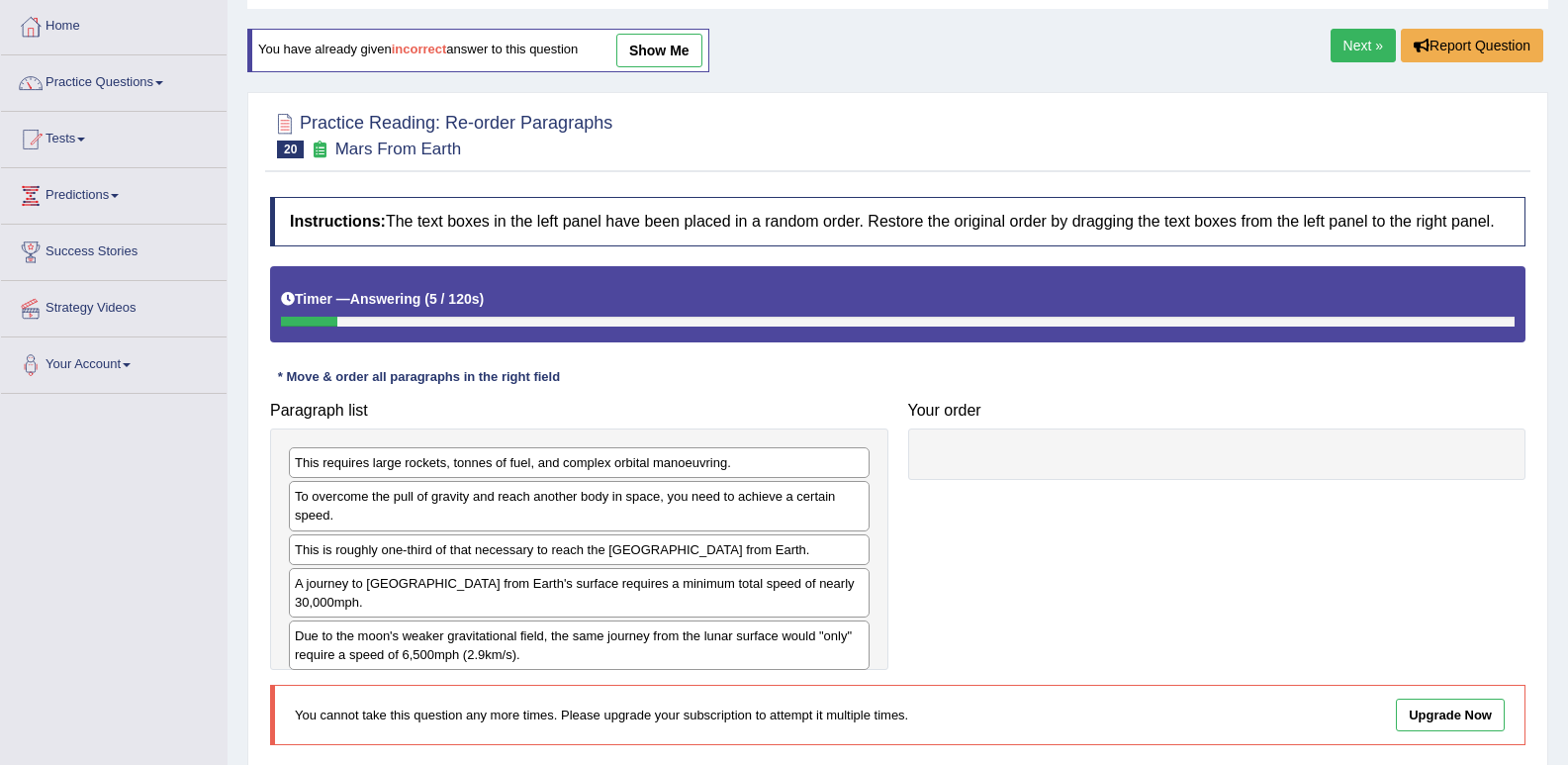
click at [1369, 37] on link "Next »" at bounding box center [1363, 46] width 65 height 34
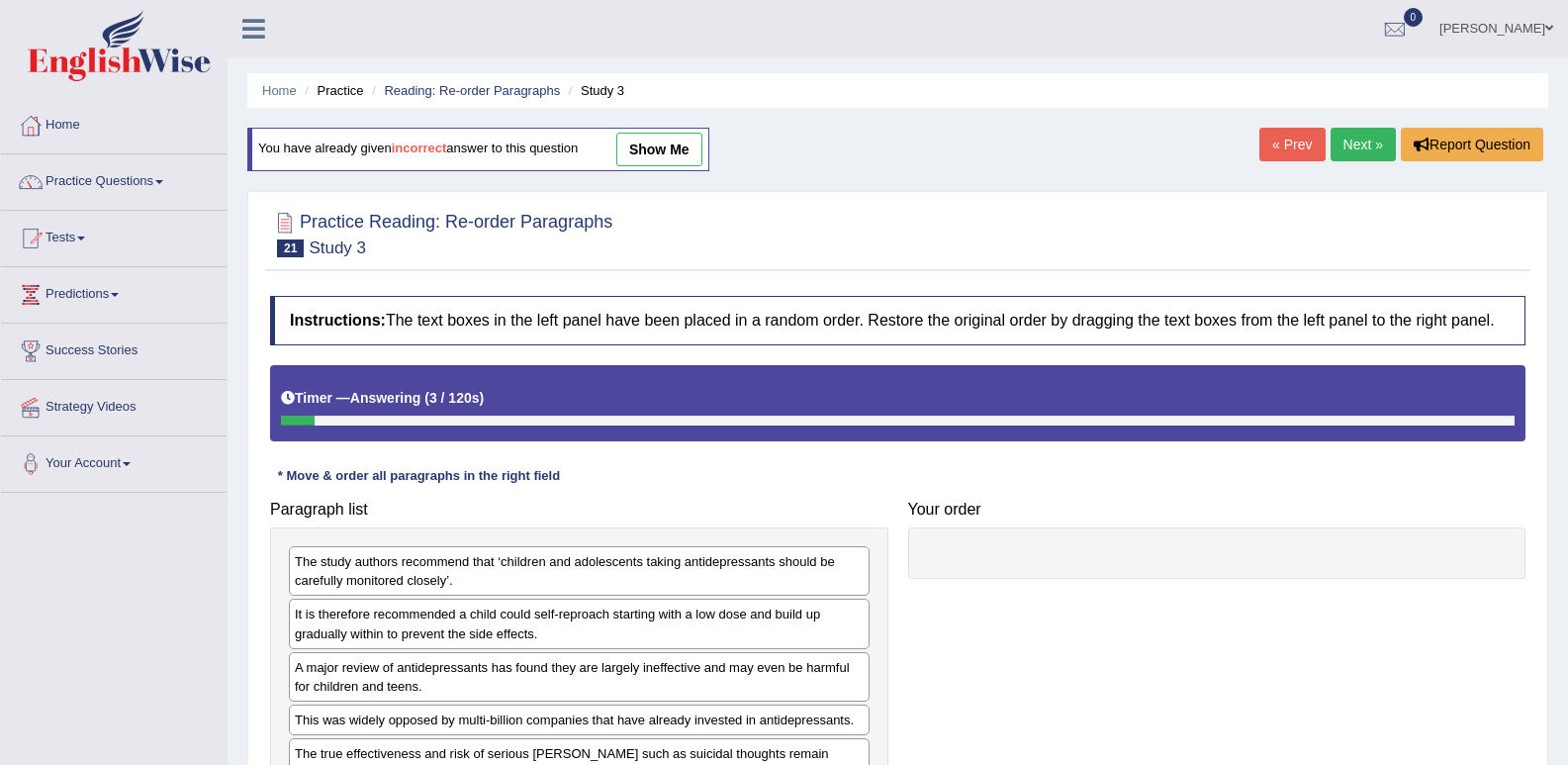
click at [1340, 136] on link "Next »" at bounding box center [1363, 145] width 65 height 34
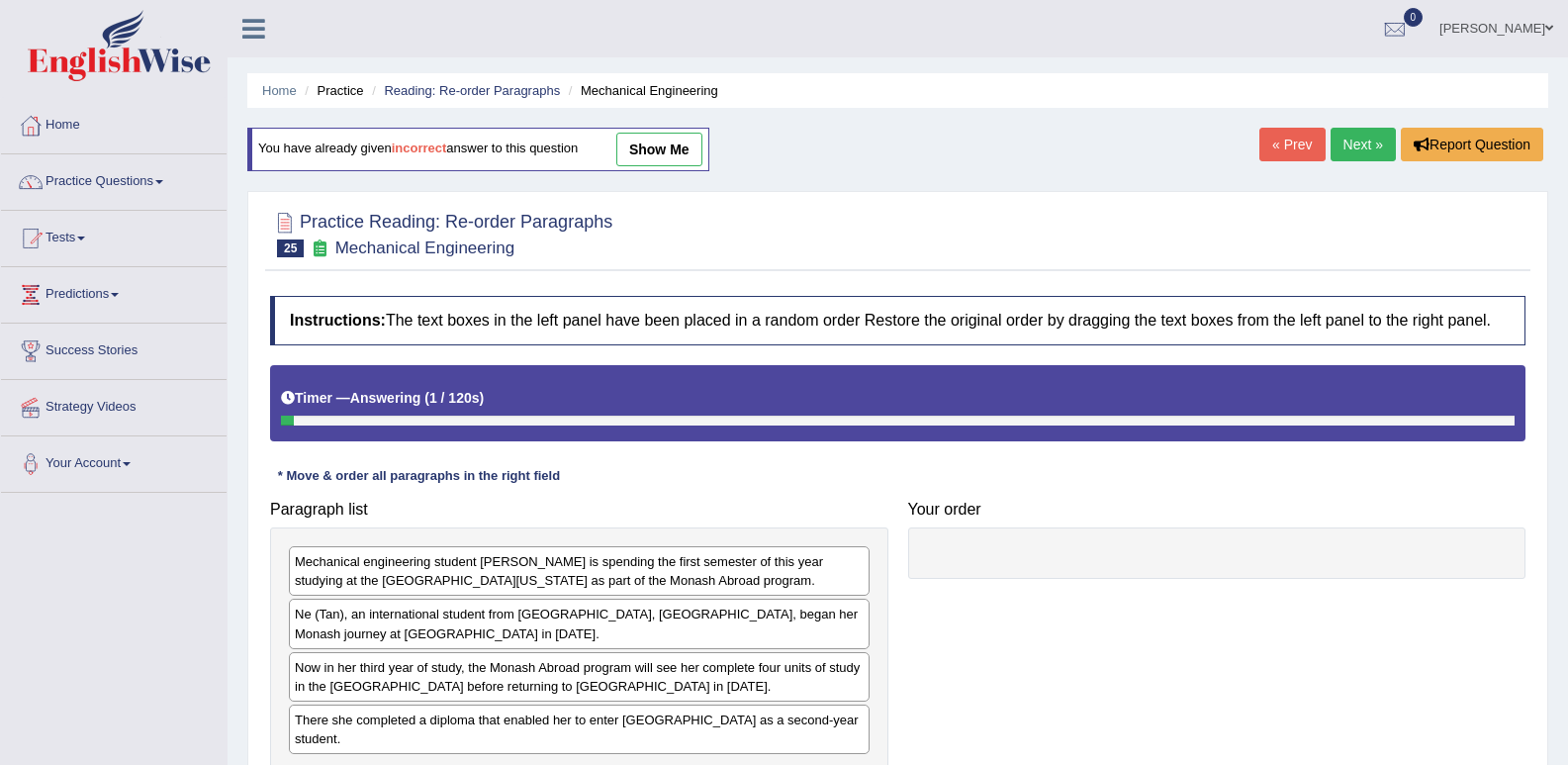
click at [1354, 147] on link "Next »" at bounding box center [1363, 145] width 65 height 34
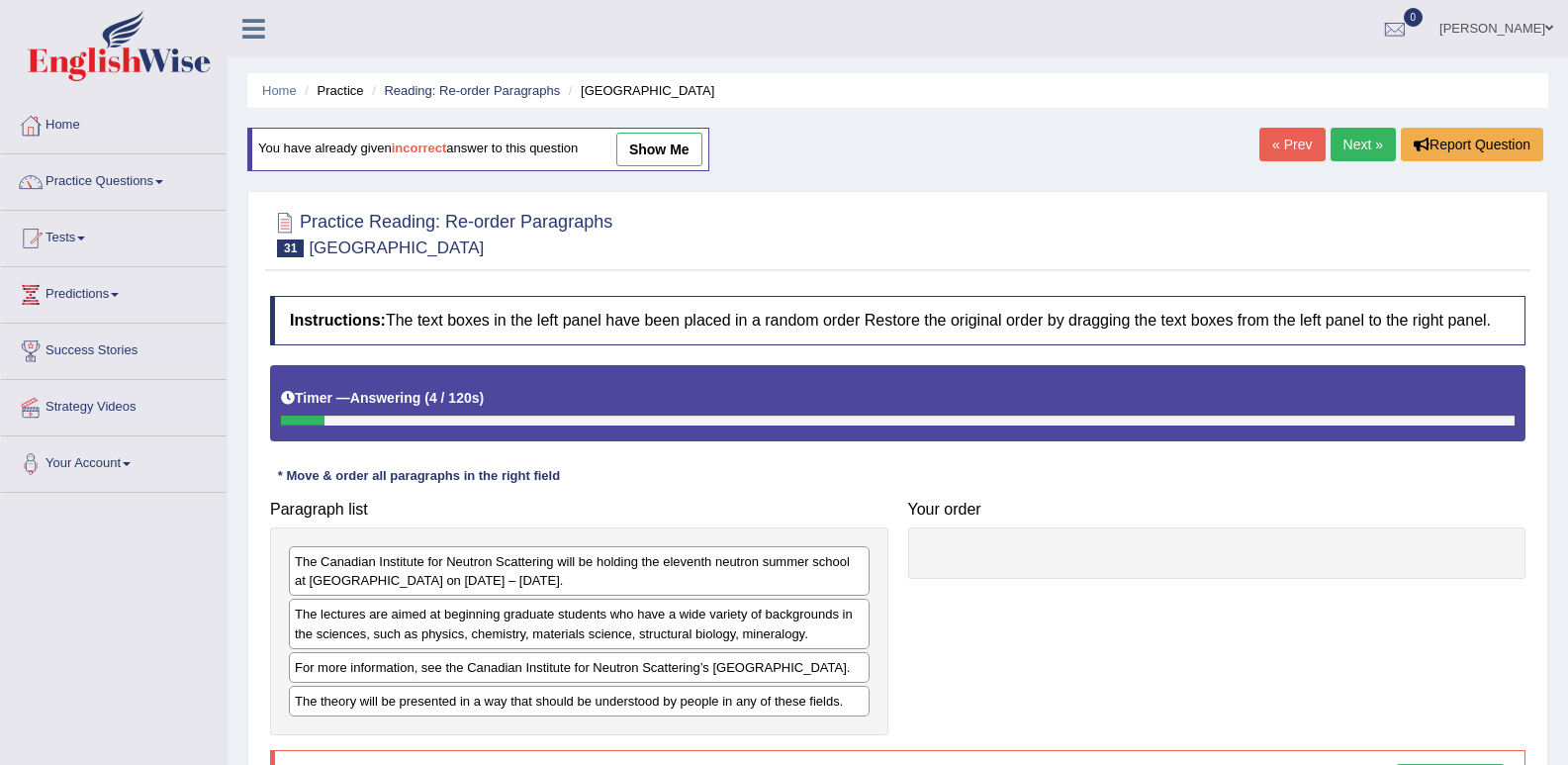
click at [648, 149] on link "show me" at bounding box center [659, 150] width 86 height 34
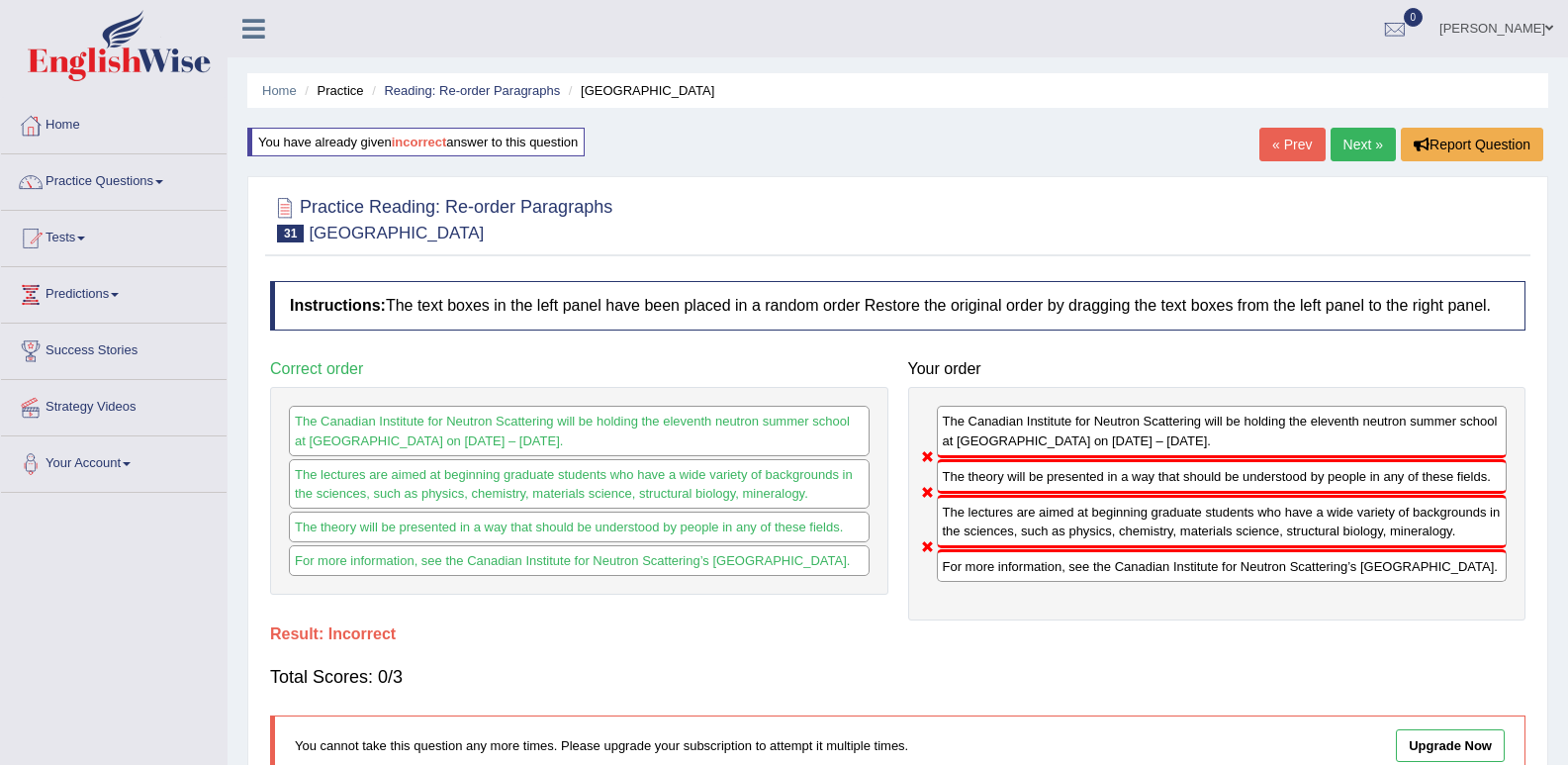
click at [1372, 137] on link "Next »" at bounding box center [1363, 145] width 65 height 34
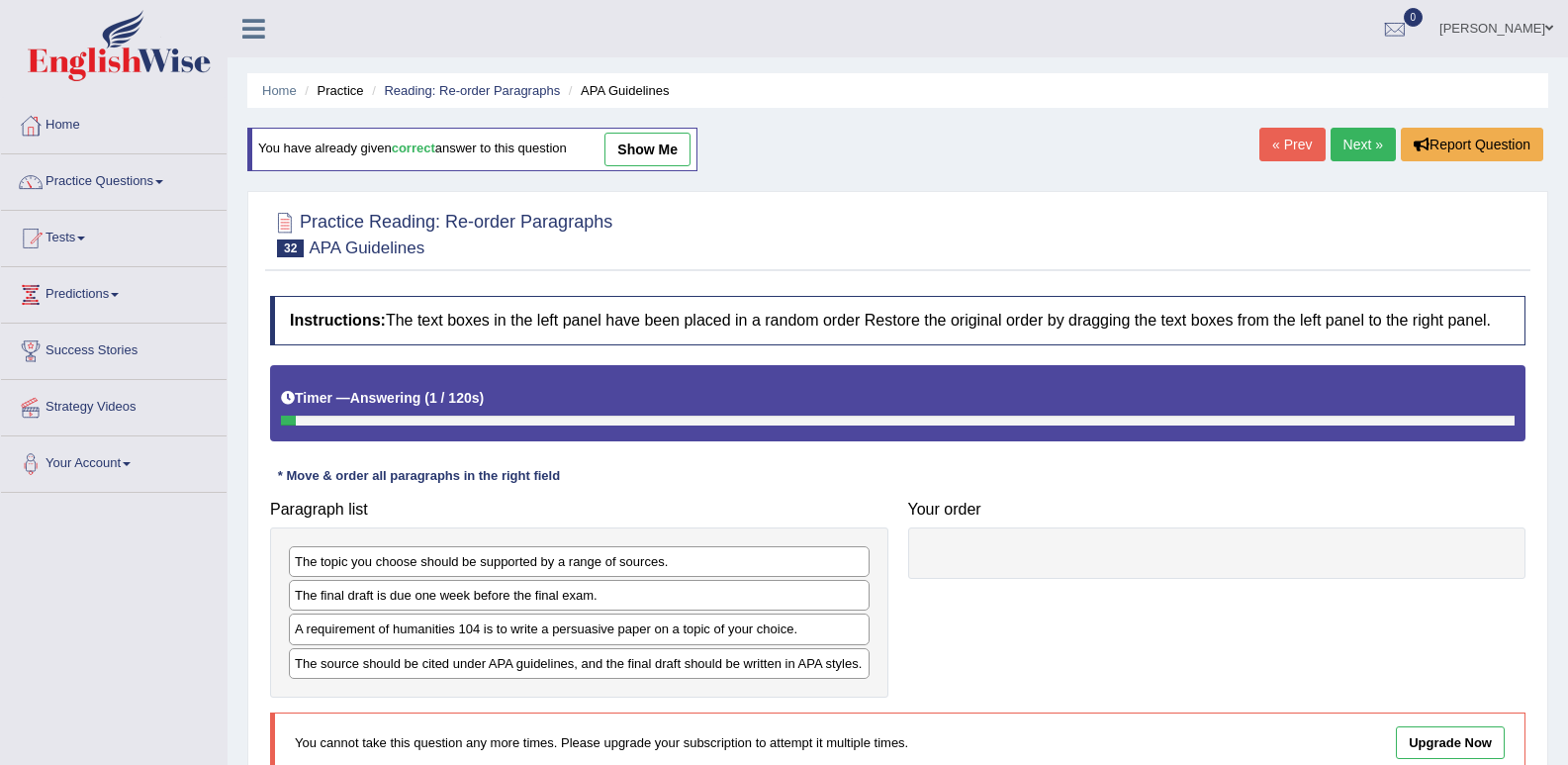
scroll to position [99, 0]
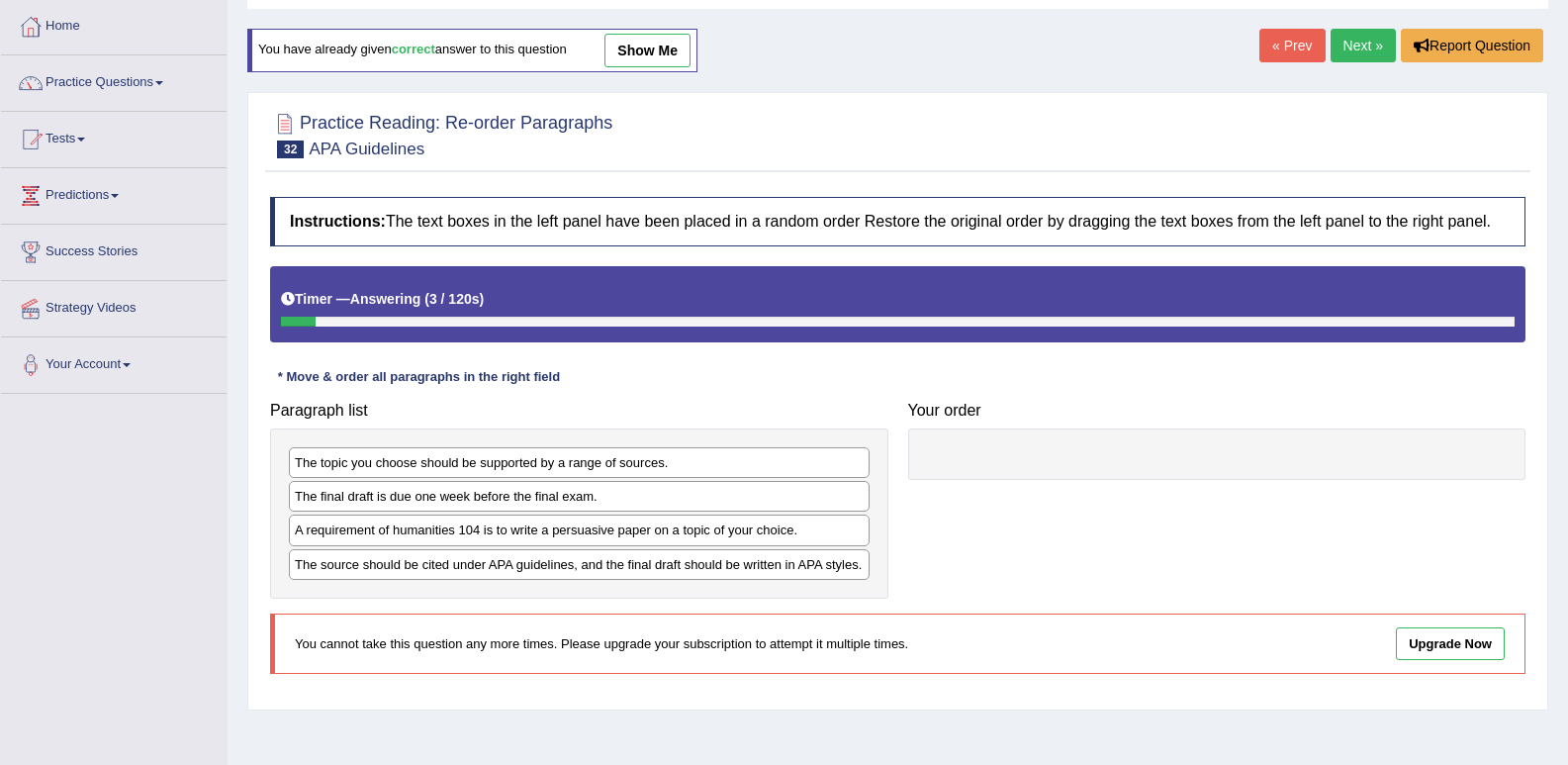
click at [1357, 43] on link "Next »" at bounding box center [1363, 46] width 65 height 34
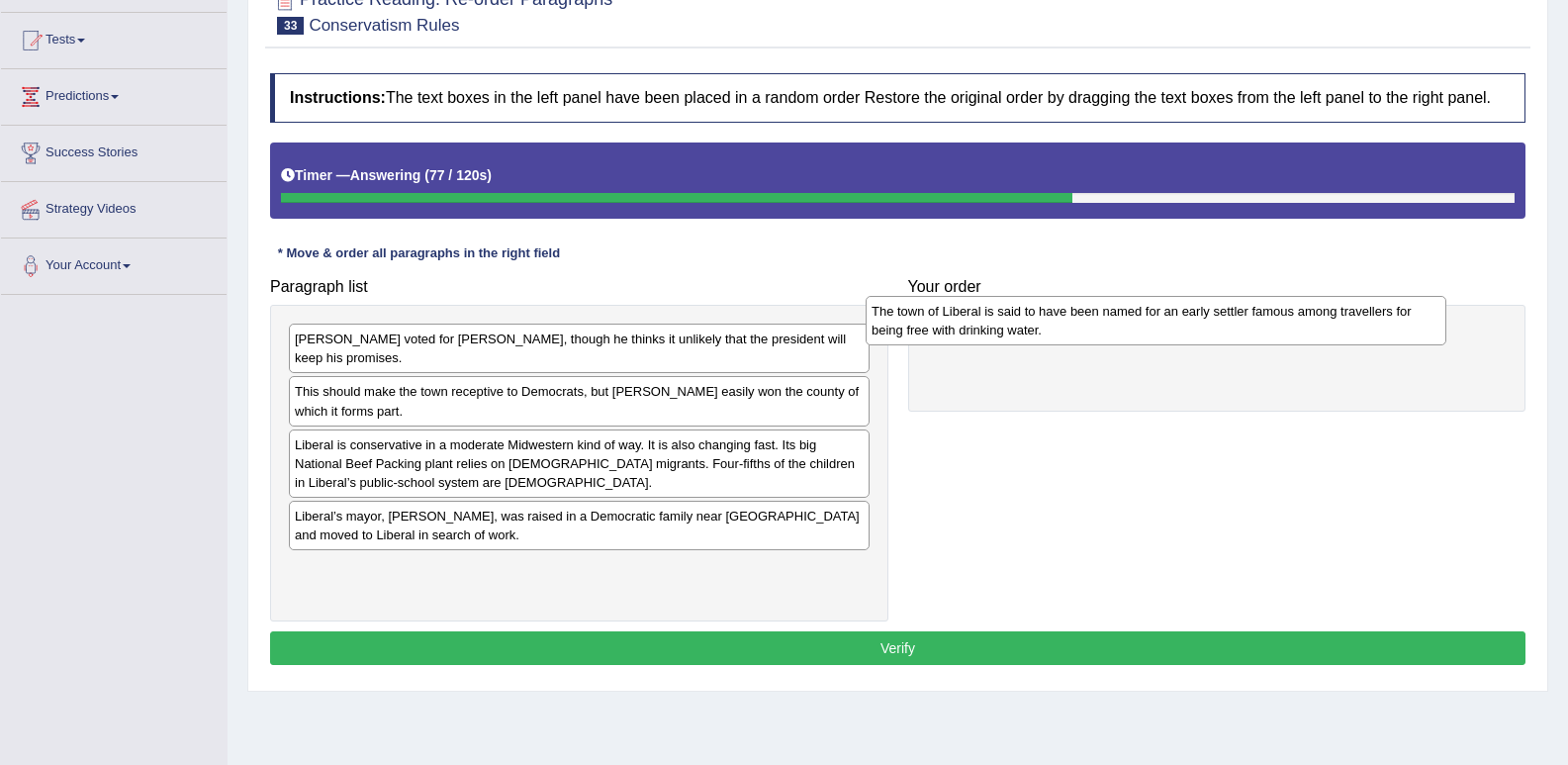
drag, startPoint x: 490, startPoint y: 529, endPoint x: 1068, endPoint y: 325, distance: 612.9
click at [1068, 325] on div "The town of Liberal is said to have been named for an early settler famous amon…" at bounding box center [1156, 321] width 580 height 50
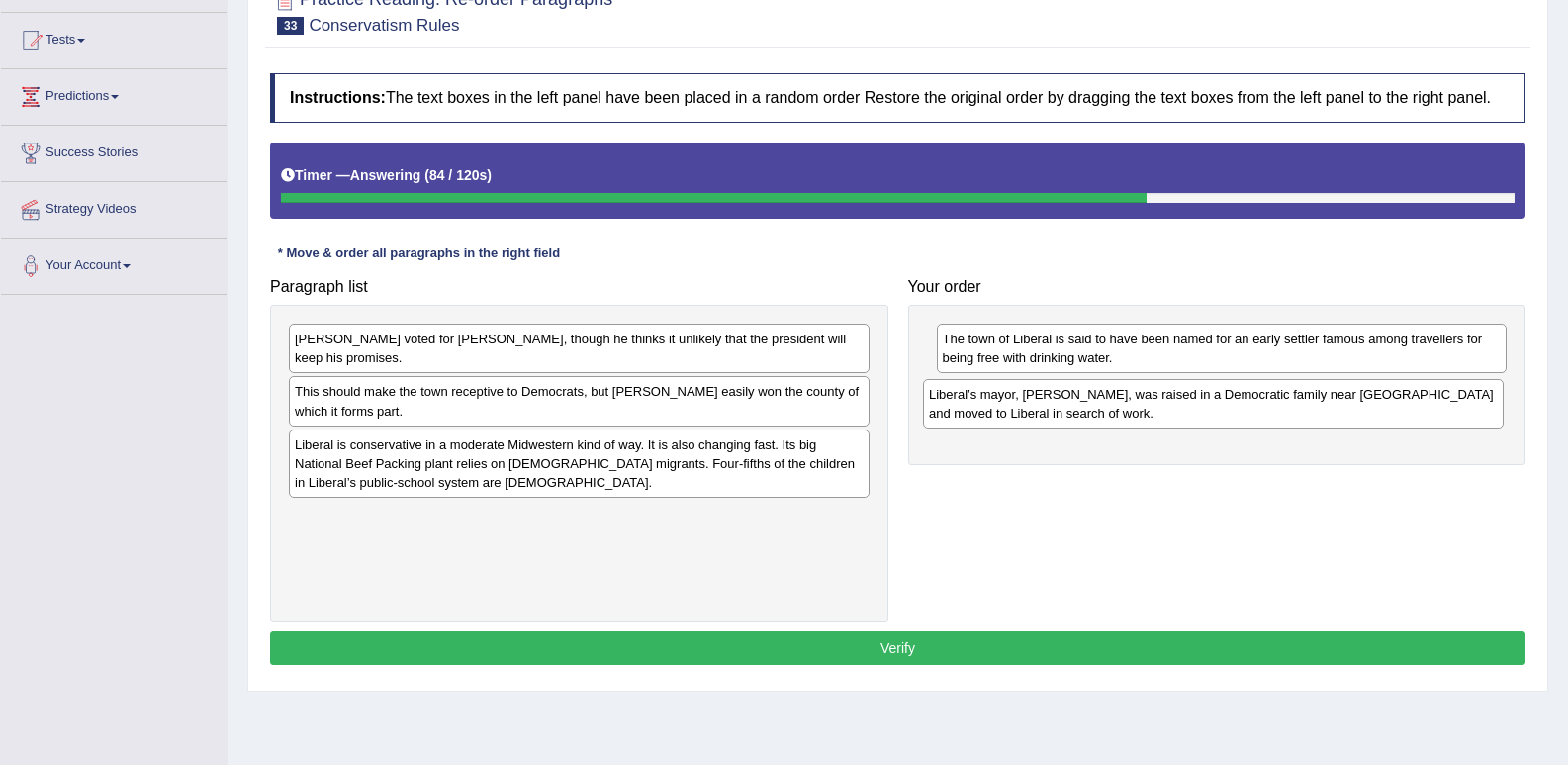
drag, startPoint x: 624, startPoint y: 528, endPoint x: 1134, endPoint y: 406, distance: 524.4
click at [1134, 406] on div "Liberal’s mayor, [PERSON_NAME], was raised in a Democratic family near [GEOGRAP…" at bounding box center [1213, 404] width 580 height 50
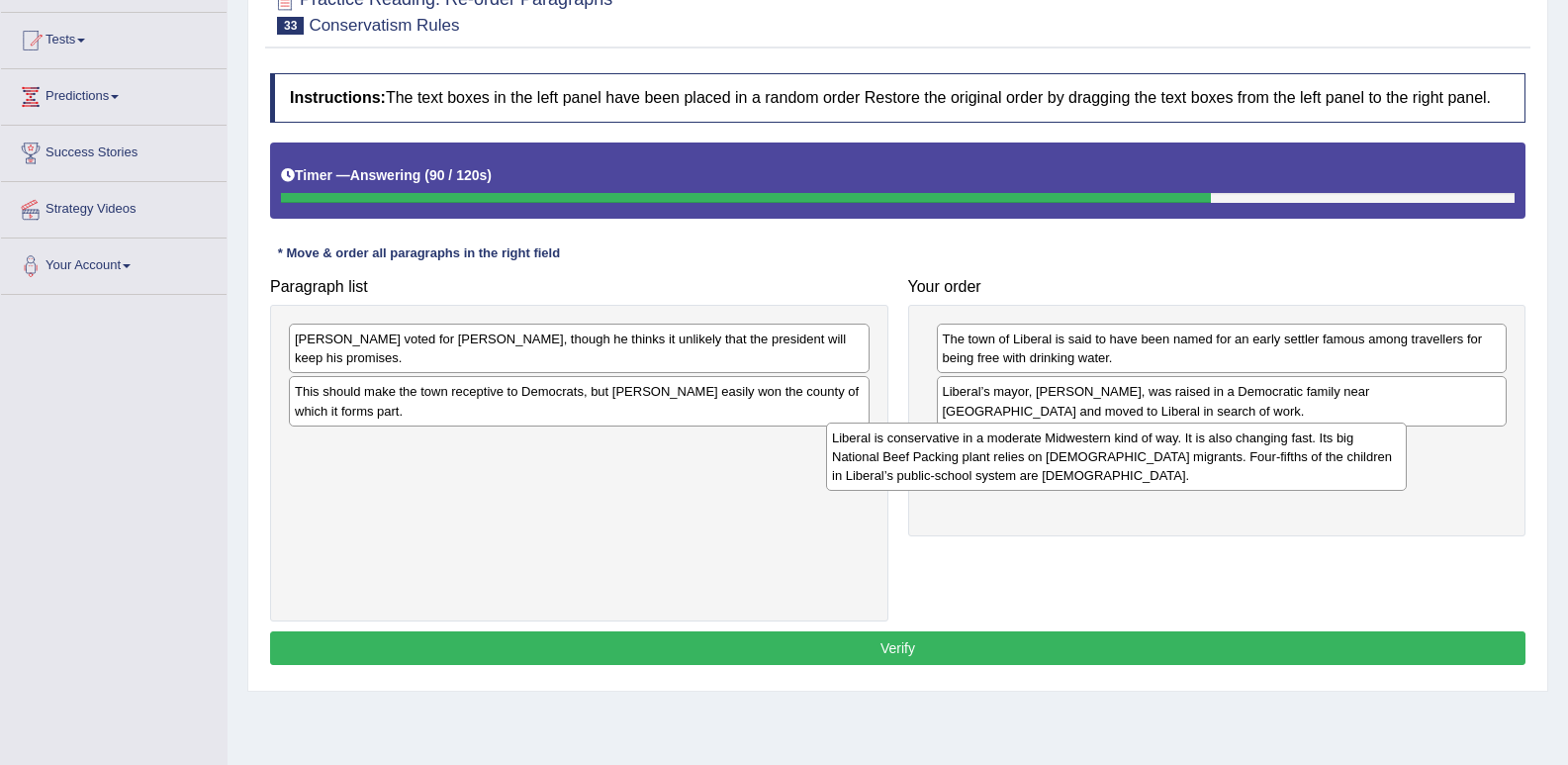
drag, startPoint x: 537, startPoint y: 470, endPoint x: 1065, endPoint y: 461, distance: 528.1
click at [1065, 461] on div "Liberal is conservative in a moderate Midwestern kind of way. It is also changi…" at bounding box center [1116, 456] width 580 height 68
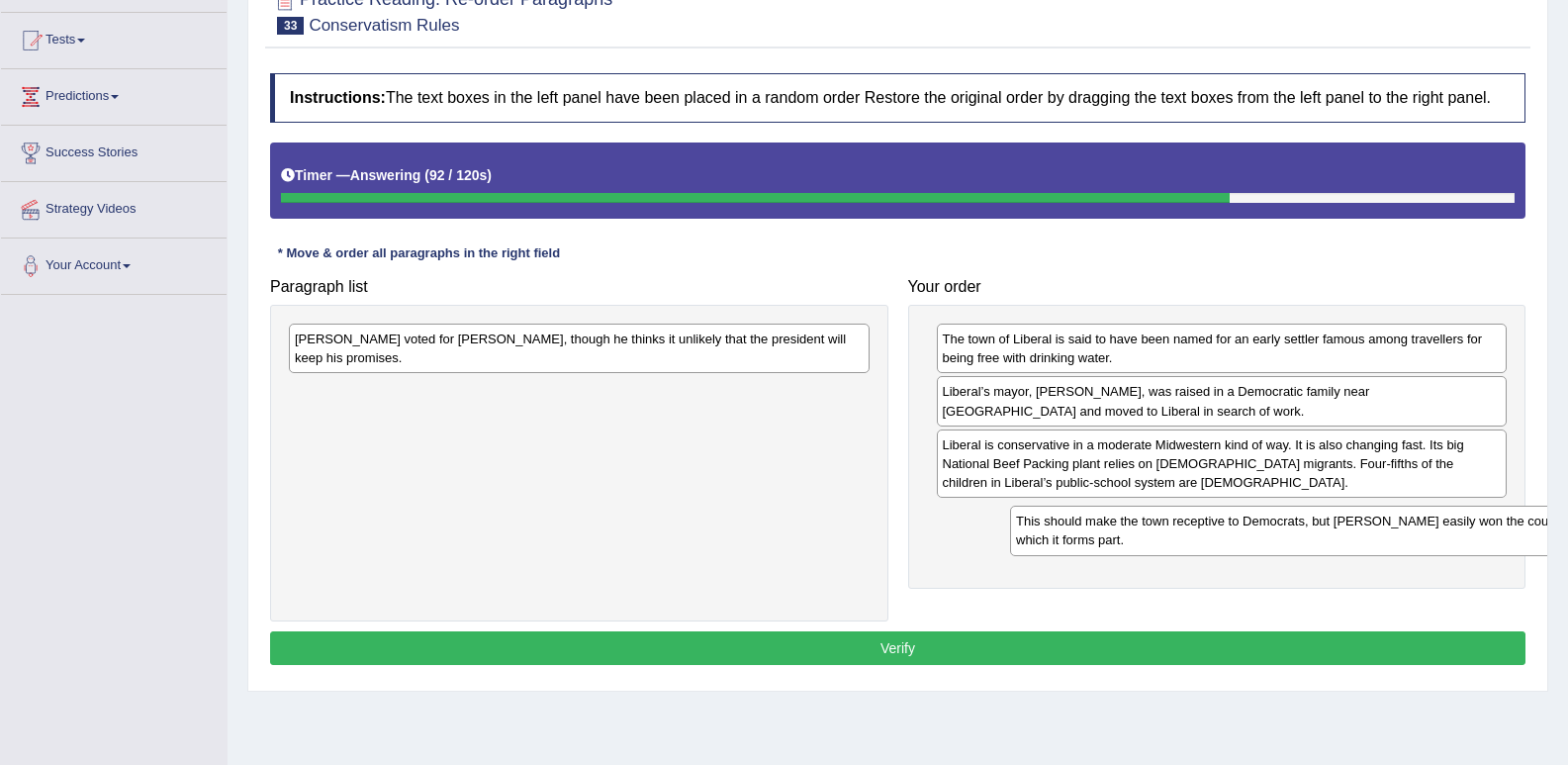
drag, startPoint x: 658, startPoint y: 408, endPoint x: 1379, endPoint y: 538, distance: 732.6
click at [1379, 538] on div "This should make the town receptive to Democrats, but Mr. Trump easily won the …" at bounding box center [1301, 530] width 580 height 50
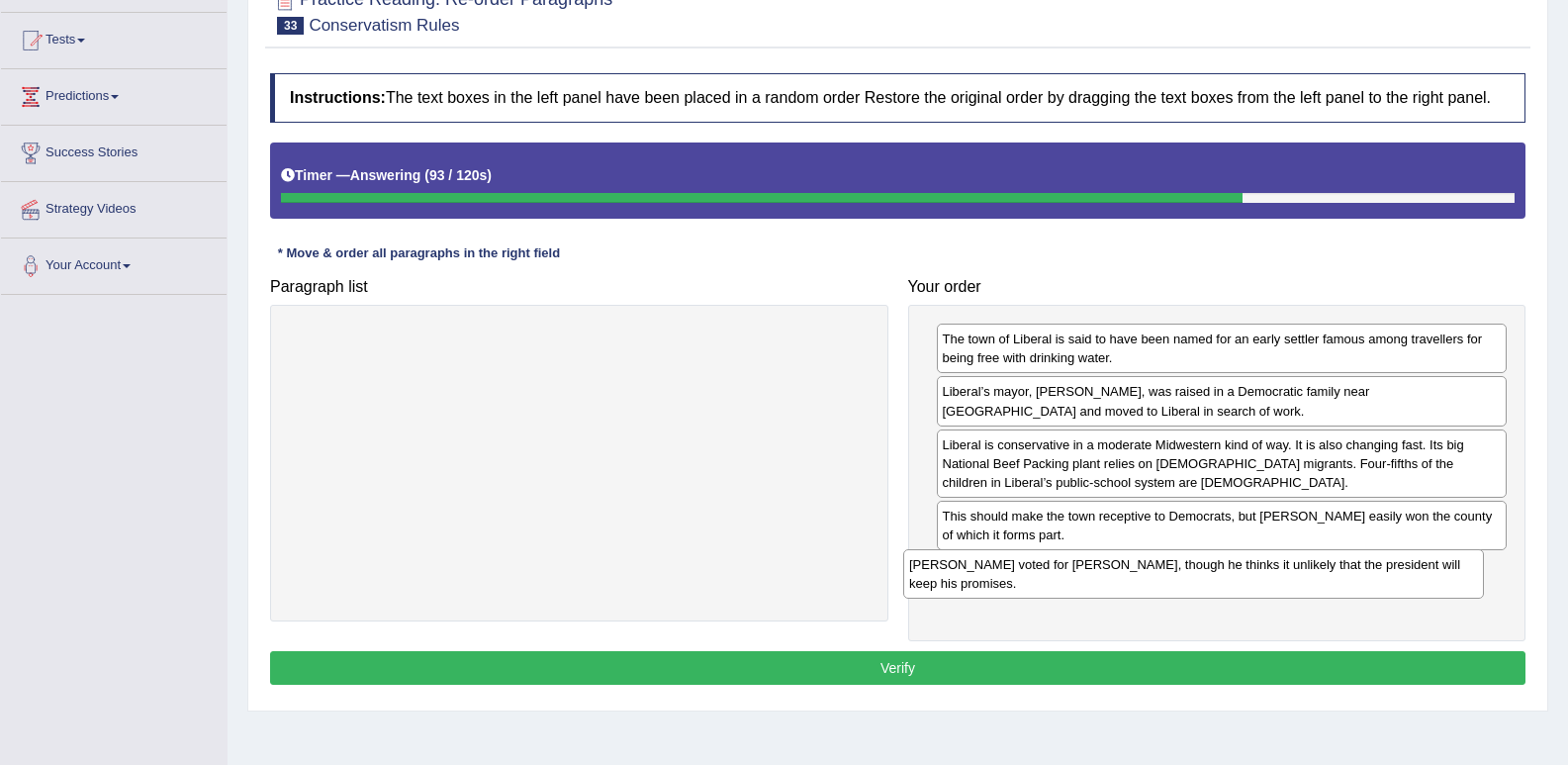
drag, startPoint x: 819, startPoint y: 340, endPoint x: 1435, endPoint y: 565, distance: 655.8
click at [1435, 565] on div "Mr. Denoyer voted for Mr. Trump, though he thinks it unlikely that the presiden…" at bounding box center [1194, 574] width 580 height 50
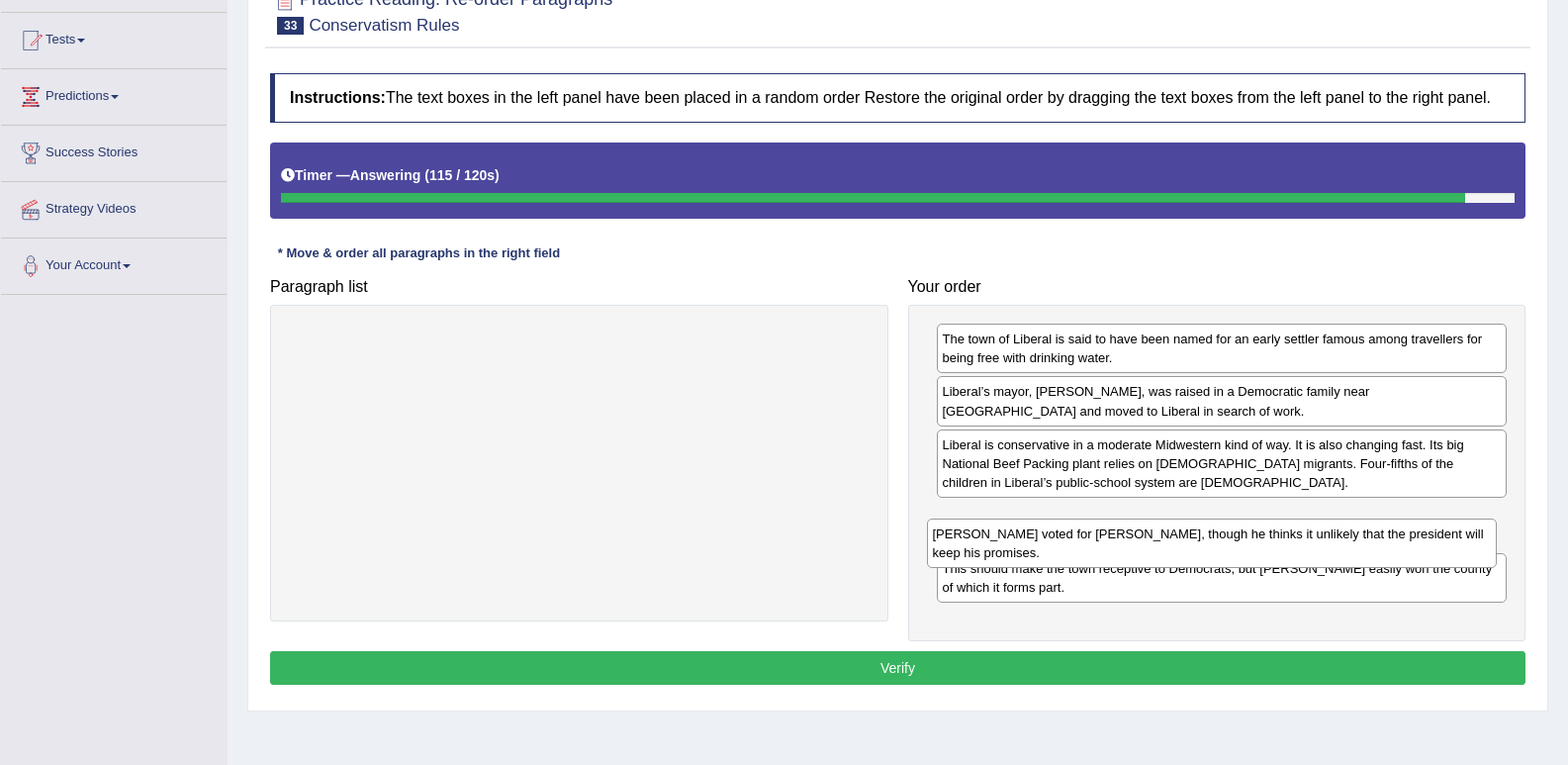
drag, startPoint x: 1175, startPoint y: 574, endPoint x: 1175, endPoint y: 527, distance: 47.0
click at [1168, 538] on div "Mr. Denoyer voted for Mr. Trump, though he thinks it unlikely that the presiden…" at bounding box center [1212, 543] width 571 height 50
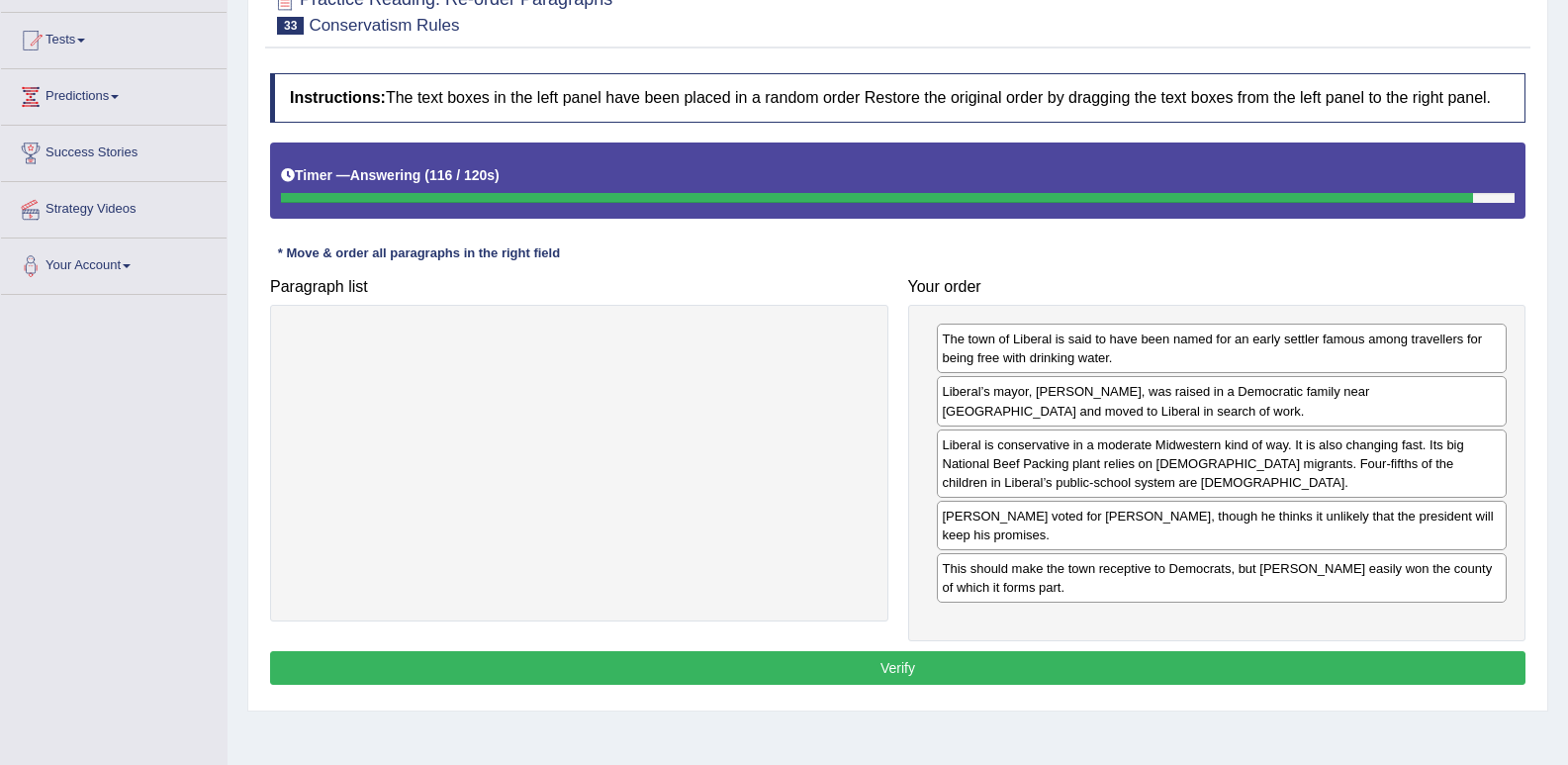
click at [1014, 676] on button "Verify" at bounding box center [897, 668] width 1255 height 34
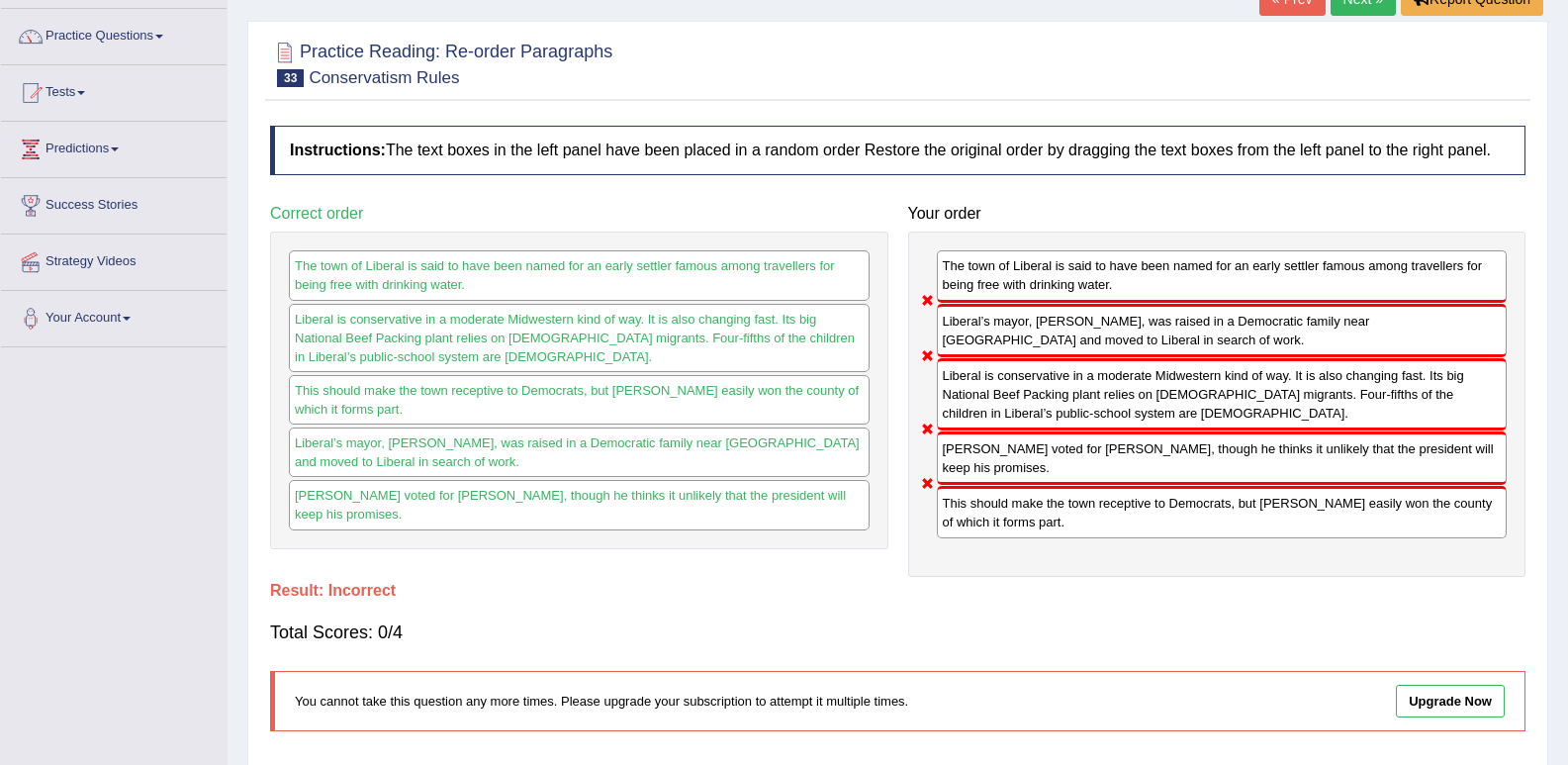
scroll to position [99, 0]
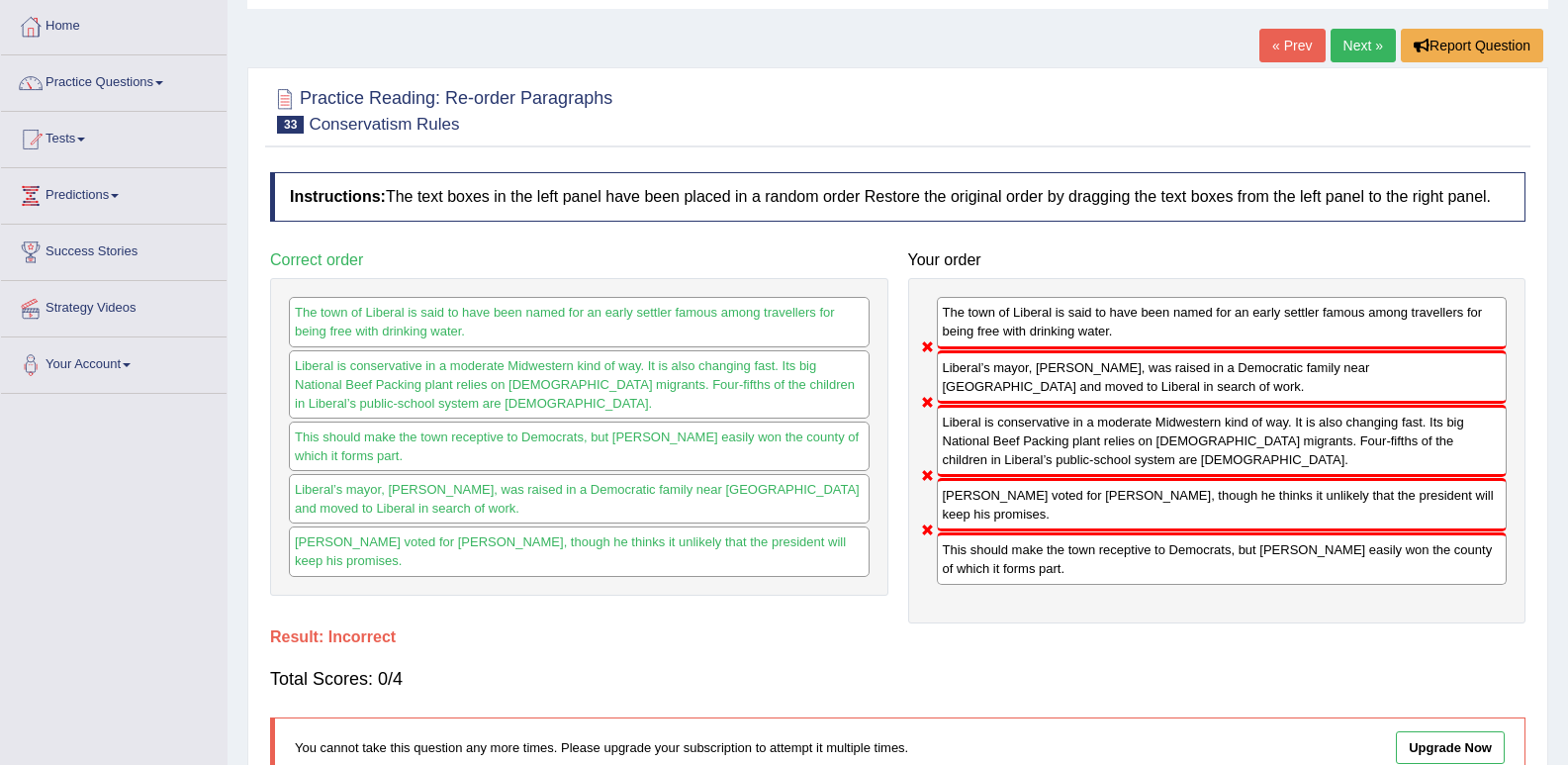
drag, startPoint x: 980, startPoint y: 457, endPoint x: 1020, endPoint y: 393, distance: 75.5
click at [1020, 393] on div "The town of Liberal is said to have been named for an early settler famous amon…" at bounding box center [1217, 451] width 618 height 345
drag, startPoint x: 1025, startPoint y: 419, endPoint x: 1053, endPoint y: 350, distance: 74.5
click at [1053, 350] on div "The town of Liberal is said to have been named for an early settler famous amon…" at bounding box center [1217, 451] width 618 height 345
drag, startPoint x: 1049, startPoint y: 582, endPoint x: 1053, endPoint y: 427, distance: 155.1
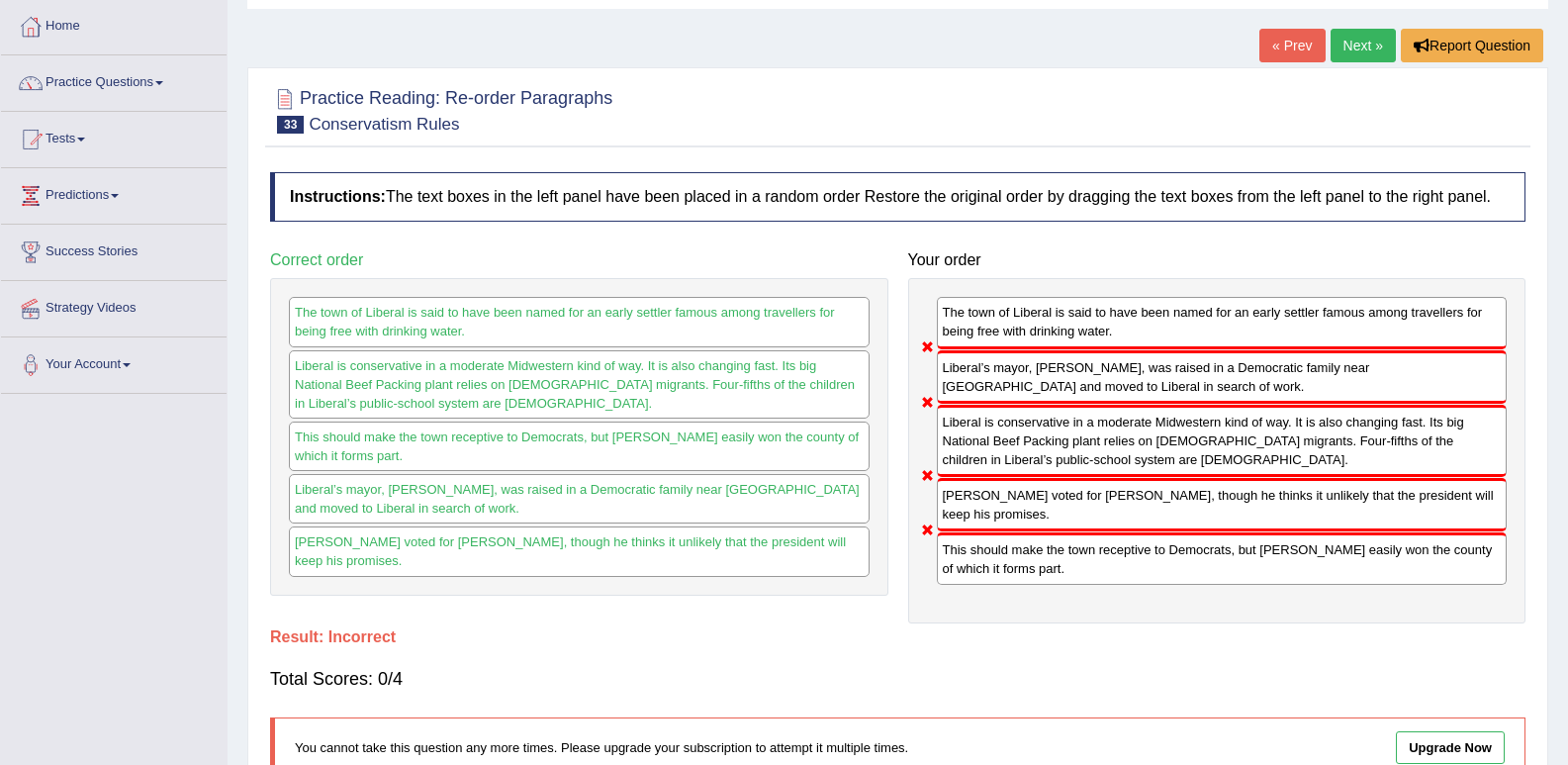
click at [1053, 427] on div "The town of Liberal is said to have been named for an early settler famous amon…" at bounding box center [1217, 451] width 618 height 345
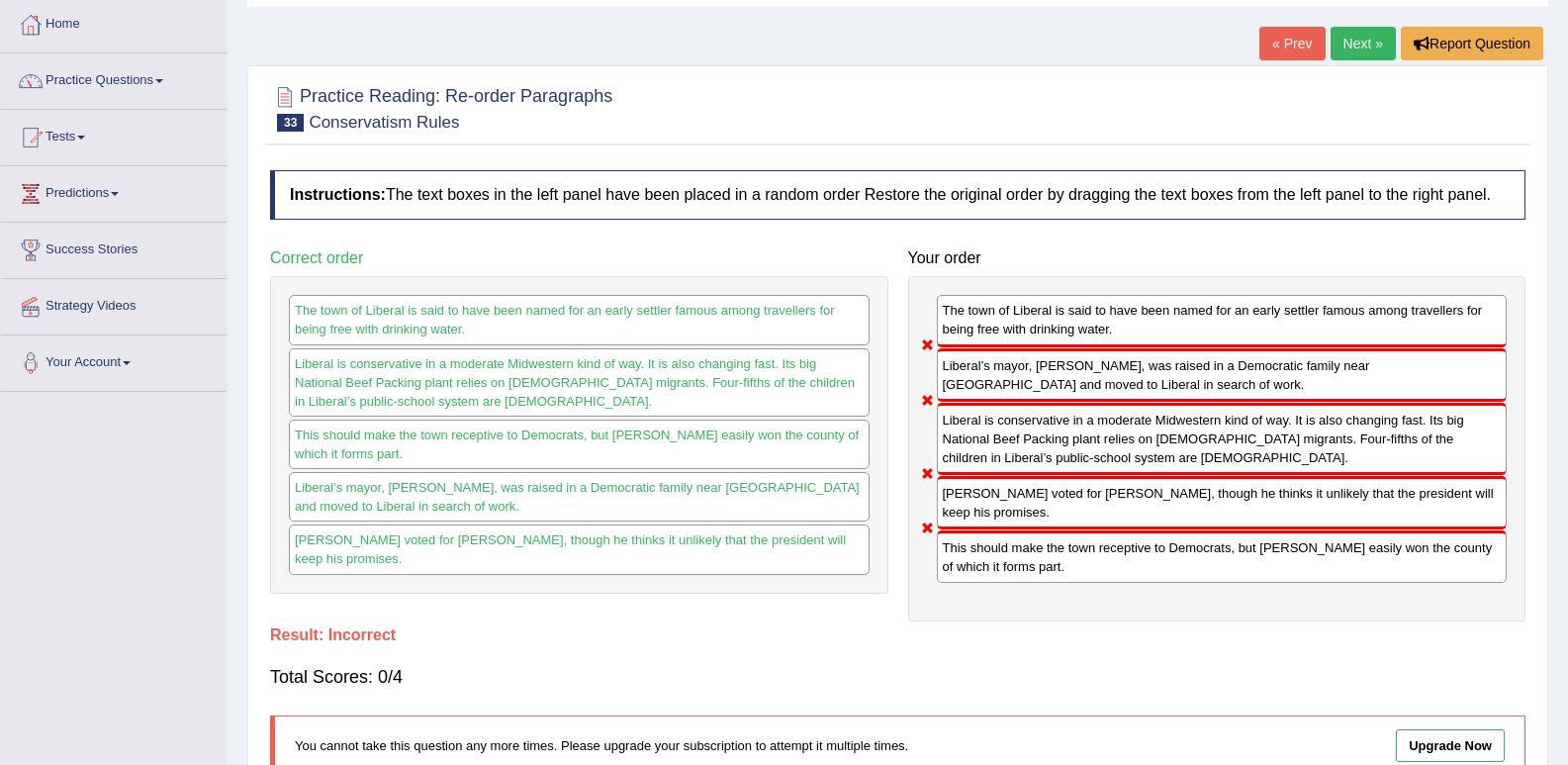
scroll to position [76, 0]
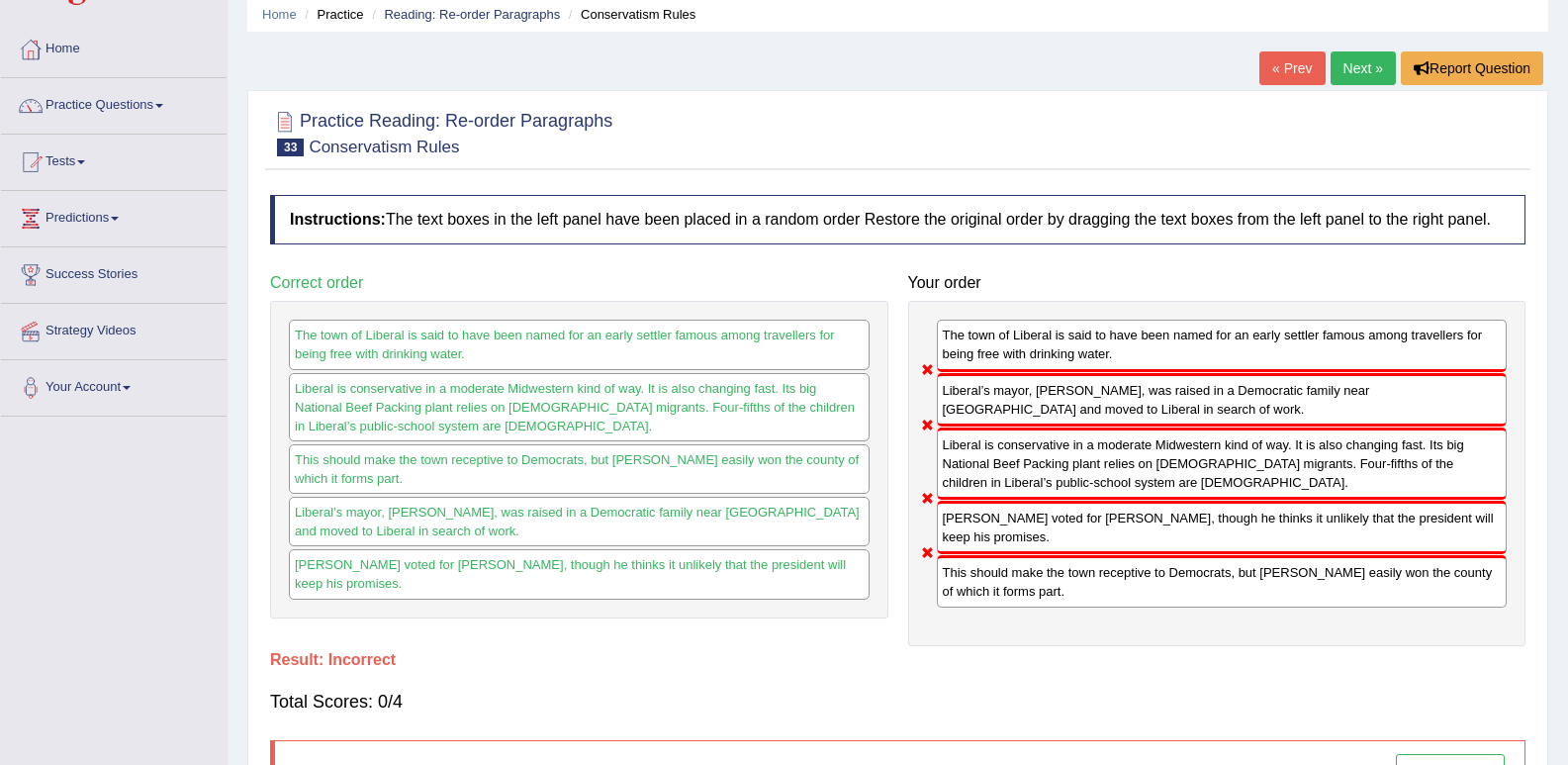
click at [1363, 72] on link "Next »" at bounding box center [1363, 68] width 65 height 34
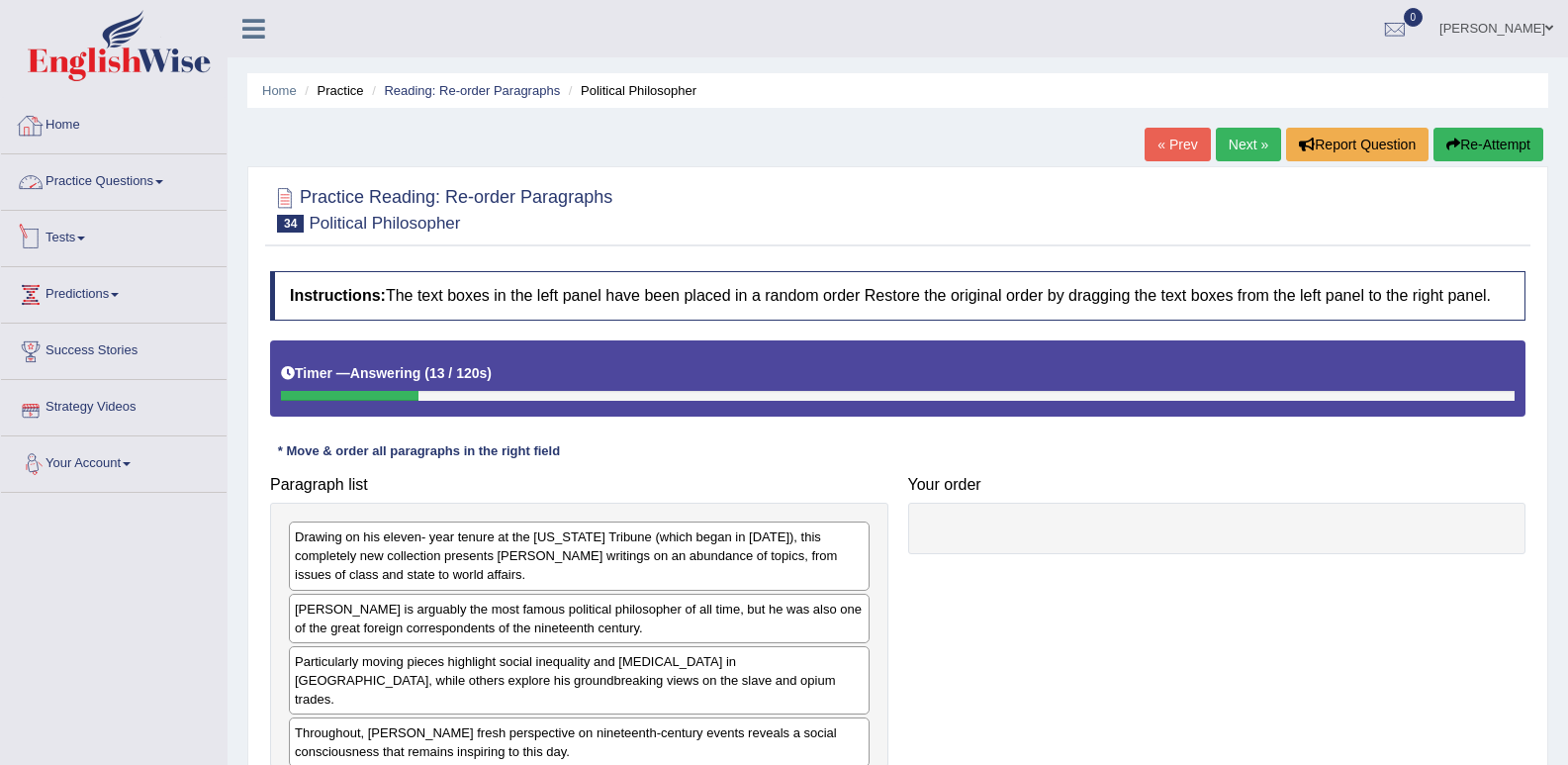
click at [94, 140] on link "Home" at bounding box center [114, 123] width 226 height 50
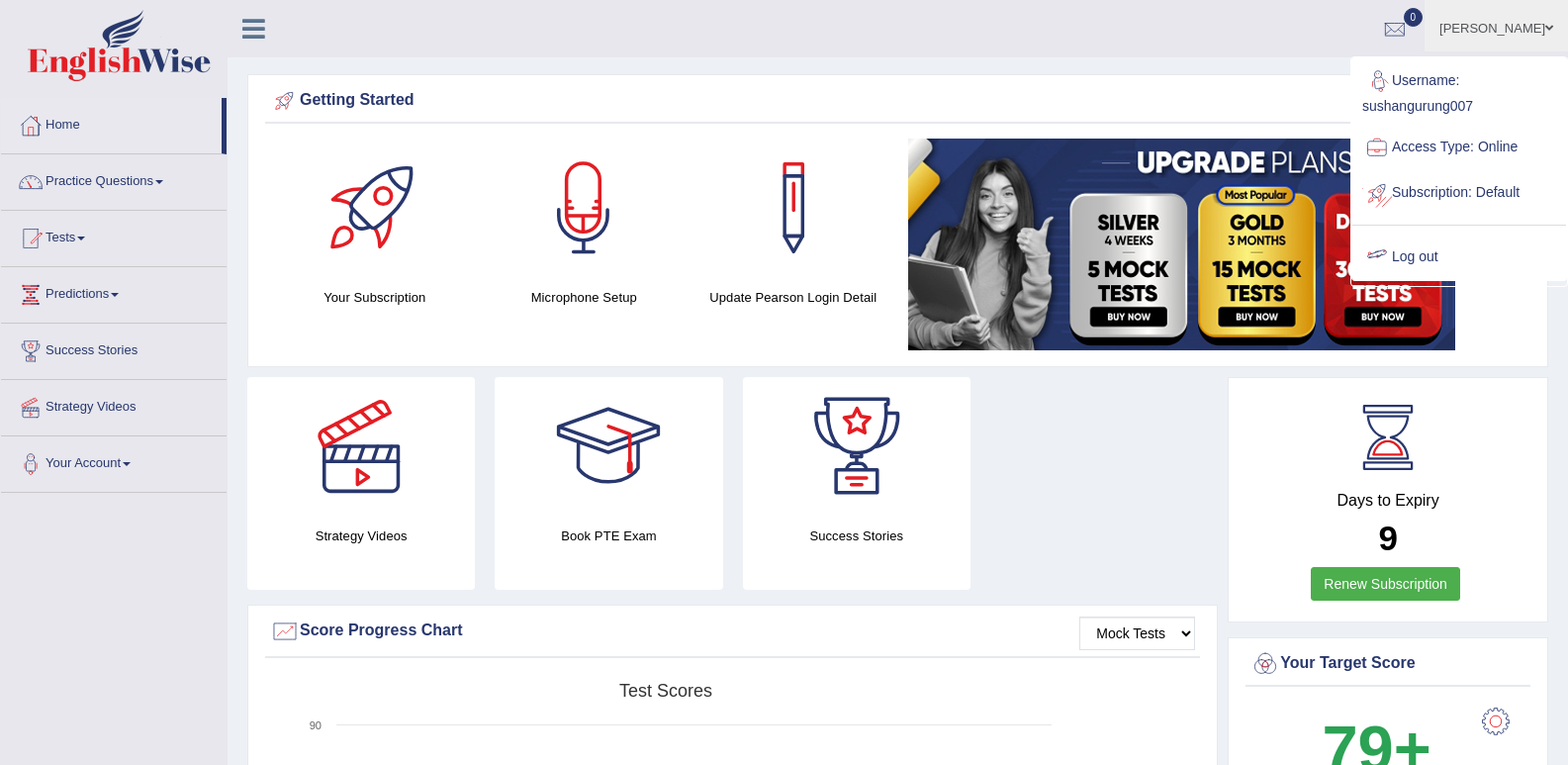
click at [1436, 259] on link "Log out" at bounding box center [1459, 258] width 214 height 46
